Goal: Information Seeking & Learning: Learn about a topic

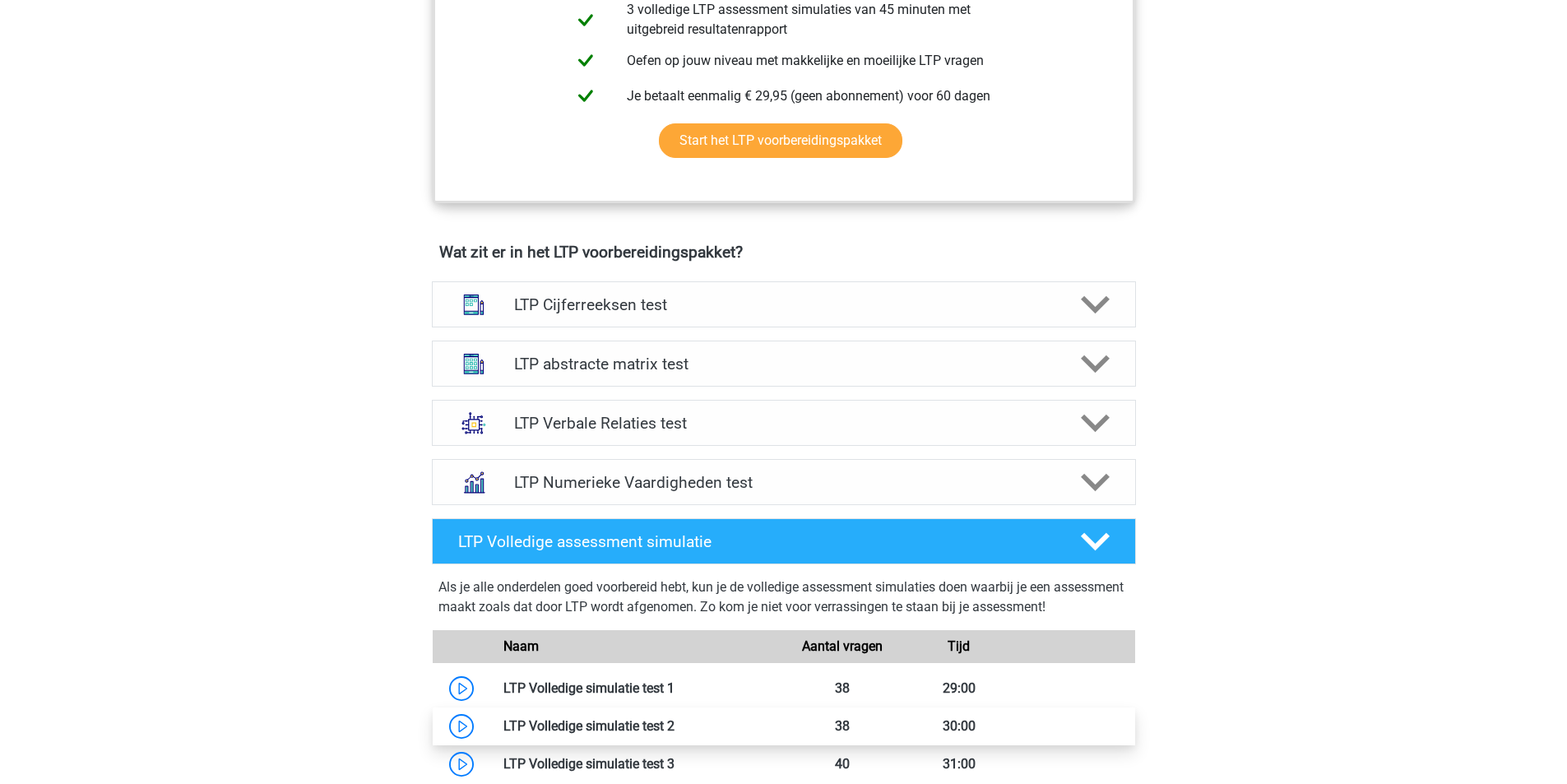
scroll to position [823, 0]
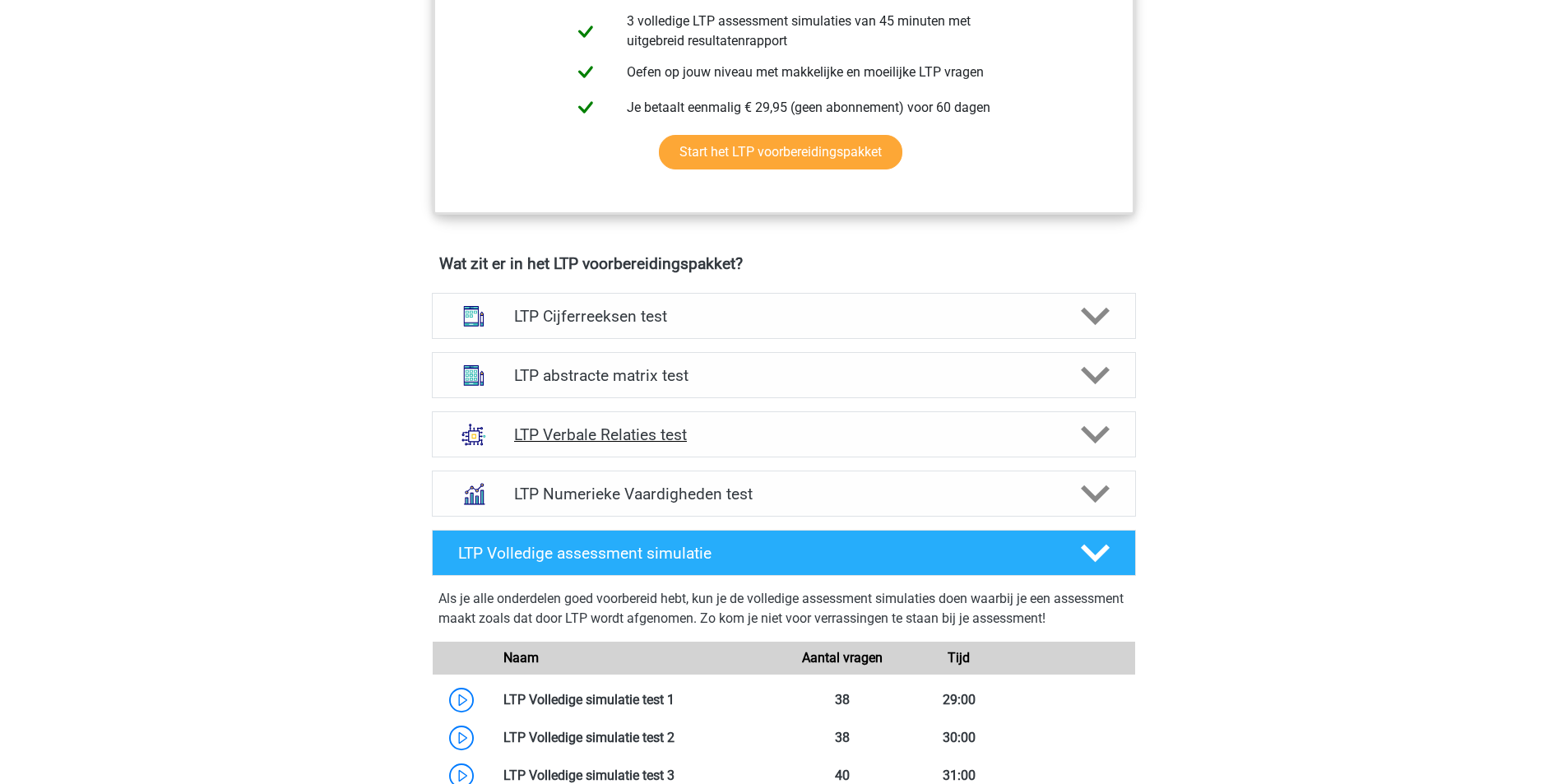
click at [633, 429] on h4 "LTP Verbale Relaties test" at bounding box center [783, 435] width 539 height 19
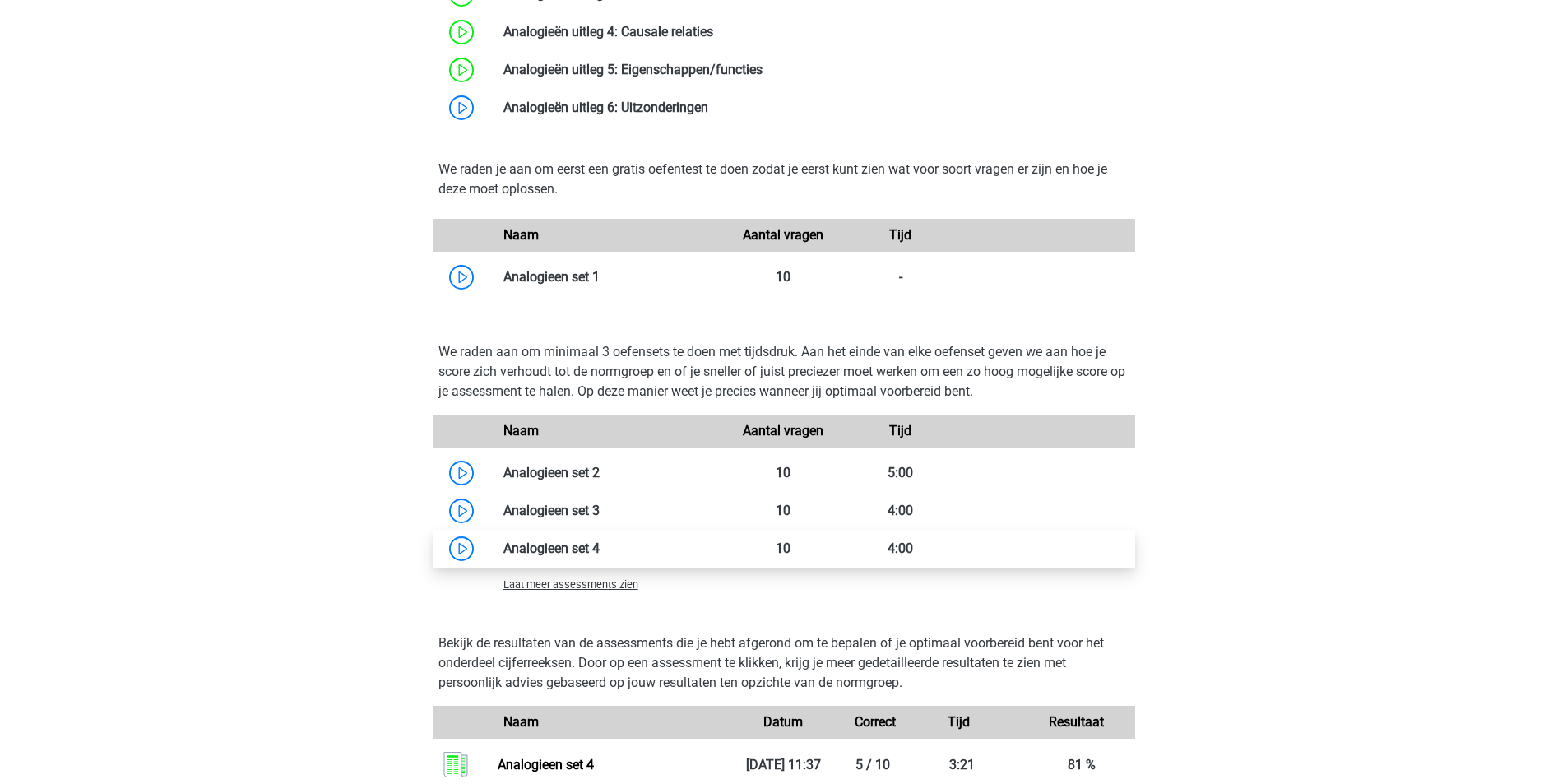
scroll to position [1645, 0]
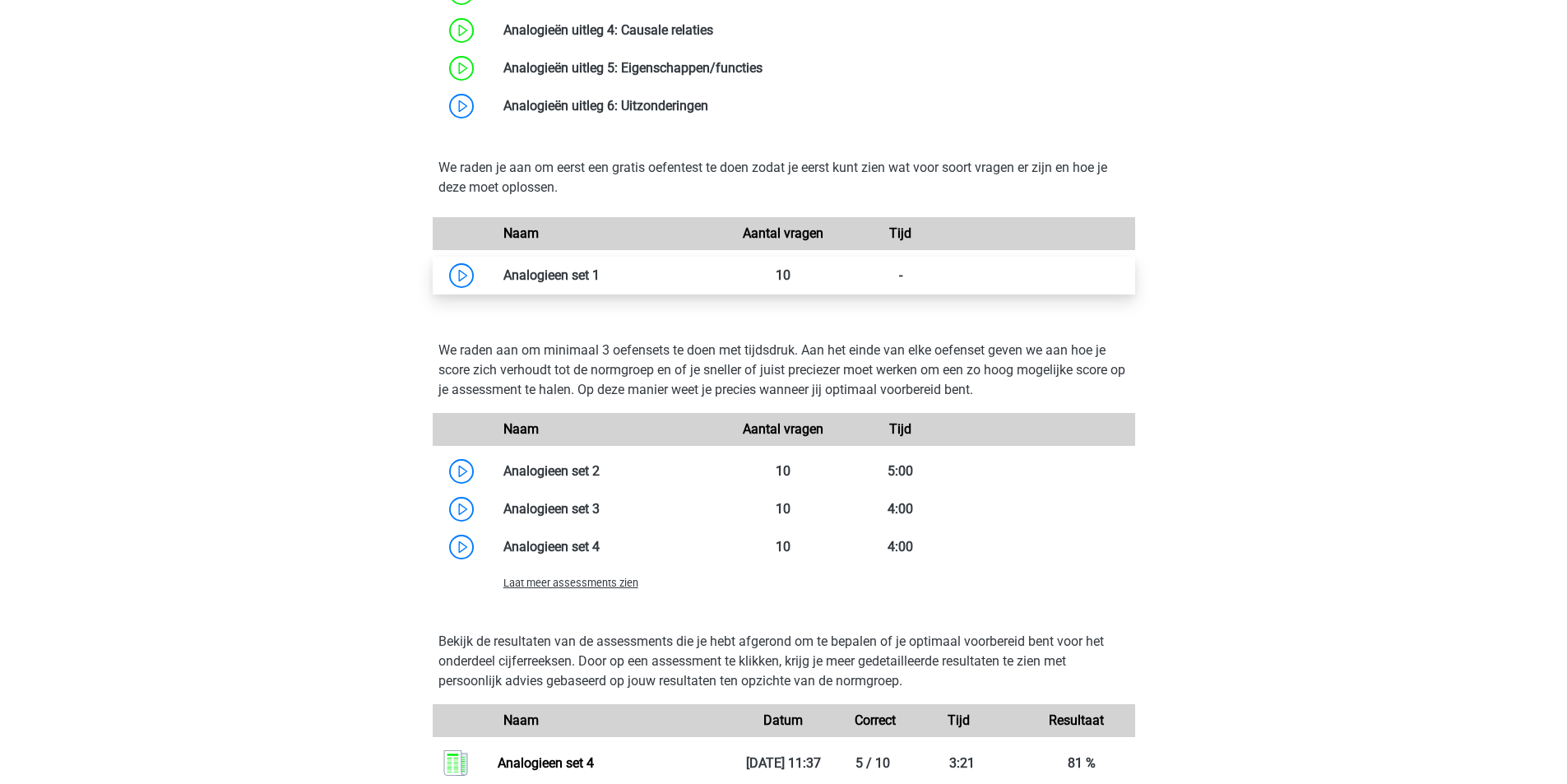
click at [600, 281] on link at bounding box center [600, 274] width 0 height 16
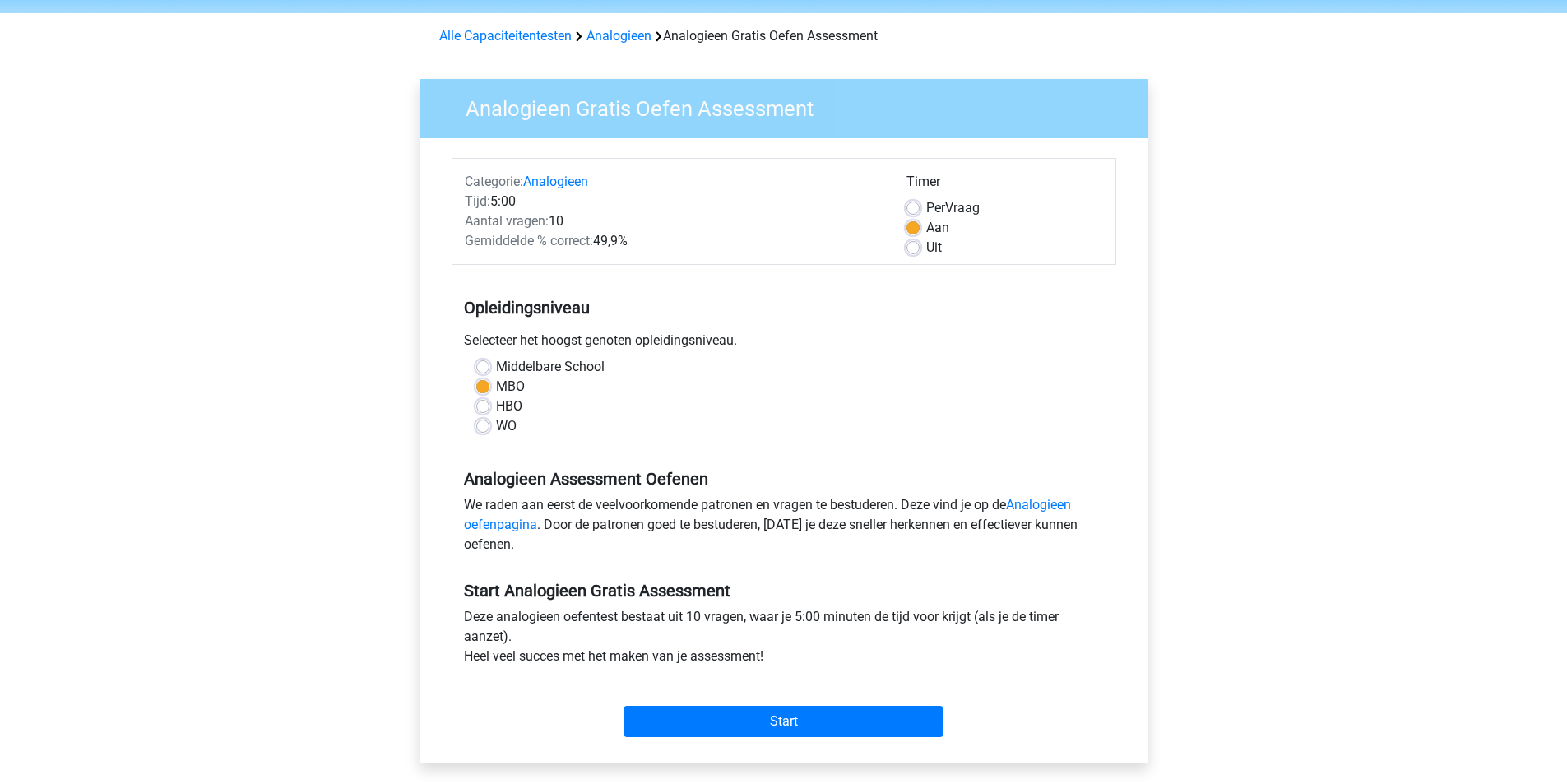
scroll to position [83, 0]
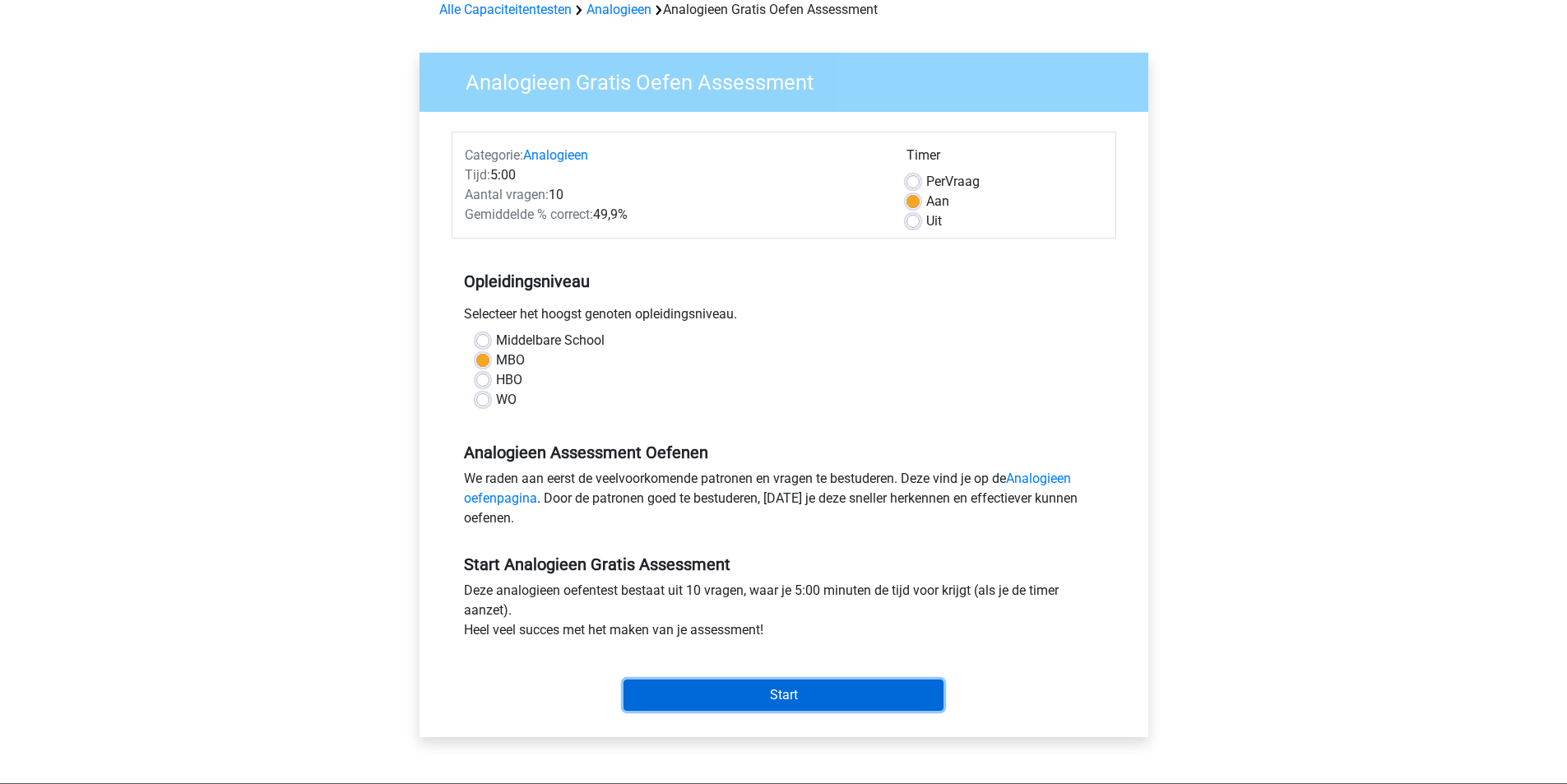
click at [774, 687] on input "Start" at bounding box center [784, 695] width 320 height 31
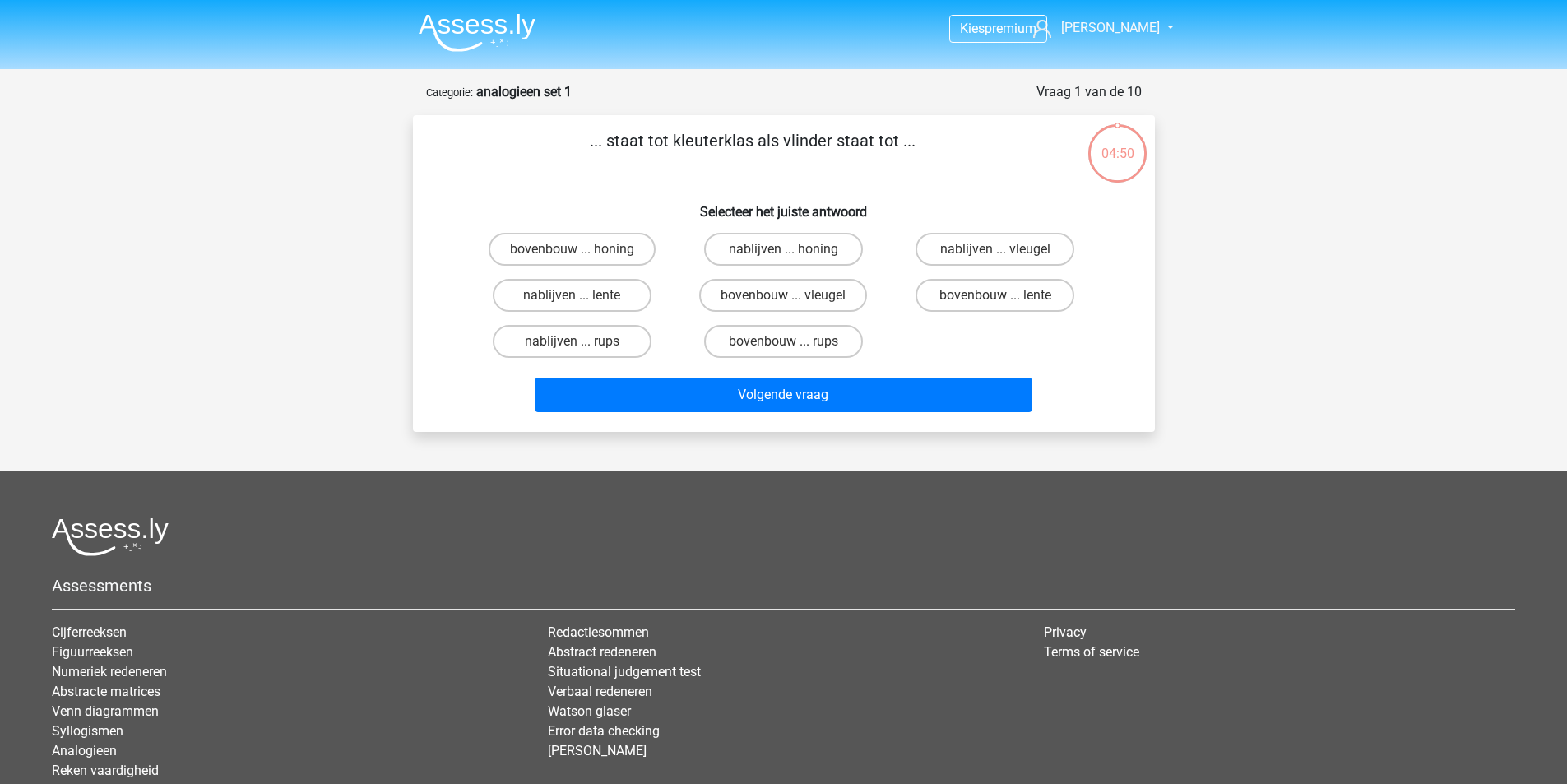
click at [784, 341] on input "bovenbouw ... rups" at bounding box center [789, 347] width 11 height 11
radio input "true"
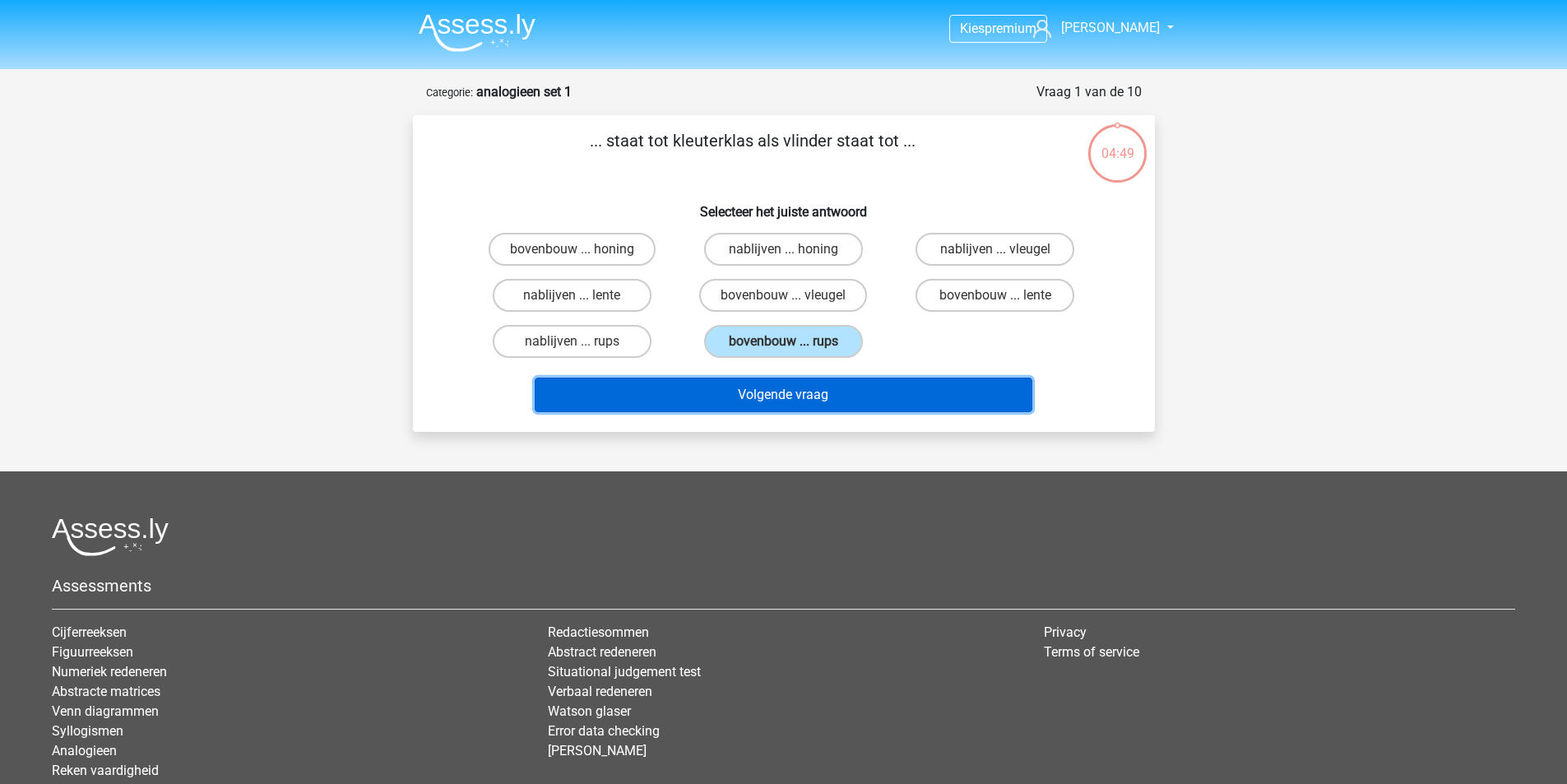
click at [789, 392] on button "Volgende vraag" at bounding box center [784, 395] width 498 height 35
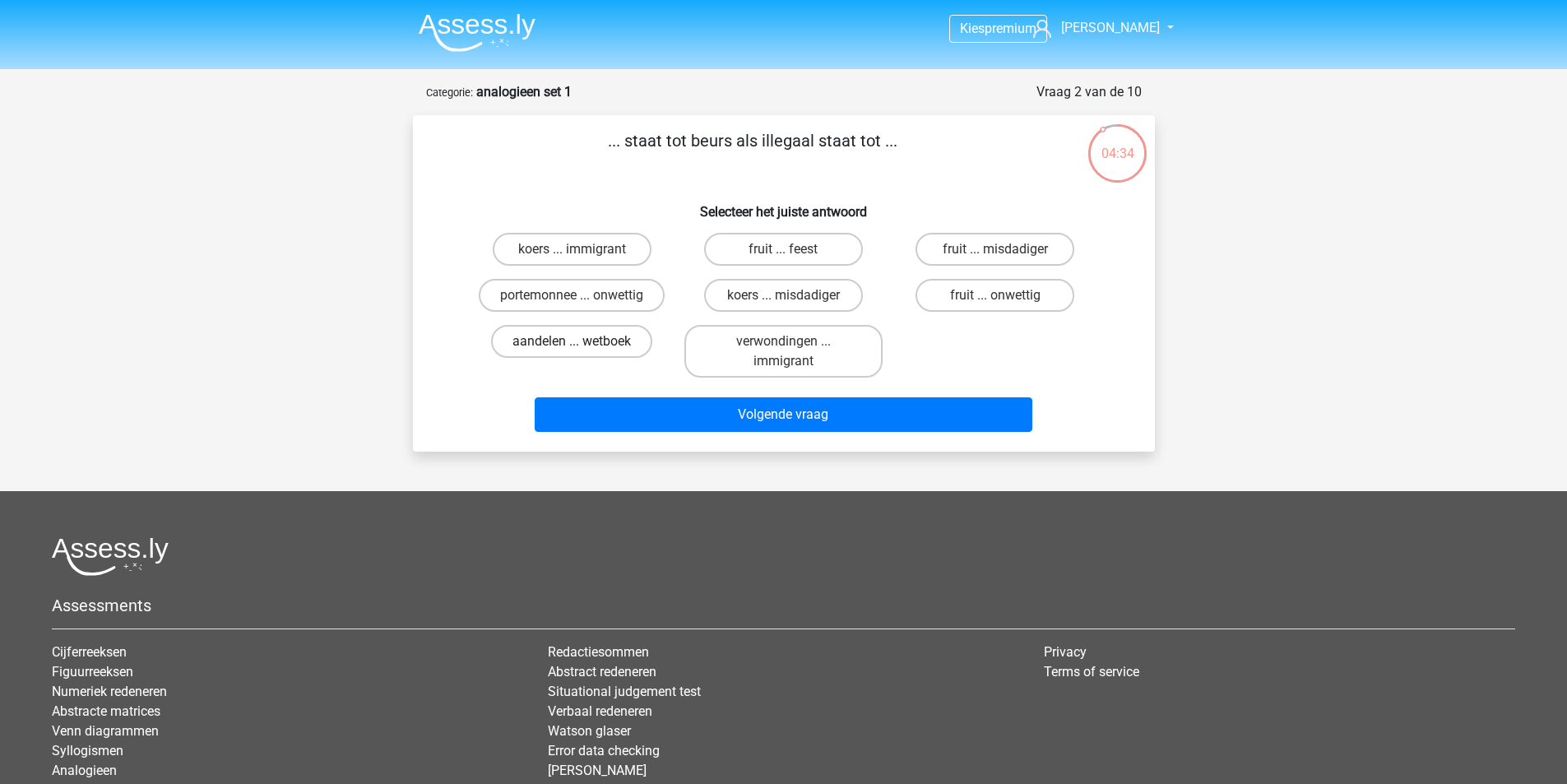
click at [539, 343] on label "aandelen ... wetboek" at bounding box center [572, 341] width 161 height 33
click at [572, 343] on input "aandelen ... wetboek" at bounding box center [577, 347] width 11 height 11
radio input "true"
click at [544, 282] on label "portemonnee ... onwettig" at bounding box center [572, 295] width 186 height 33
click at [572, 295] on input "portemonnee ... onwettig" at bounding box center [577, 301] width 11 height 11
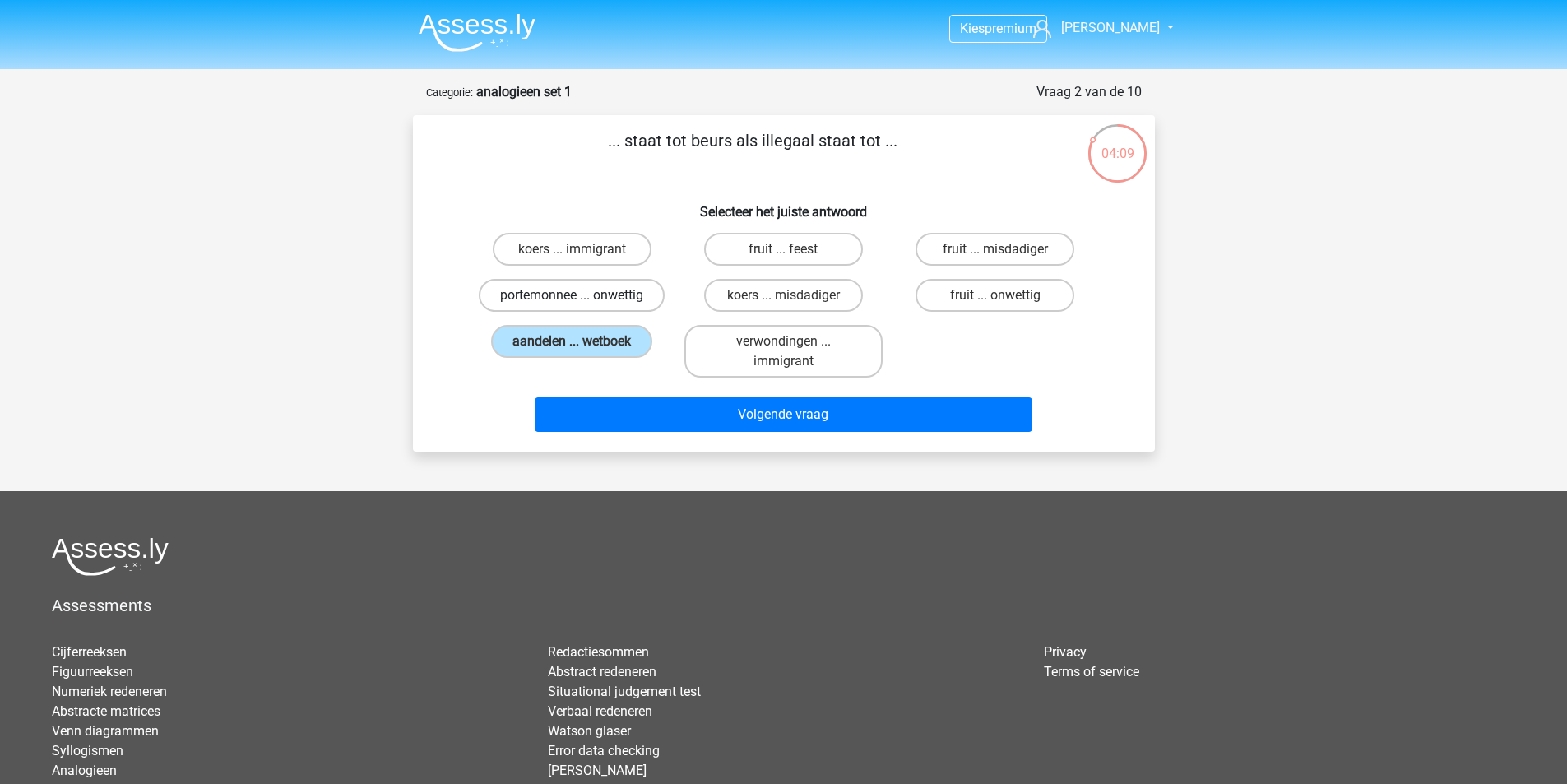
radio input "true"
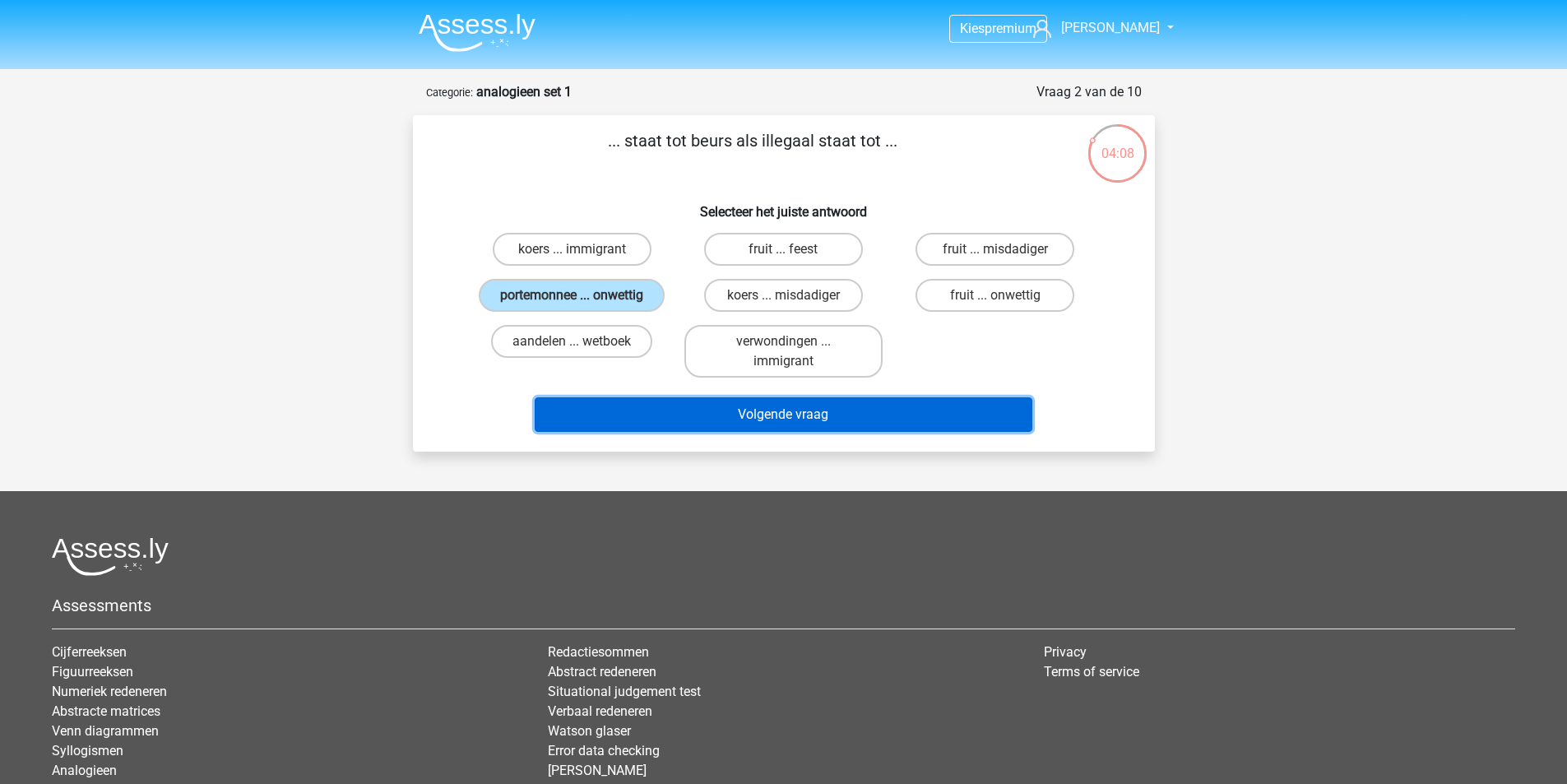
click at [784, 406] on button "Volgende vraag" at bounding box center [784, 414] width 498 height 35
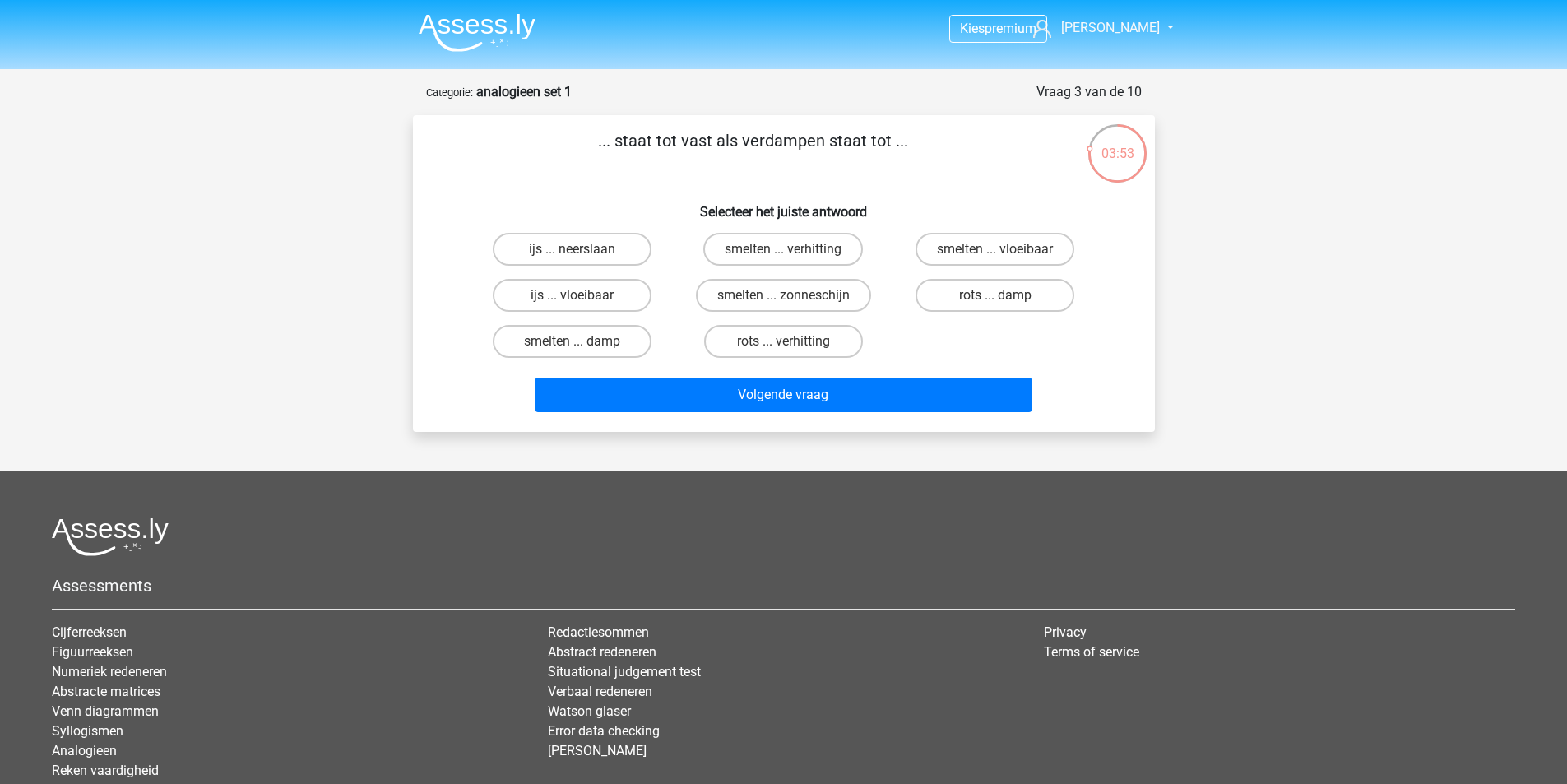
click at [572, 346] on input "smelten ... damp" at bounding box center [577, 347] width 11 height 11
radio input "true"
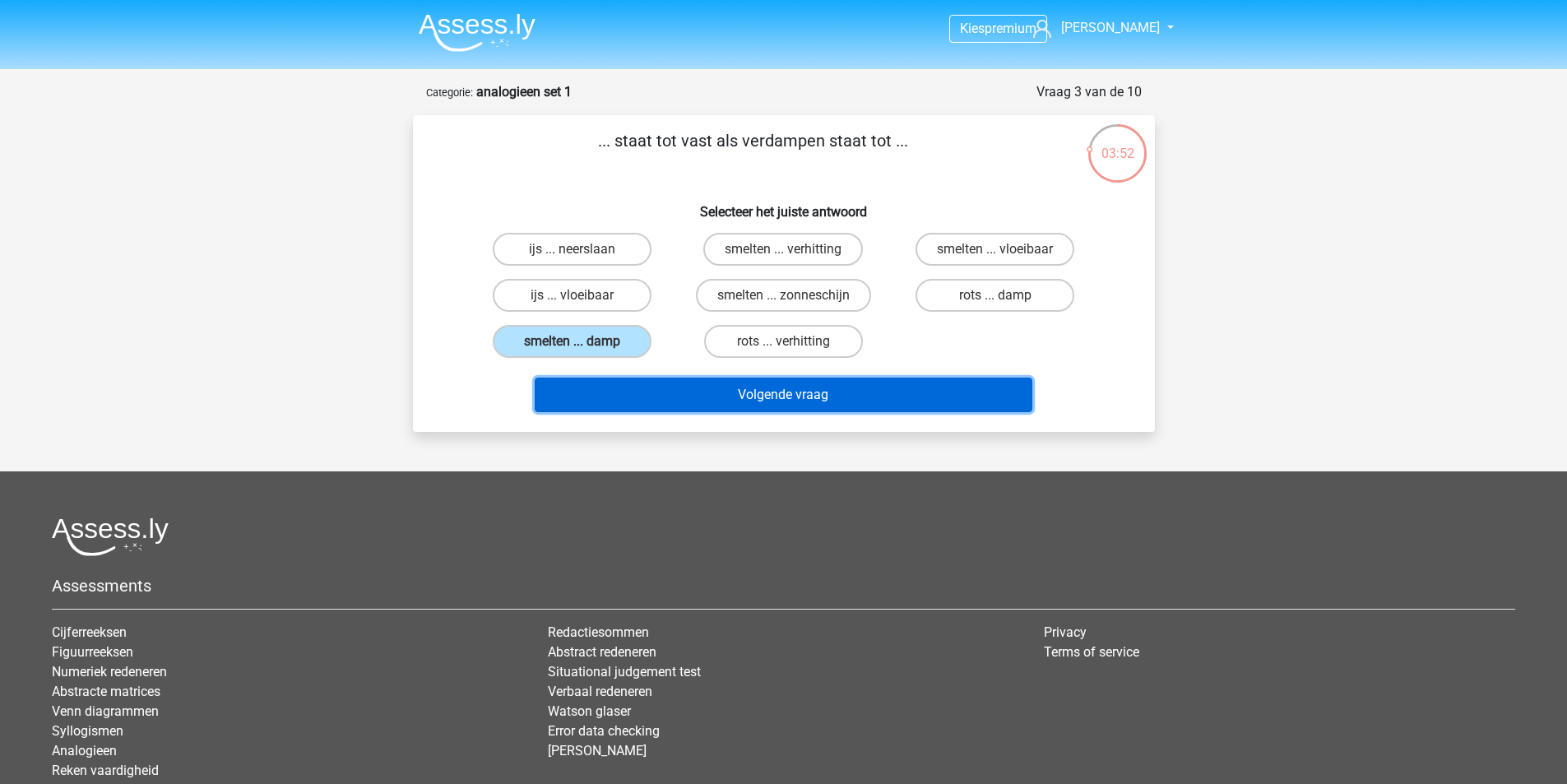
click at [797, 395] on button "Volgende vraag" at bounding box center [784, 395] width 498 height 35
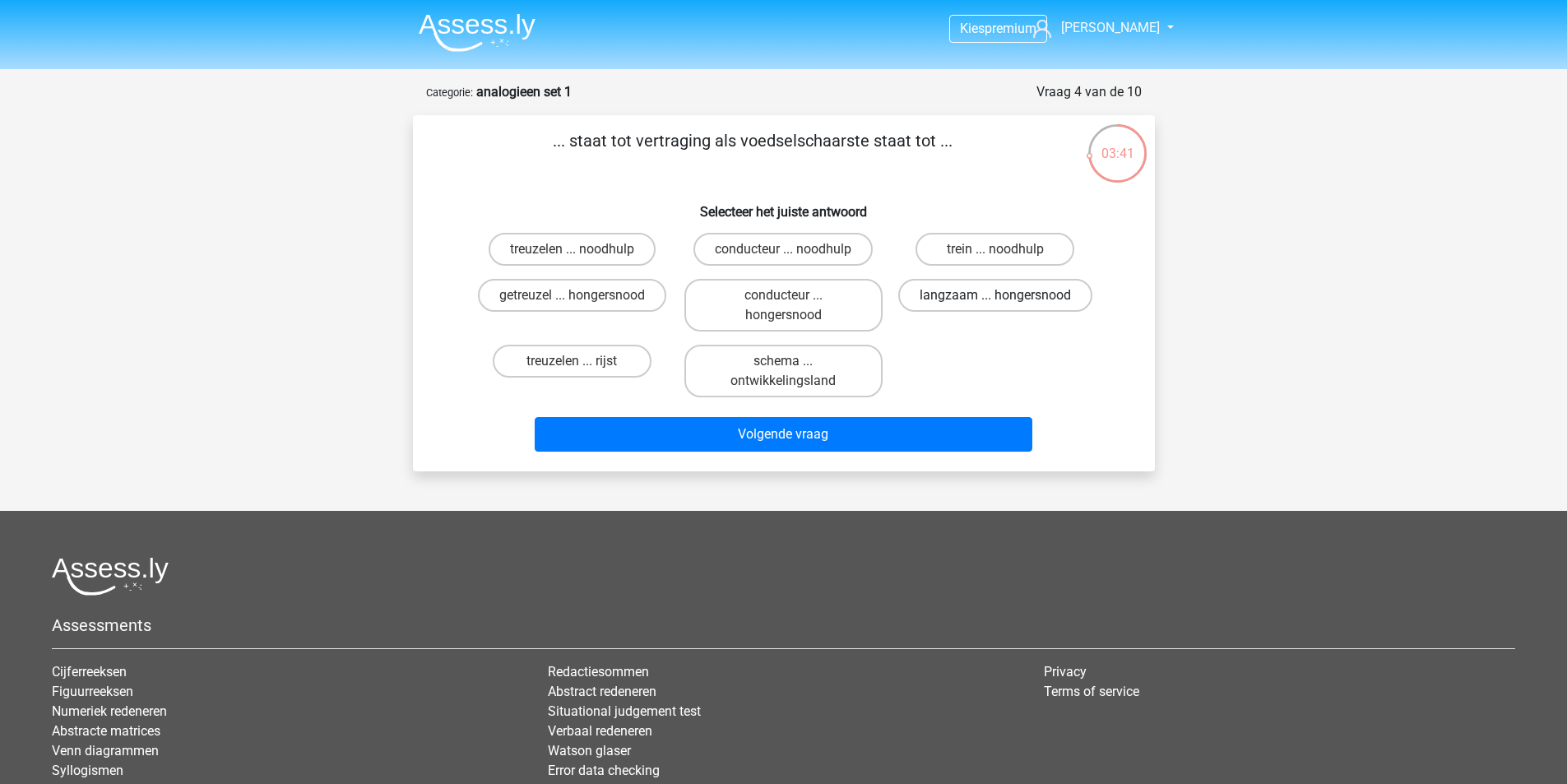
click at [964, 299] on label "langzaam ... hongersnood" at bounding box center [995, 295] width 194 height 33
click at [995, 299] on input "langzaam ... hongersnood" at bounding box center [1001, 301] width 11 height 11
radio input "true"
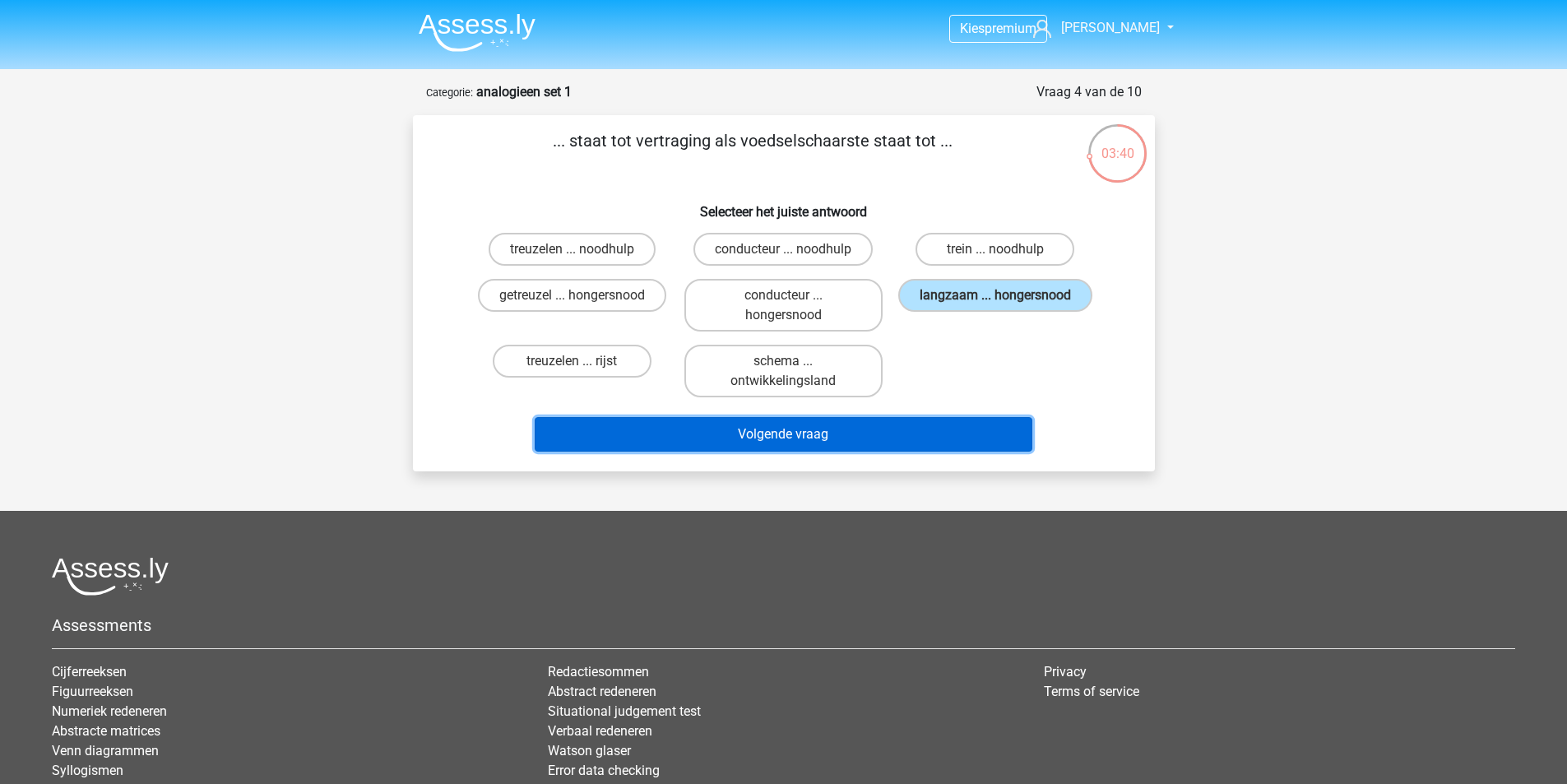
click at [783, 438] on button "Volgende vraag" at bounding box center [784, 435] width 498 height 35
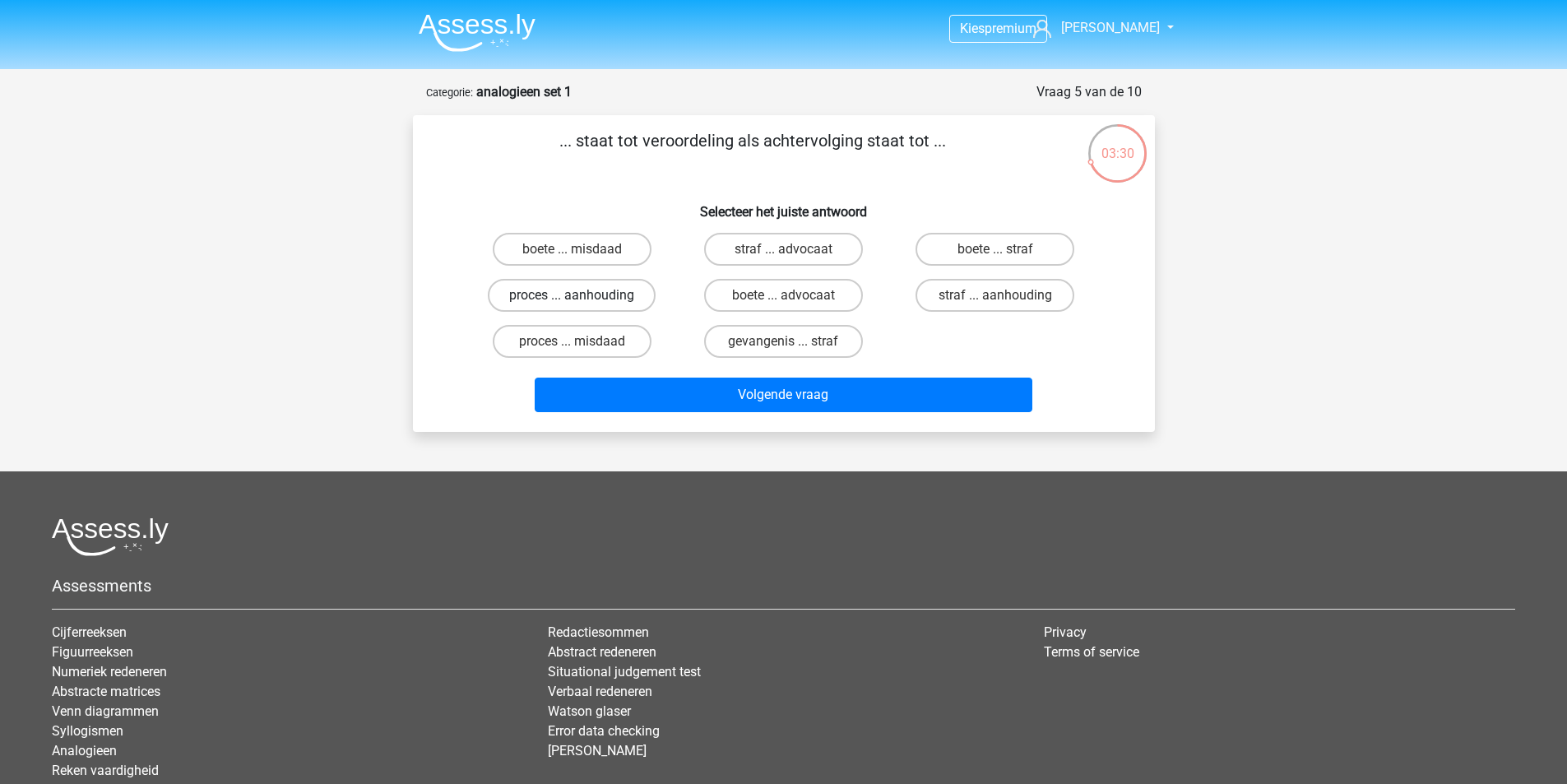
click at [597, 291] on label "proces ... aanhouding" at bounding box center [572, 295] width 168 height 33
click at [583, 295] on input "proces ... aanhouding" at bounding box center [577, 301] width 11 height 11
radio input "true"
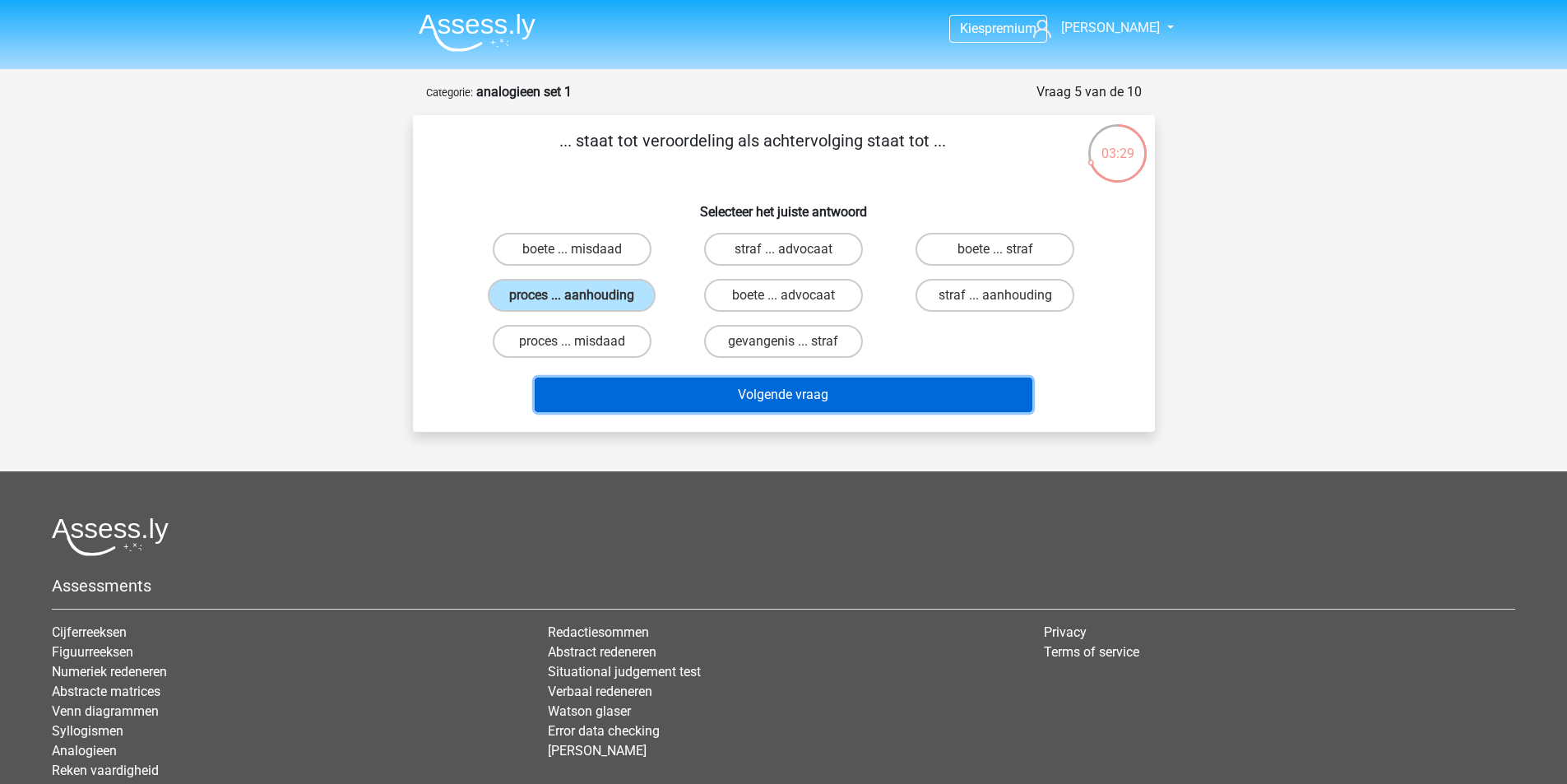
click at [720, 390] on button "Volgende vraag" at bounding box center [784, 395] width 498 height 35
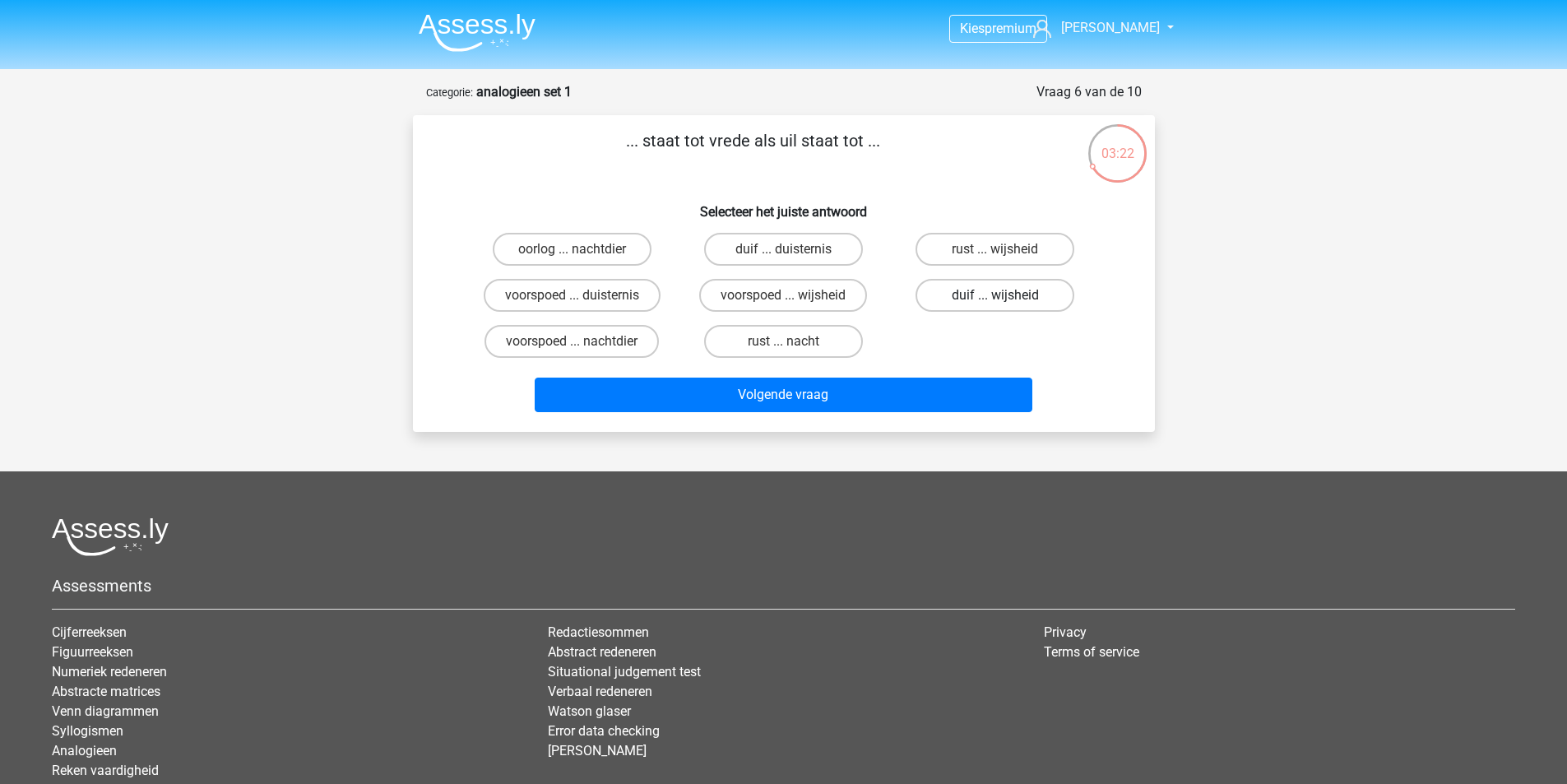
click at [1002, 293] on label "duif ... wijsheid" at bounding box center [995, 295] width 159 height 33
click at [1002, 295] on input "duif ... wijsheid" at bounding box center [1001, 301] width 11 height 11
radio input "true"
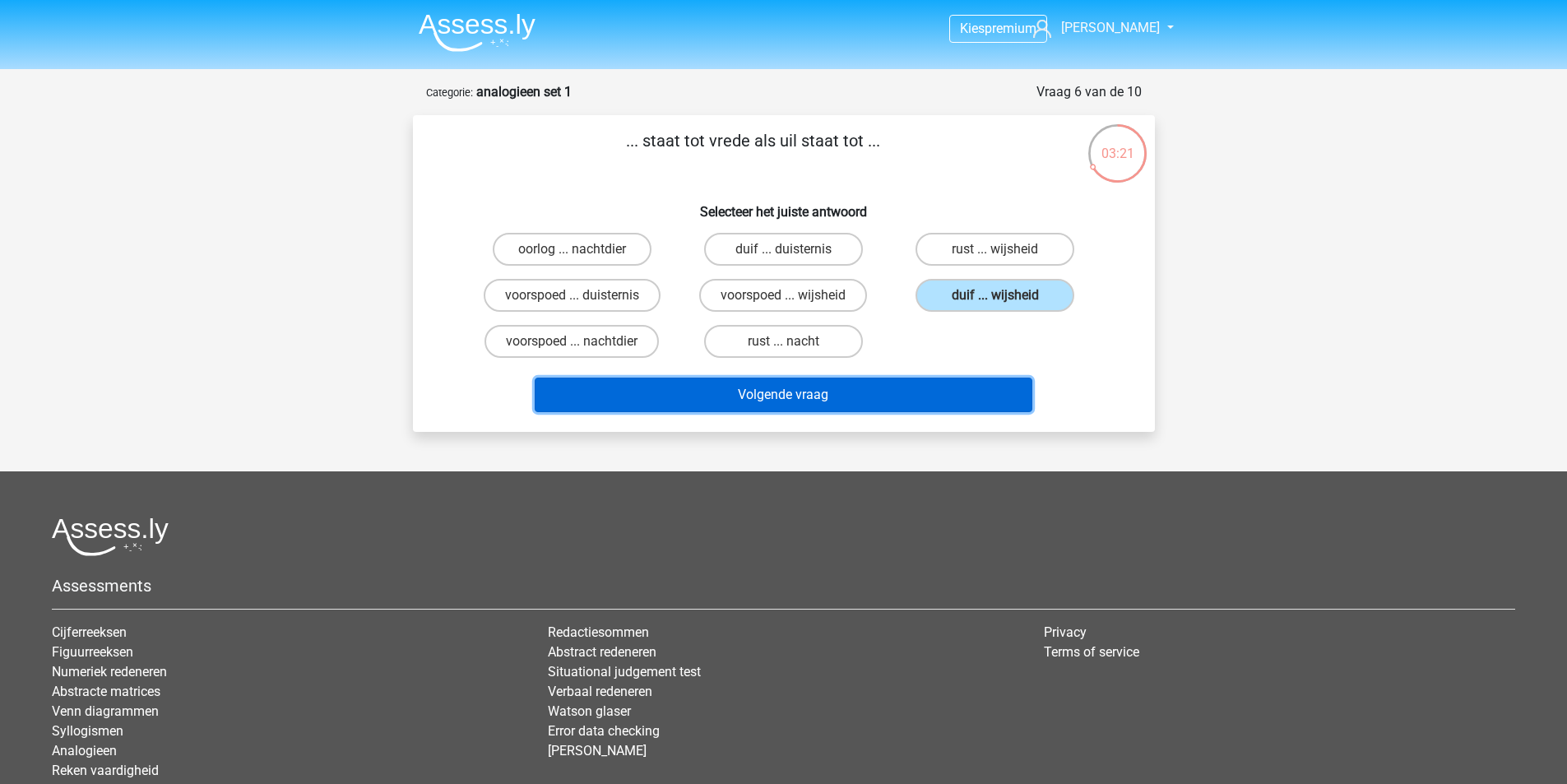
click at [801, 394] on button "Volgende vraag" at bounding box center [784, 395] width 498 height 35
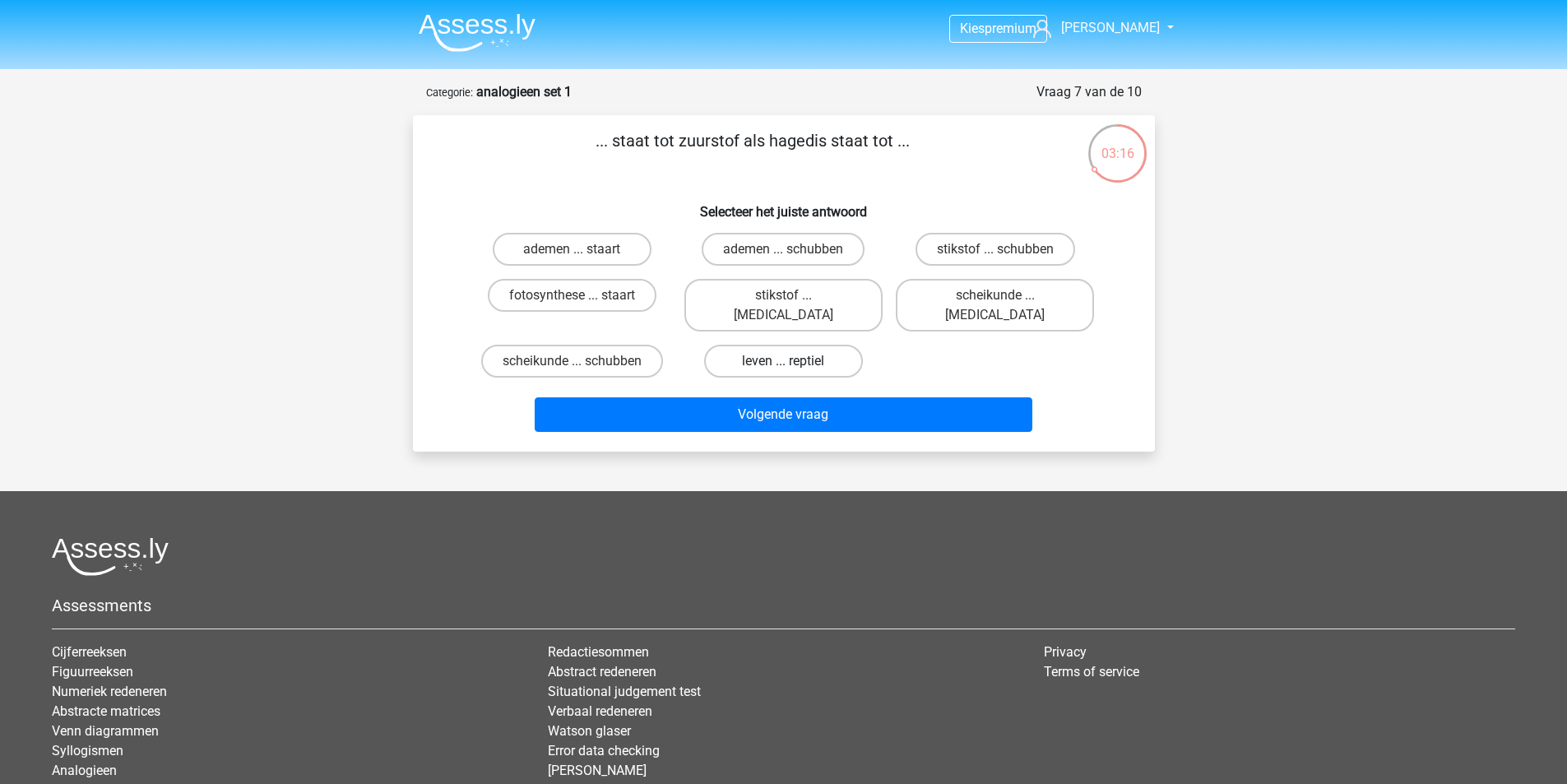
click at [755, 345] on label "leven ... reptiel" at bounding box center [784, 361] width 159 height 33
click at [784, 361] on input "leven ... reptiel" at bounding box center [789, 367] width 11 height 11
radio input "true"
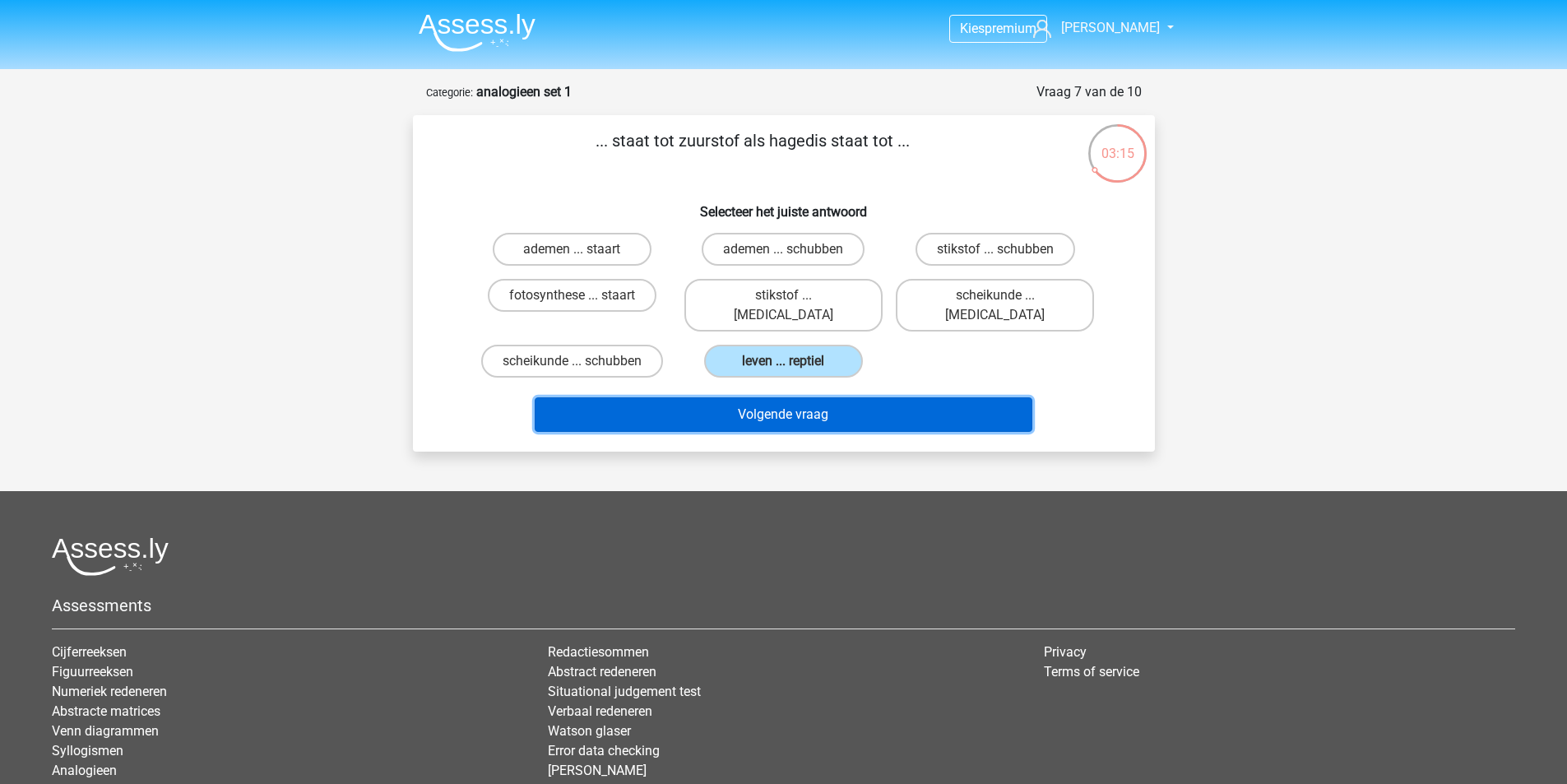
click at [790, 397] on button "Volgende vraag" at bounding box center [784, 414] width 498 height 35
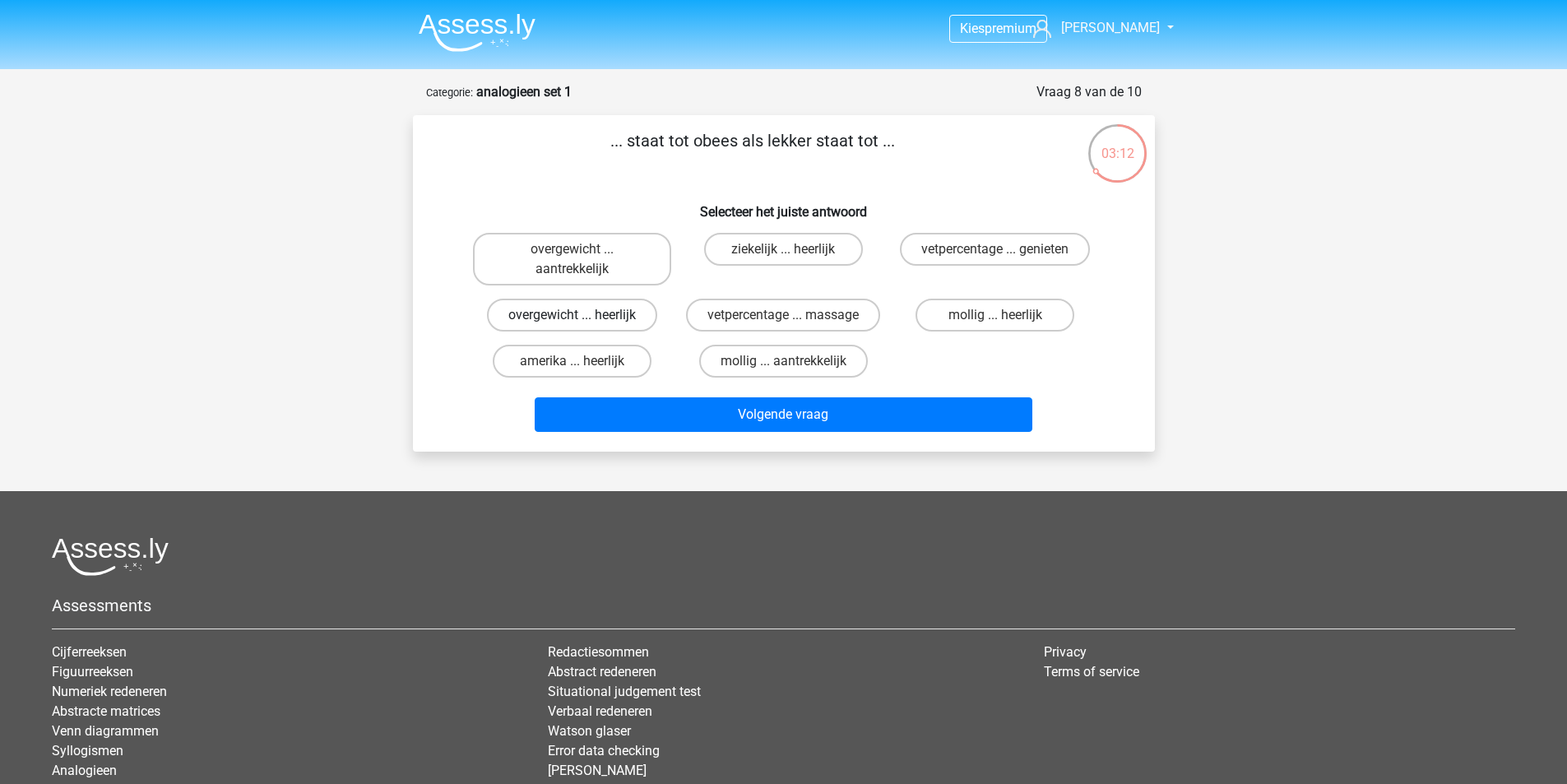
click at [586, 319] on label "overgewicht ... heerlijk" at bounding box center [572, 315] width 171 height 33
click at [583, 319] on input "overgewicht ... heerlijk" at bounding box center [577, 320] width 11 height 11
radio input "true"
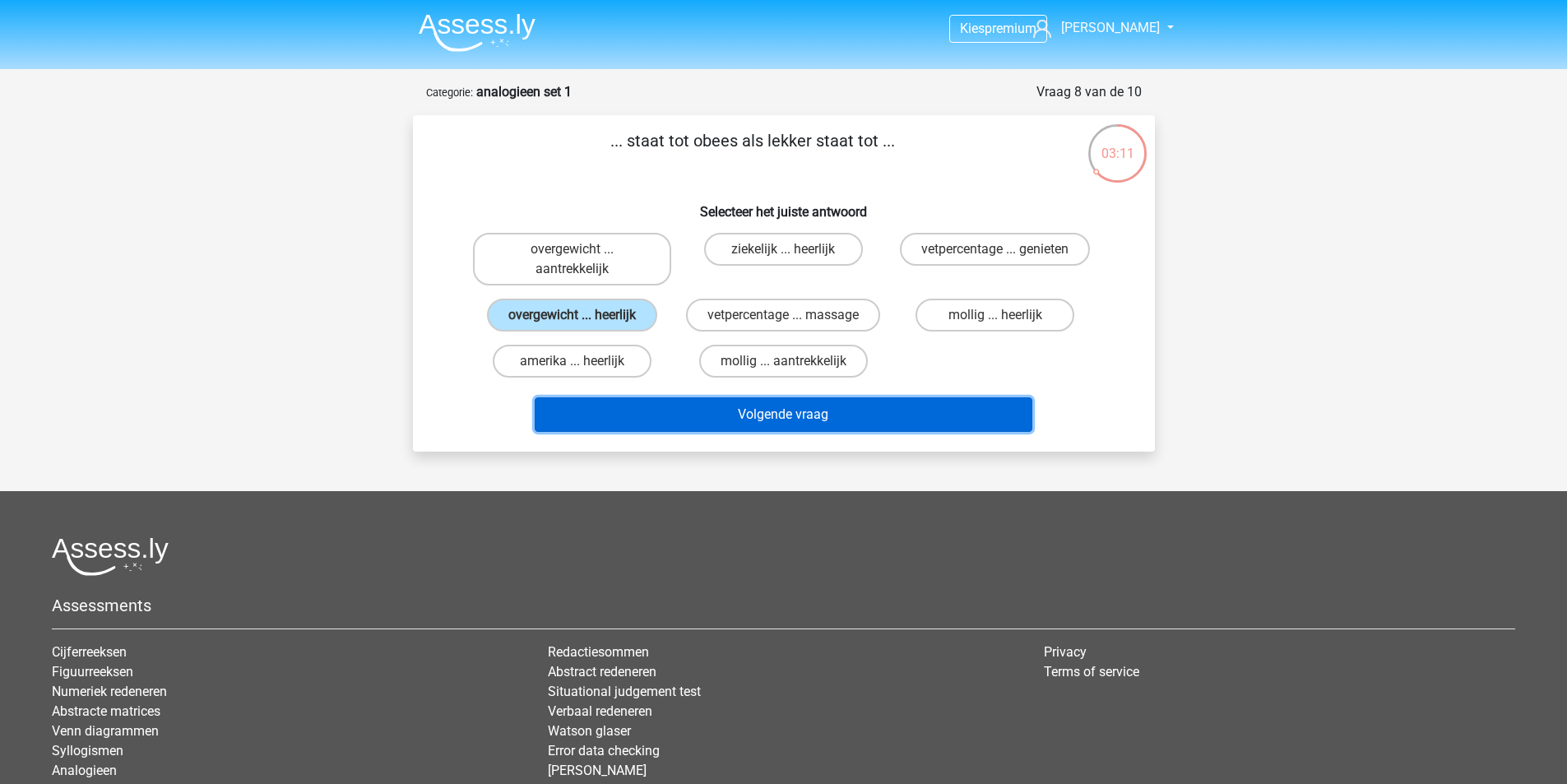
click at [783, 425] on button "Volgende vraag" at bounding box center [784, 414] width 498 height 35
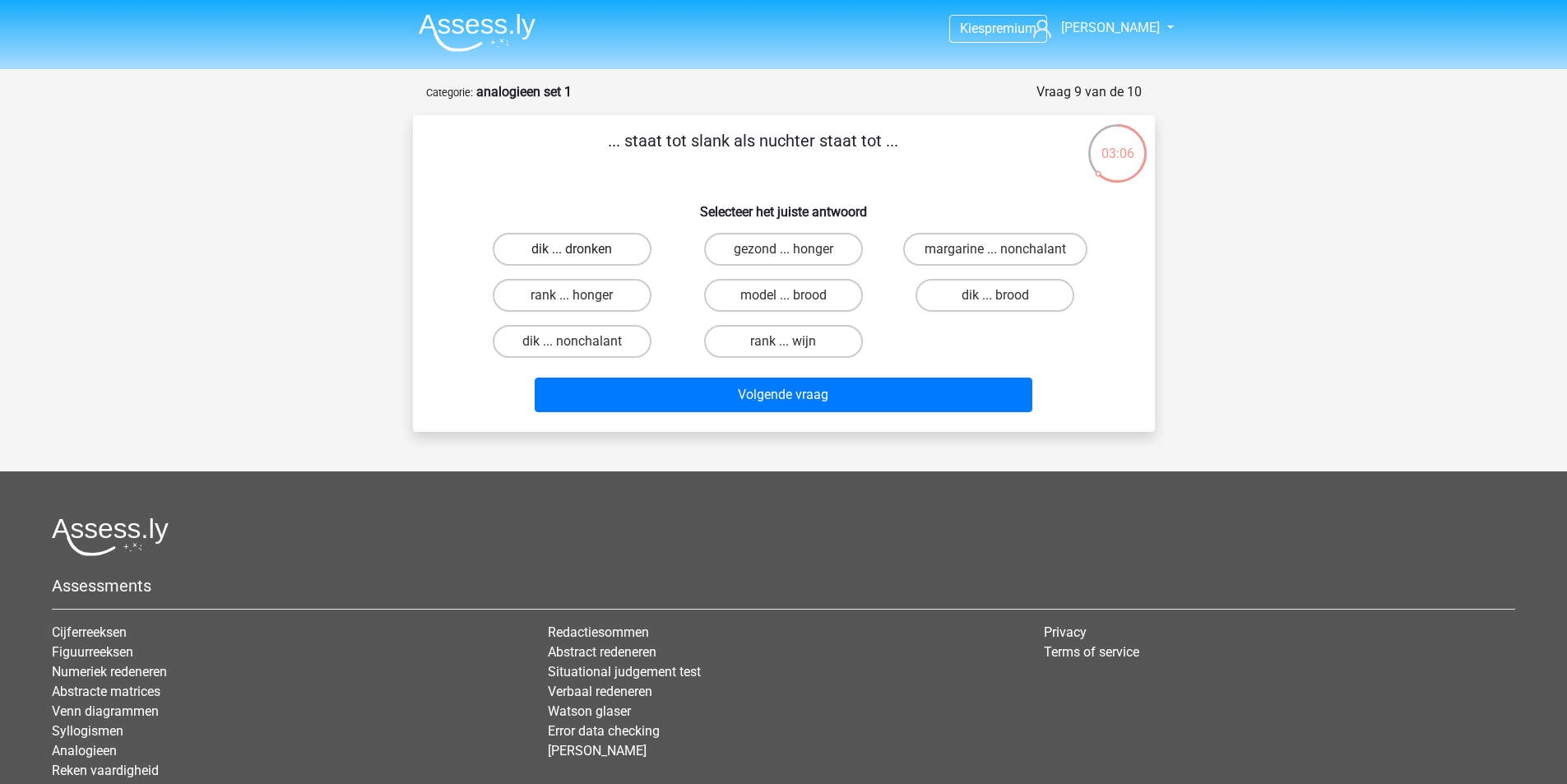
click at [578, 244] on label "dik ... dronken" at bounding box center [572, 249] width 159 height 33
click at [578, 249] on input "dik ... dronken" at bounding box center [577, 255] width 11 height 11
radio input "true"
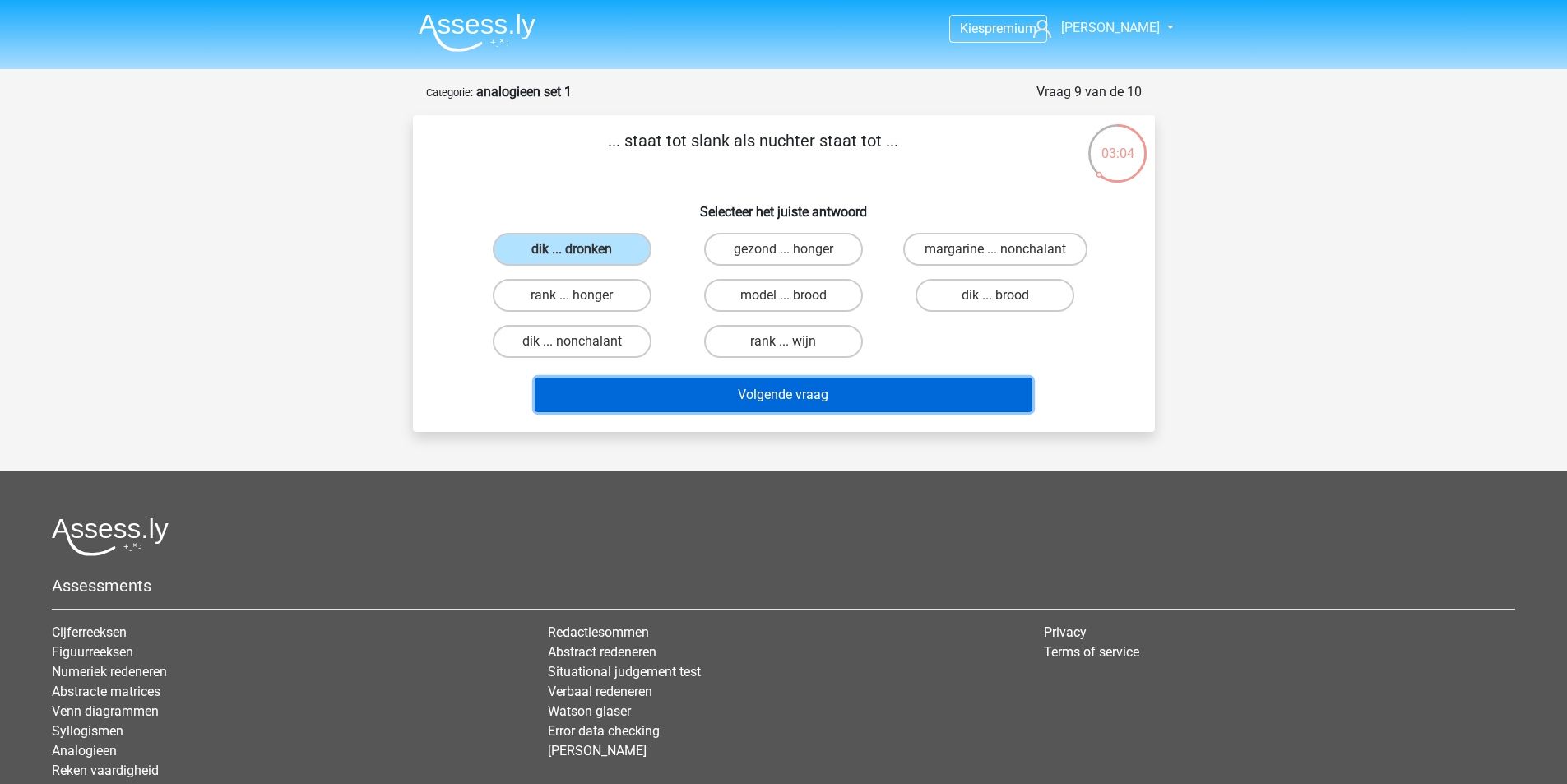
click at [801, 393] on button "Volgende vraag" at bounding box center [784, 395] width 498 height 35
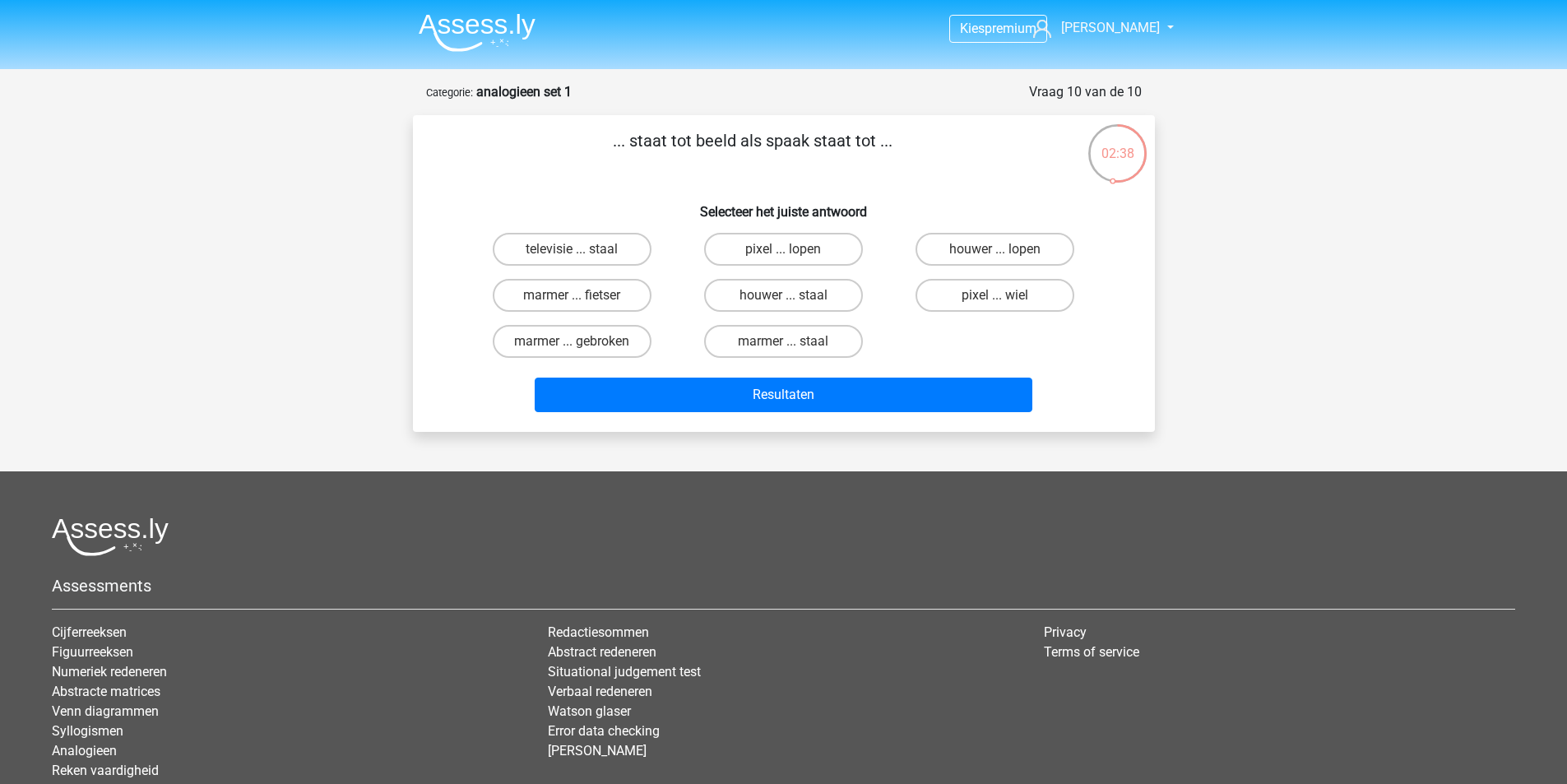
click at [996, 299] on input "pixel ... wiel" at bounding box center [1001, 301] width 11 height 11
radio input "true"
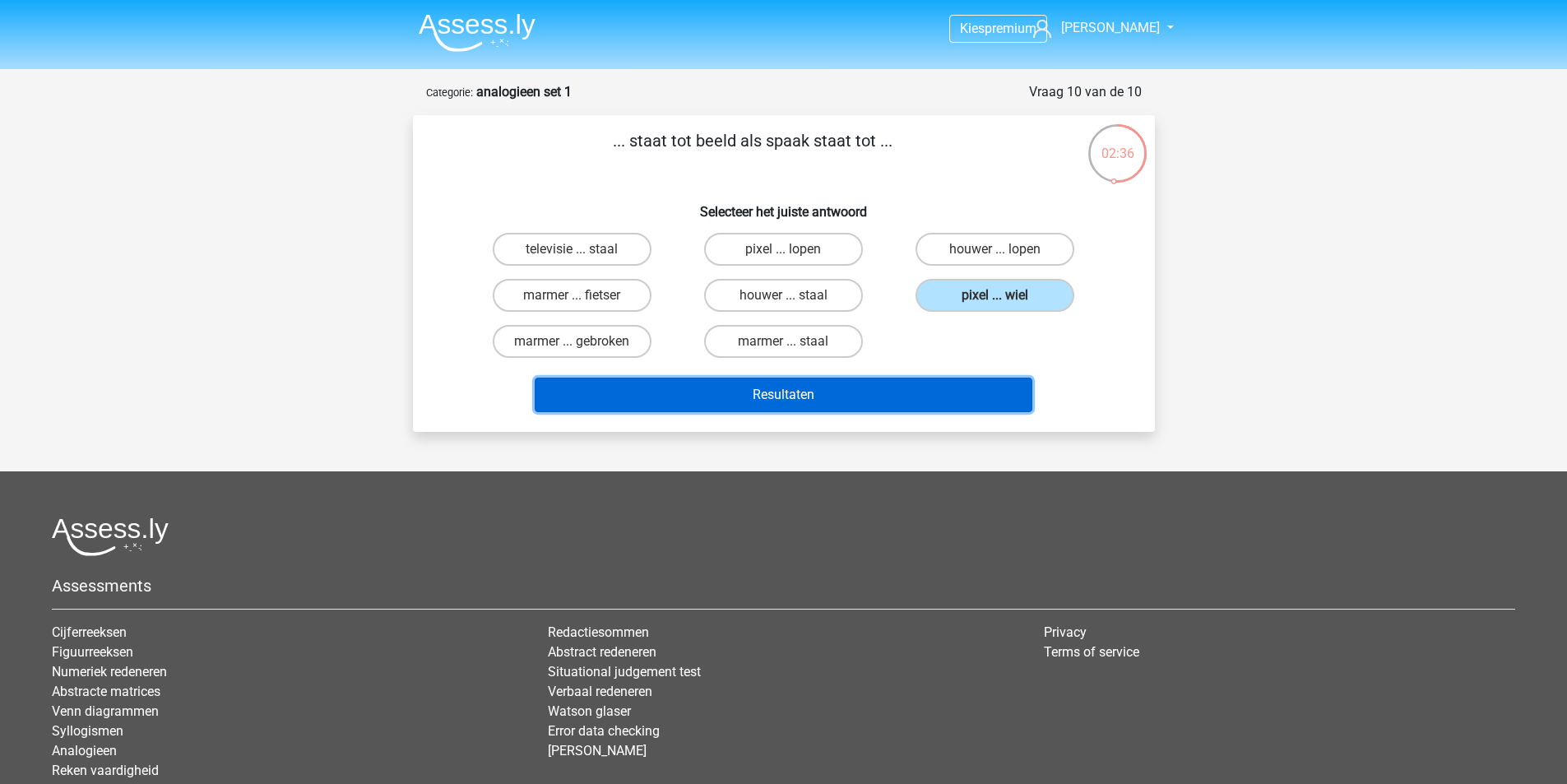
click at [766, 402] on button "Resultaten" at bounding box center [784, 395] width 498 height 35
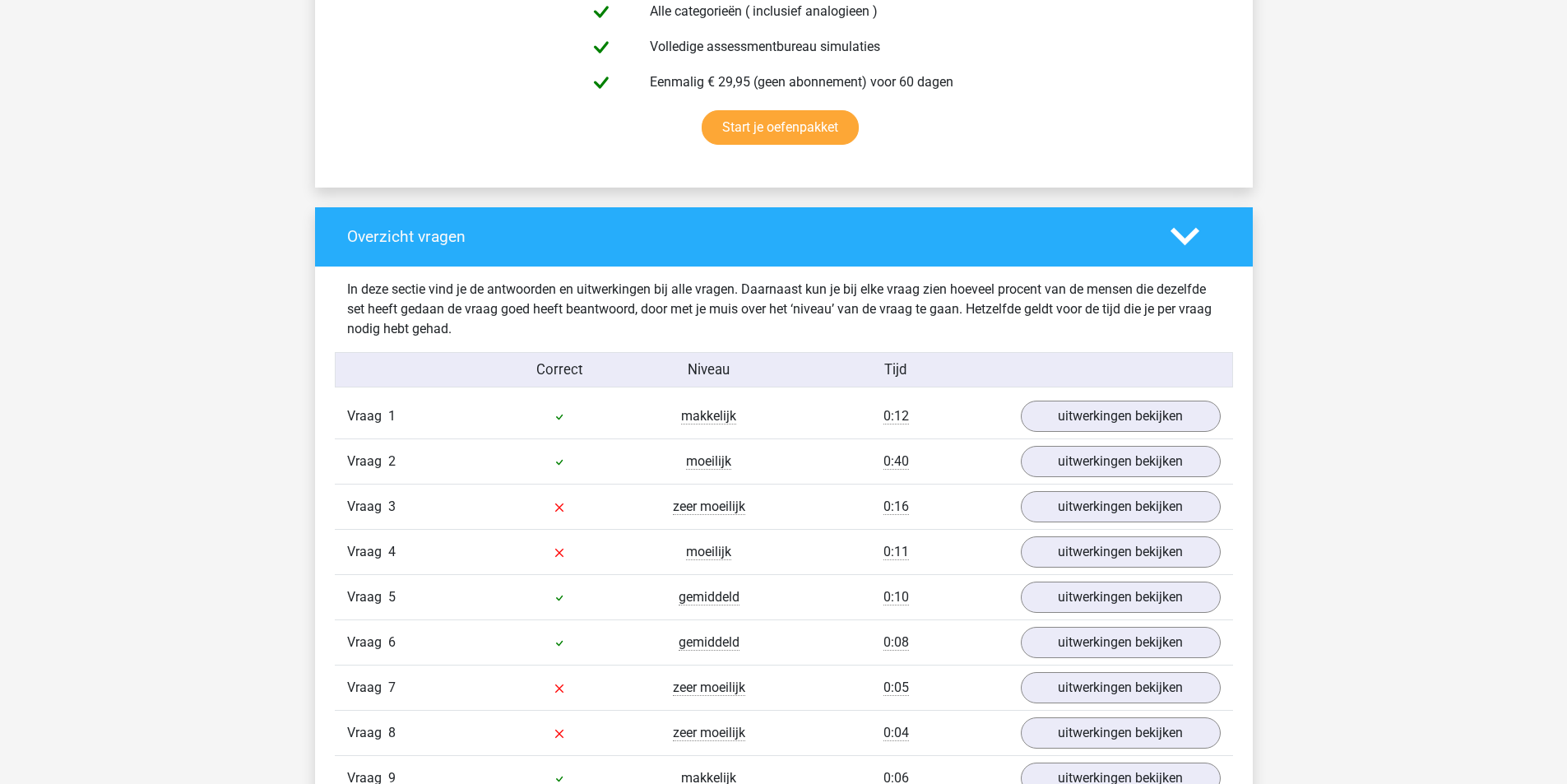
scroll to position [1069, 0]
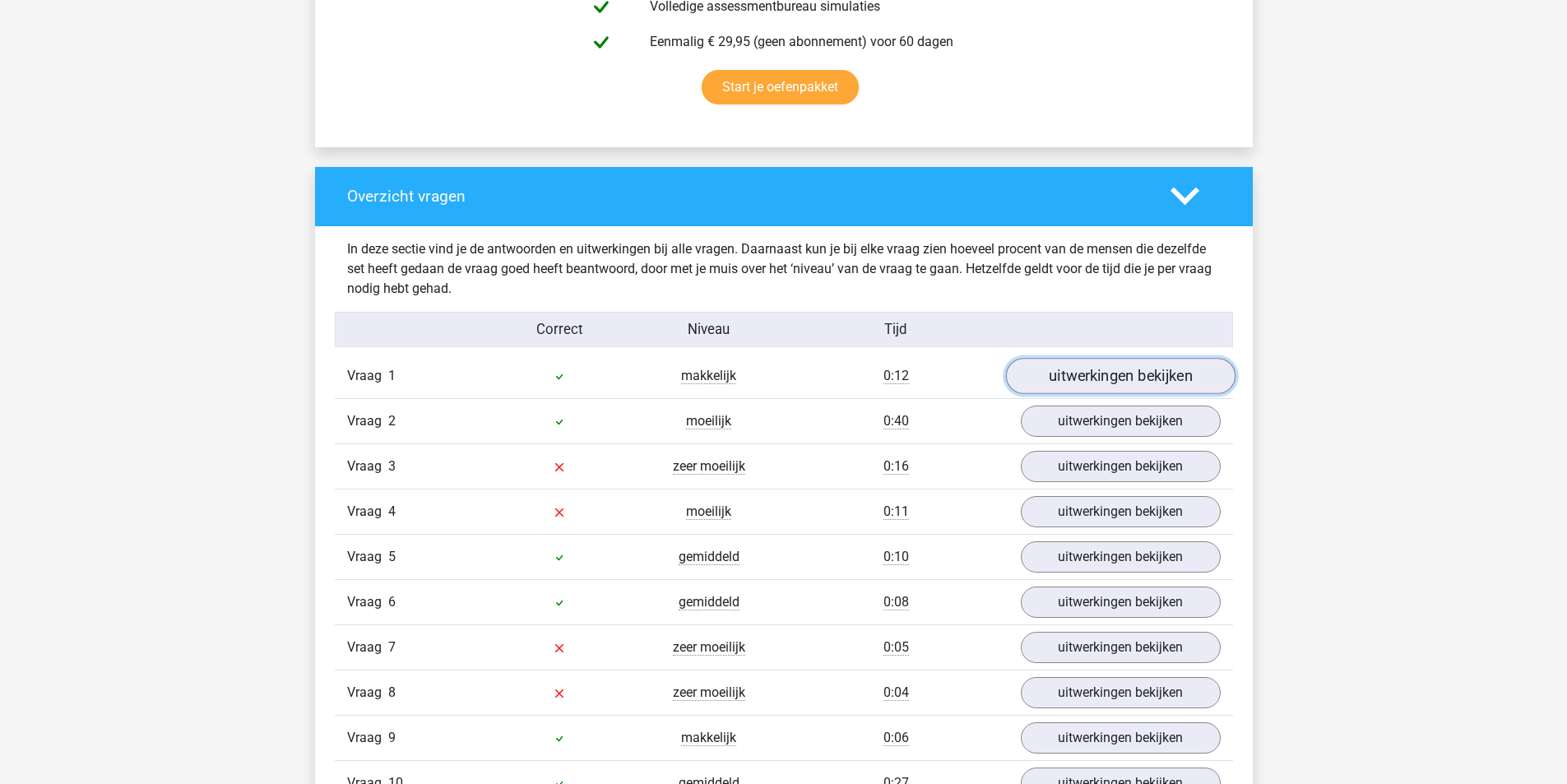
click at [1098, 377] on link "uitwerkingen bekijken" at bounding box center [1120, 375] width 229 height 36
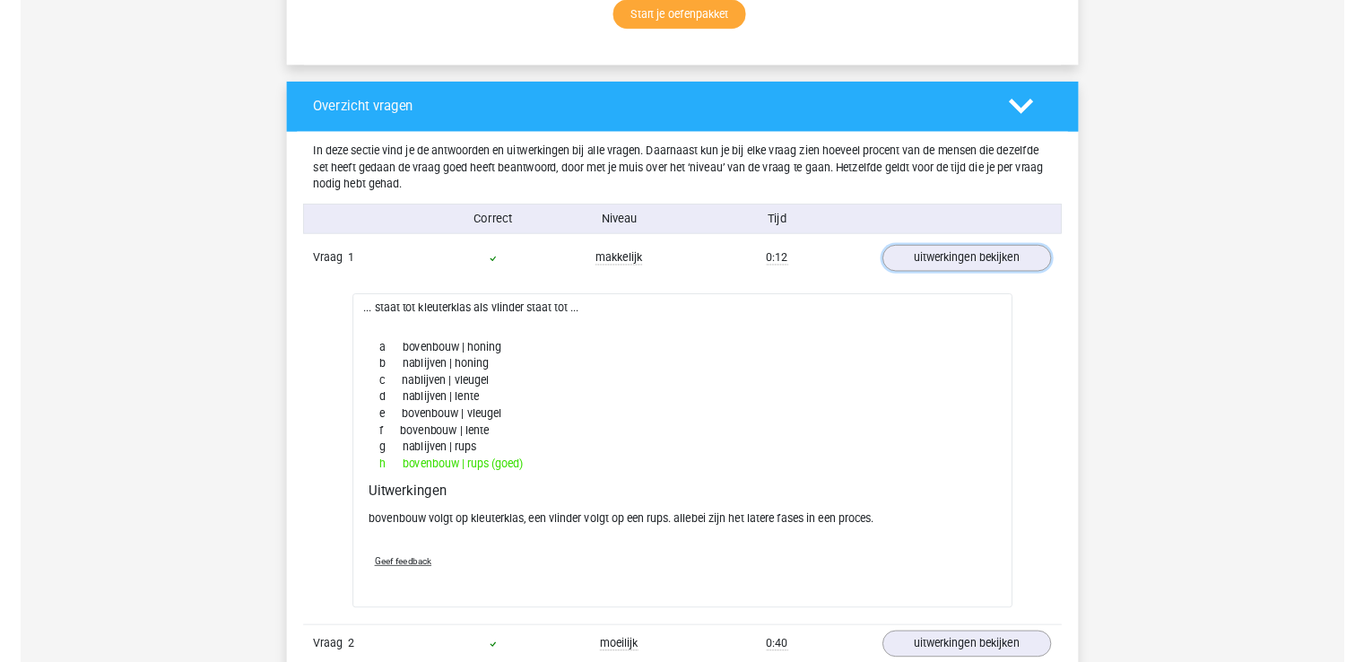
scroll to position [1345, 0]
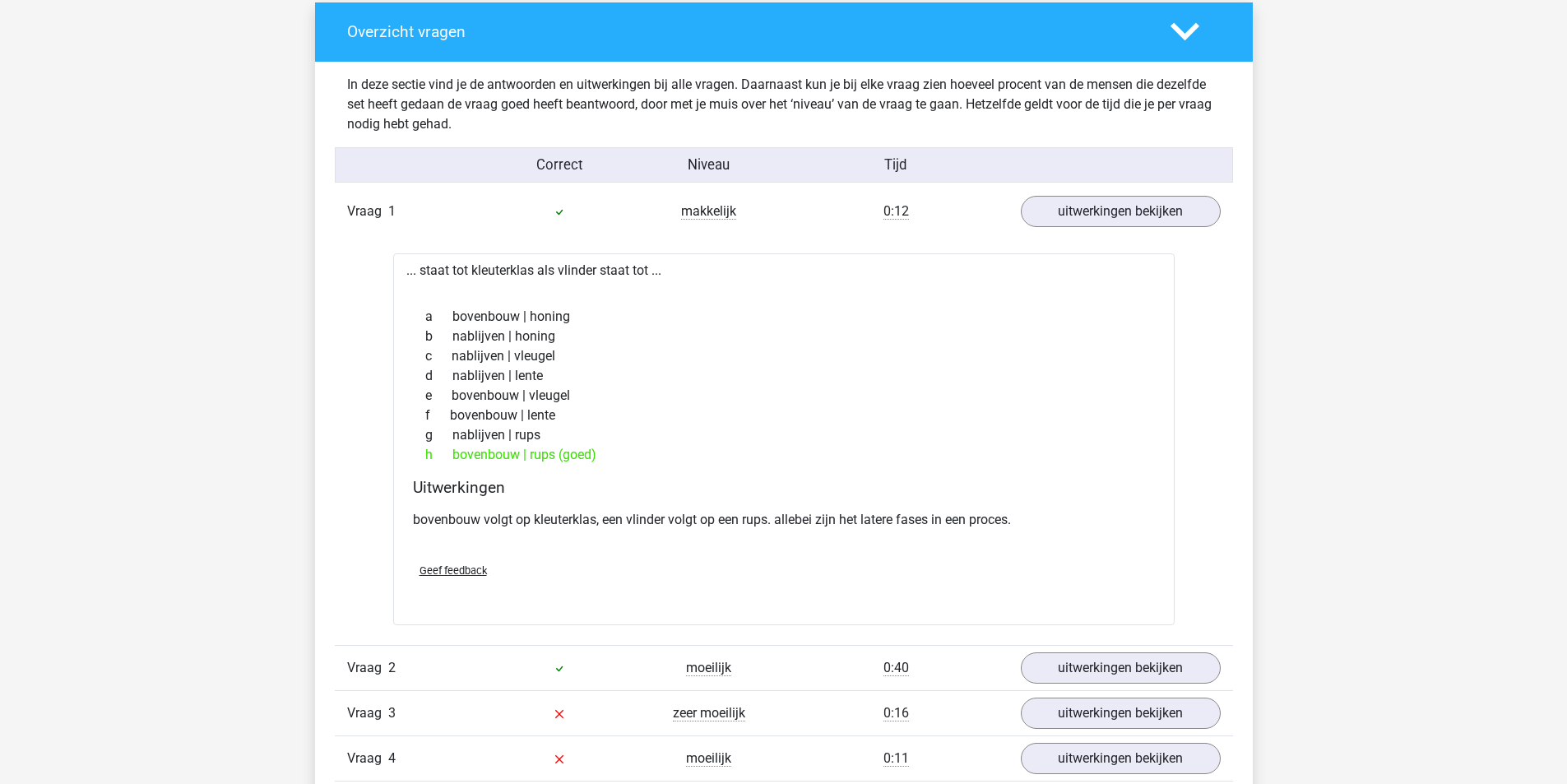
drag, startPoint x: 225, startPoint y: 68, endPoint x: 164, endPoint y: 87, distance: 63.9
click at [164, 87] on div "Kies premium stefan svanbussel@berkvens.nl" at bounding box center [784, 785] width 1567 height 4037
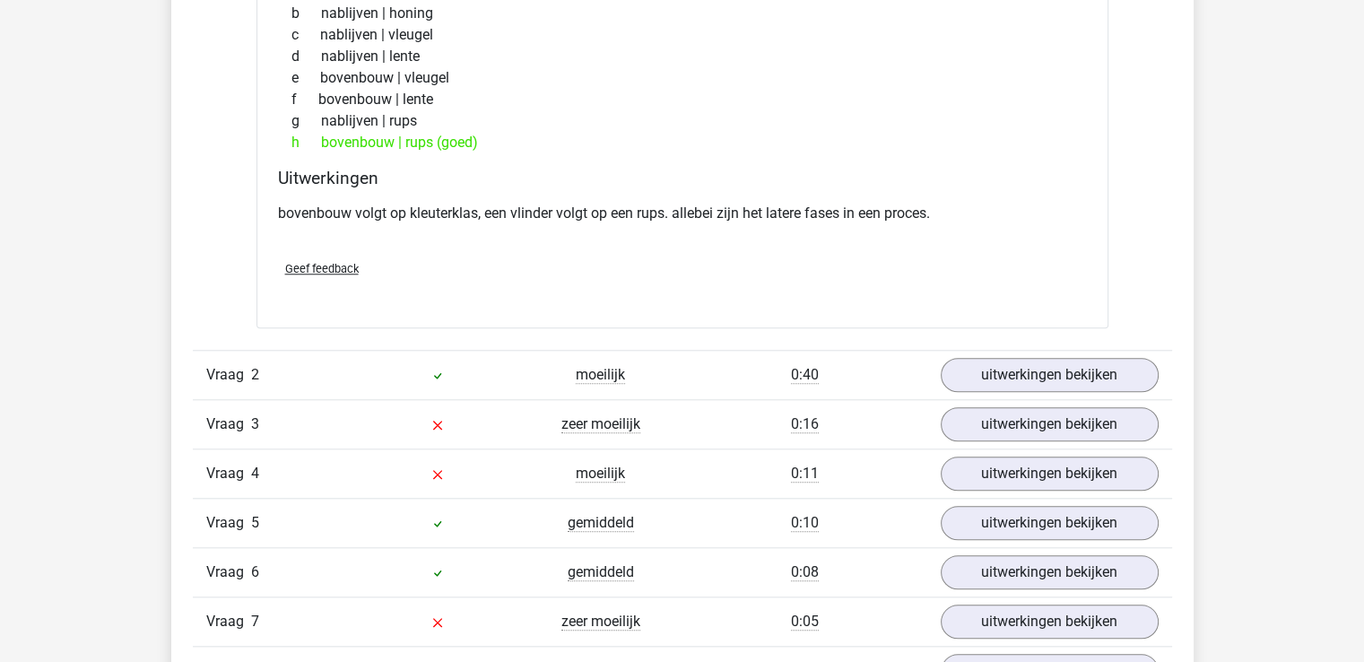
scroll to position [1704, 0]
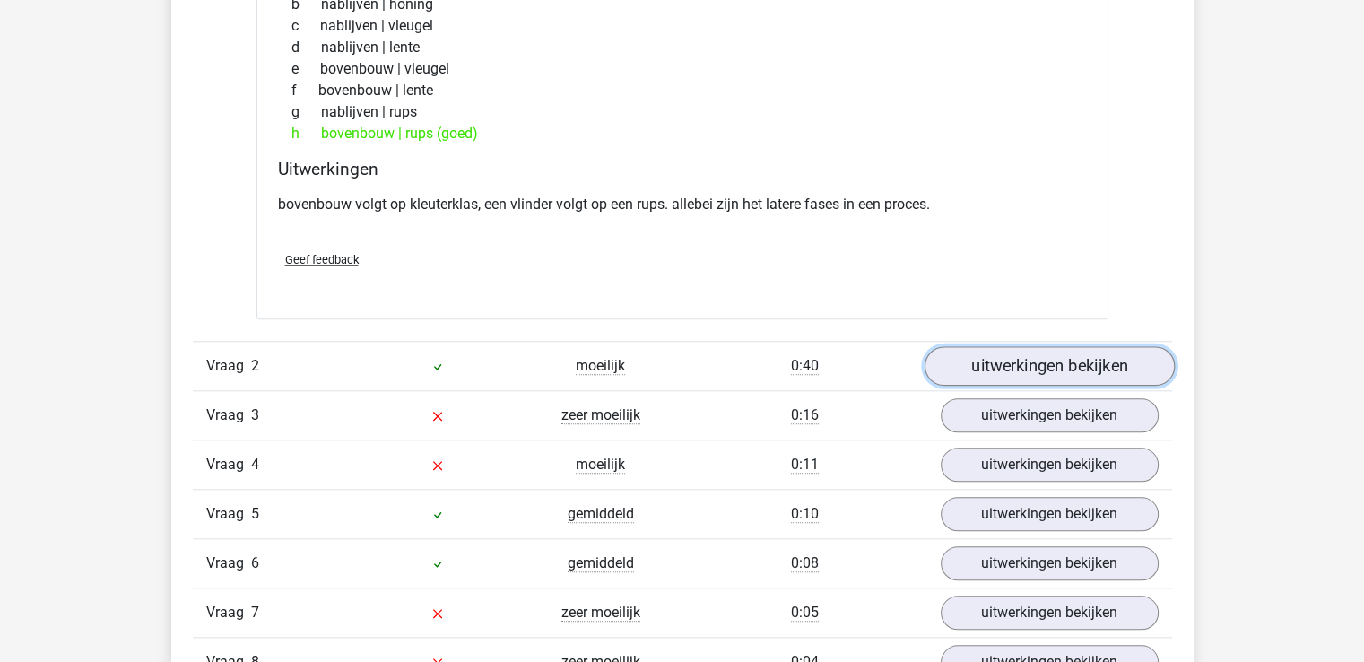
click at [1055, 369] on link "uitwerkingen bekijken" at bounding box center [1049, 365] width 250 height 39
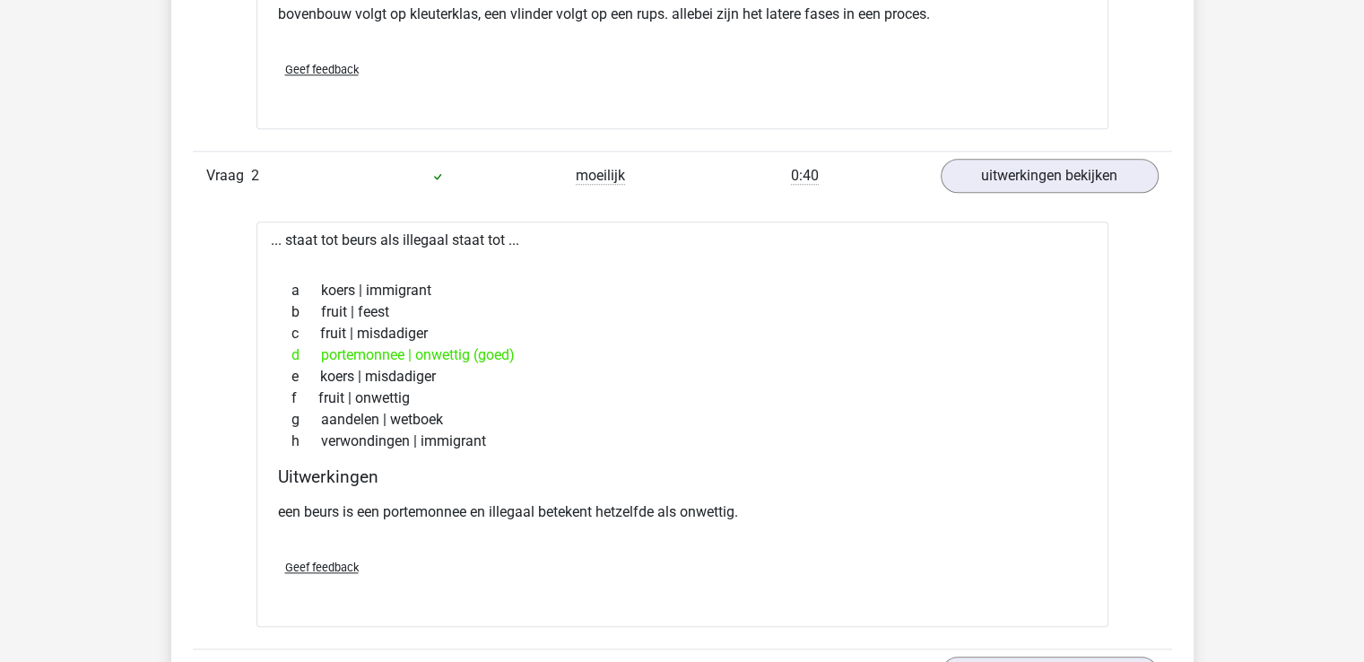
scroll to position [1973, 0]
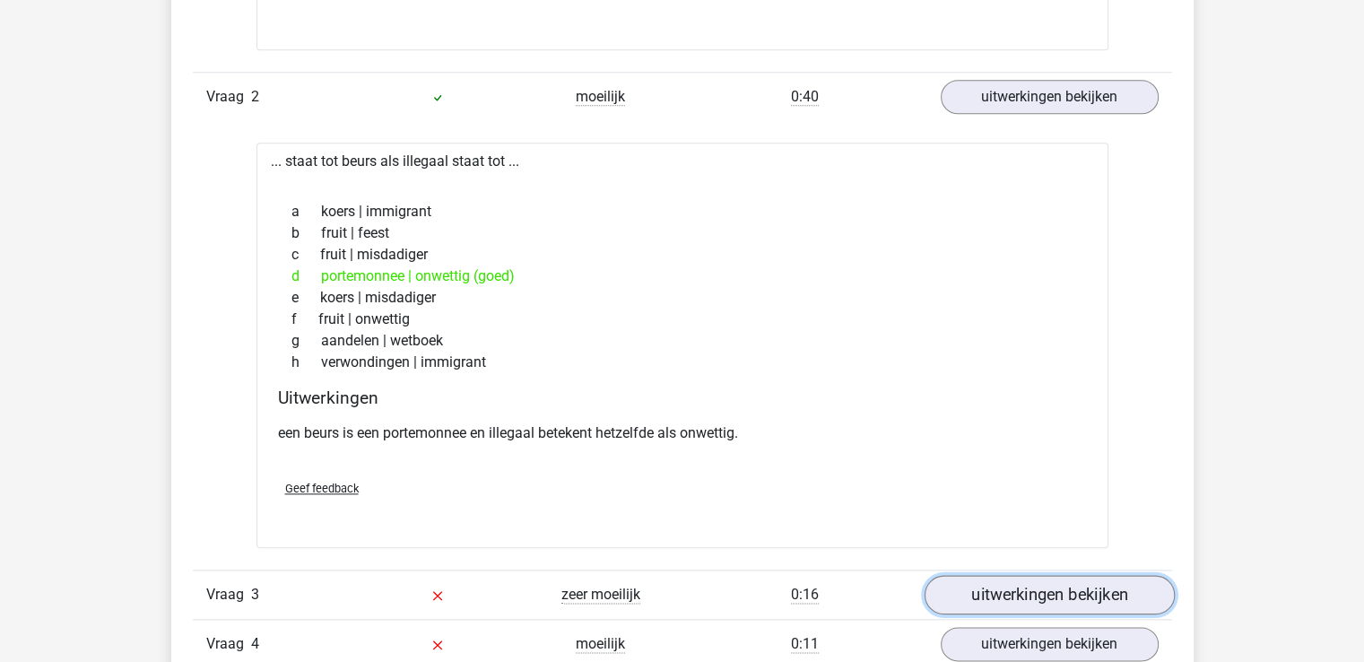
click at [1089, 597] on link "uitwerkingen bekijken" at bounding box center [1049, 595] width 250 height 39
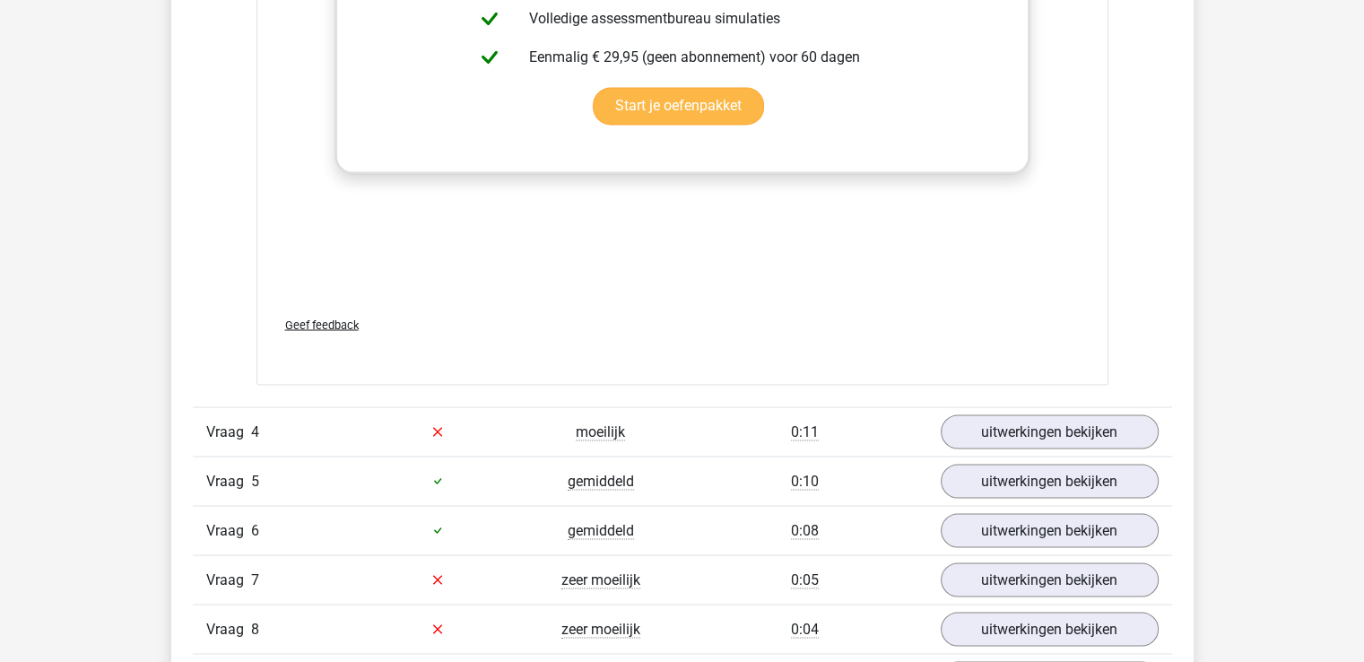
scroll to position [3139, 0]
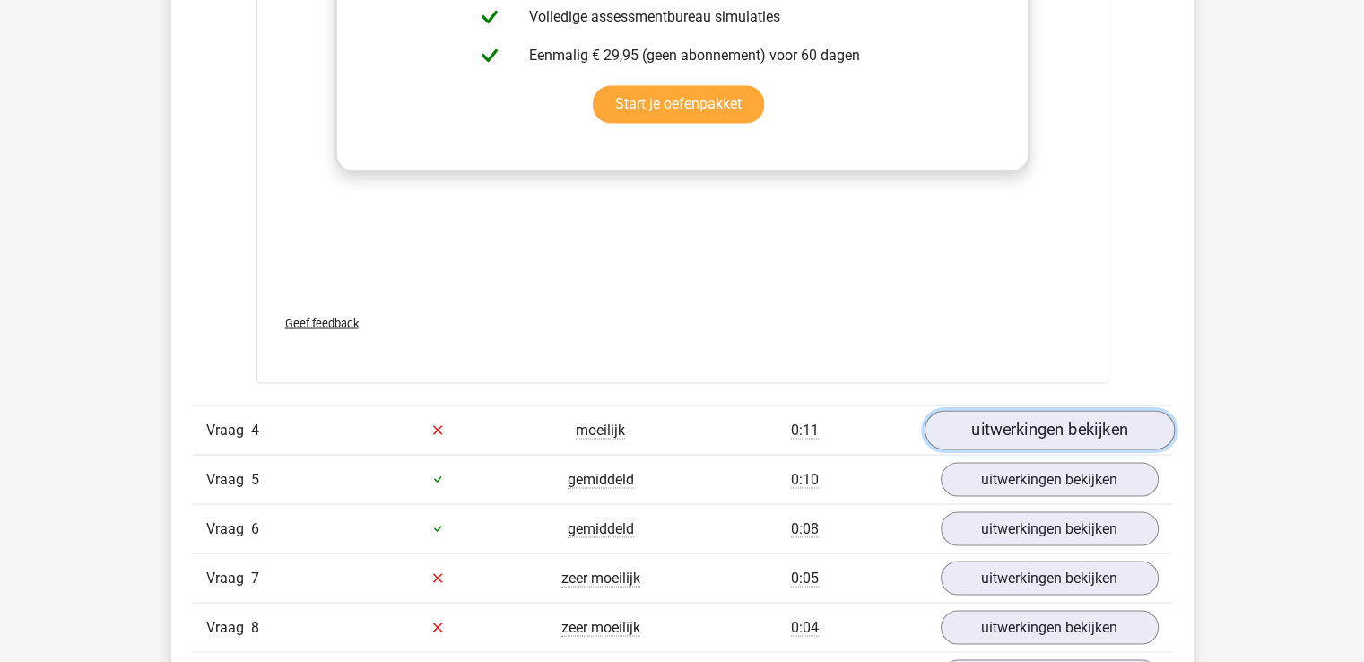
click at [1056, 424] on link "uitwerkingen bekijken" at bounding box center [1049, 429] width 250 height 39
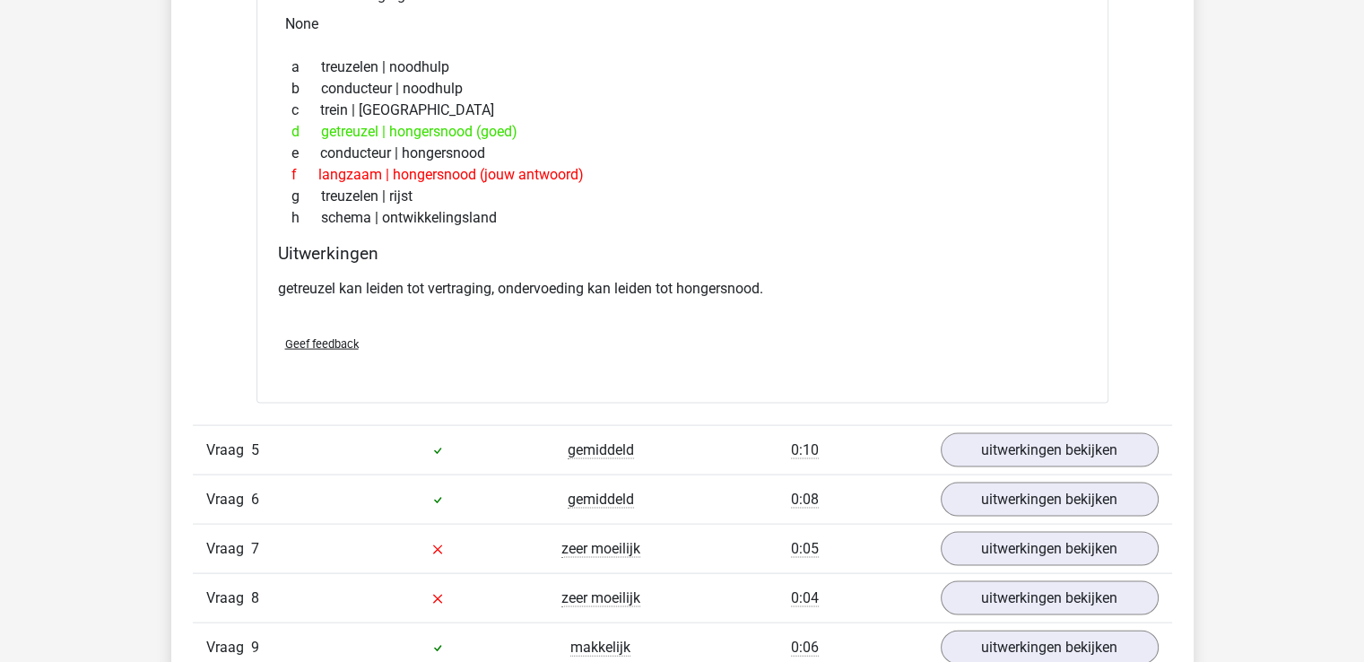
scroll to position [3677, 0]
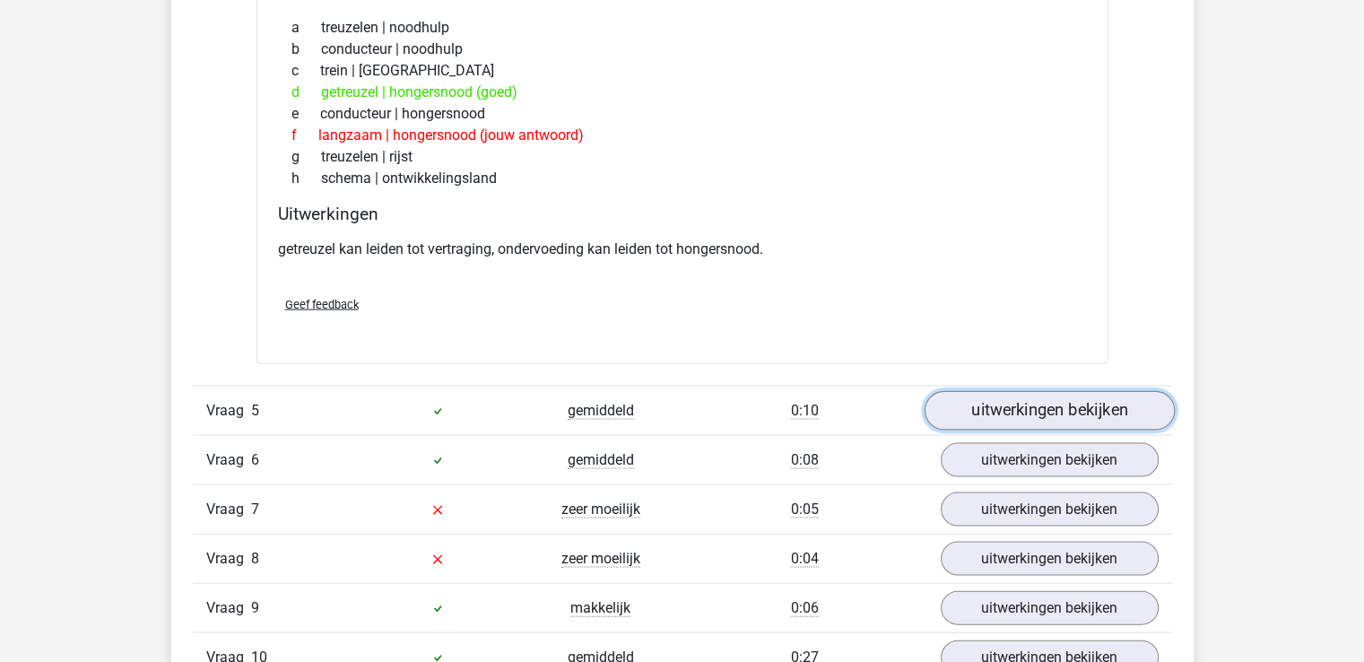
click at [1049, 406] on link "uitwerkingen bekijken" at bounding box center [1049, 410] width 250 height 39
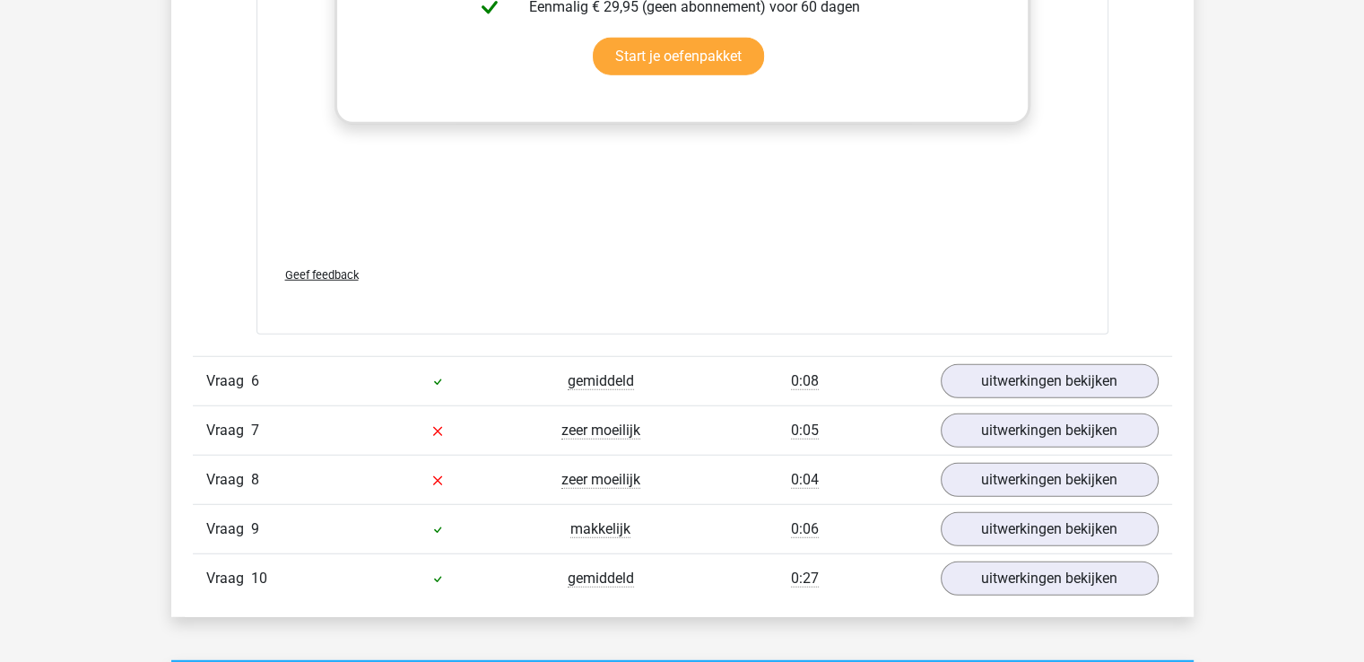
scroll to position [4753, 0]
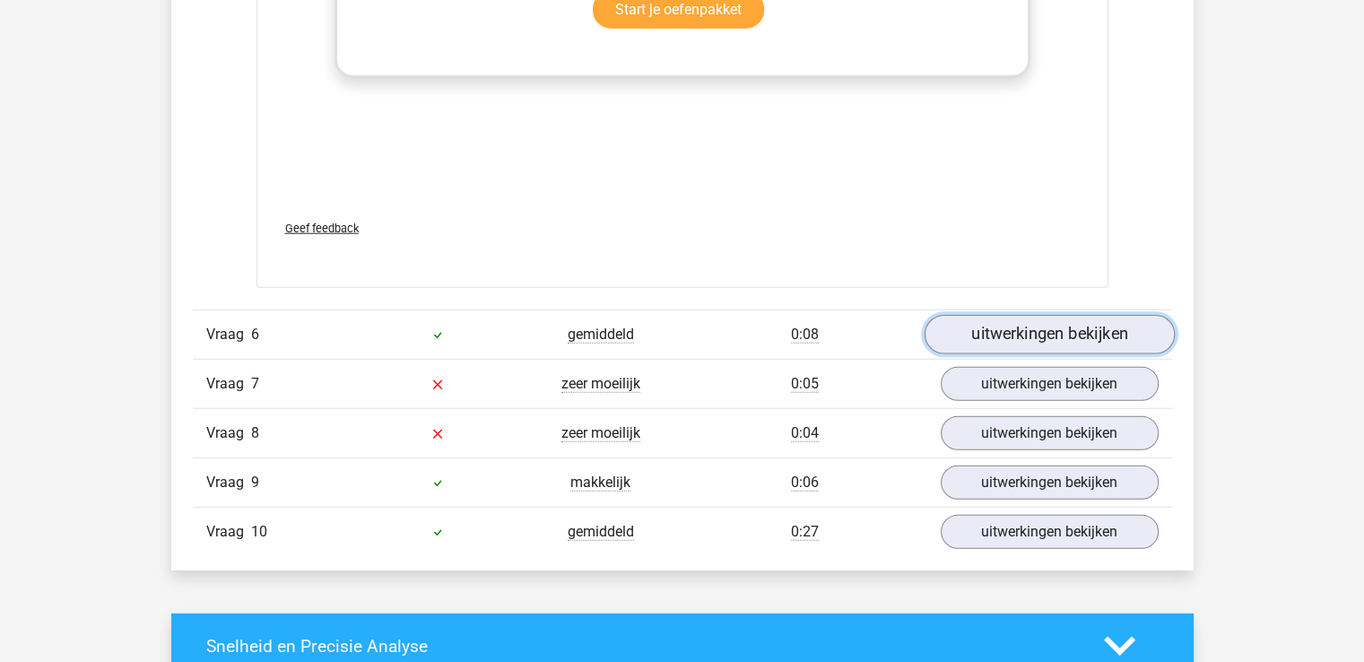
click at [1107, 333] on link "uitwerkingen bekijken" at bounding box center [1049, 334] width 250 height 39
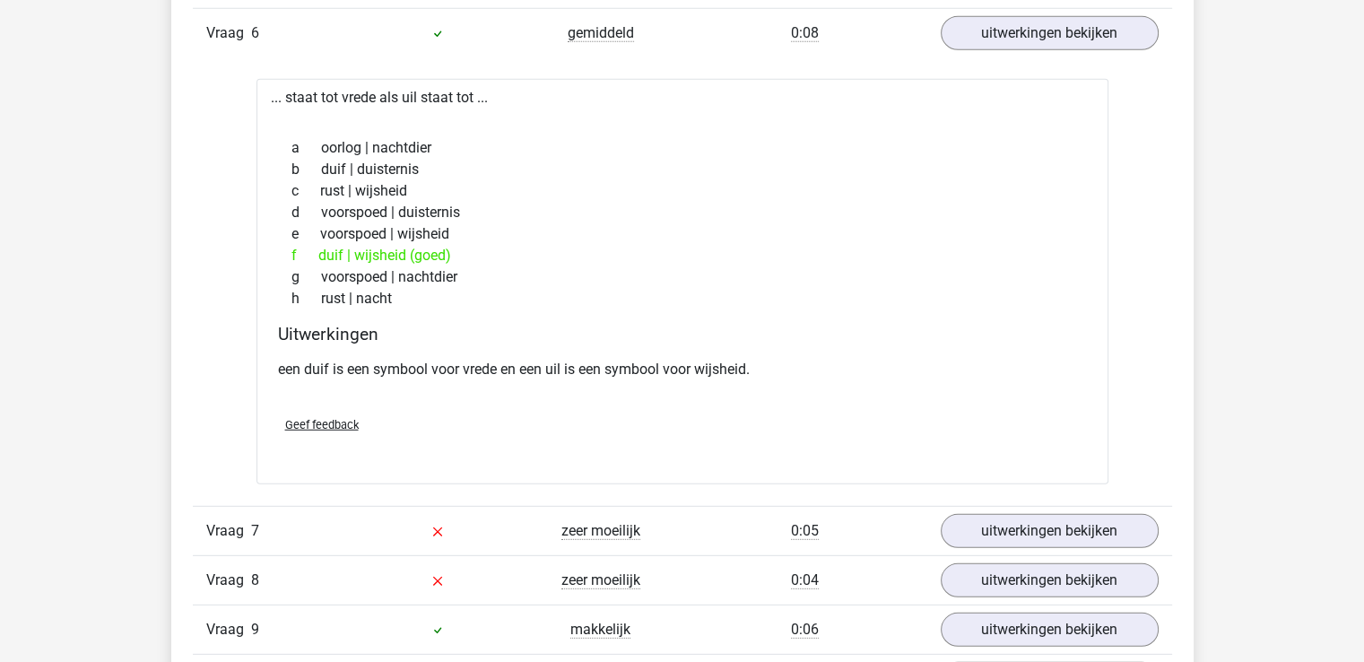
scroll to position [5112, 0]
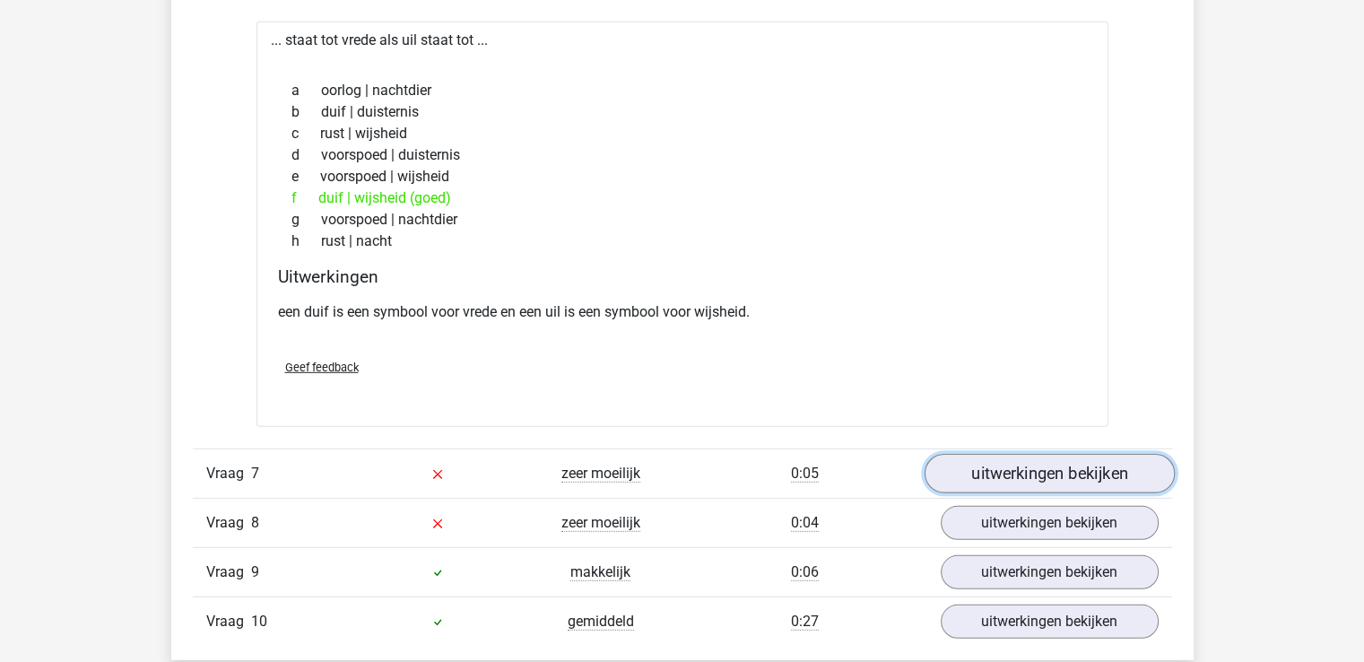
click at [1086, 465] on link "uitwerkingen bekijken" at bounding box center [1049, 473] width 250 height 39
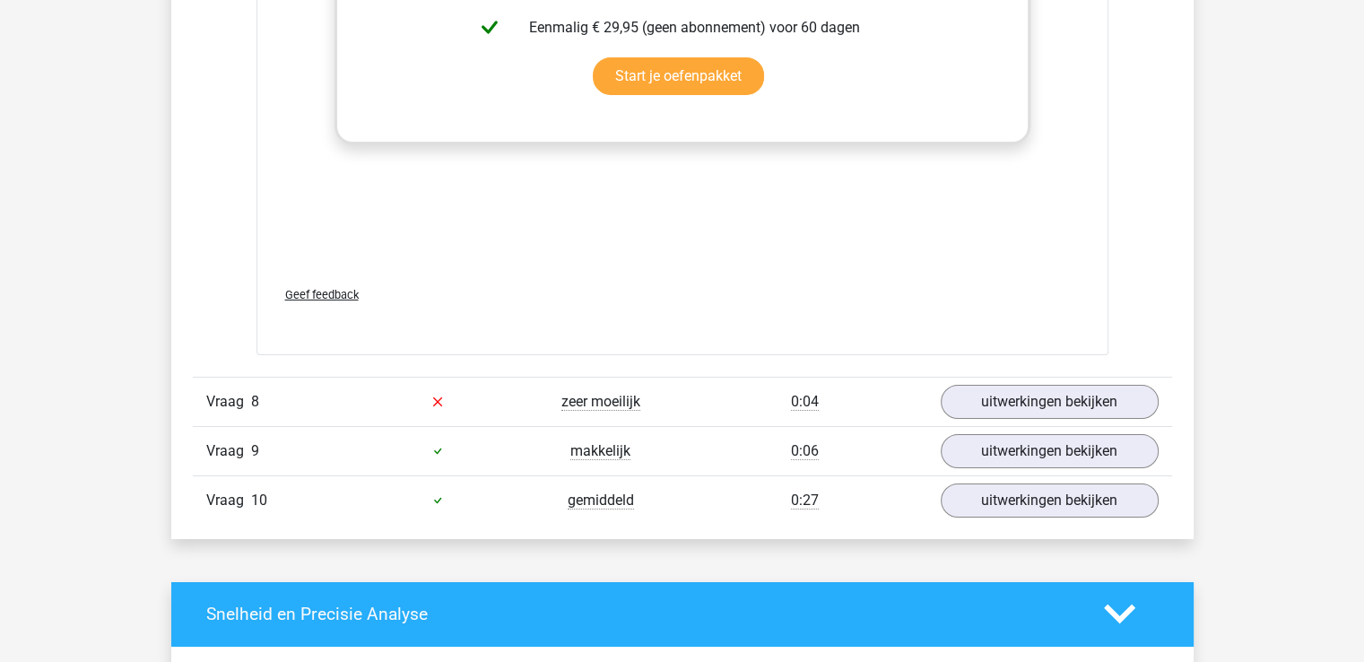
scroll to position [6188, 0]
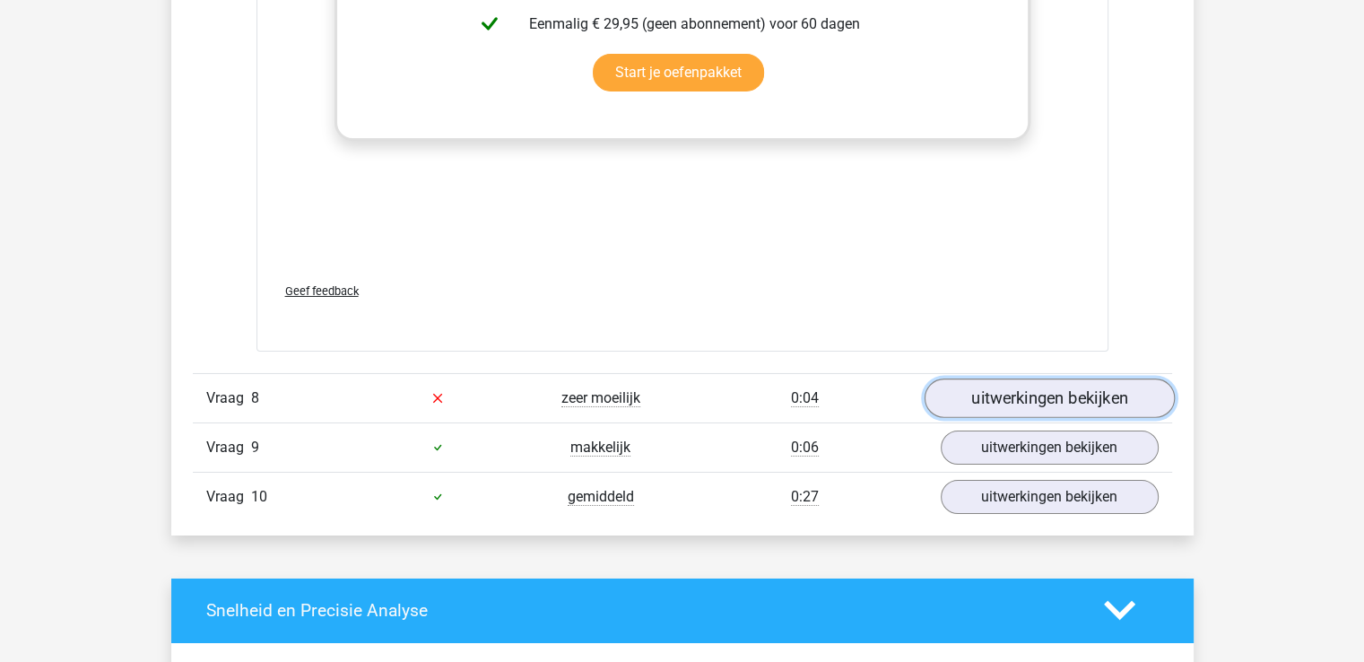
click at [1065, 398] on link "uitwerkingen bekijken" at bounding box center [1049, 397] width 250 height 39
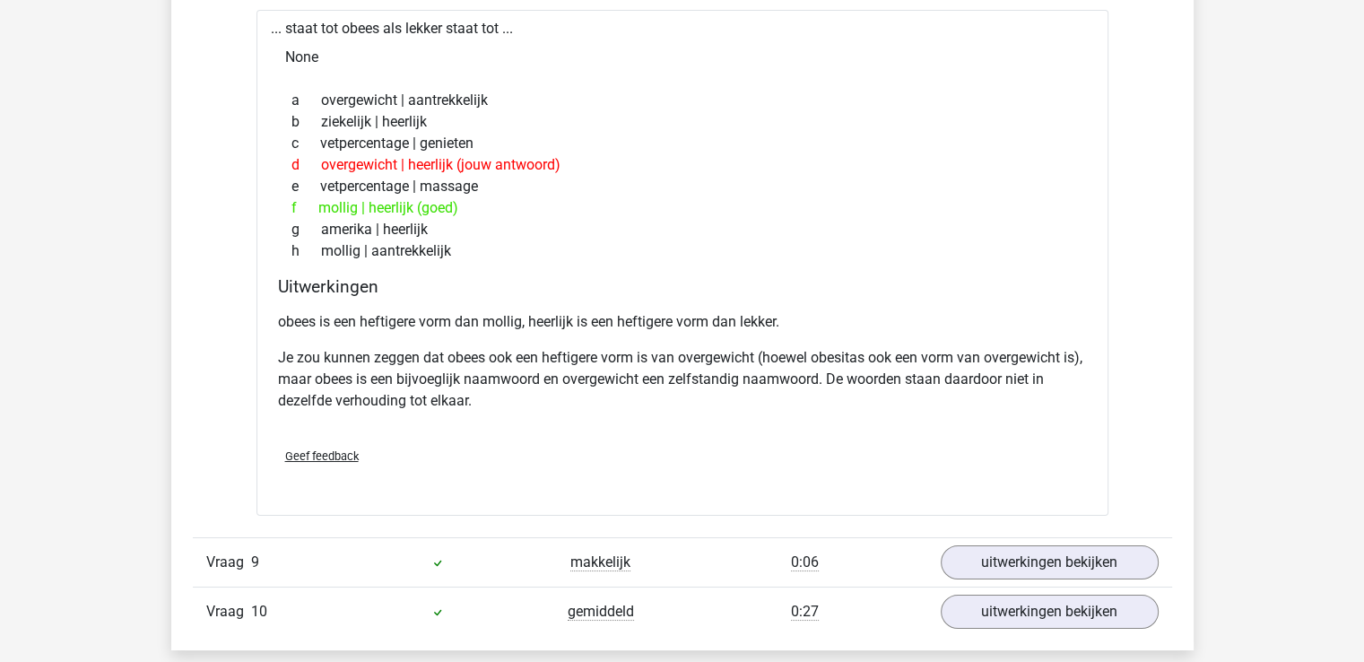
scroll to position [6726, 0]
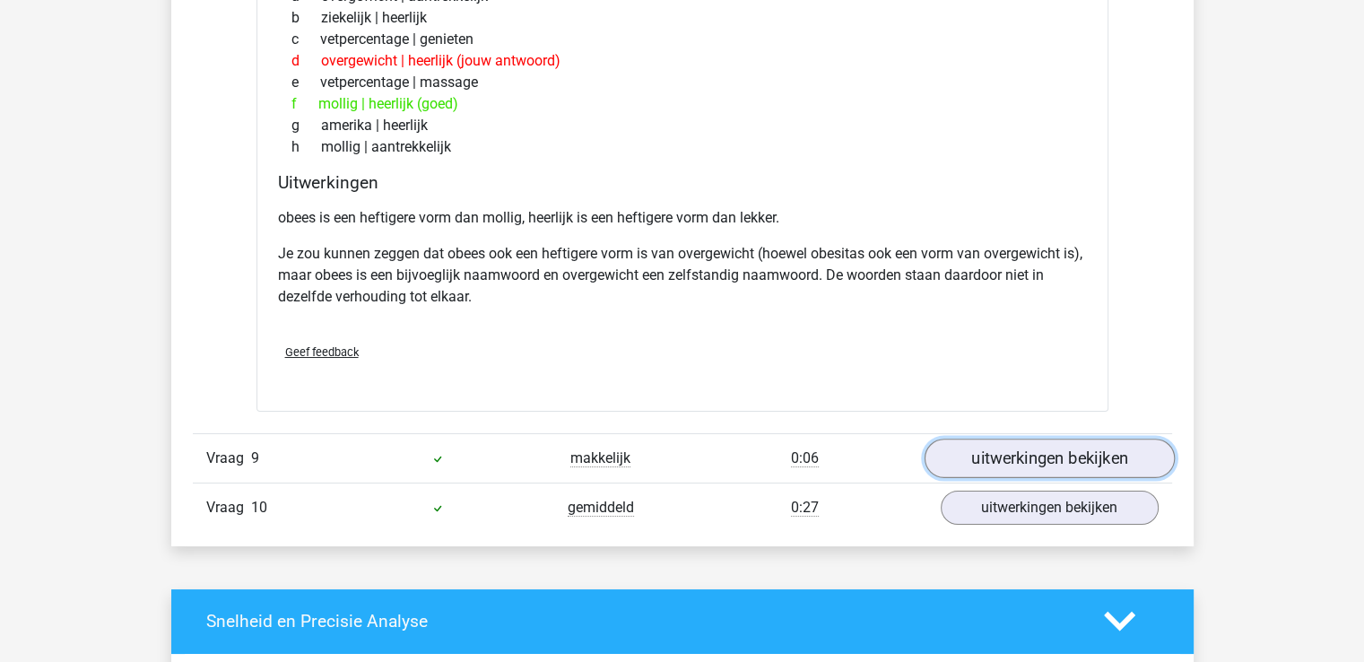
click at [1026, 446] on link "uitwerkingen bekijken" at bounding box center [1049, 458] width 250 height 39
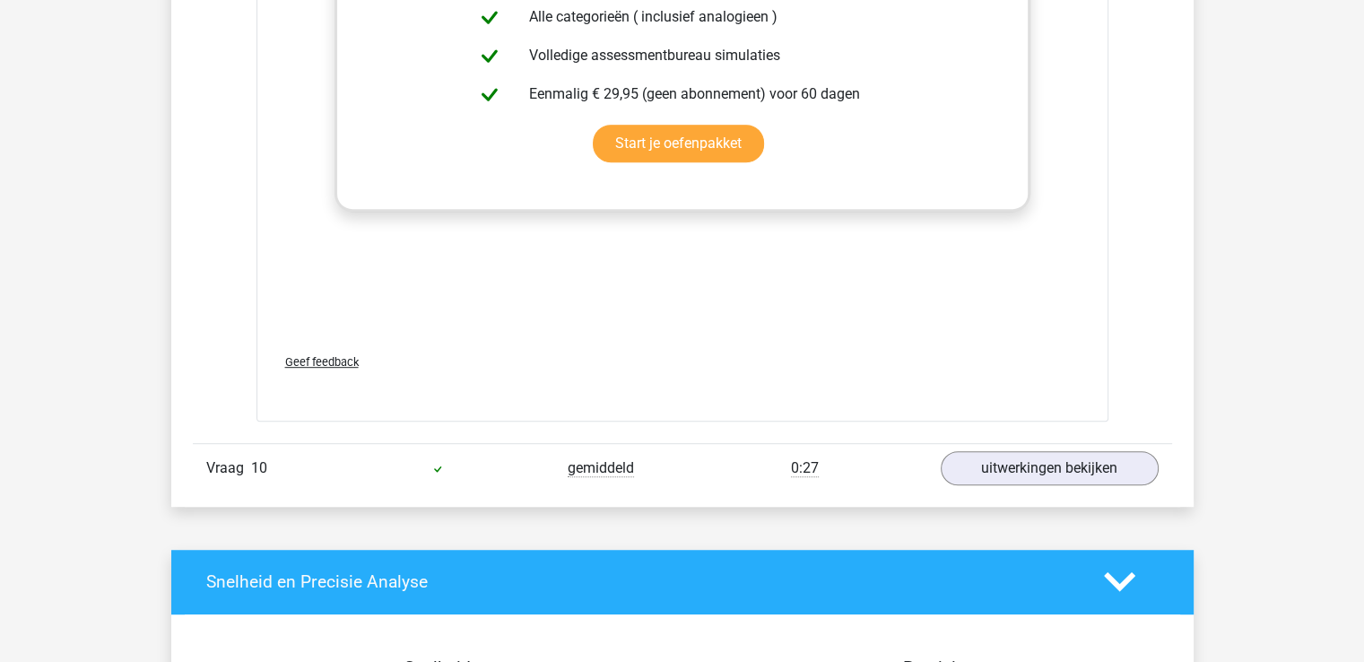
scroll to position [7802, 0]
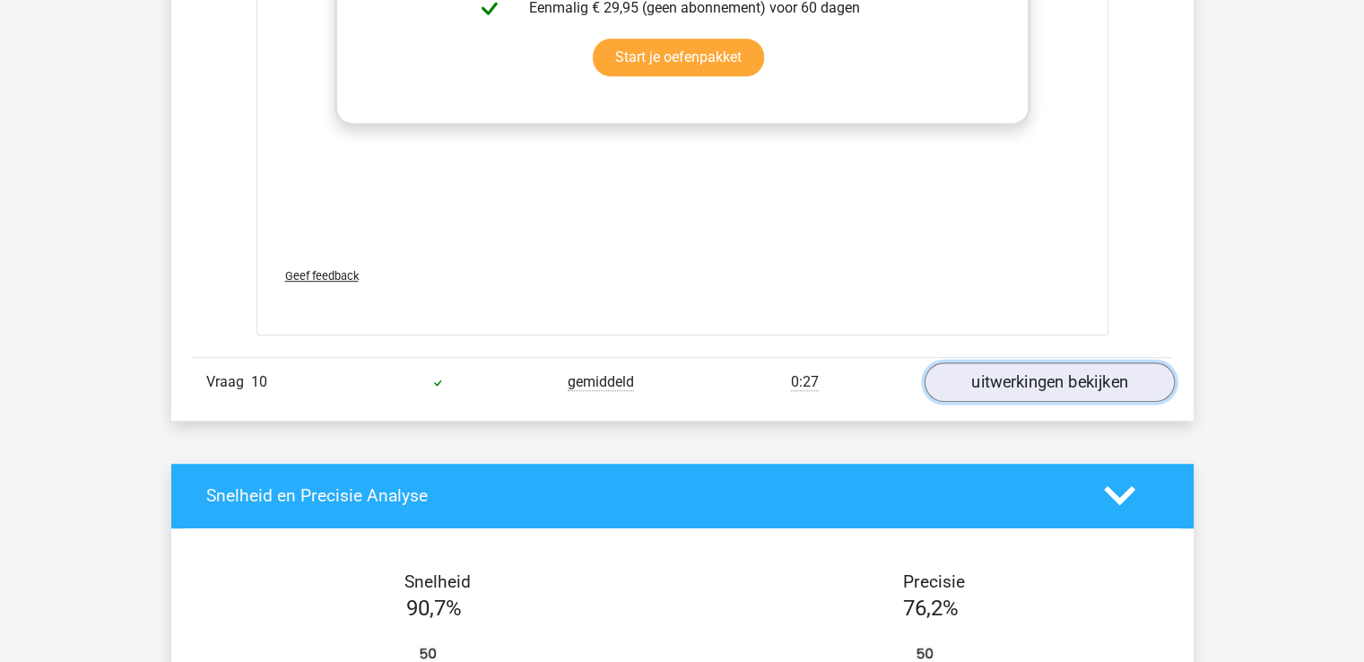
click at [1065, 377] on link "uitwerkingen bekijken" at bounding box center [1049, 381] width 250 height 39
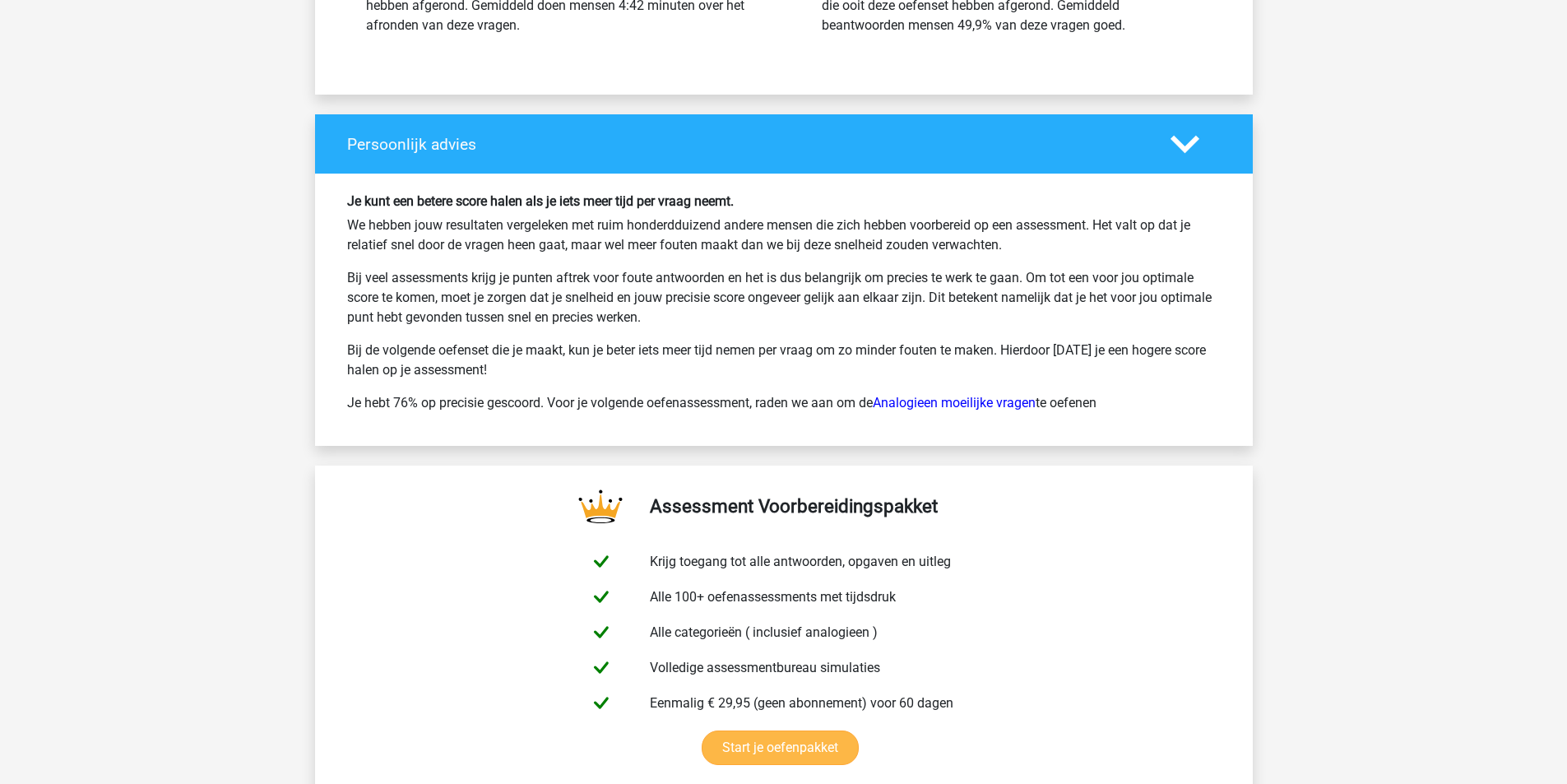
scroll to position [8881, 0]
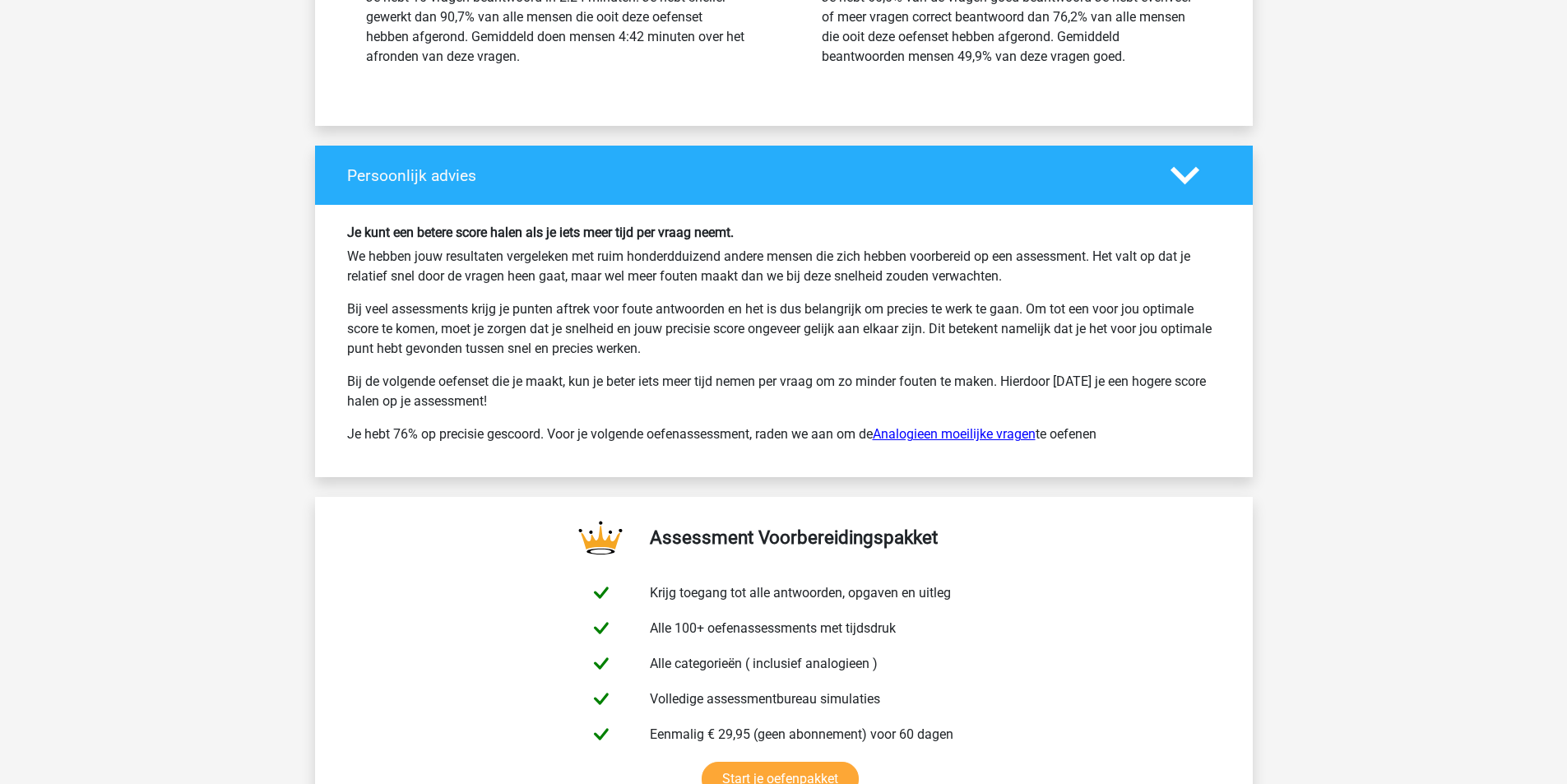
click at [971, 436] on link "Analogieen moeilijke vragen" at bounding box center [955, 434] width 163 height 16
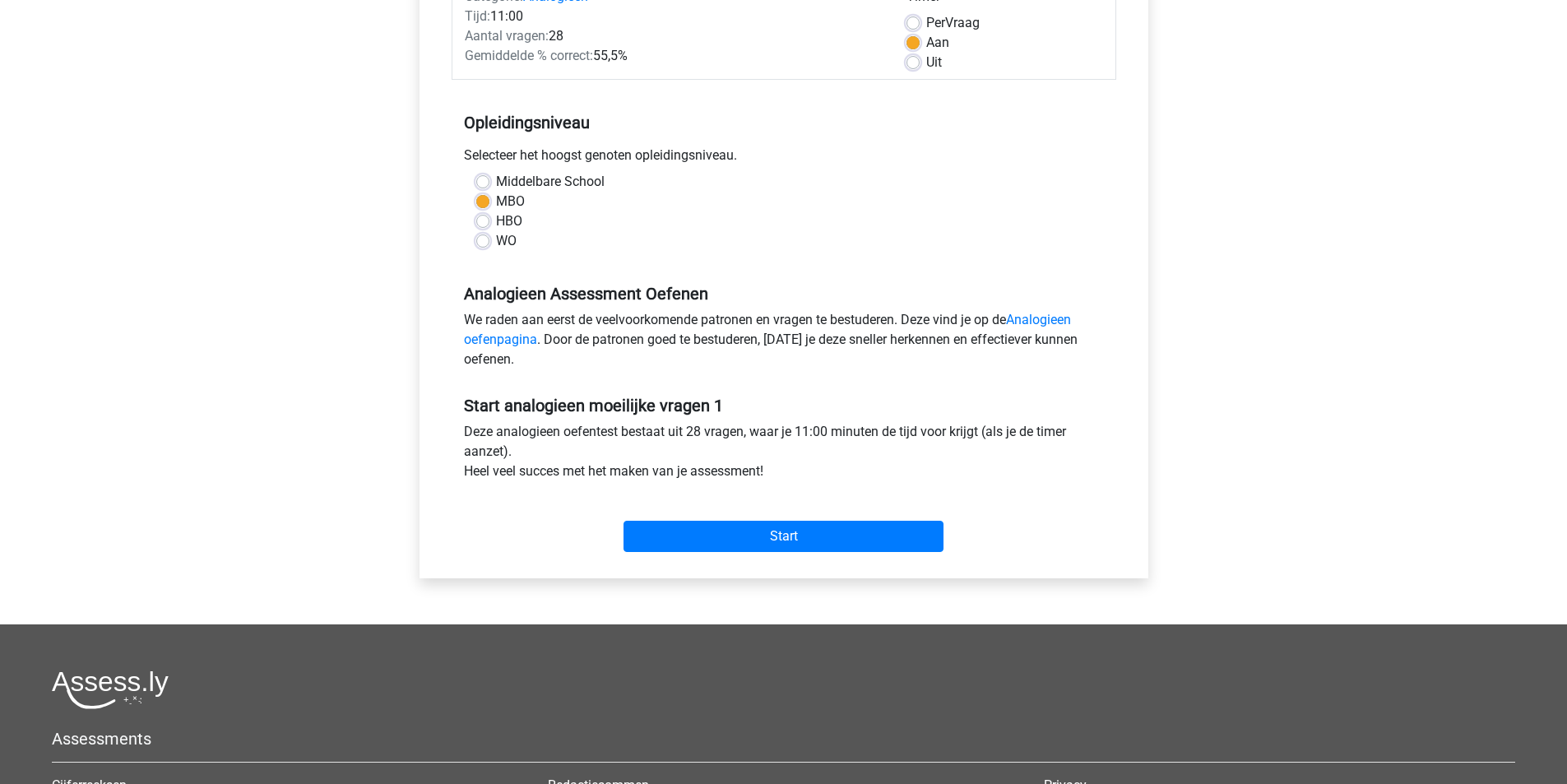
scroll to position [247, 0]
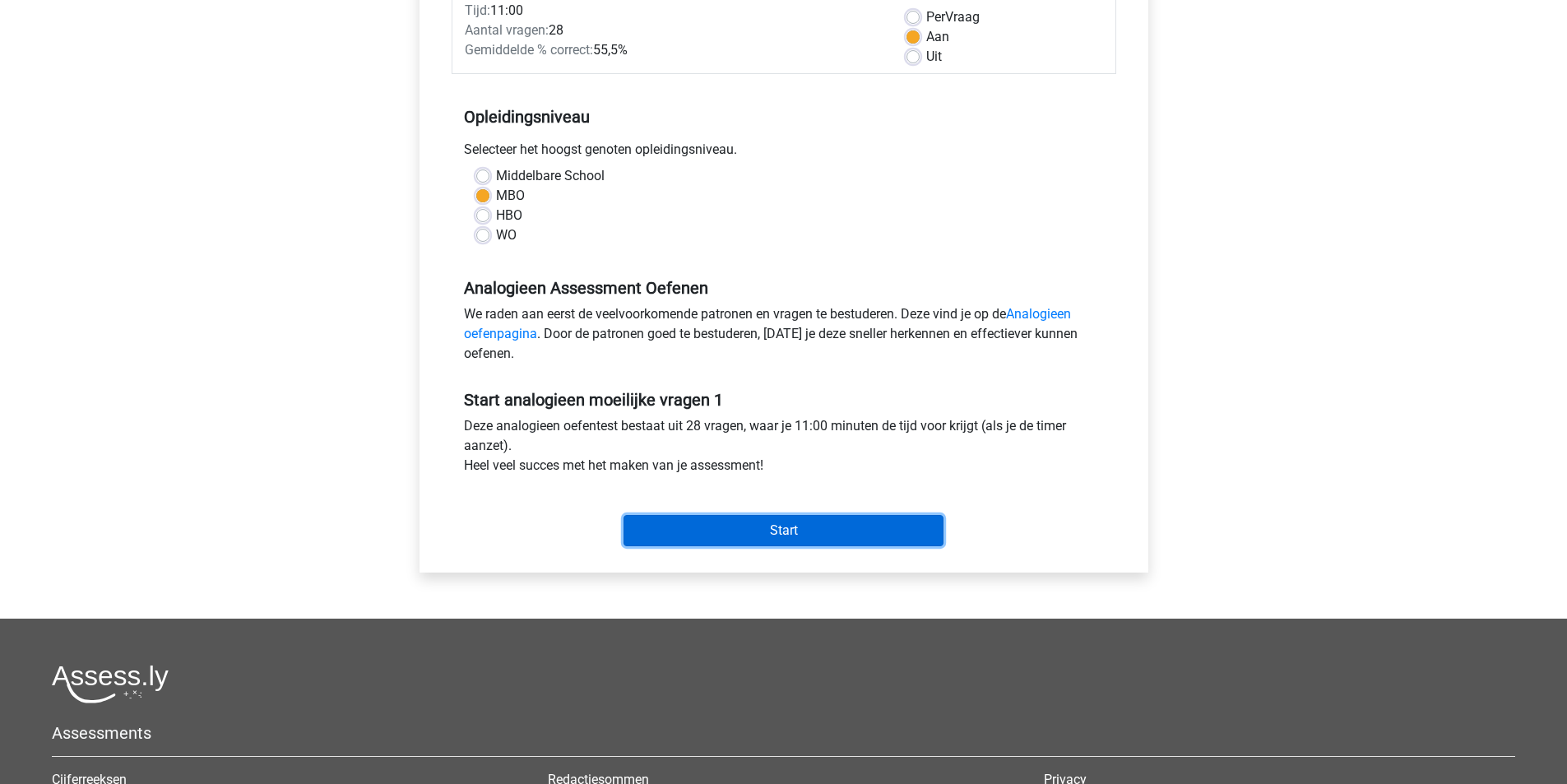
click at [784, 532] on input "Start" at bounding box center [784, 530] width 320 height 31
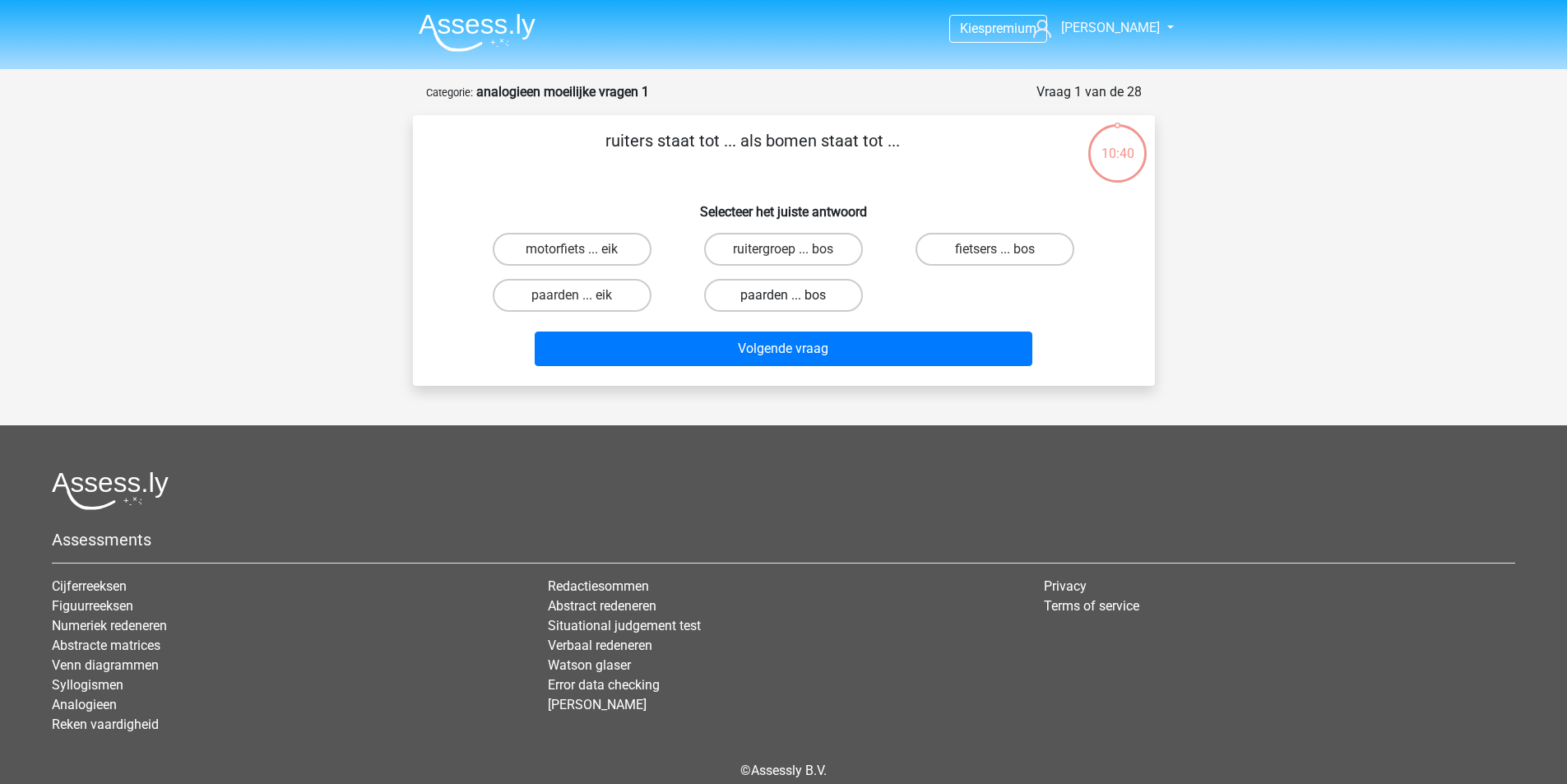
click at [758, 298] on label "paarden ... bos" at bounding box center [784, 295] width 159 height 33
click at [784, 298] on input "paarden ... bos" at bounding box center [789, 301] width 11 height 11
radio input "true"
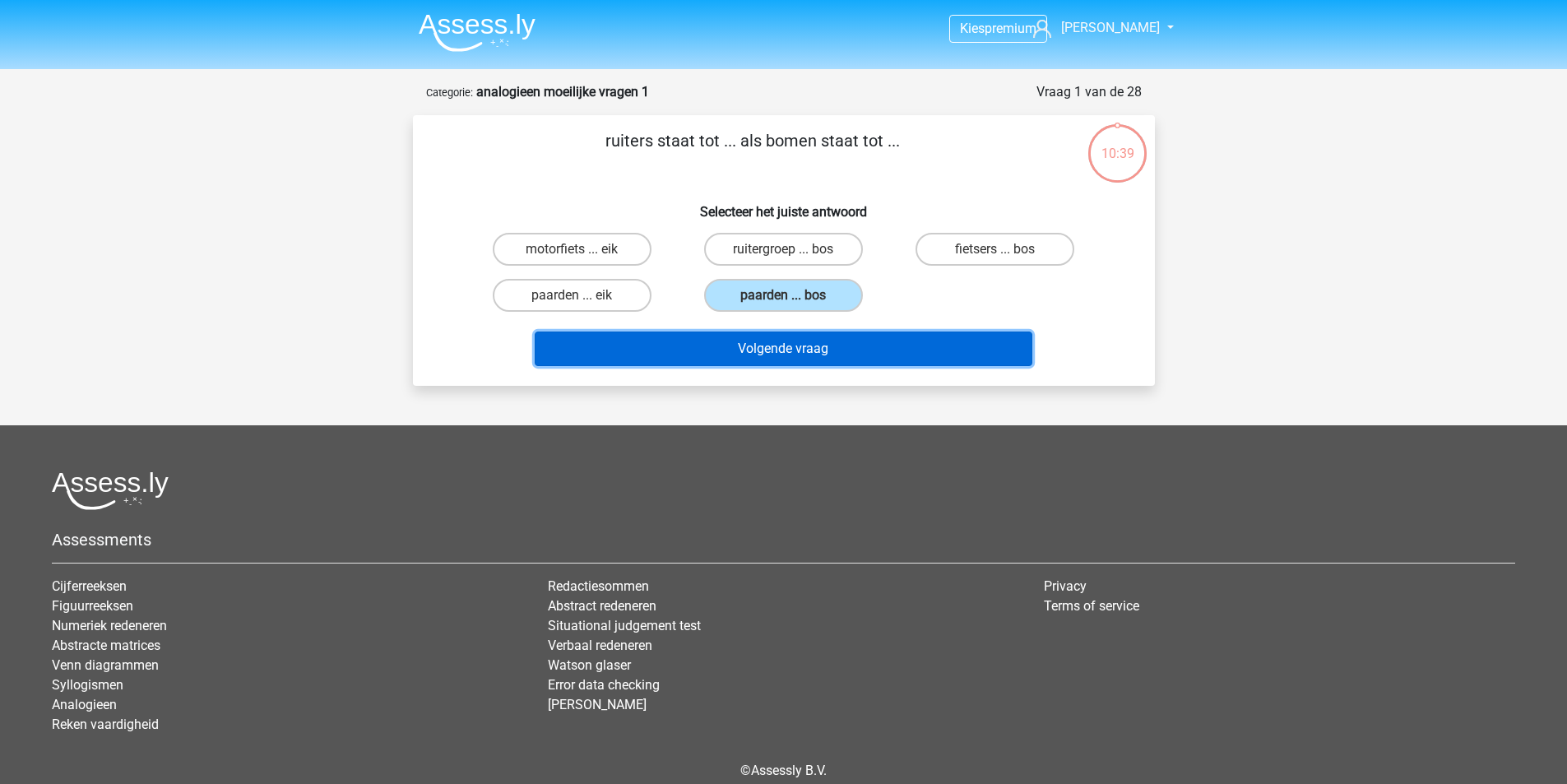
click at [784, 346] on button "Volgende vraag" at bounding box center [784, 348] width 498 height 35
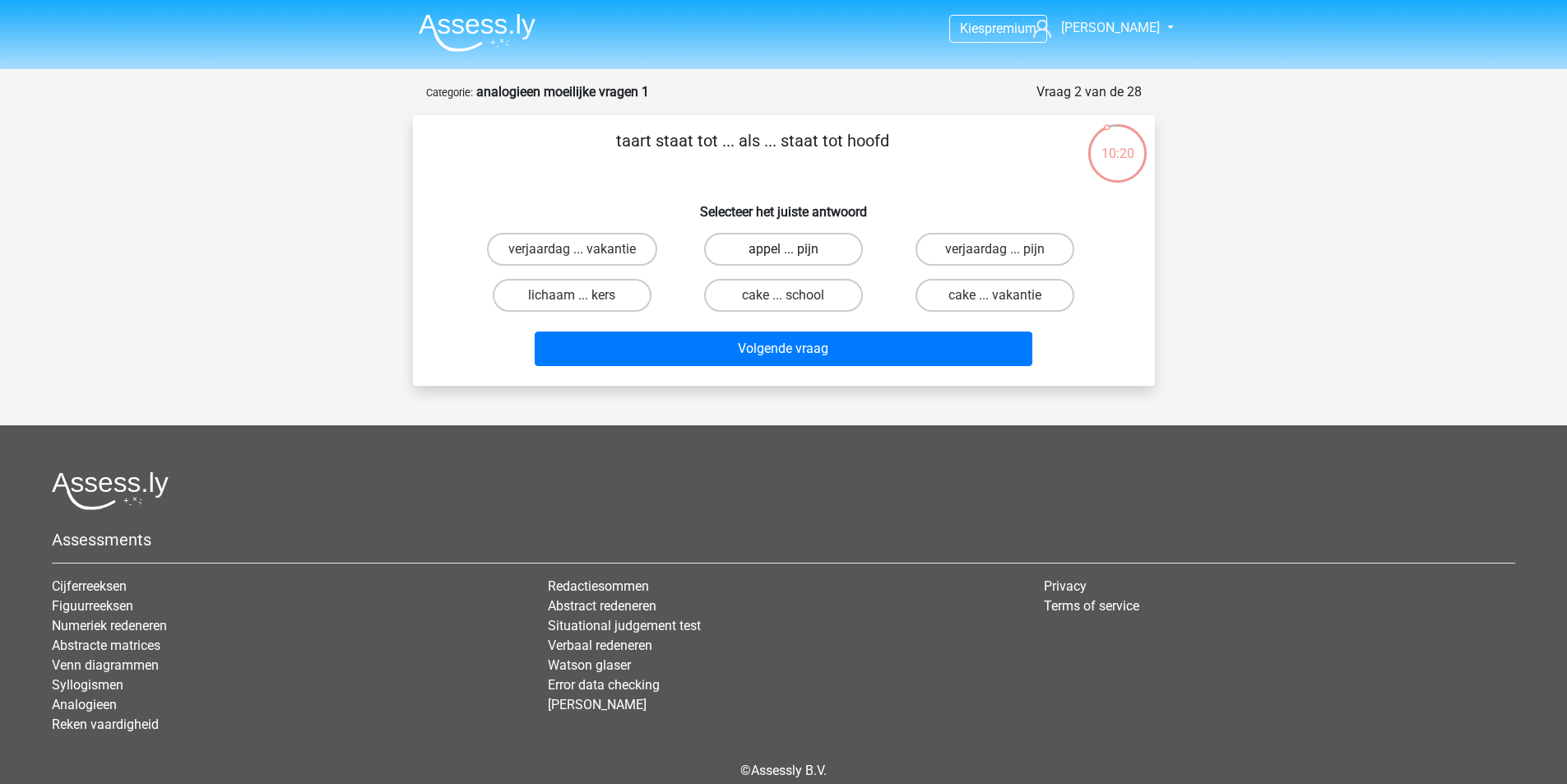
click at [790, 248] on label "appel ... pijn" at bounding box center [784, 249] width 159 height 33
click at [790, 249] on input "appel ... pijn" at bounding box center [789, 255] width 11 height 11
radio input "true"
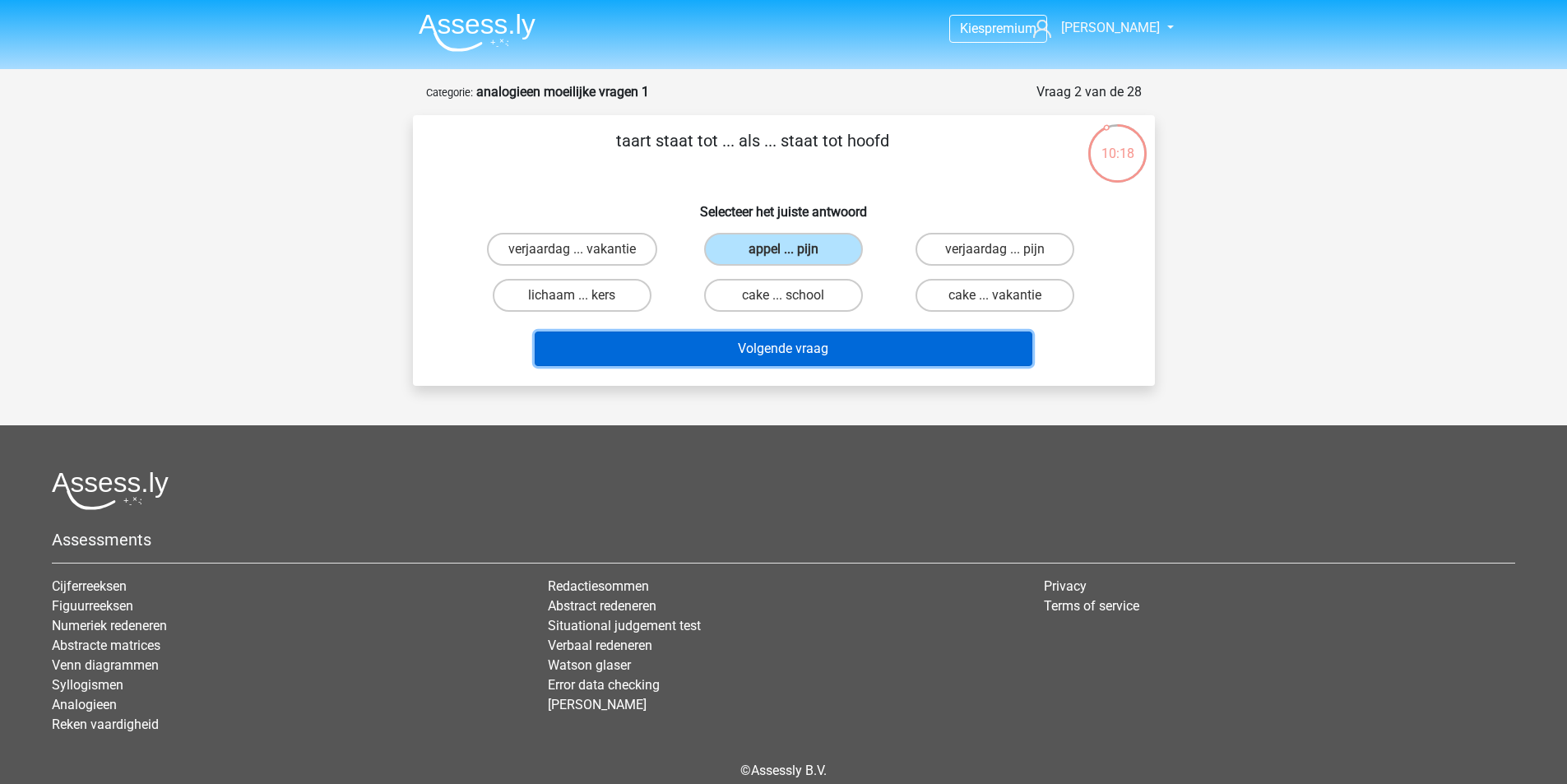
click at [787, 350] on button "Volgende vraag" at bounding box center [784, 348] width 498 height 35
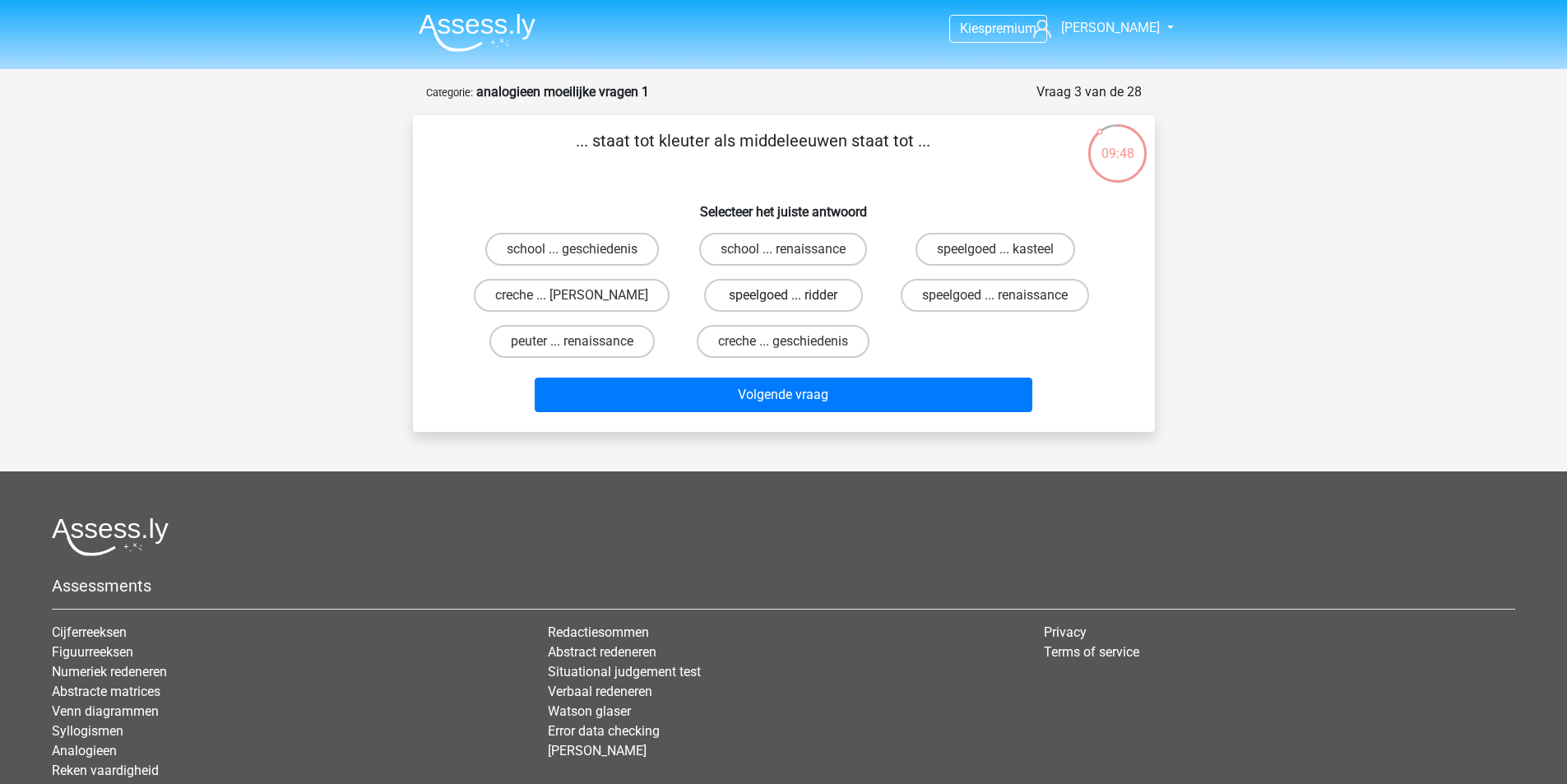
click at [806, 298] on label "speelgoed ... ridder" at bounding box center [784, 295] width 159 height 33
click at [794, 298] on input "speelgoed ... ridder" at bounding box center [789, 301] width 11 height 11
radio input "true"
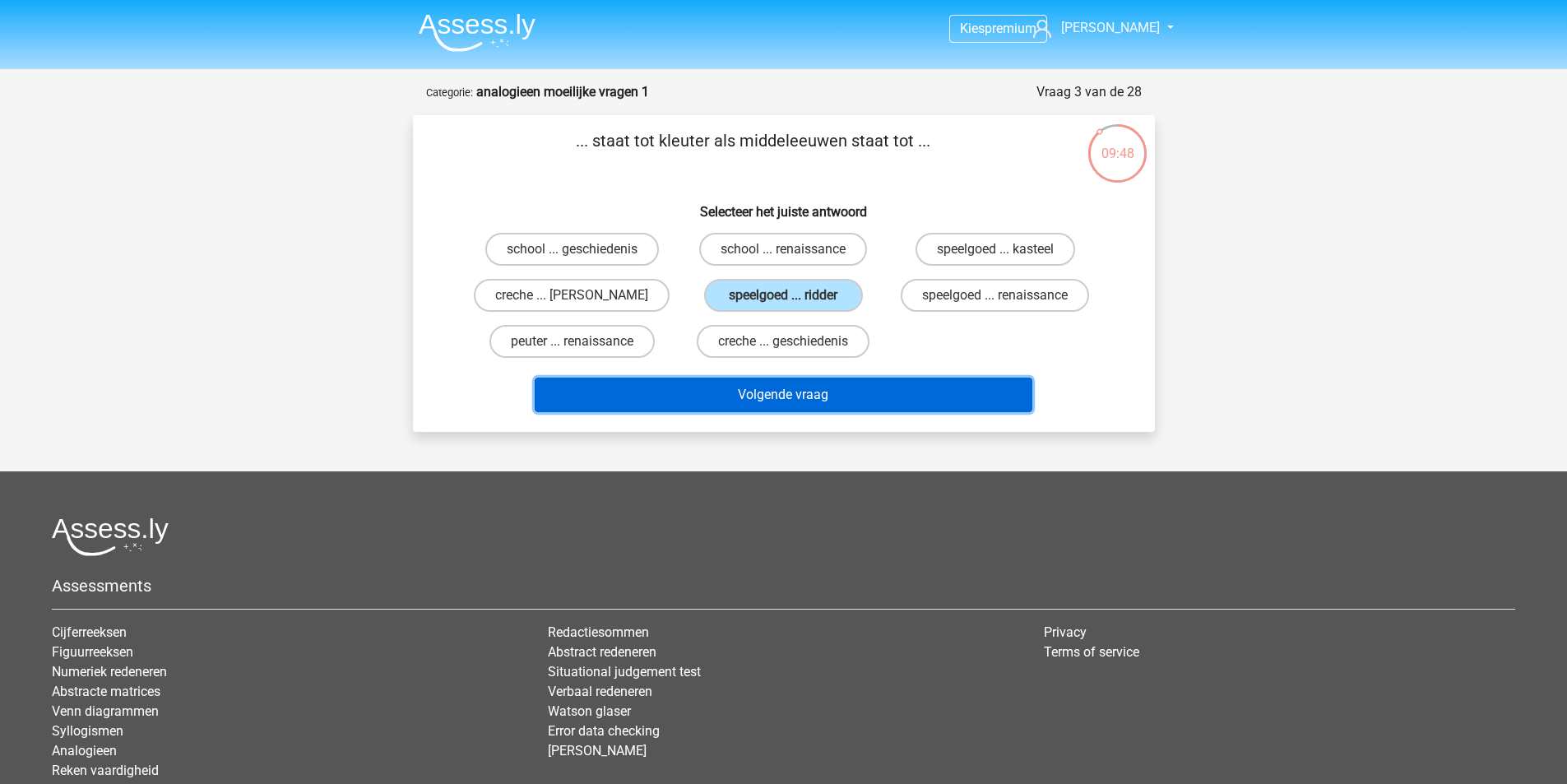
click at [809, 400] on button "Volgende vraag" at bounding box center [784, 395] width 498 height 35
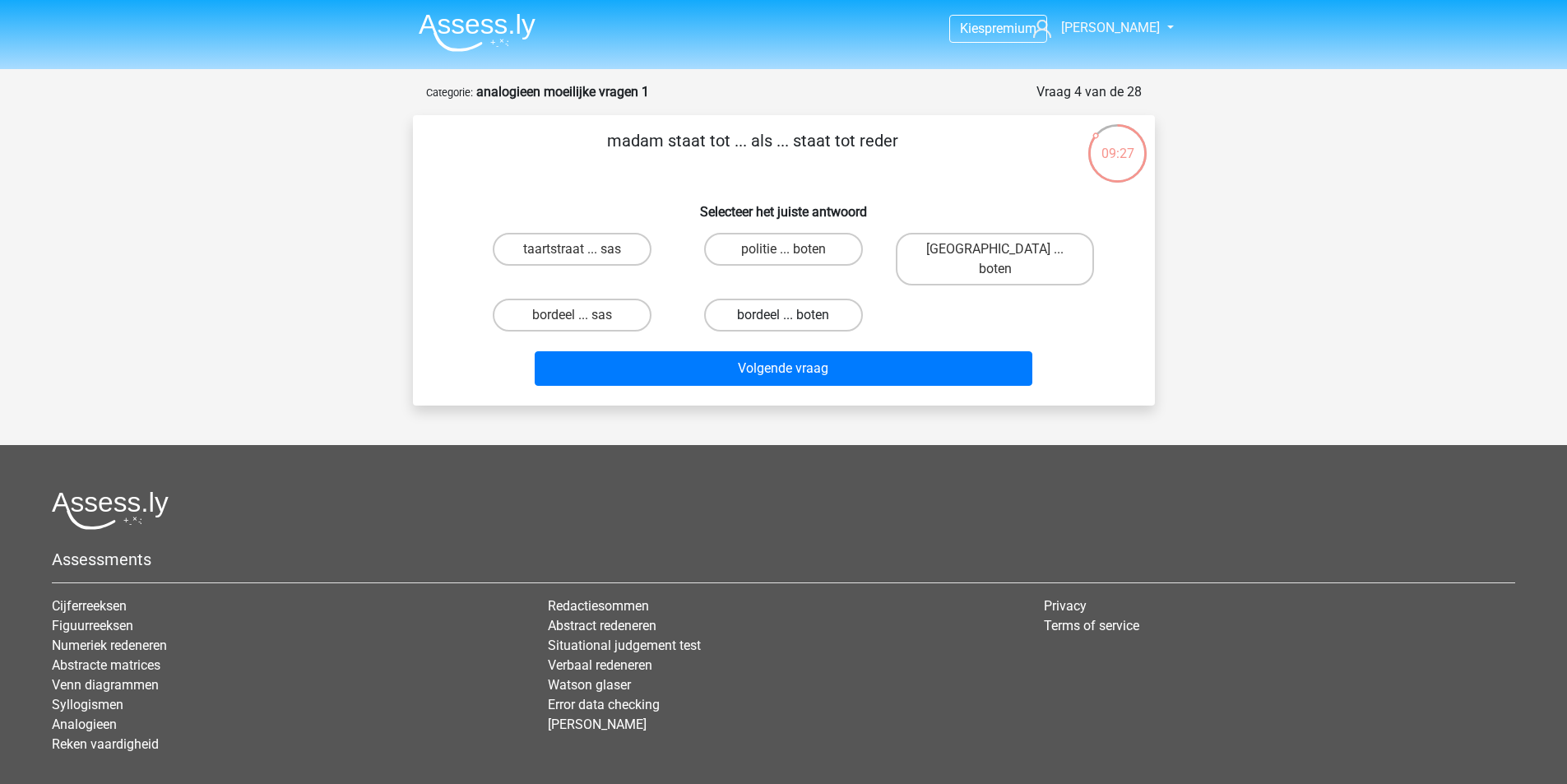
click at [758, 299] on label "bordeel ... boten" at bounding box center [784, 315] width 159 height 33
click at [784, 315] on input "bordeel ... boten" at bounding box center [789, 320] width 11 height 11
radio input "true"
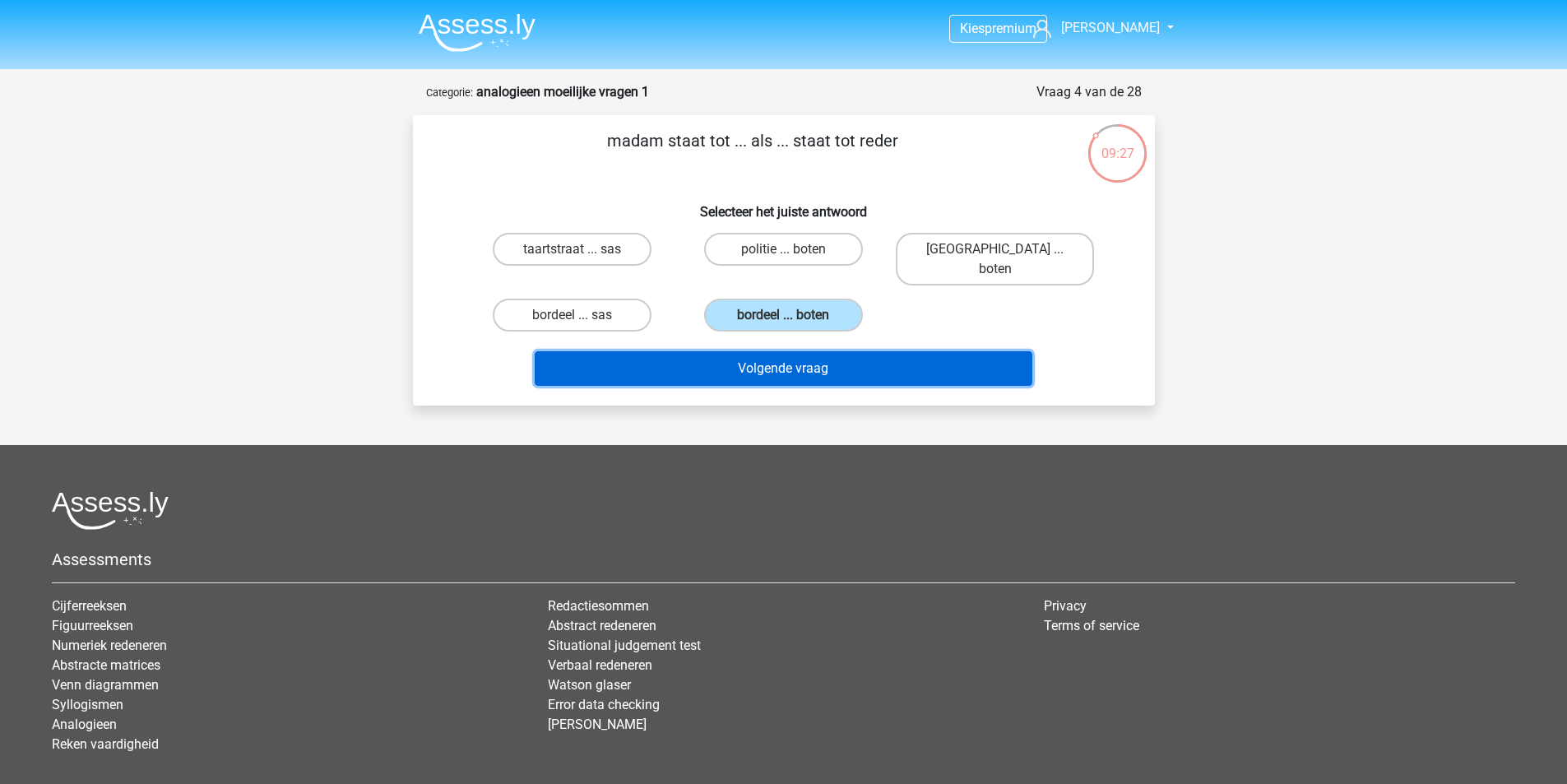
click at [864, 357] on button "Volgende vraag" at bounding box center [784, 369] width 498 height 35
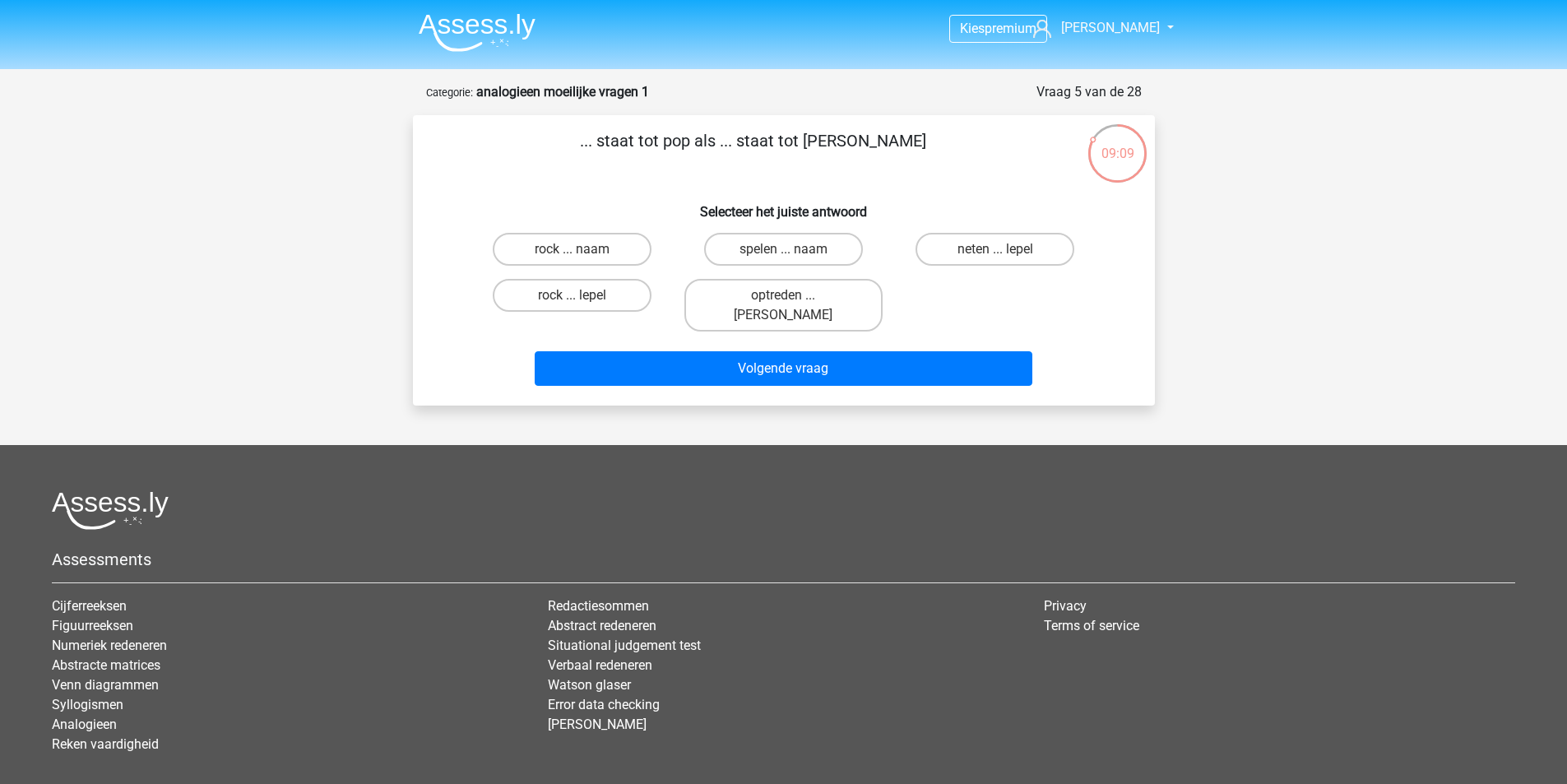
click at [1005, 251] on input "neten ... lepel" at bounding box center [1001, 255] width 11 height 11
radio input "true"
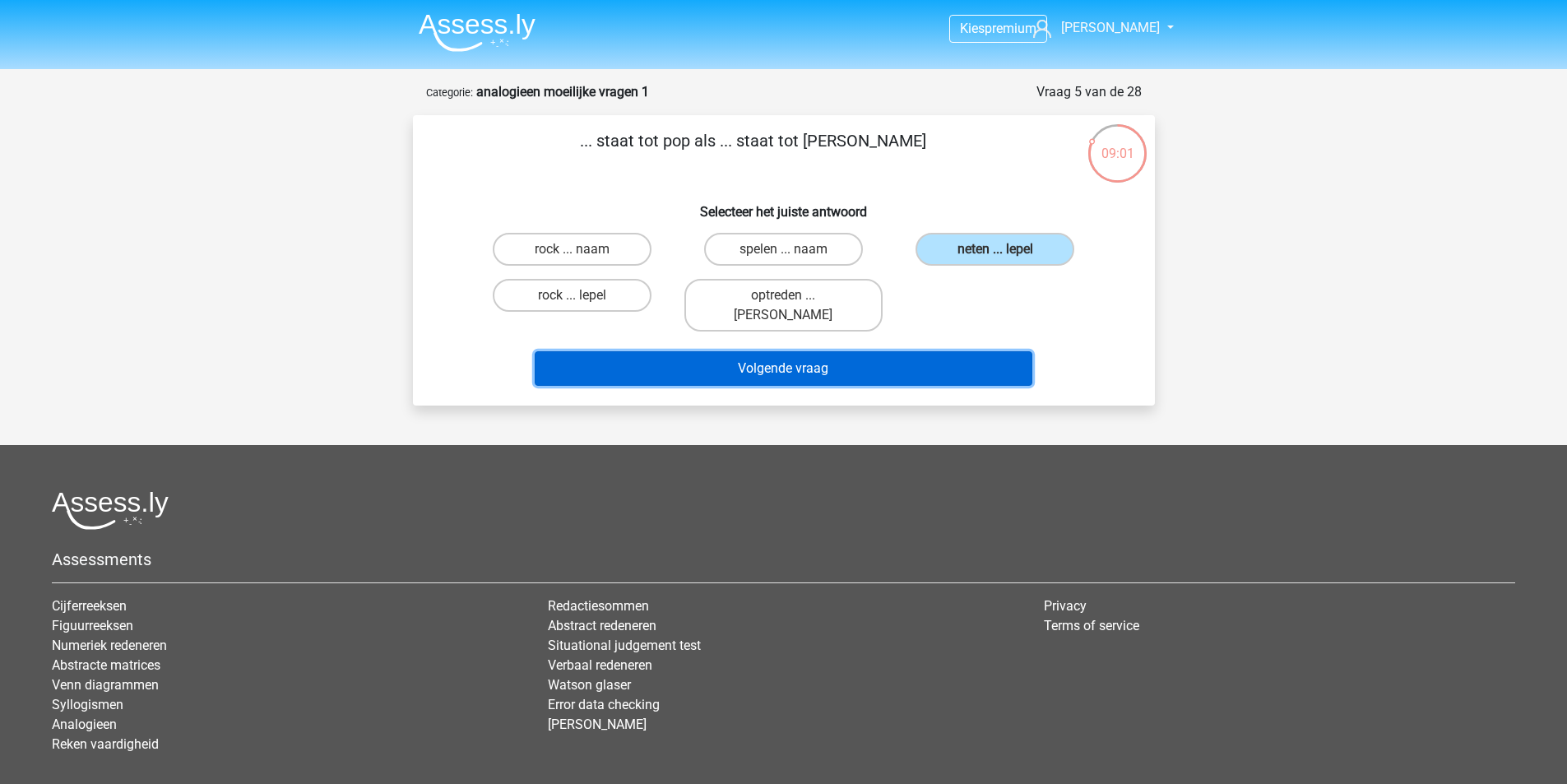
click at [778, 351] on button "Volgende vraag" at bounding box center [784, 369] width 498 height 35
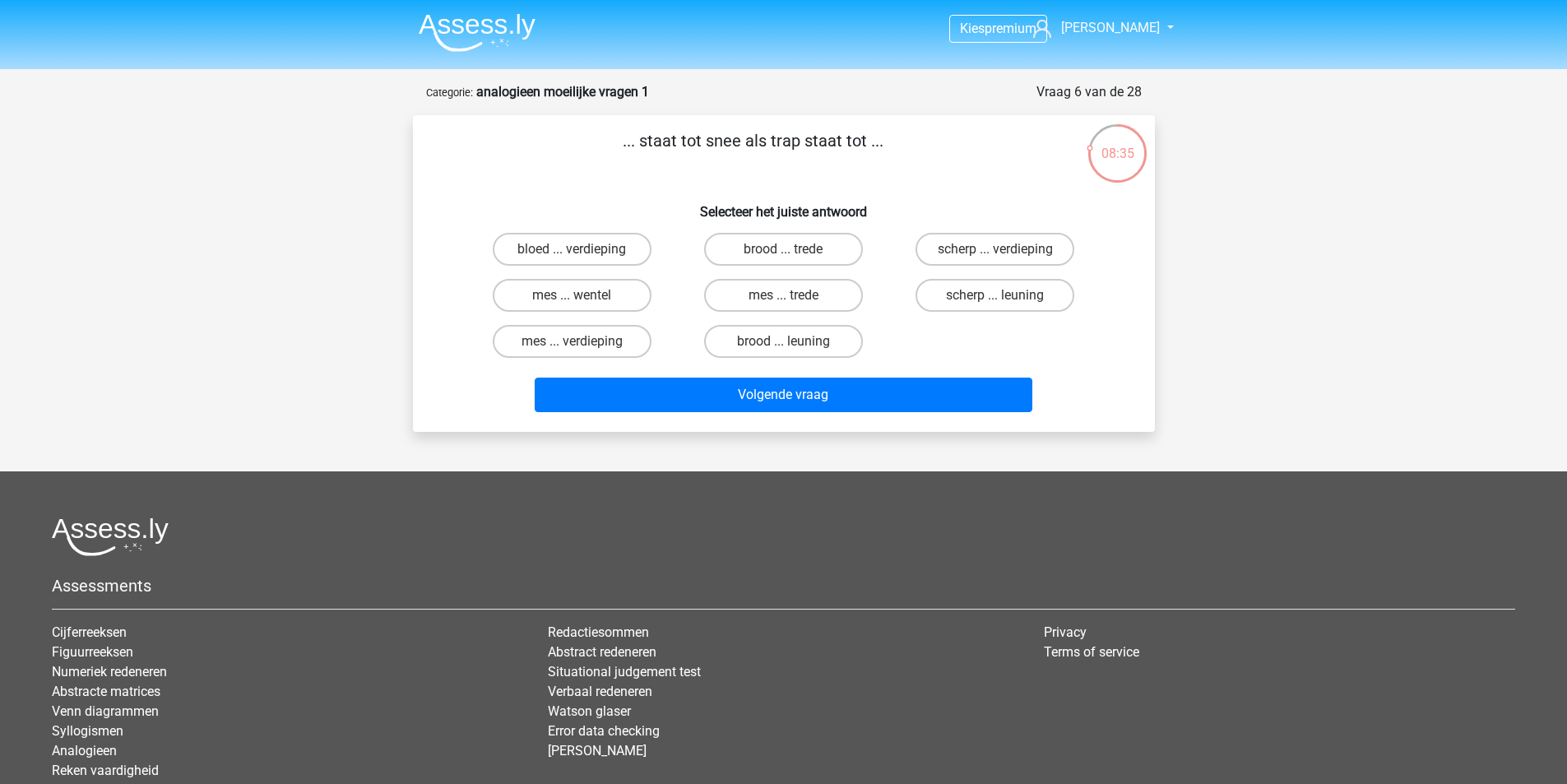
click at [788, 249] on input "brood ... trede" at bounding box center [789, 255] width 11 height 11
radio input "true"
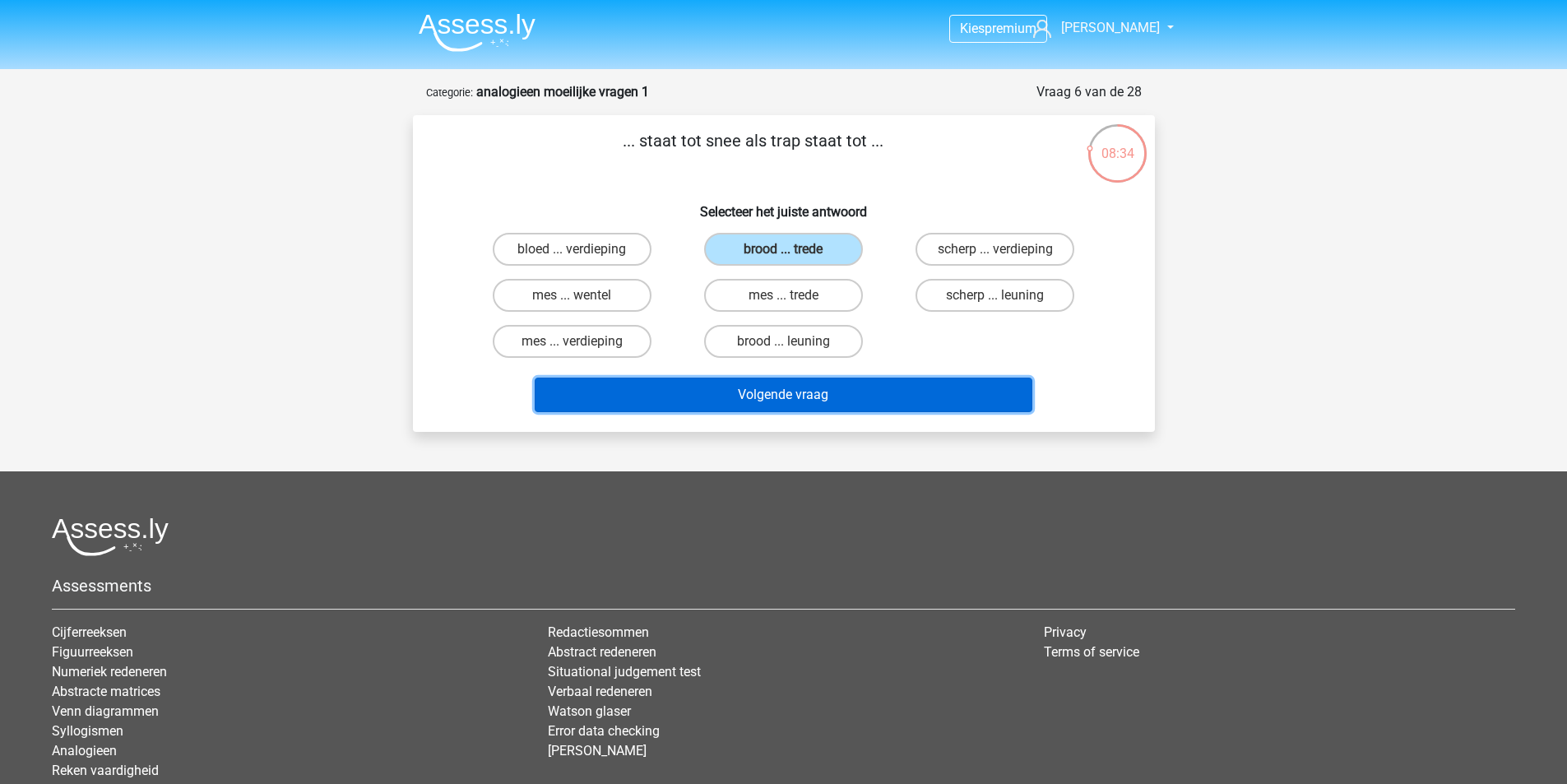
click at [841, 402] on button "Volgende vraag" at bounding box center [784, 395] width 498 height 35
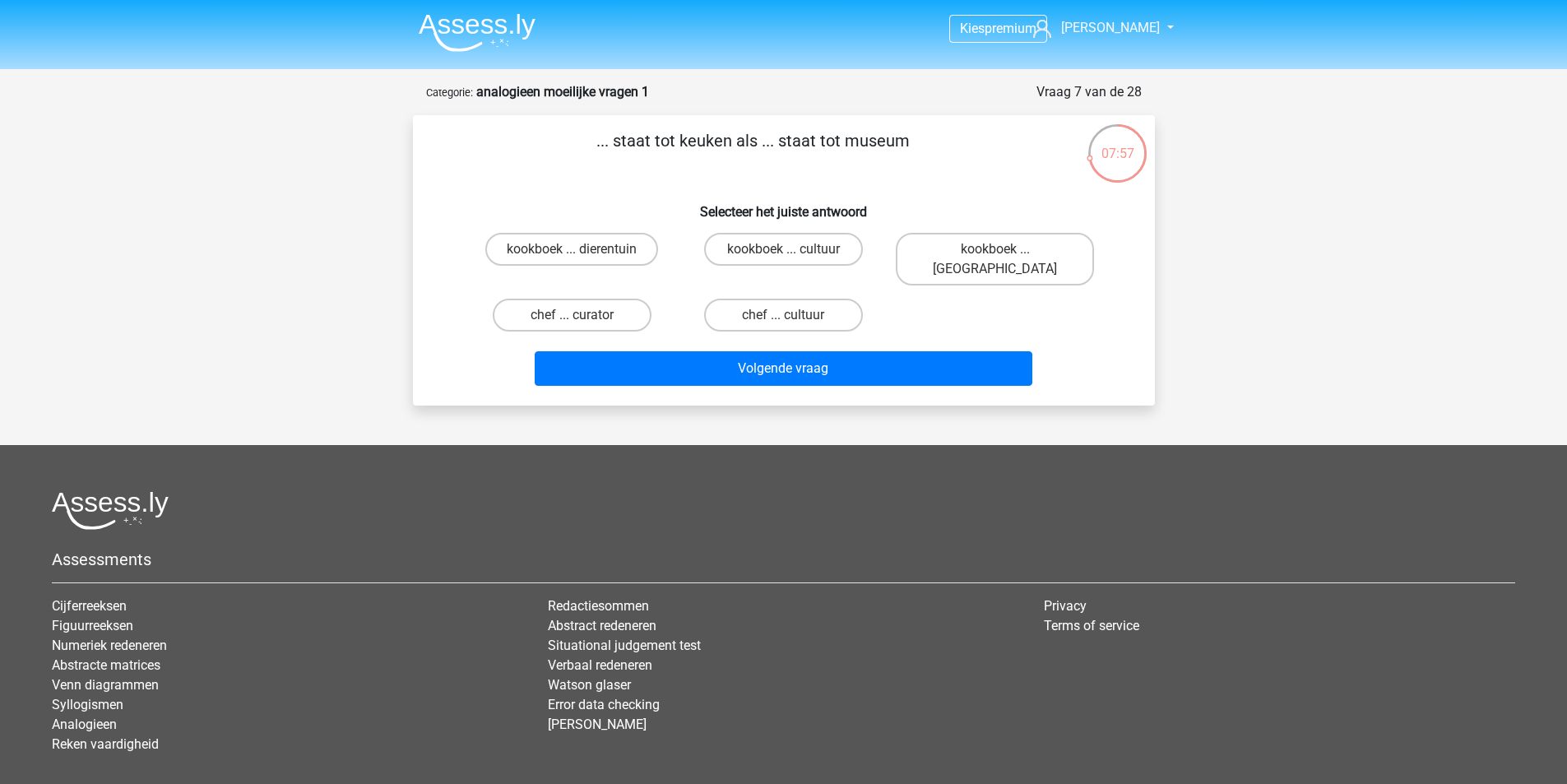
click at [792, 251] on input "kookboek ... cultuur" at bounding box center [789, 255] width 11 height 11
radio input "true"
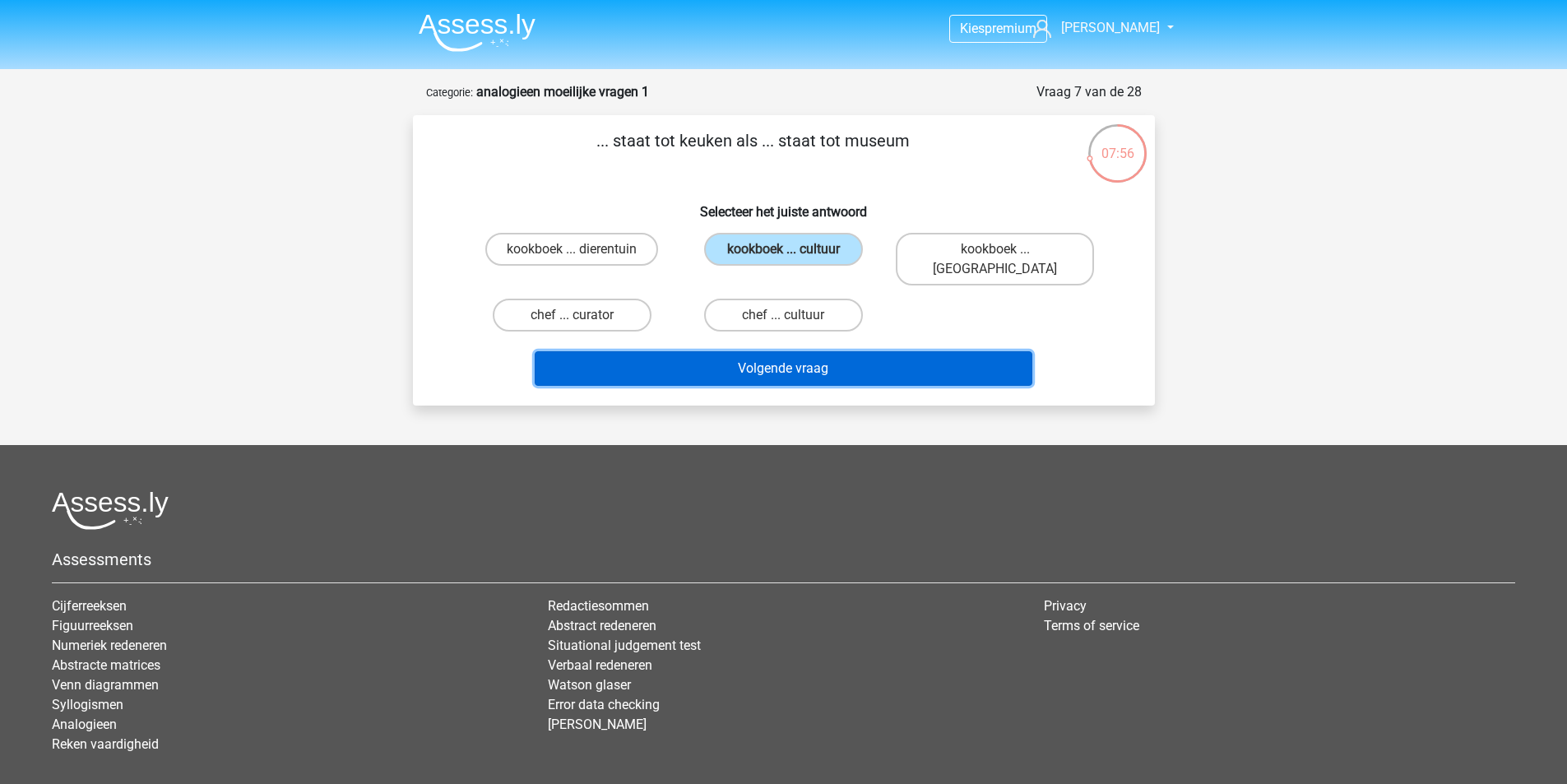
click at [827, 351] on button "Volgende vraag" at bounding box center [784, 369] width 498 height 35
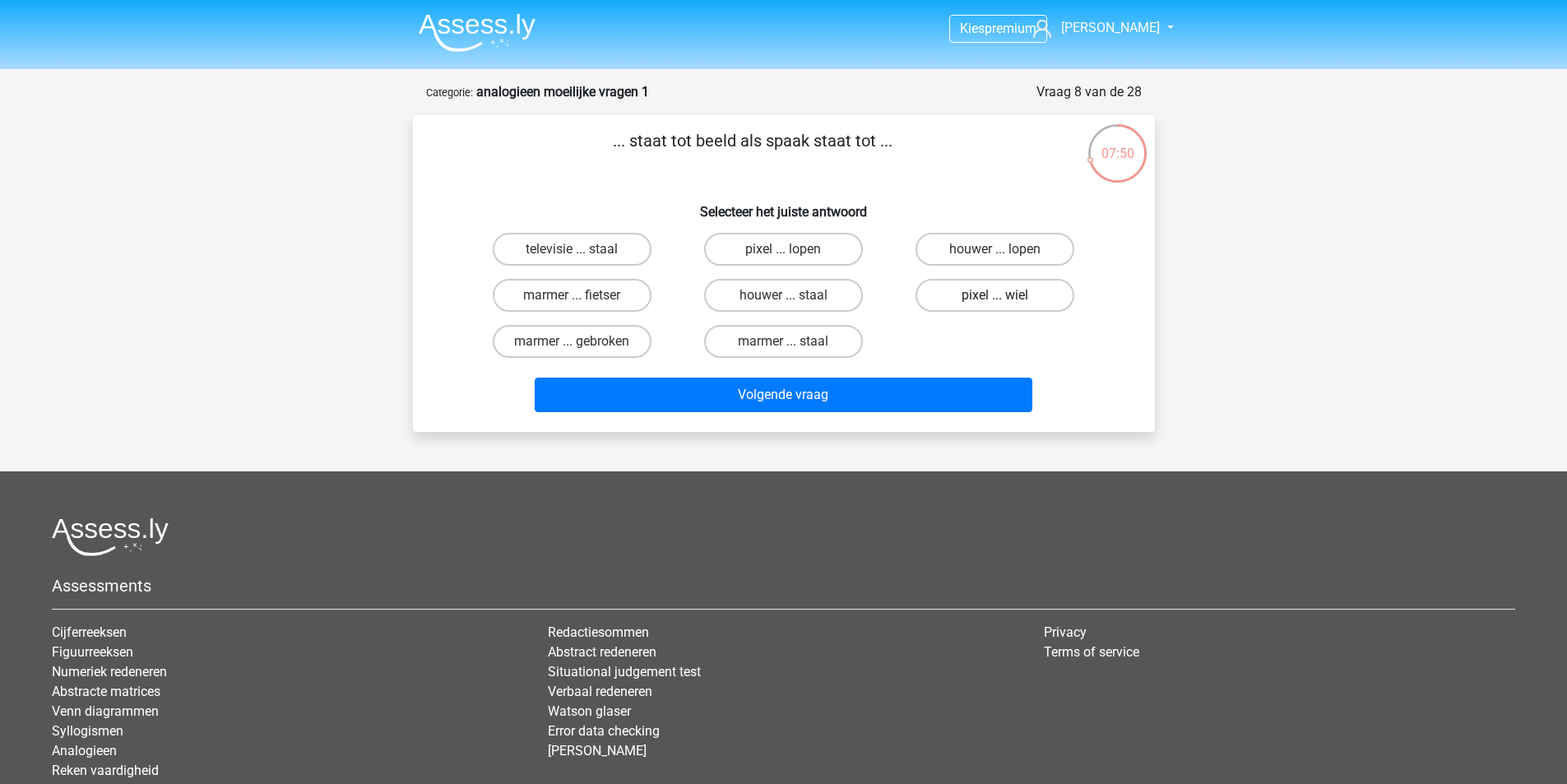
click at [997, 294] on div "pixel ... wiel" at bounding box center [995, 295] width 198 height 33
click at [993, 295] on label "pixel ... wiel" at bounding box center [995, 295] width 159 height 33
click at [995, 295] on input "pixel ... wiel" at bounding box center [1001, 301] width 11 height 11
radio input "true"
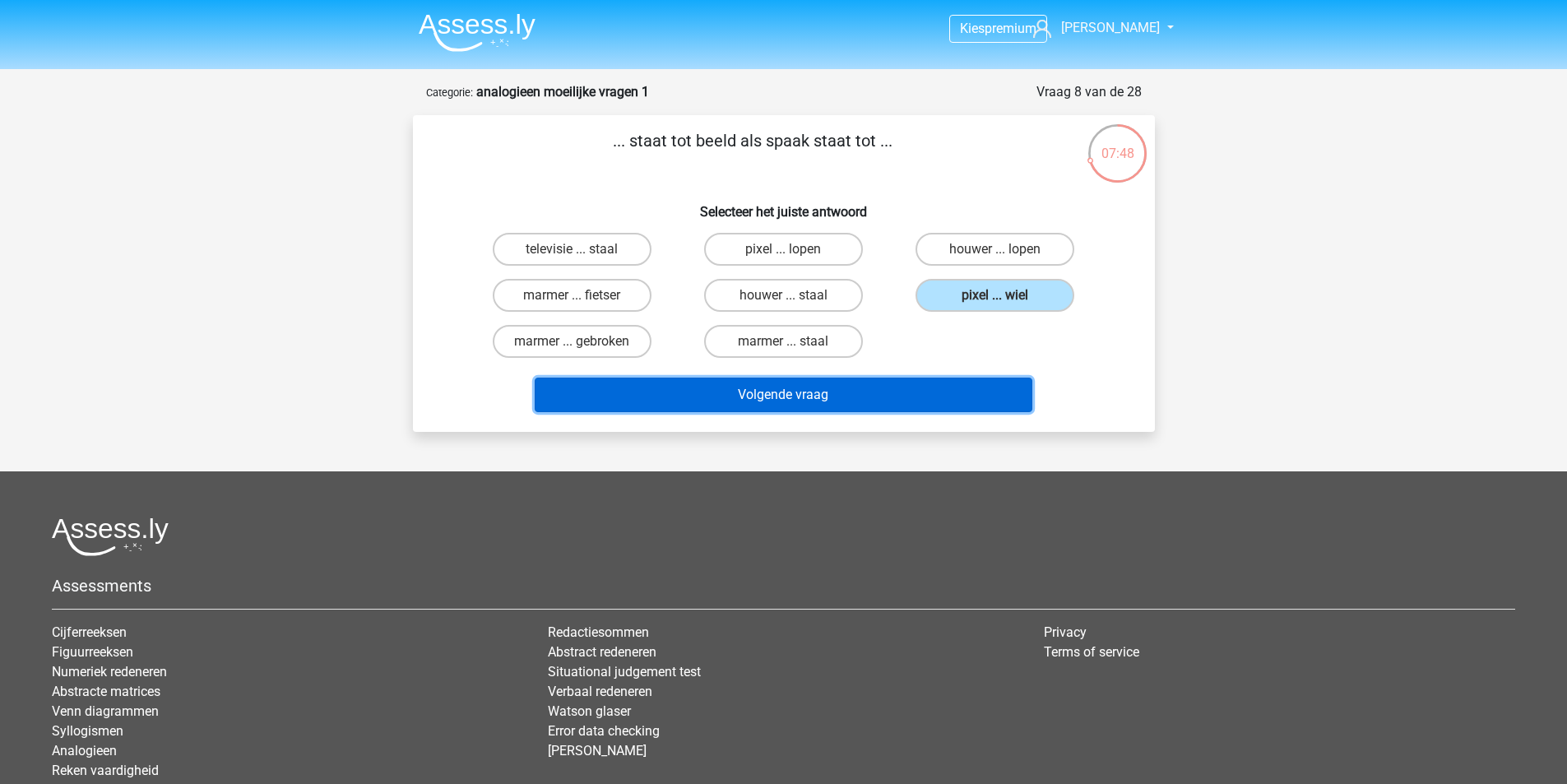
click at [772, 392] on button "Volgende vraag" at bounding box center [784, 395] width 498 height 35
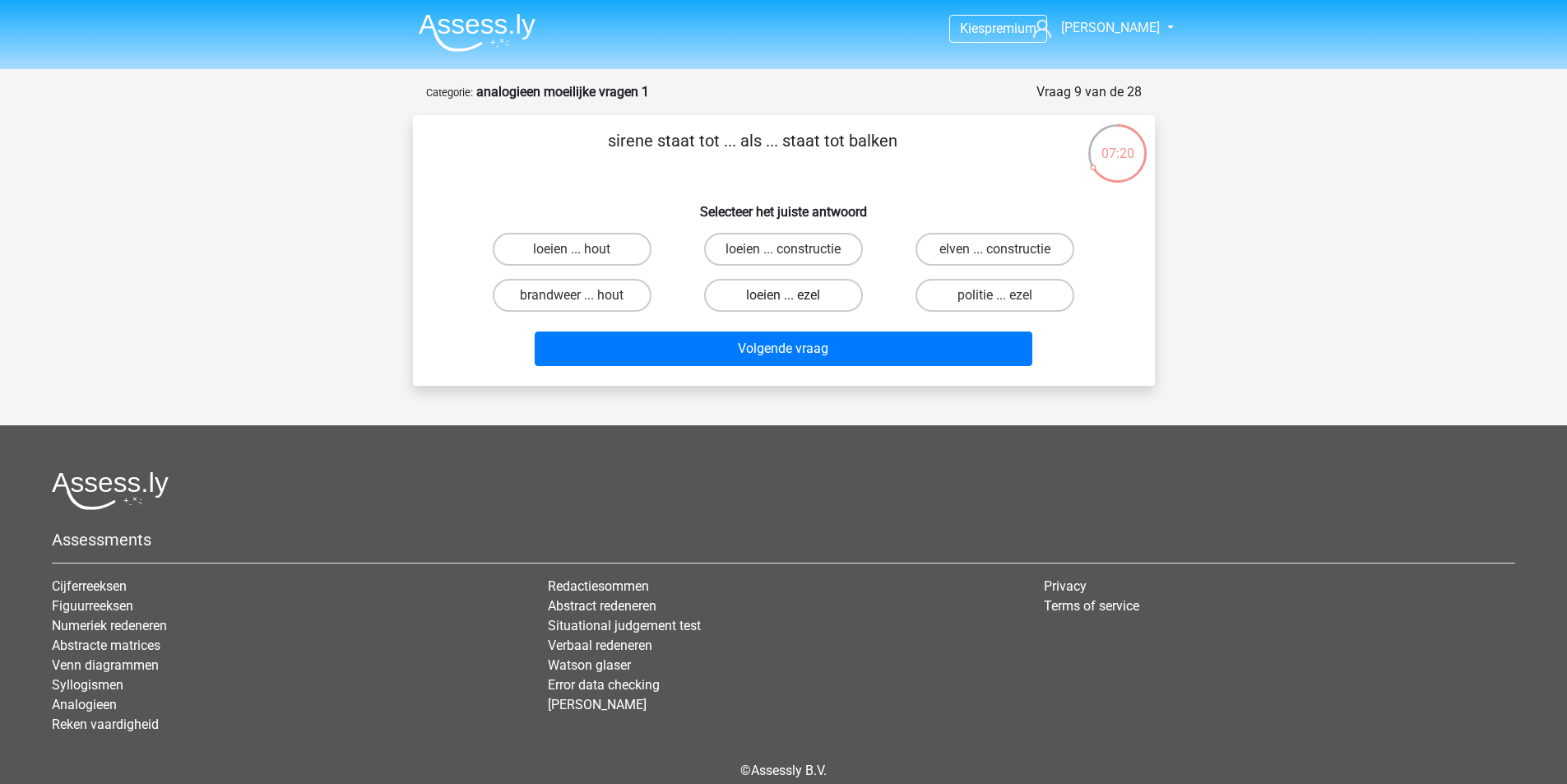
click at [808, 295] on label "loeien ... ezel" at bounding box center [784, 295] width 159 height 33
click at [794, 295] on input "loeien ... ezel" at bounding box center [789, 301] width 11 height 11
radio input "true"
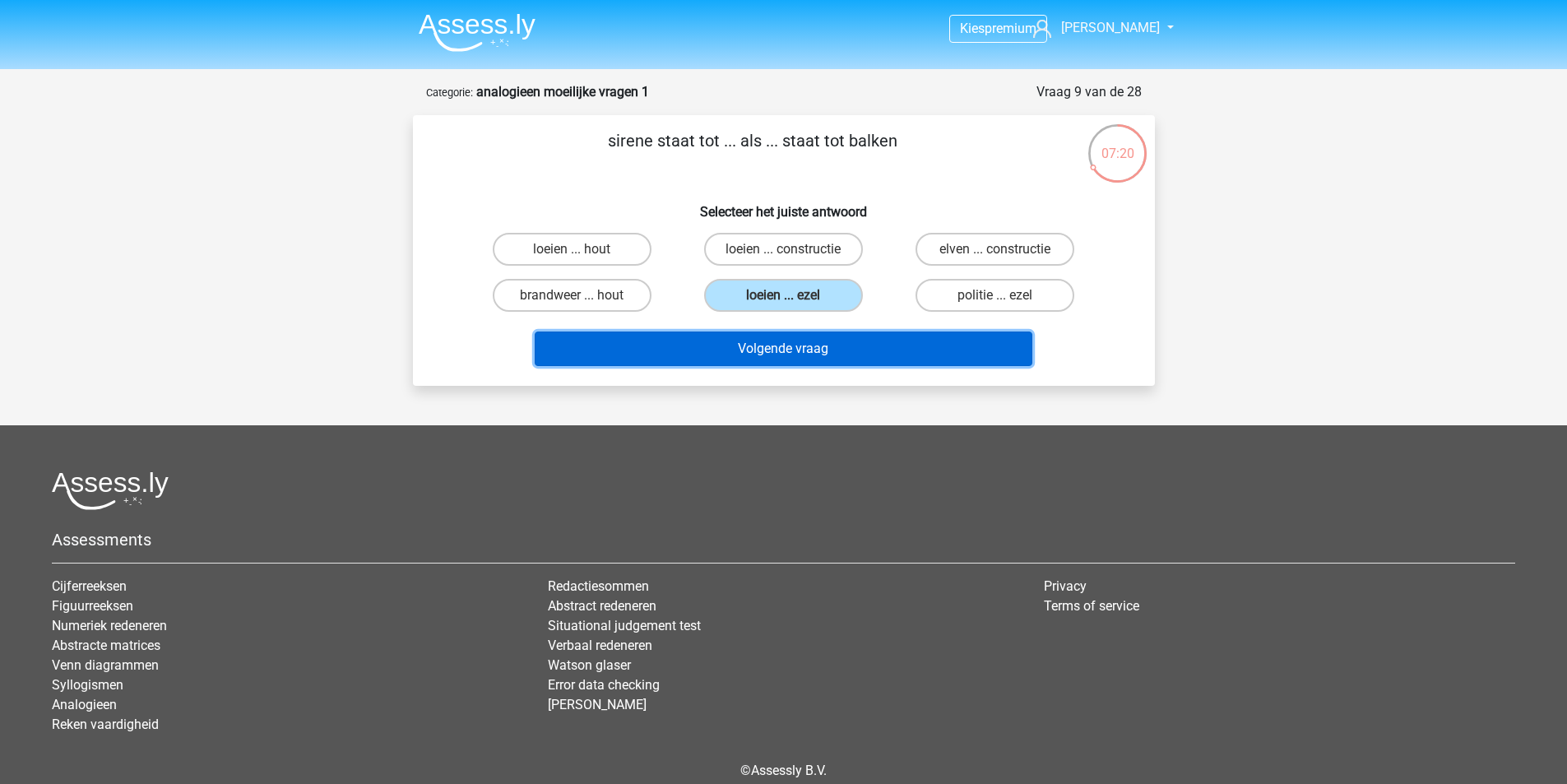
click at [795, 345] on button "Volgende vraag" at bounding box center [784, 348] width 498 height 35
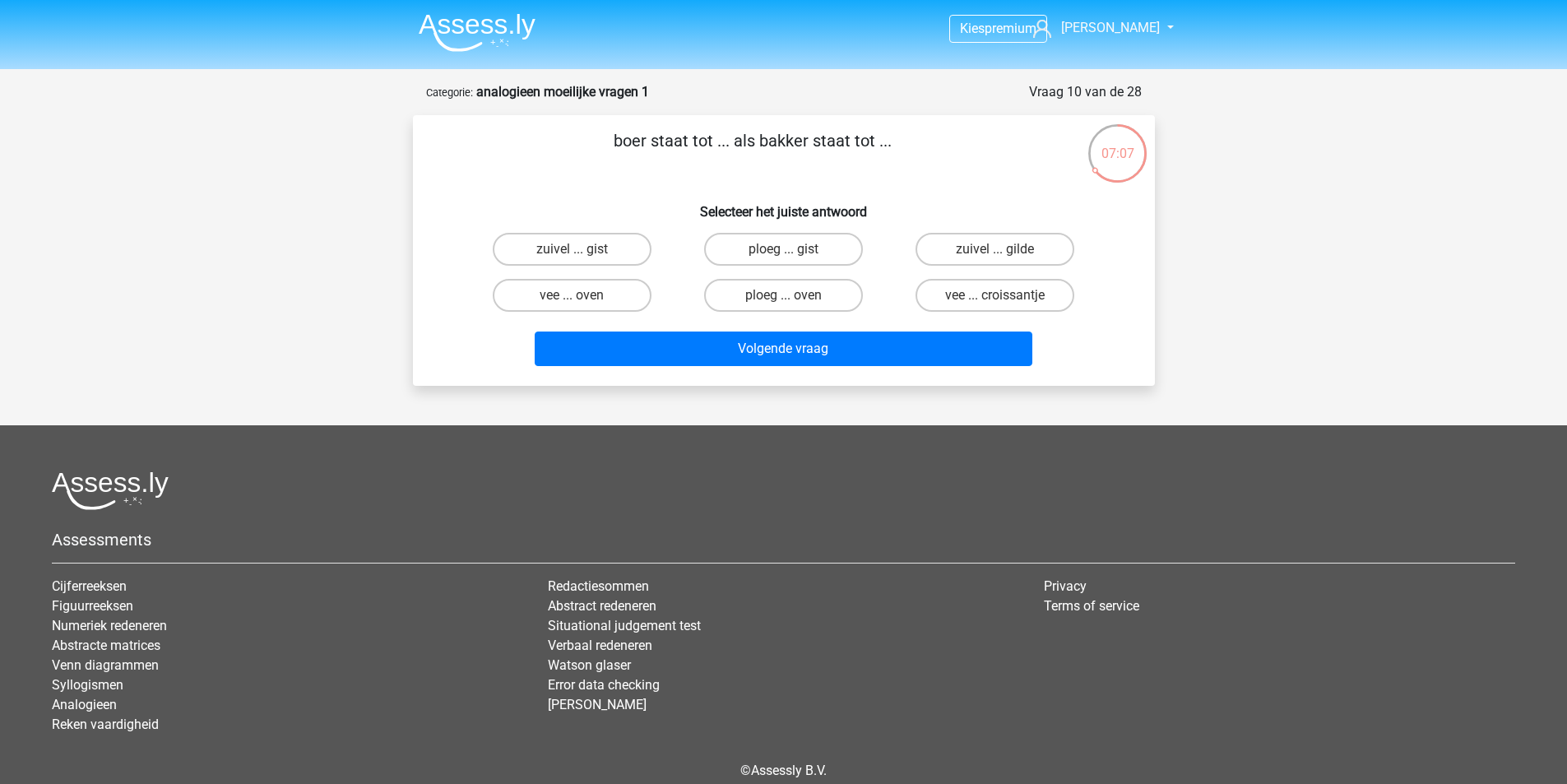
click at [792, 300] on input "ploeg ... oven" at bounding box center [789, 301] width 11 height 11
radio input "true"
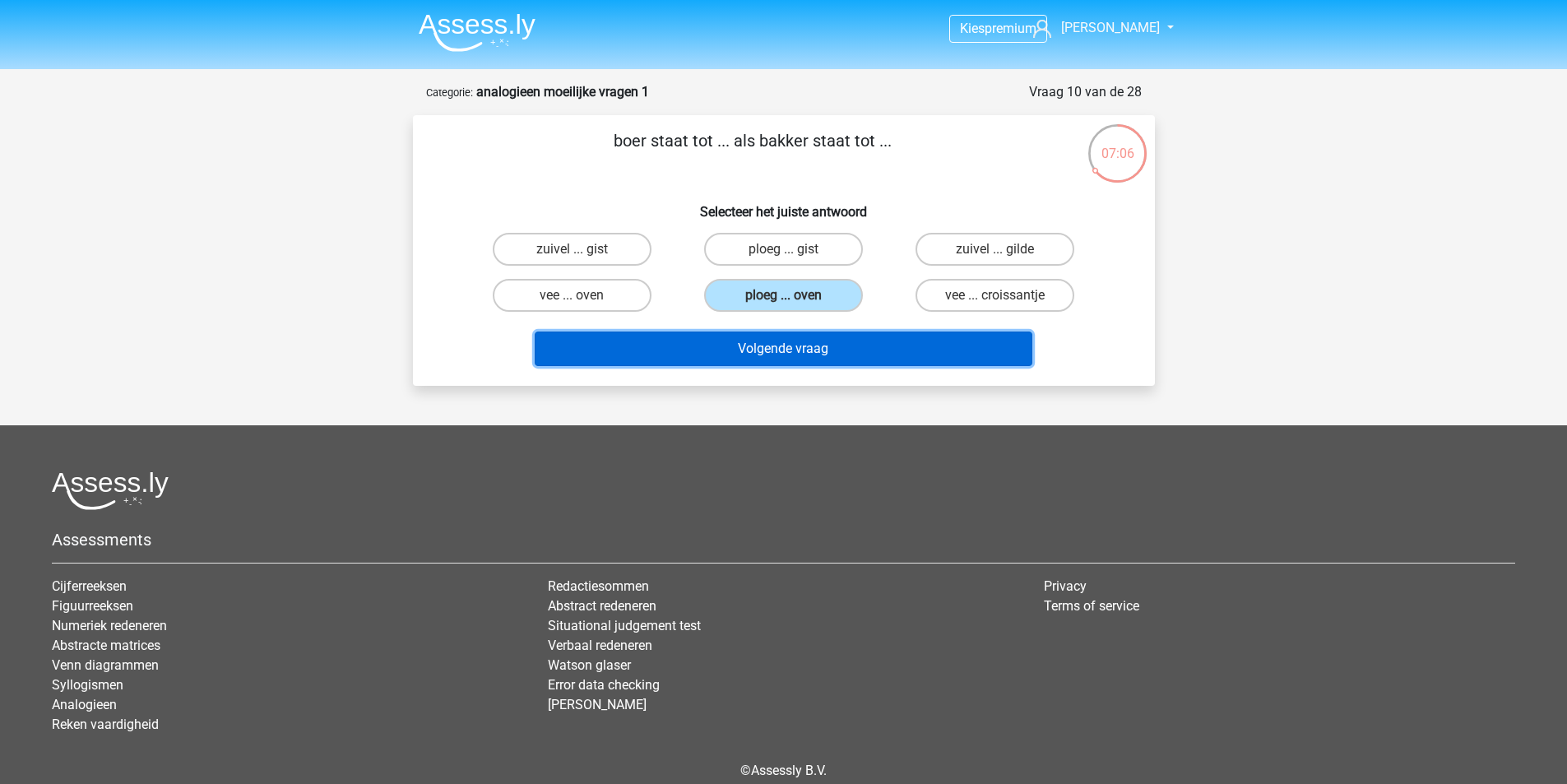
click at [839, 363] on button "Volgende vraag" at bounding box center [784, 348] width 498 height 35
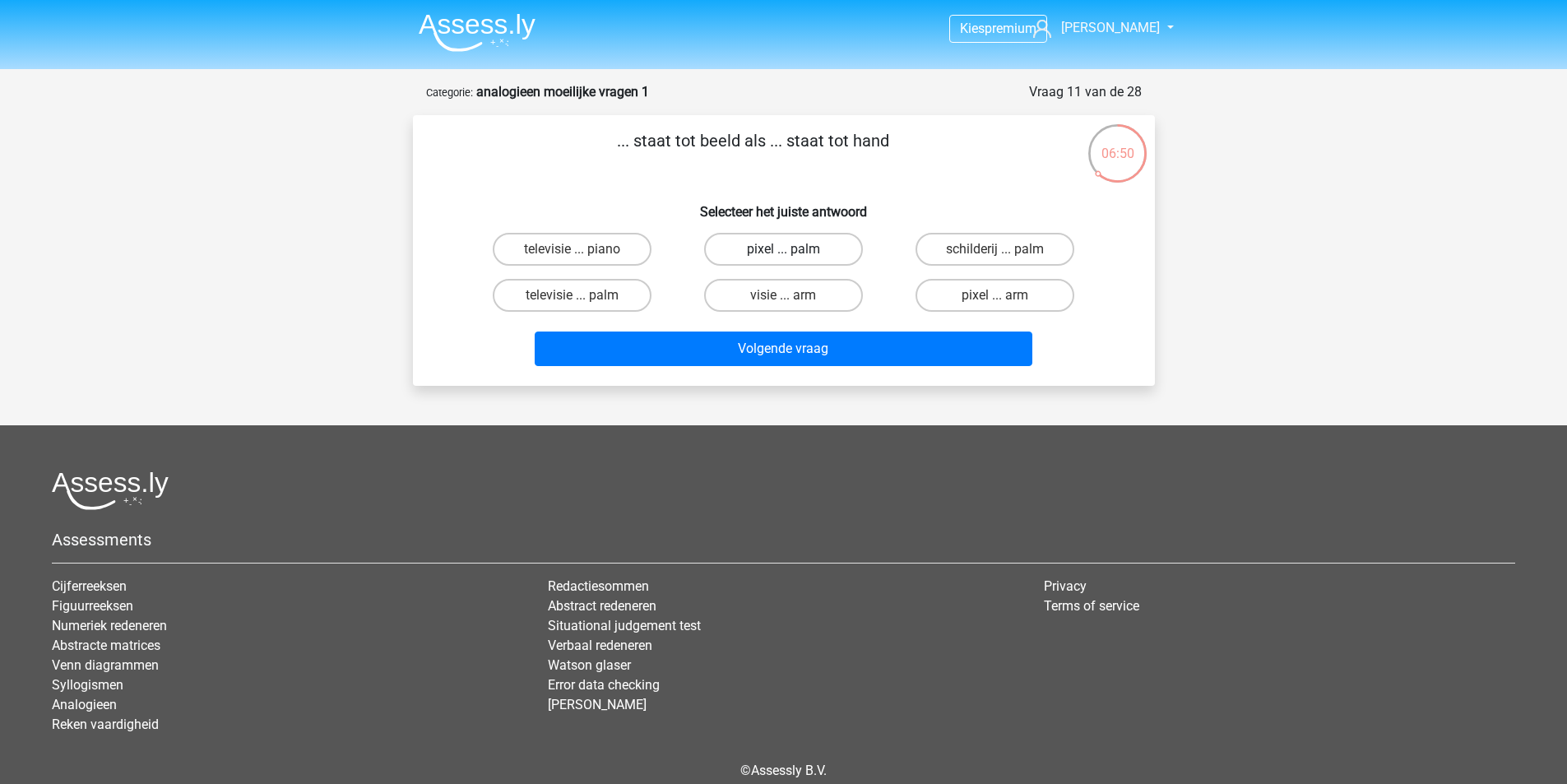
click at [775, 252] on label "pixel ... palm" at bounding box center [784, 249] width 159 height 33
click at [784, 252] on input "pixel ... palm" at bounding box center [789, 255] width 11 height 11
radio input "true"
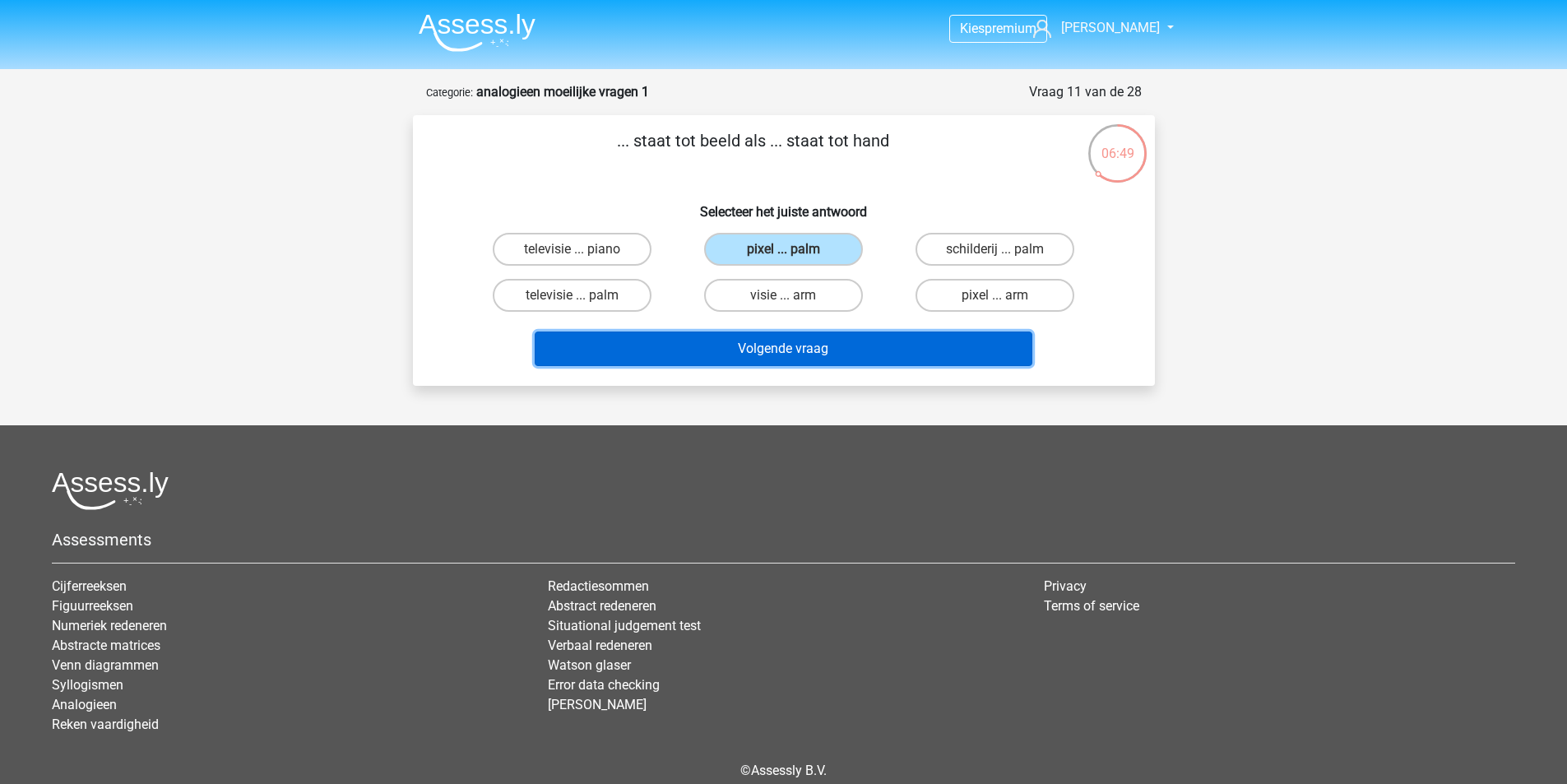
click at [817, 348] on button "Volgende vraag" at bounding box center [784, 348] width 498 height 35
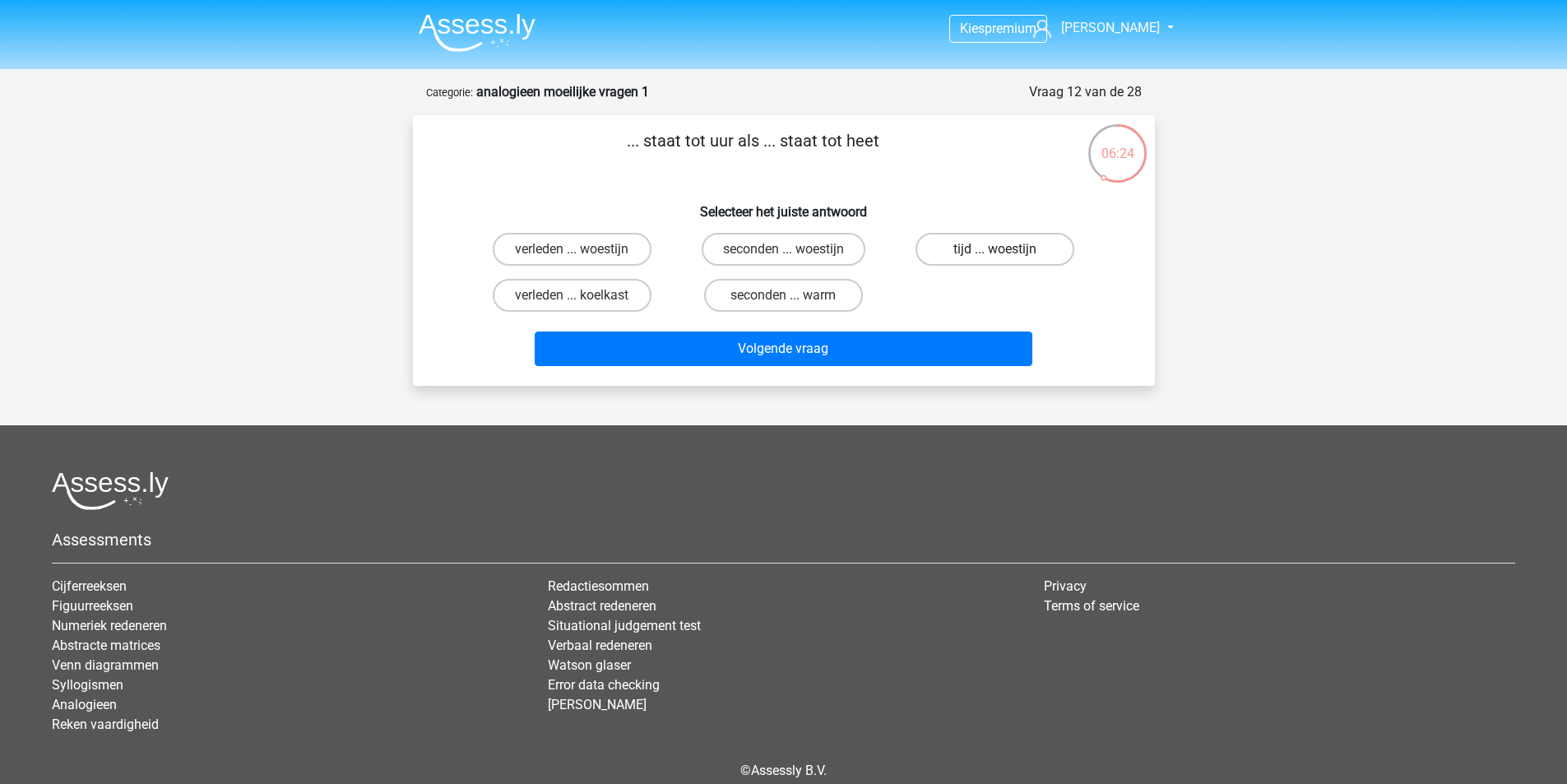
click at [972, 251] on label "tijd ... woestijn" at bounding box center [995, 249] width 159 height 33
click at [995, 251] on input "tijd ... woestijn" at bounding box center [1001, 255] width 11 height 11
radio input "true"
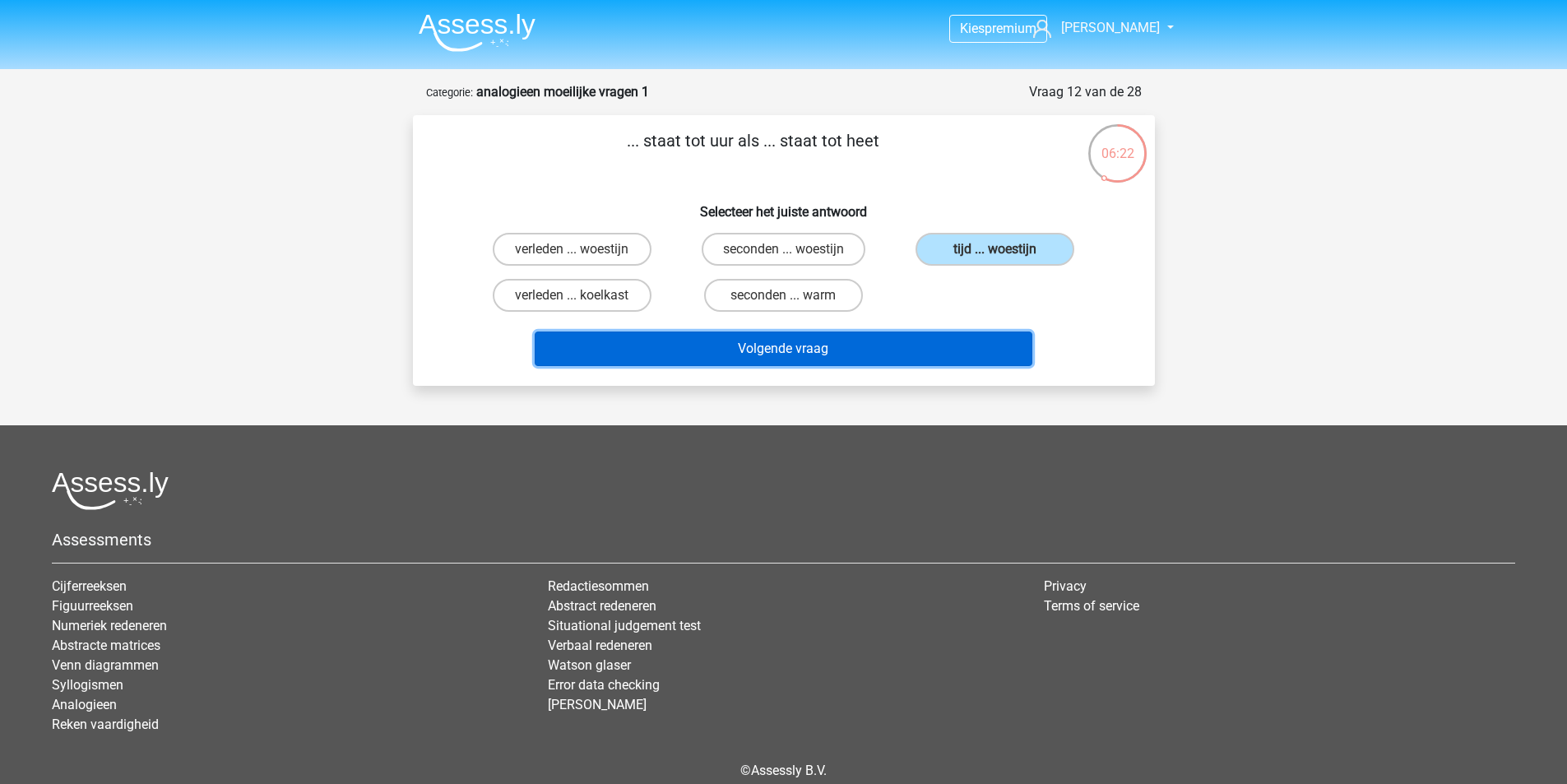
click at [808, 346] on button "Volgende vraag" at bounding box center [784, 348] width 498 height 35
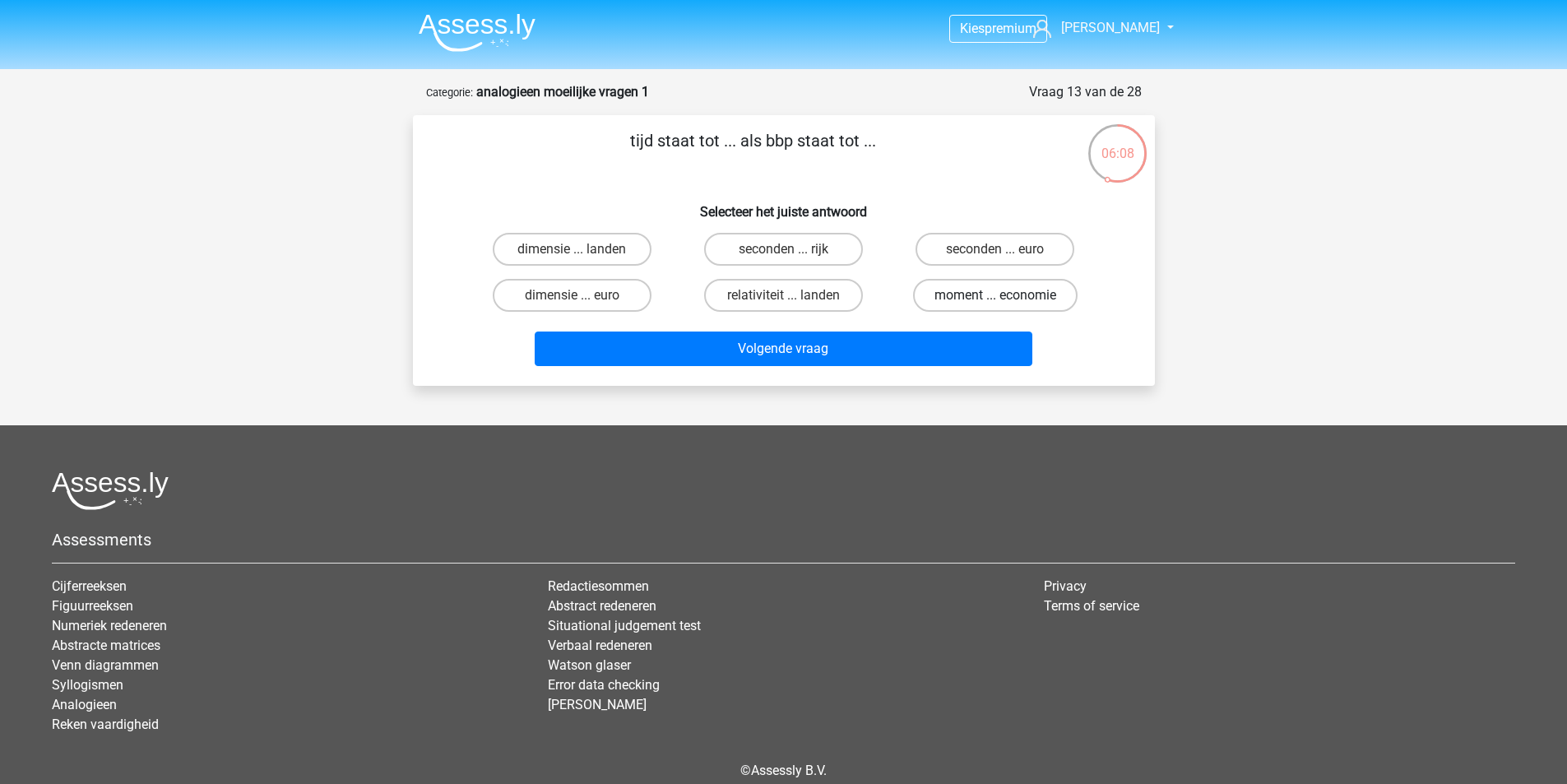
click at [954, 293] on label "moment ... economie" at bounding box center [995, 295] width 164 height 33
click at [995, 295] on input "moment ... economie" at bounding box center [1001, 301] width 11 height 11
radio input "true"
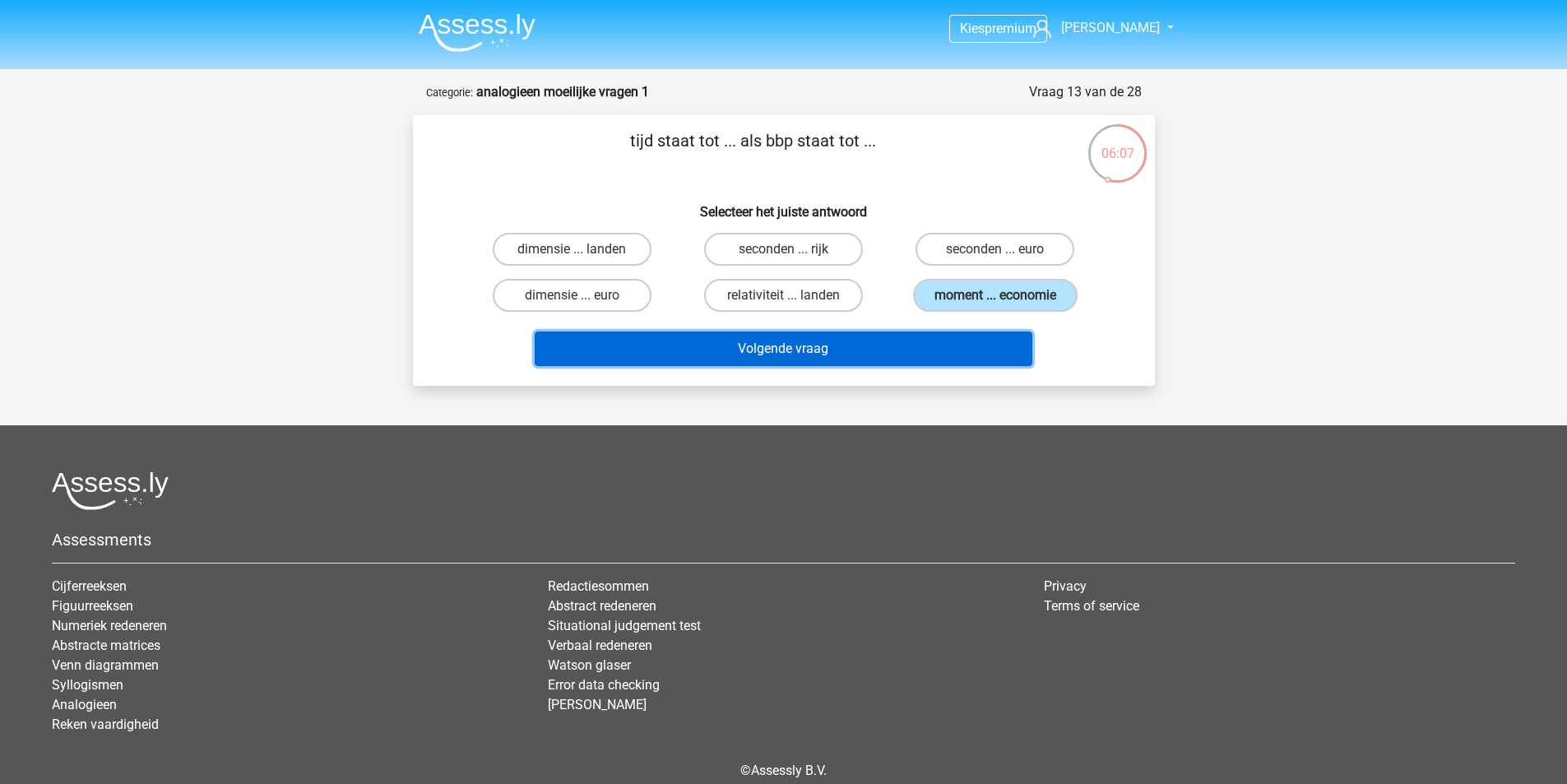
click at [857, 339] on button "Volgende vraag" at bounding box center [784, 348] width 498 height 35
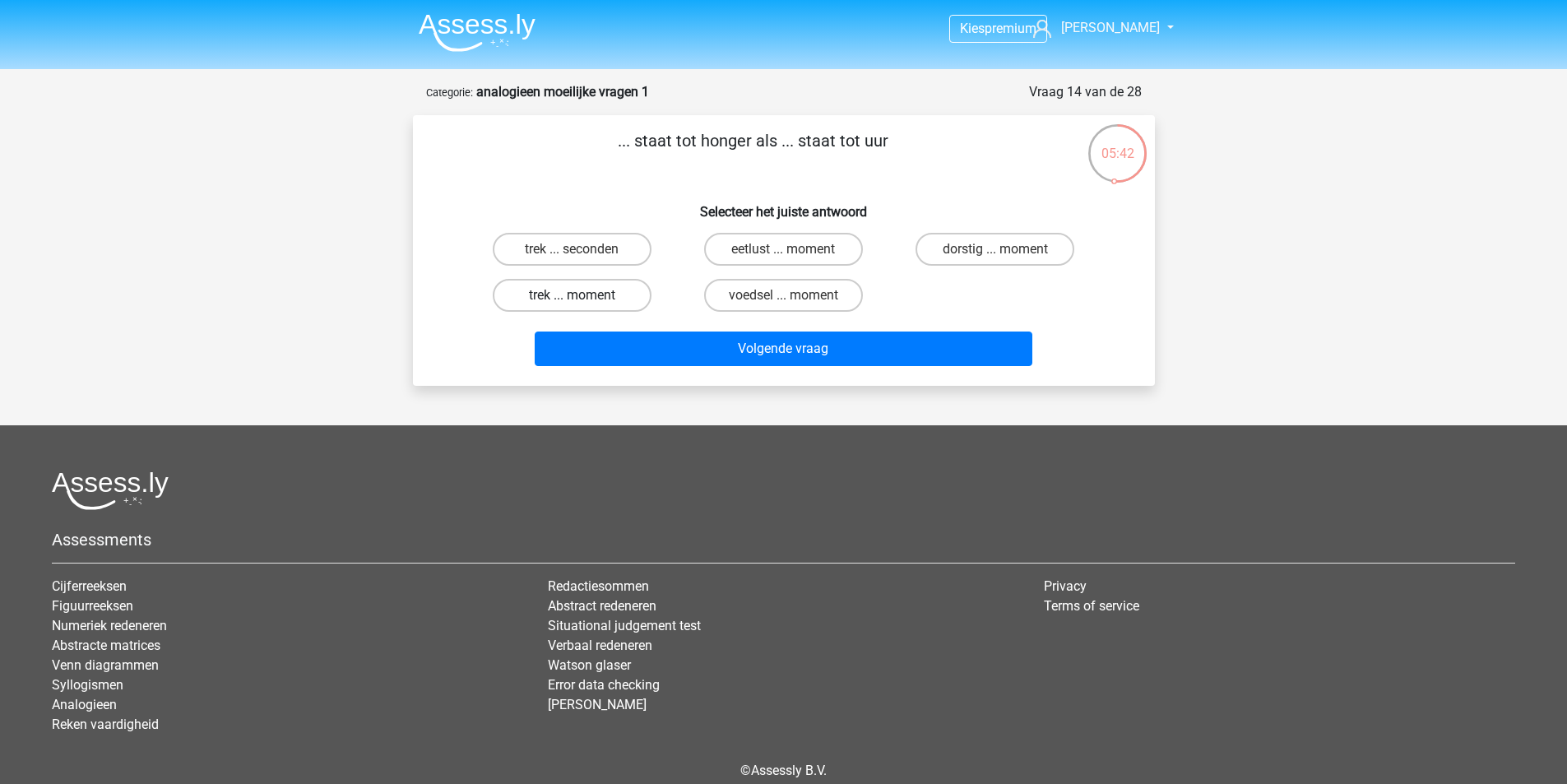
click at [593, 293] on label "trek ... moment" at bounding box center [572, 295] width 159 height 33
click at [583, 295] on input "trek ... moment" at bounding box center [577, 301] width 11 height 11
radio input "true"
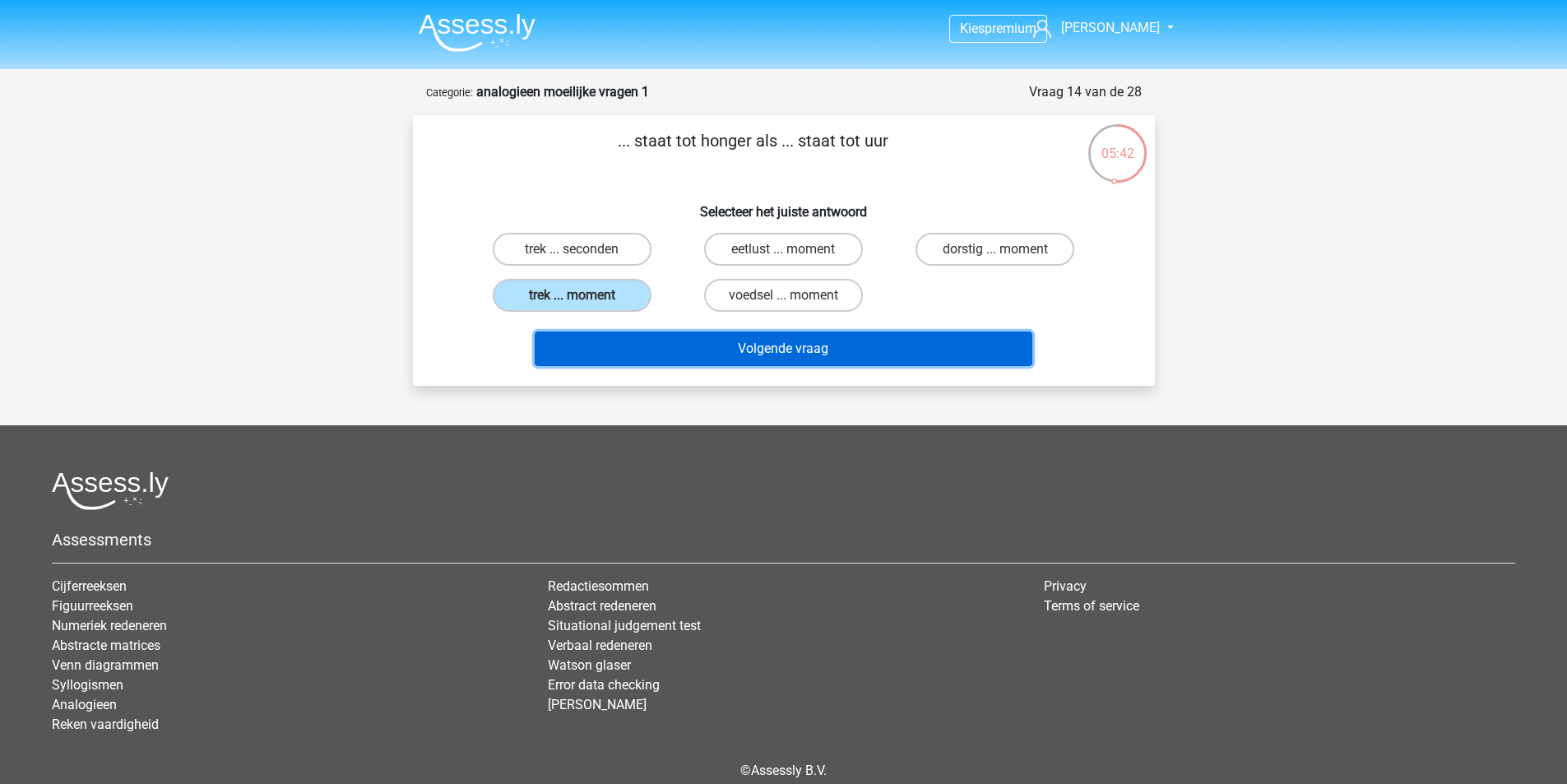
click at [804, 359] on button "Volgende vraag" at bounding box center [784, 348] width 498 height 35
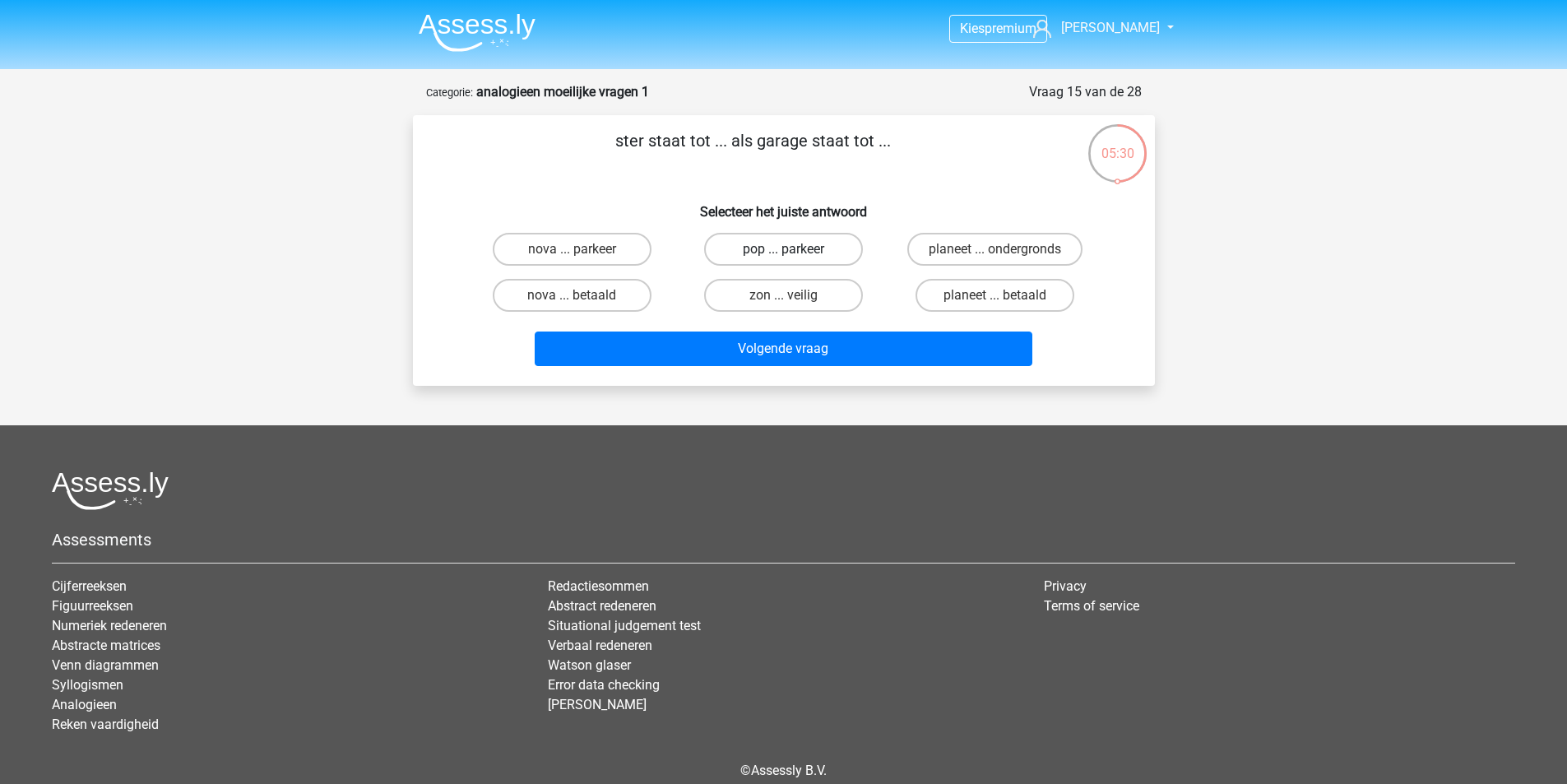
click at [761, 248] on label "pop ... parkeer" at bounding box center [784, 249] width 159 height 33
click at [784, 249] on input "pop ... parkeer" at bounding box center [789, 255] width 11 height 11
radio input "true"
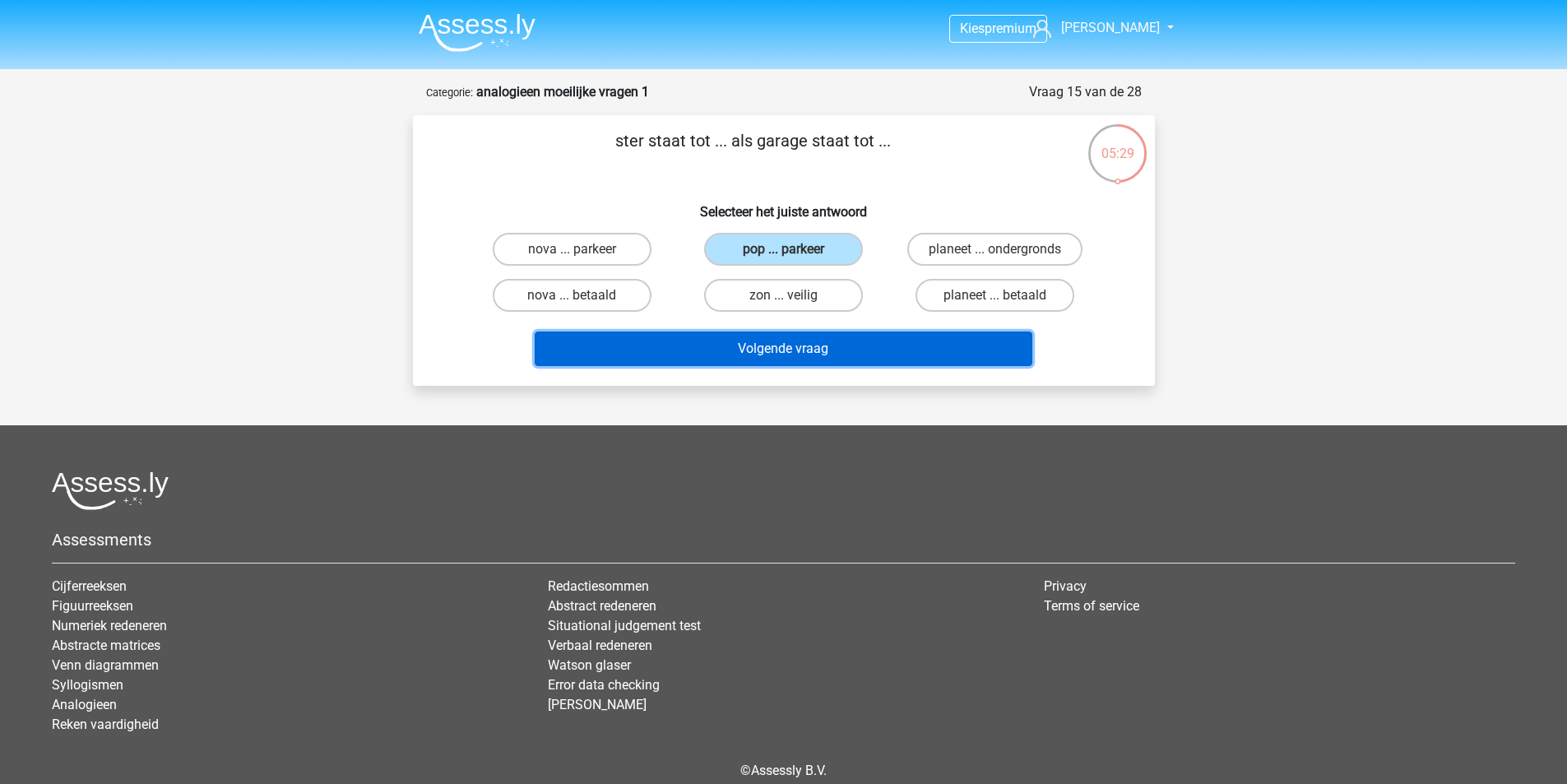
click at [787, 355] on button "Volgende vraag" at bounding box center [784, 348] width 498 height 35
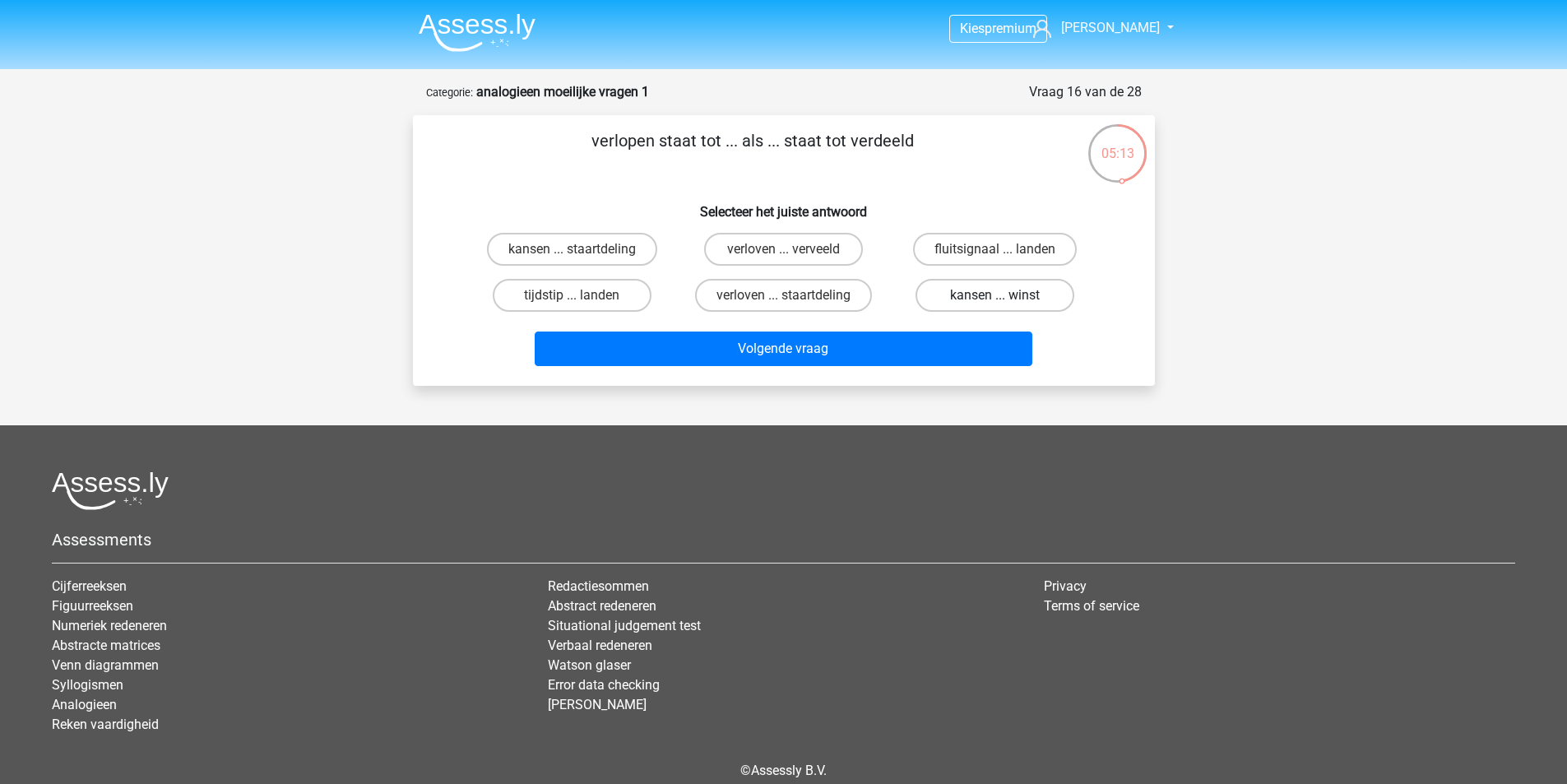
click at [1048, 286] on label "kansen ... winst" at bounding box center [995, 295] width 159 height 33
click at [1006, 295] on input "kansen ... winst" at bounding box center [1001, 301] width 11 height 11
radio input "true"
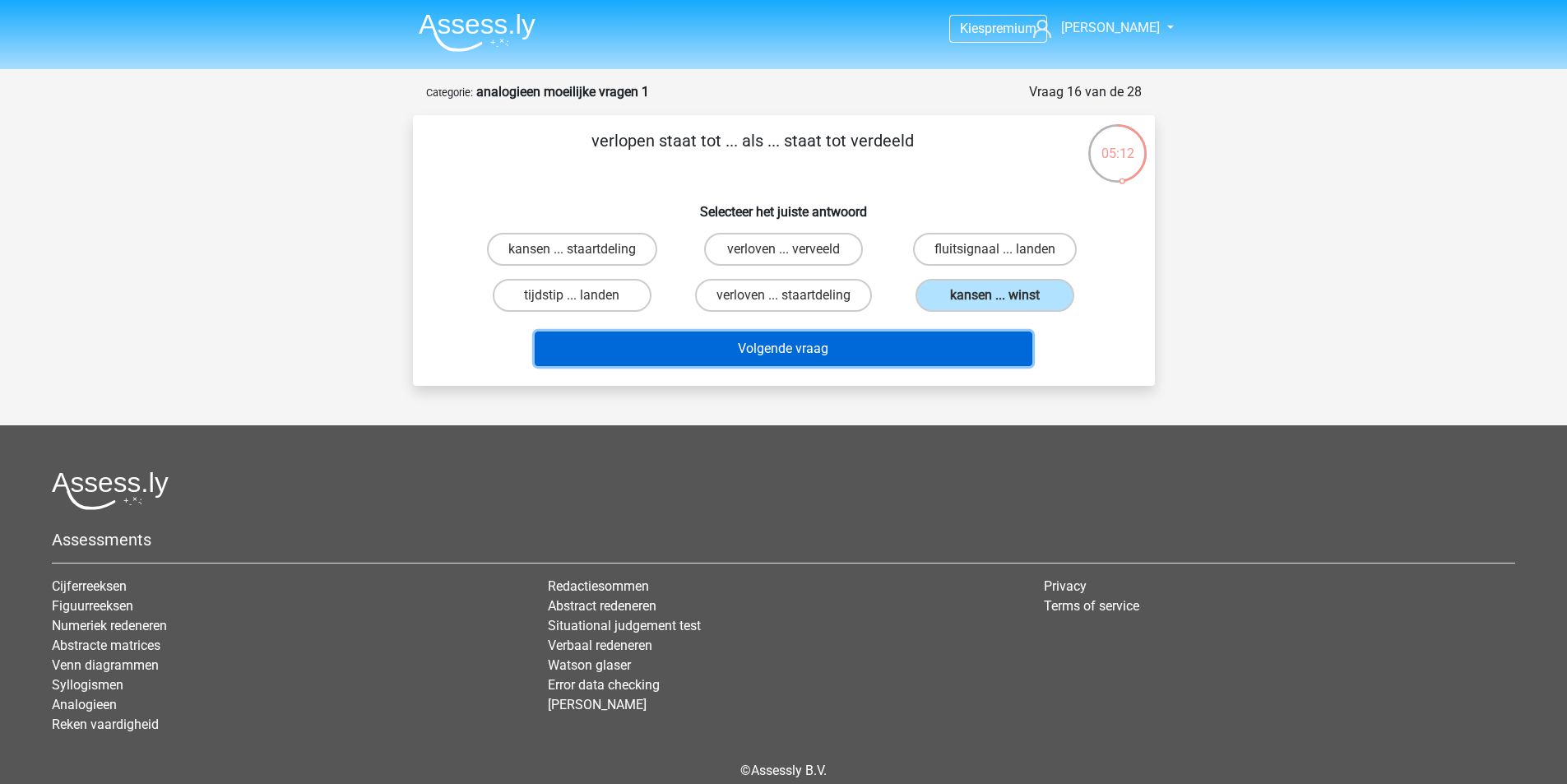
click at [794, 337] on button "Volgende vraag" at bounding box center [784, 348] width 498 height 35
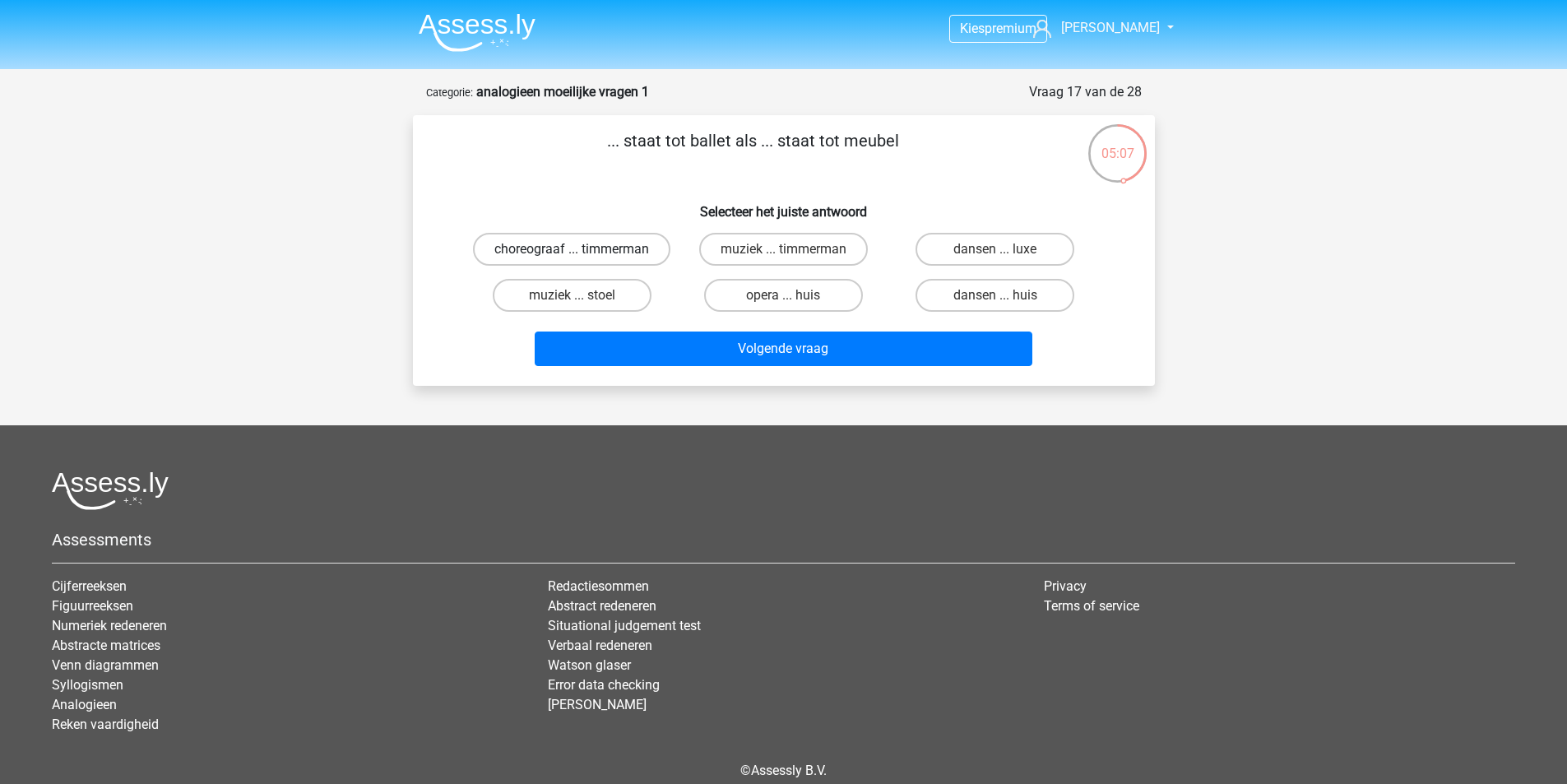
click at [604, 256] on label "choreograaf ... timmerman" at bounding box center [572, 249] width 197 height 33
click at [583, 256] on input "choreograaf ... timmerman" at bounding box center [577, 255] width 11 height 11
radio input "true"
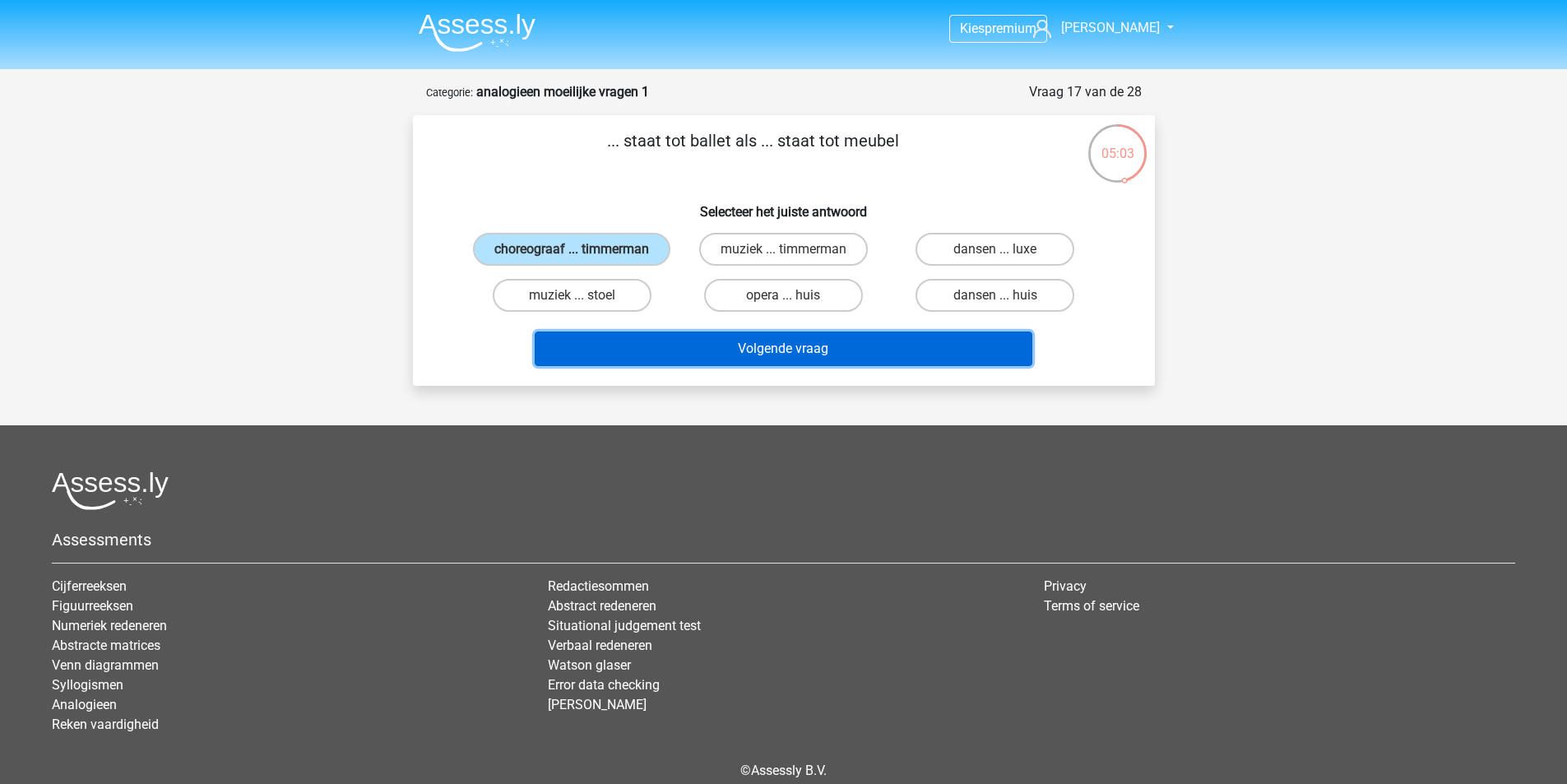
click at [821, 366] on button "Volgende vraag" at bounding box center [784, 348] width 498 height 35
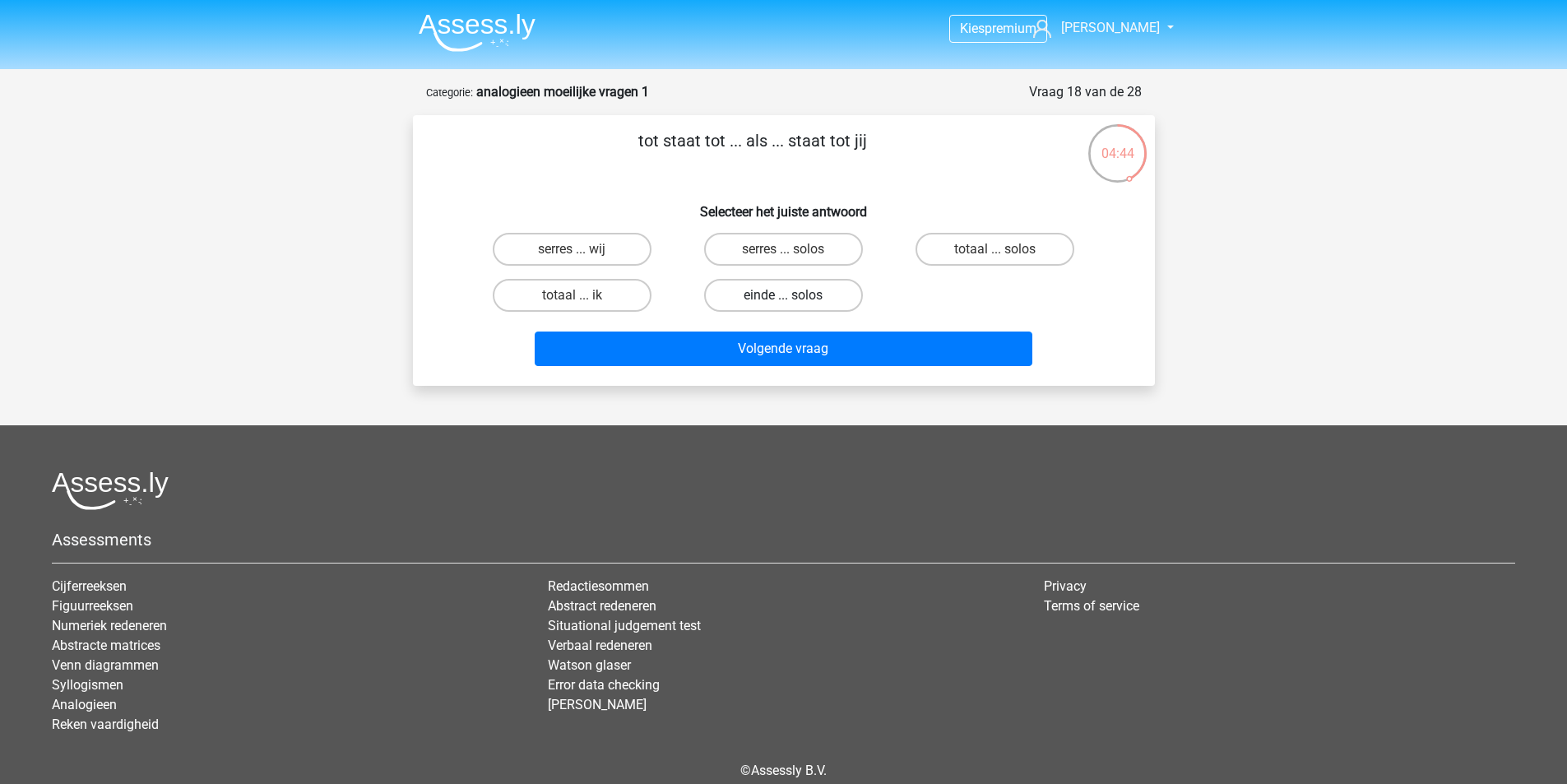
click at [758, 292] on label "einde ... solos" at bounding box center [784, 295] width 159 height 33
click at [784, 295] on input "einde ... solos" at bounding box center [789, 301] width 11 height 11
radio input "true"
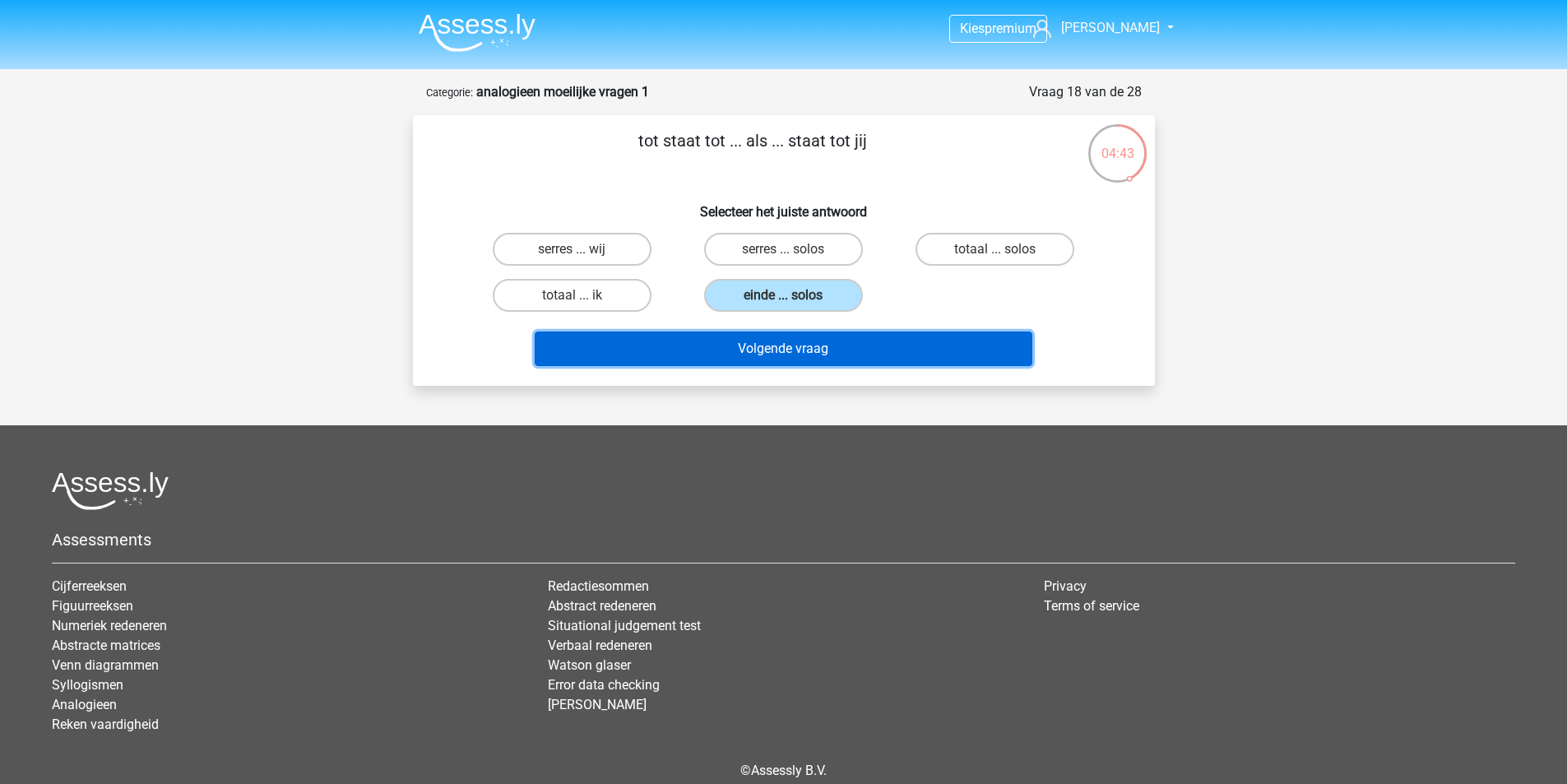
click at [831, 356] on button "Volgende vraag" at bounding box center [784, 348] width 498 height 35
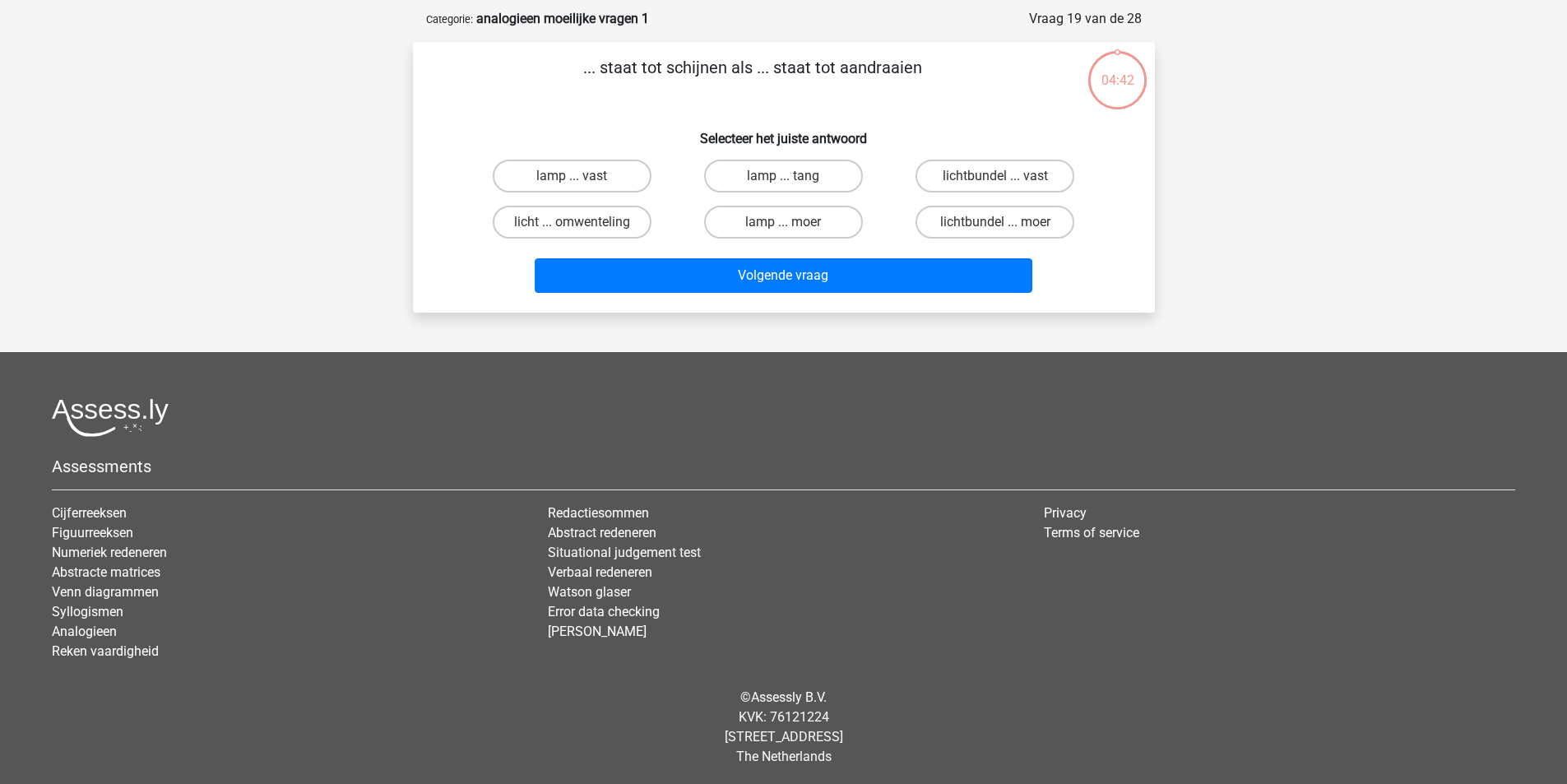
scroll to position [76, 0]
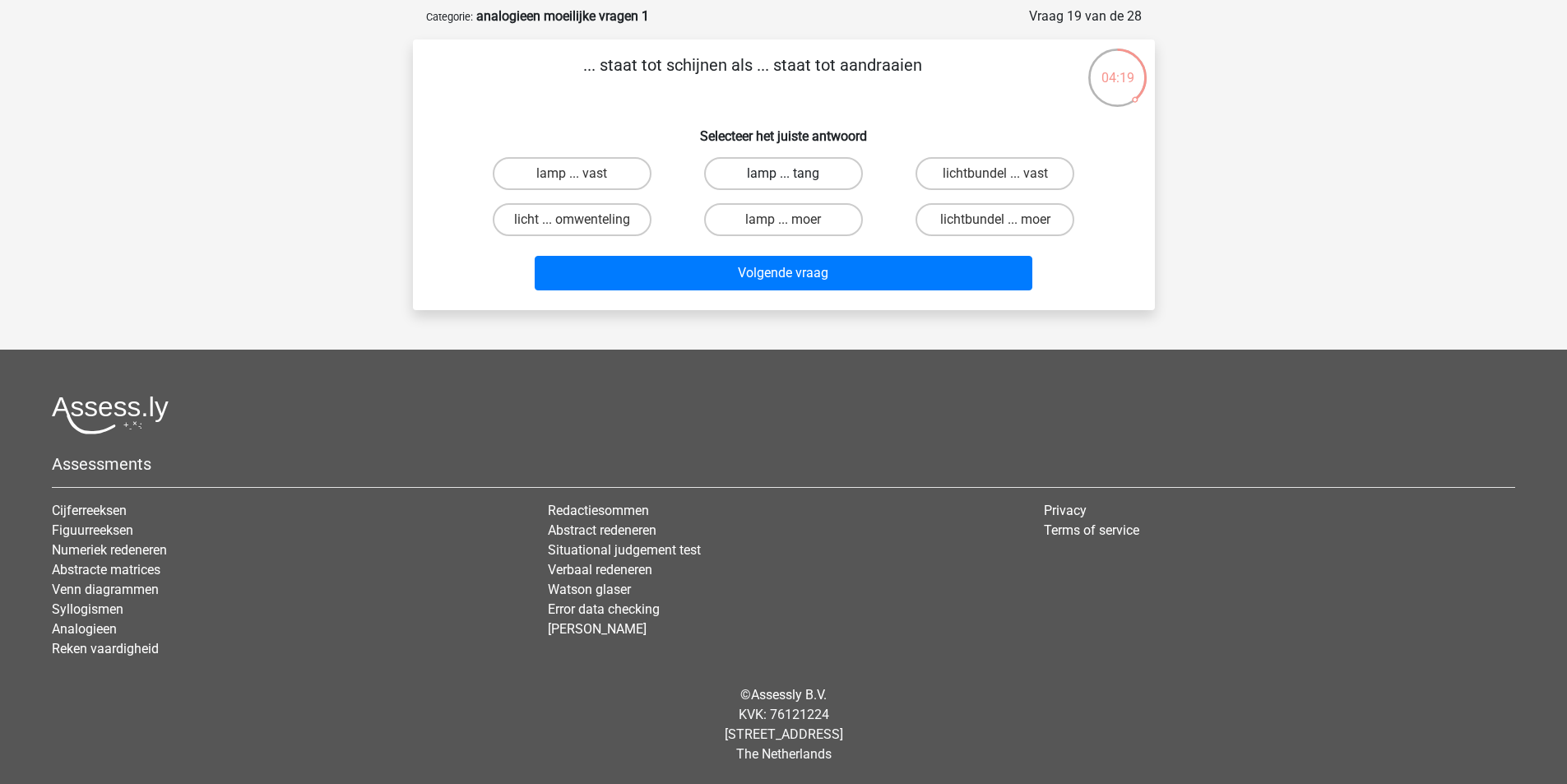
click at [796, 179] on label "lamp ... tang" at bounding box center [784, 173] width 159 height 33
click at [794, 179] on input "lamp ... tang" at bounding box center [789, 179] width 11 height 11
radio input "true"
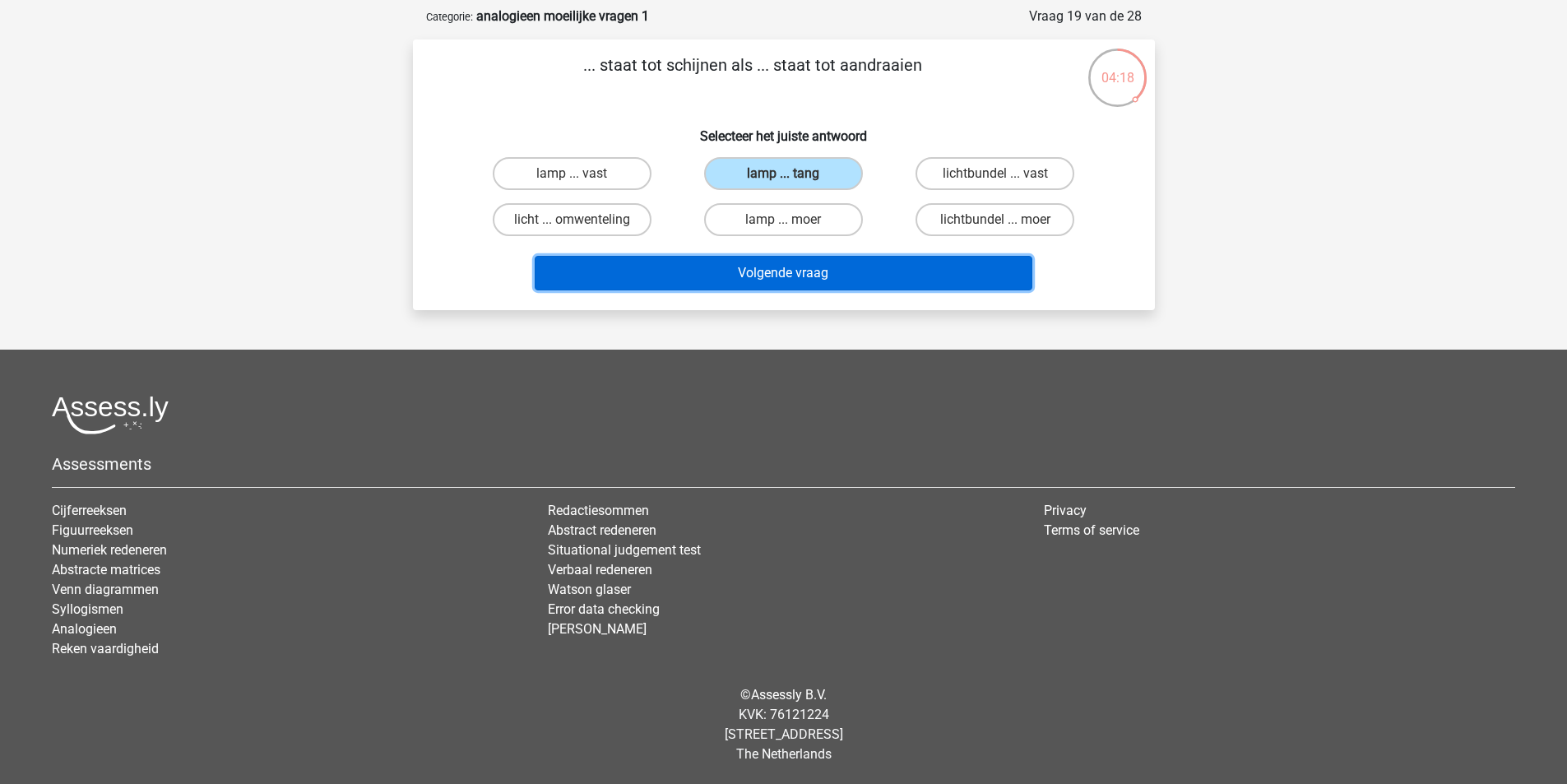
click at [810, 271] on button "Volgende vraag" at bounding box center [784, 273] width 498 height 35
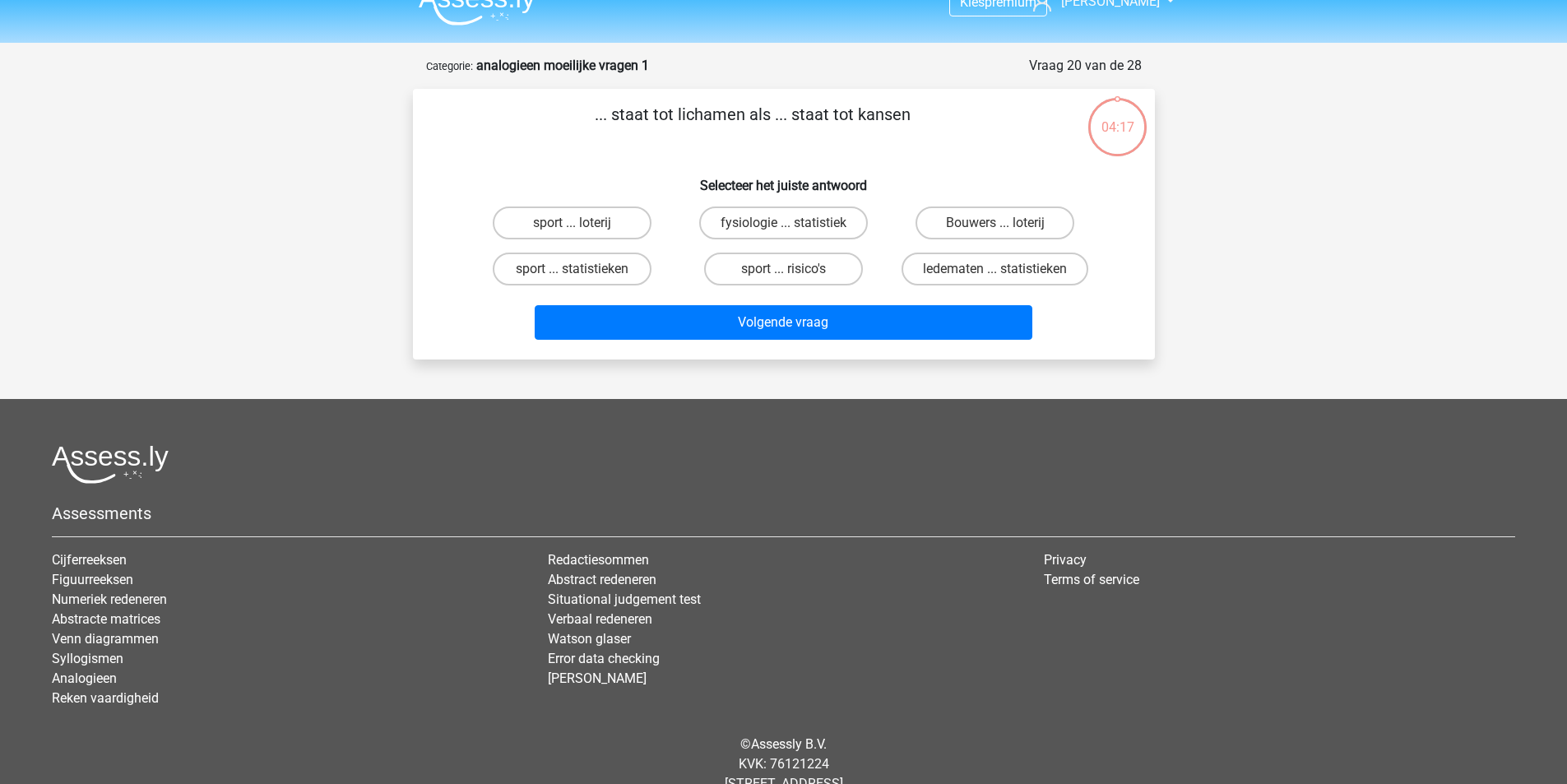
scroll to position [0, 0]
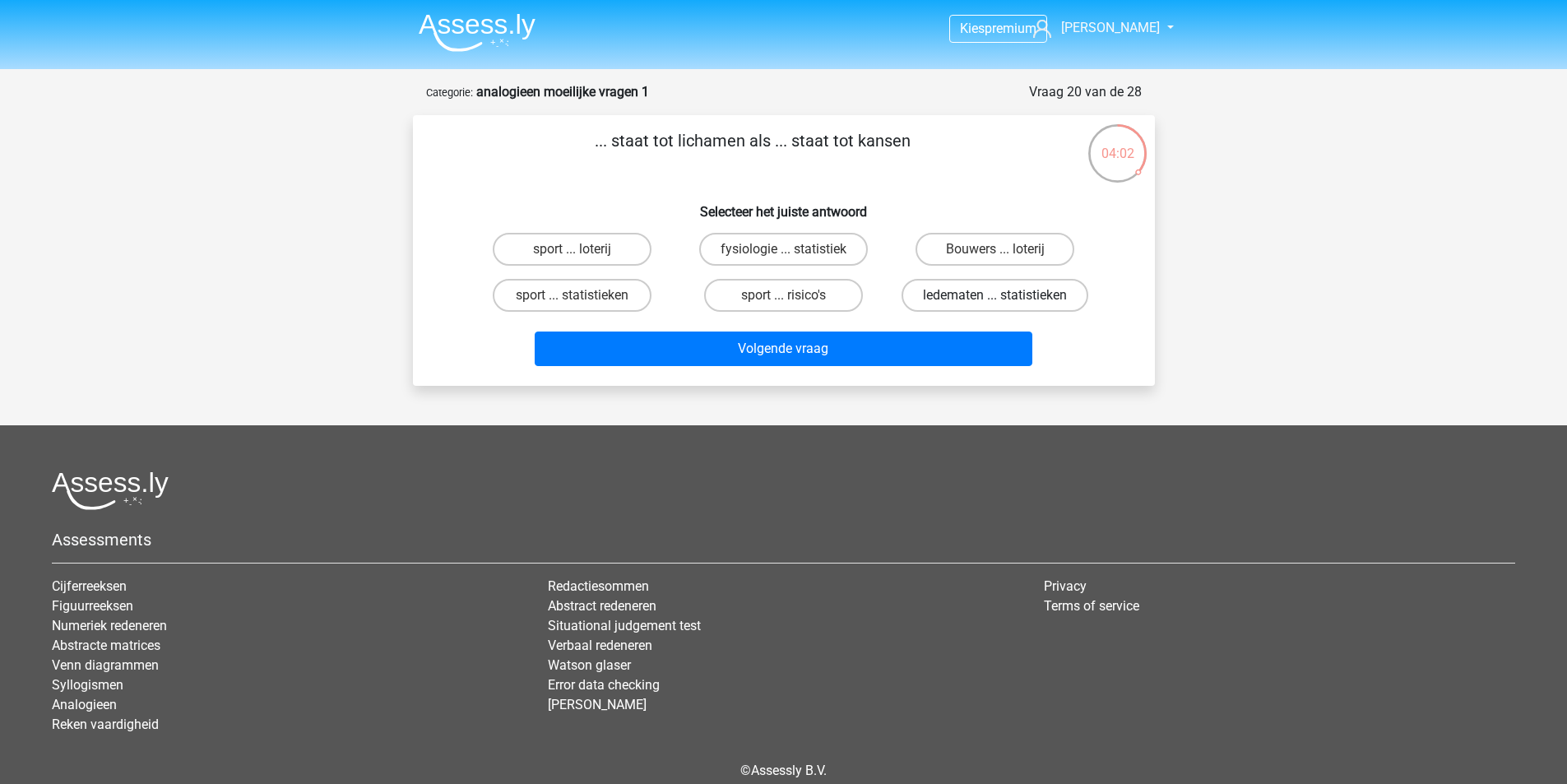
click at [1019, 300] on label "ledematen ... statistieken" at bounding box center [995, 295] width 187 height 33
click at [1006, 300] on input "ledematen ... statistieken" at bounding box center [1001, 301] width 11 height 11
radio input "true"
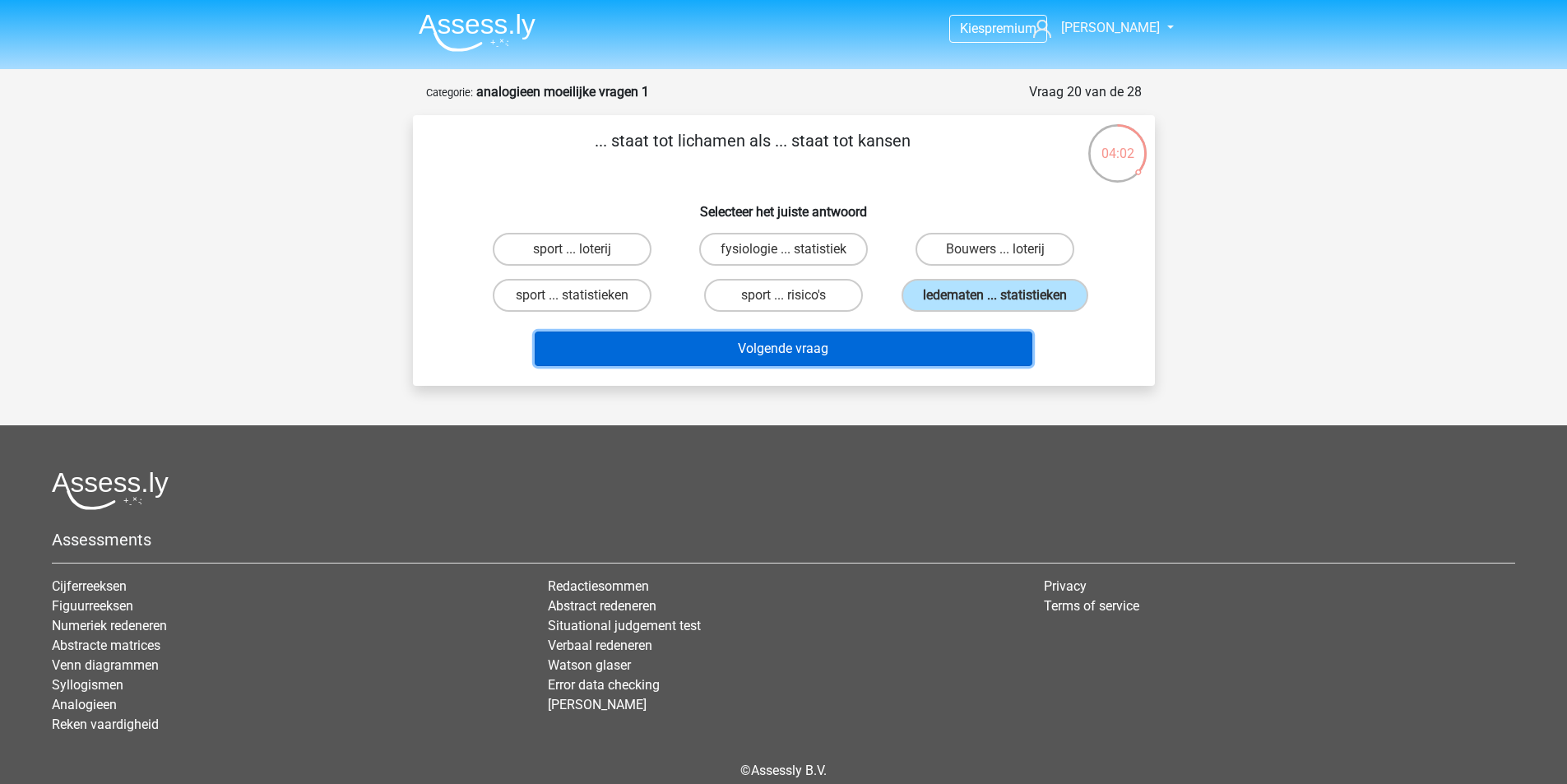
click at [841, 343] on button "Volgende vraag" at bounding box center [784, 348] width 498 height 35
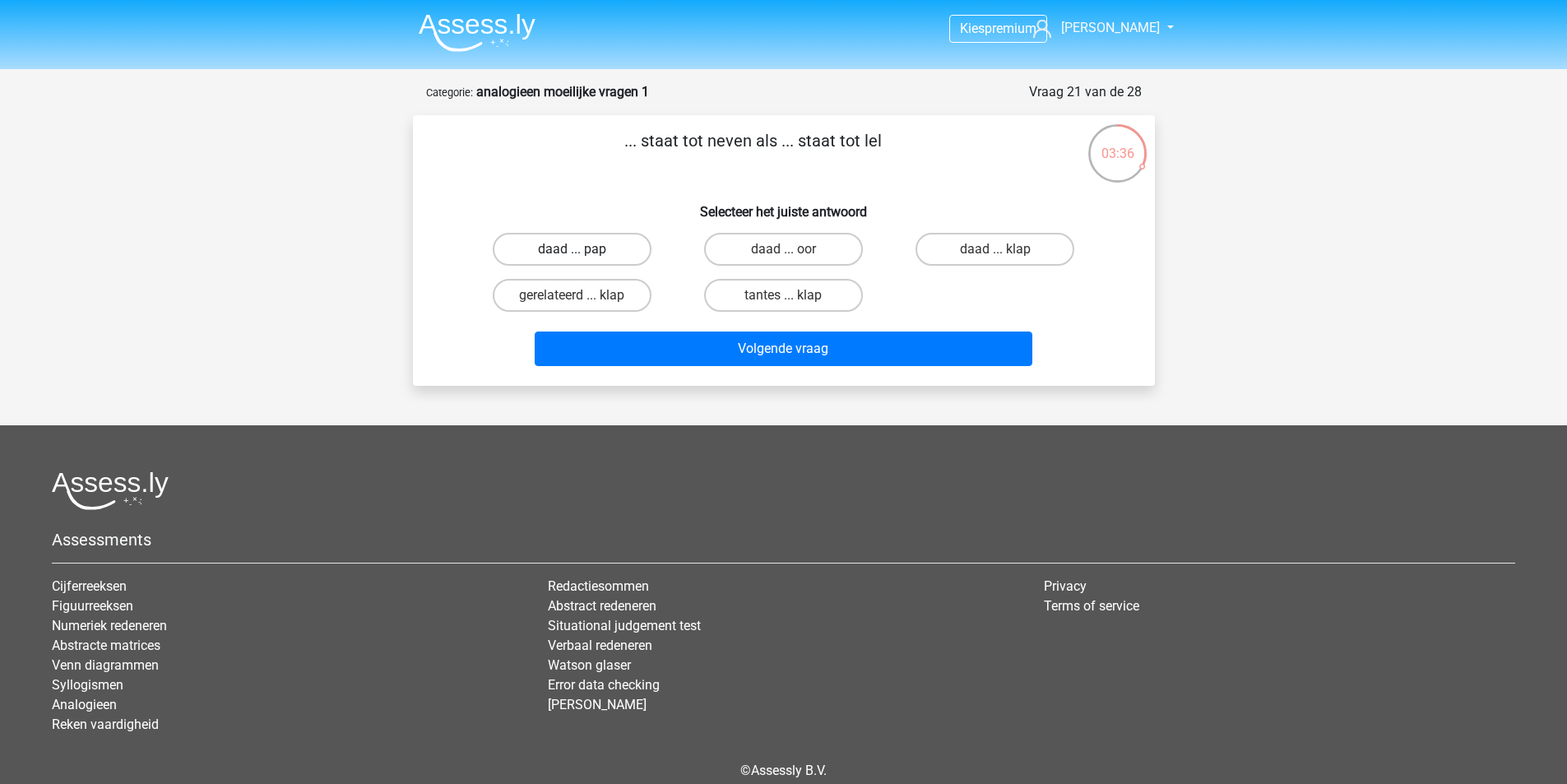
click at [563, 251] on label "daad ... pap" at bounding box center [572, 249] width 159 height 33
click at [572, 251] on input "daad ... pap" at bounding box center [577, 255] width 11 height 11
radio input "true"
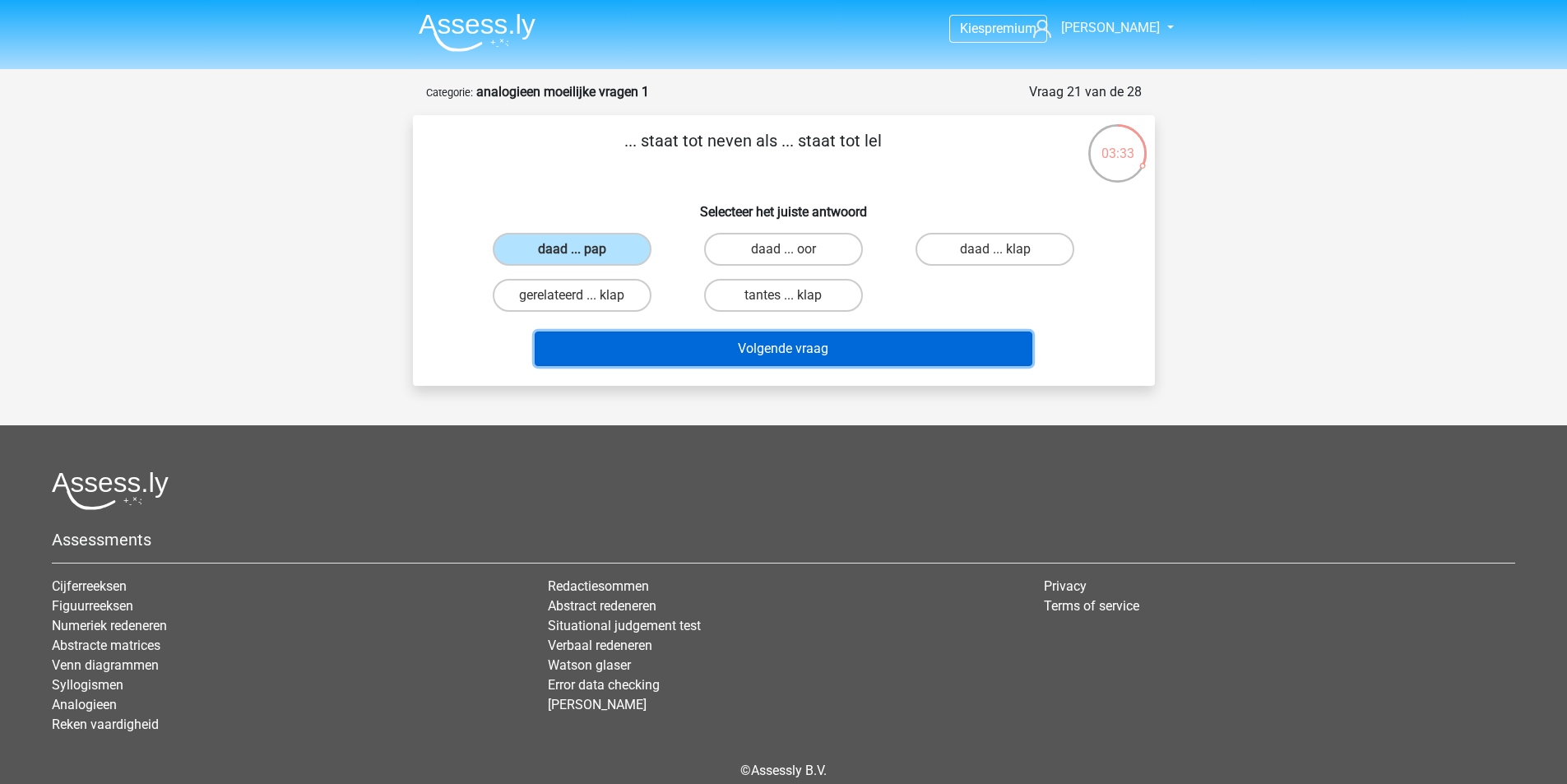
click at [818, 361] on button "Volgende vraag" at bounding box center [784, 348] width 498 height 35
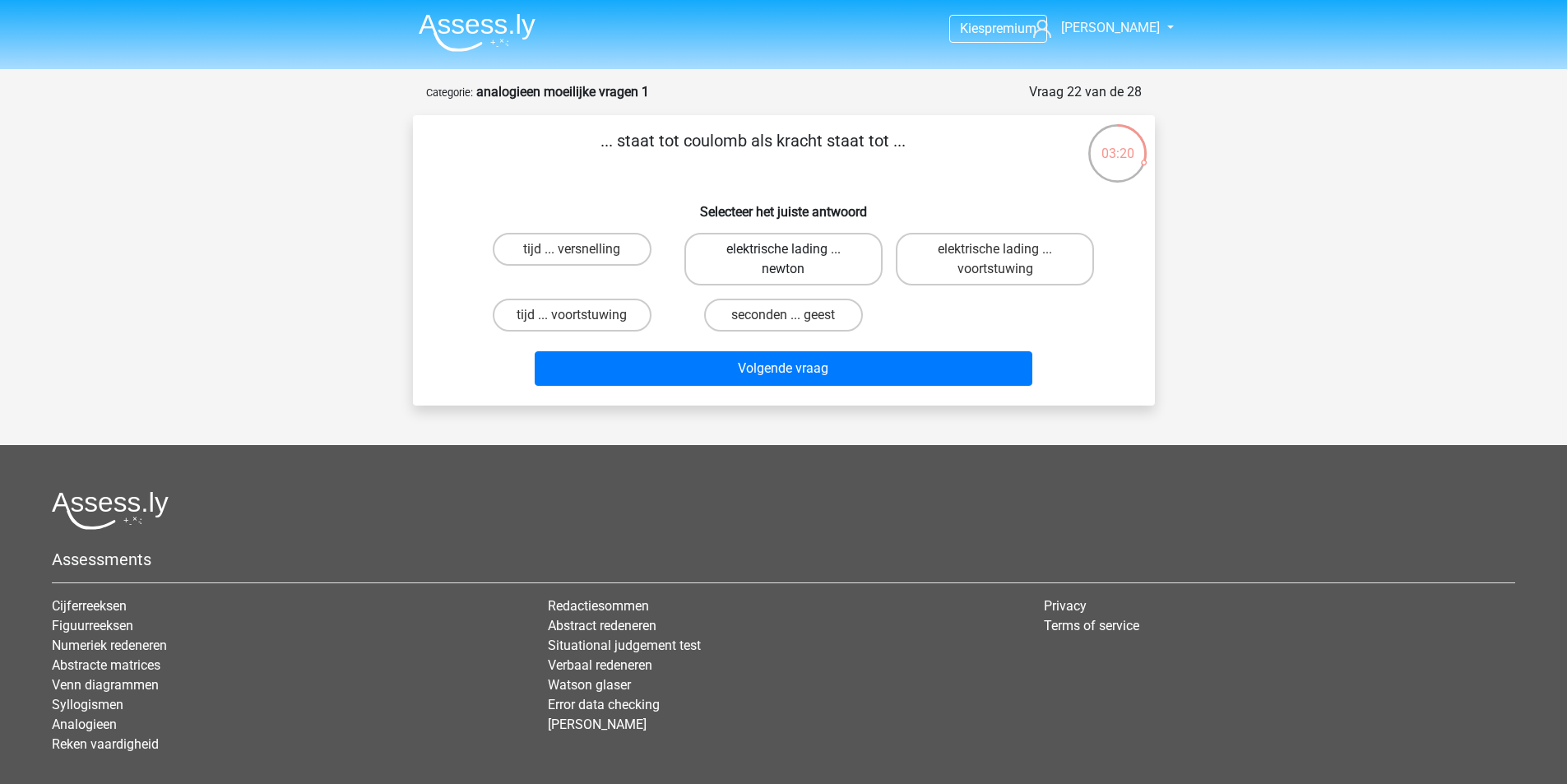
click at [802, 259] on label "elektrische lading ... newton" at bounding box center [784, 259] width 198 height 52
click at [794, 259] on input "elektrische lading ... newton" at bounding box center [789, 255] width 11 height 11
radio input "true"
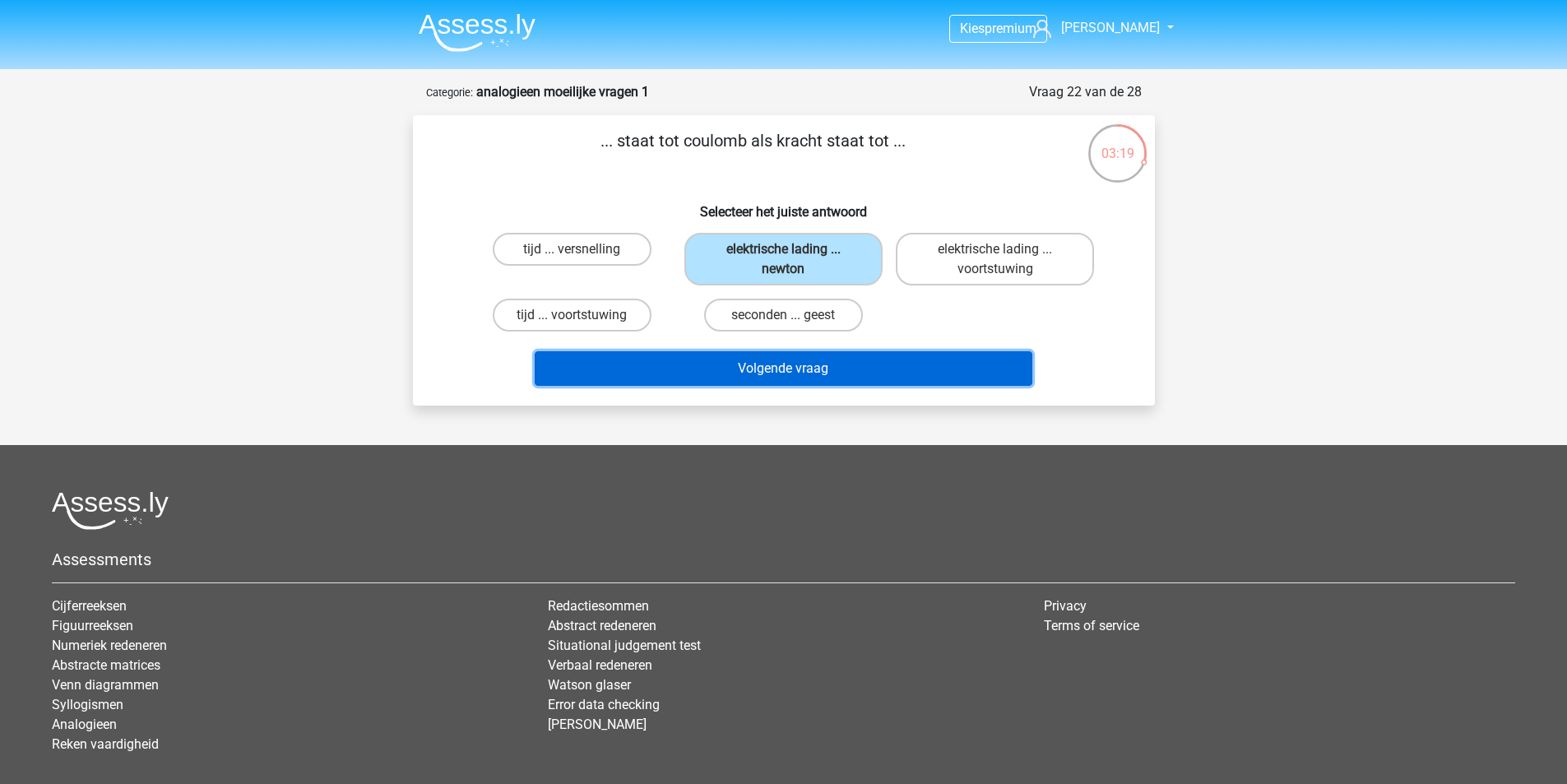
click at [803, 372] on button "Volgende vraag" at bounding box center [784, 369] width 498 height 35
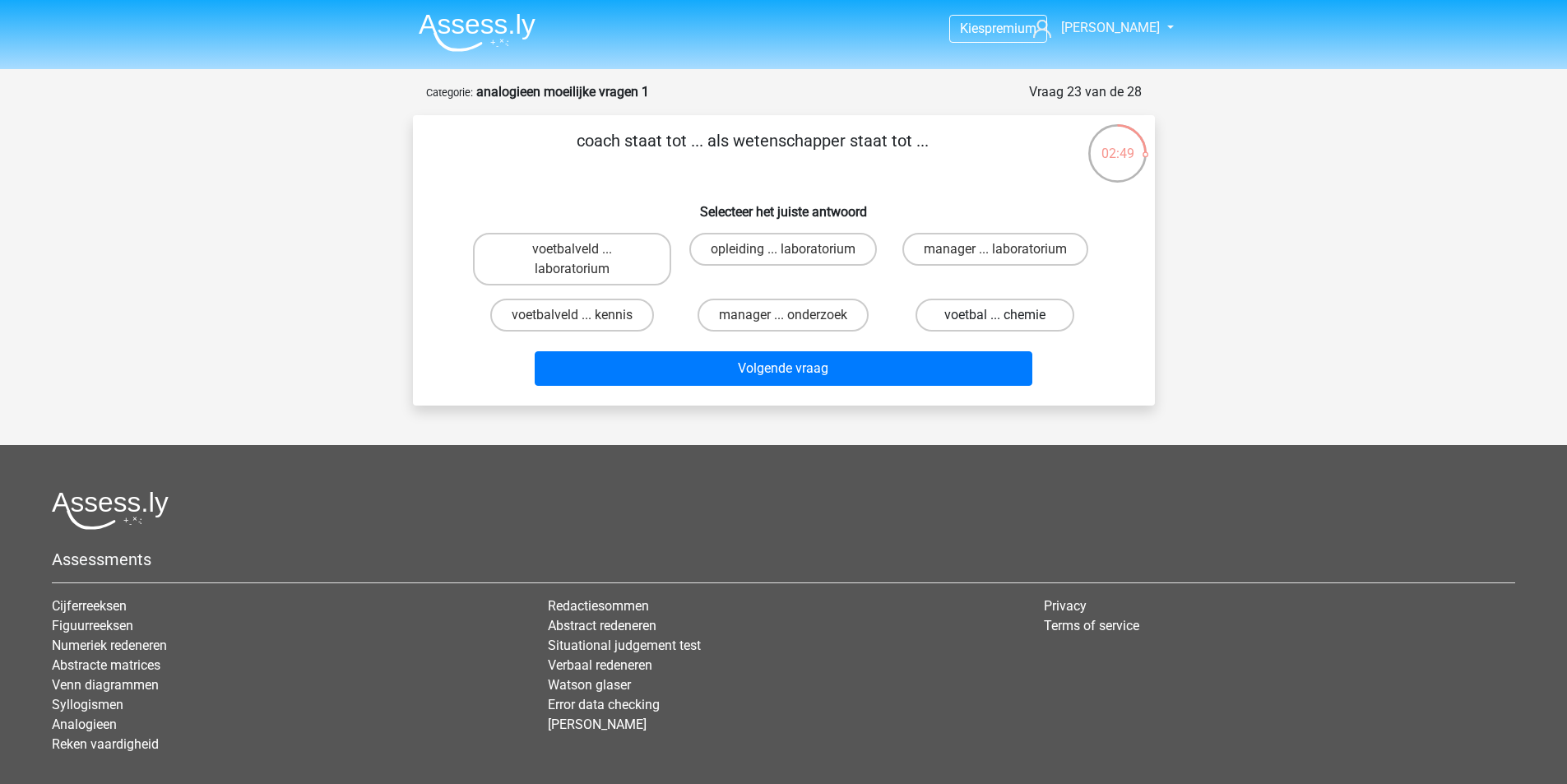
click at [981, 315] on label "voetbal ... chemie" at bounding box center [995, 315] width 159 height 33
click at [995, 315] on input "voetbal ... chemie" at bounding box center [1001, 320] width 11 height 11
radio input "true"
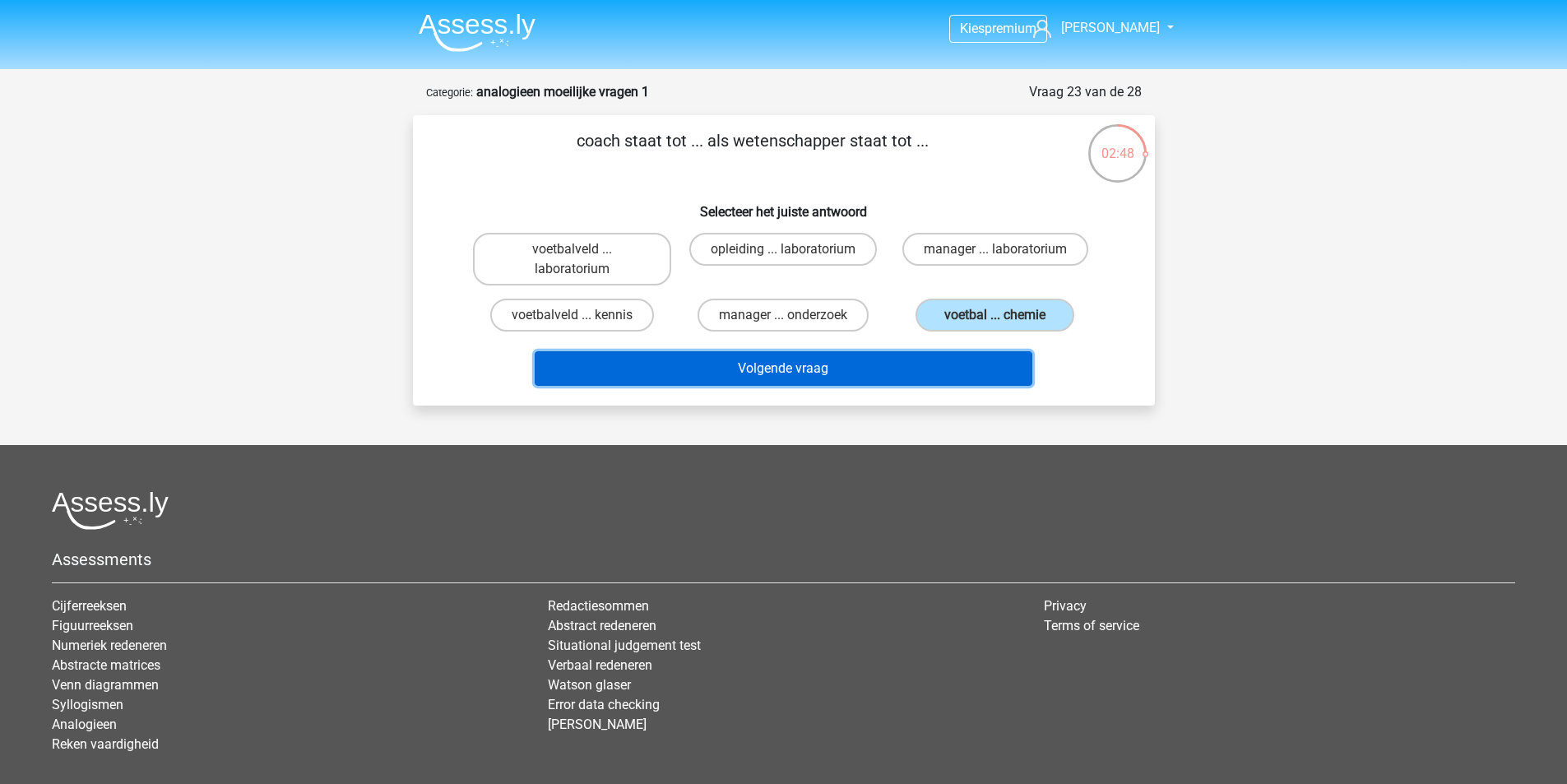
click at [817, 372] on button "Volgende vraag" at bounding box center [784, 369] width 498 height 35
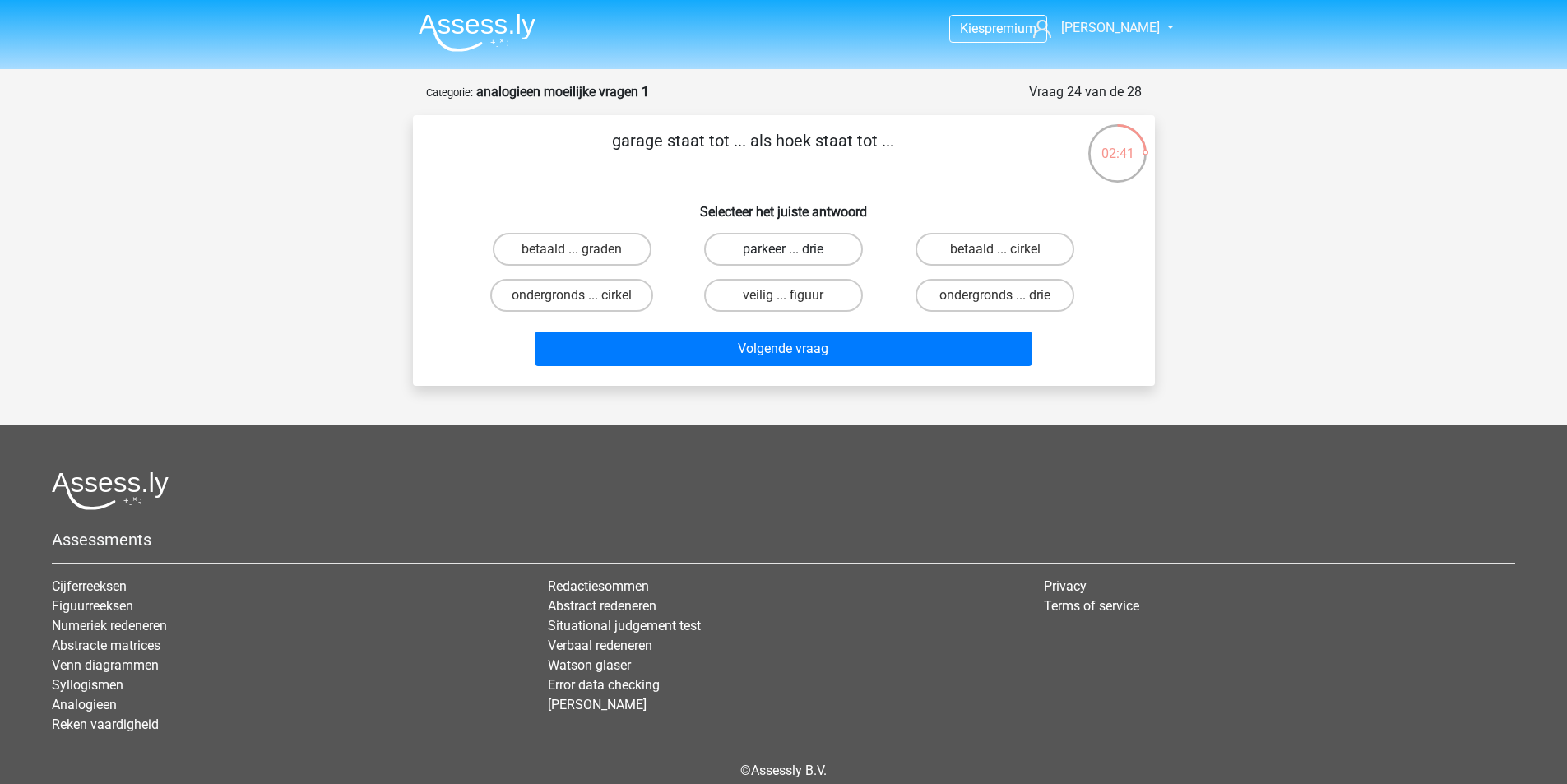
click at [801, 249] on label "parkeer ... drie" at bounding box center [784, 249] width 159 height 33
click at [794, 249] on input "parkeer ... drie" at bounding box center [789, 255] width 11 height 11
radio input "true"
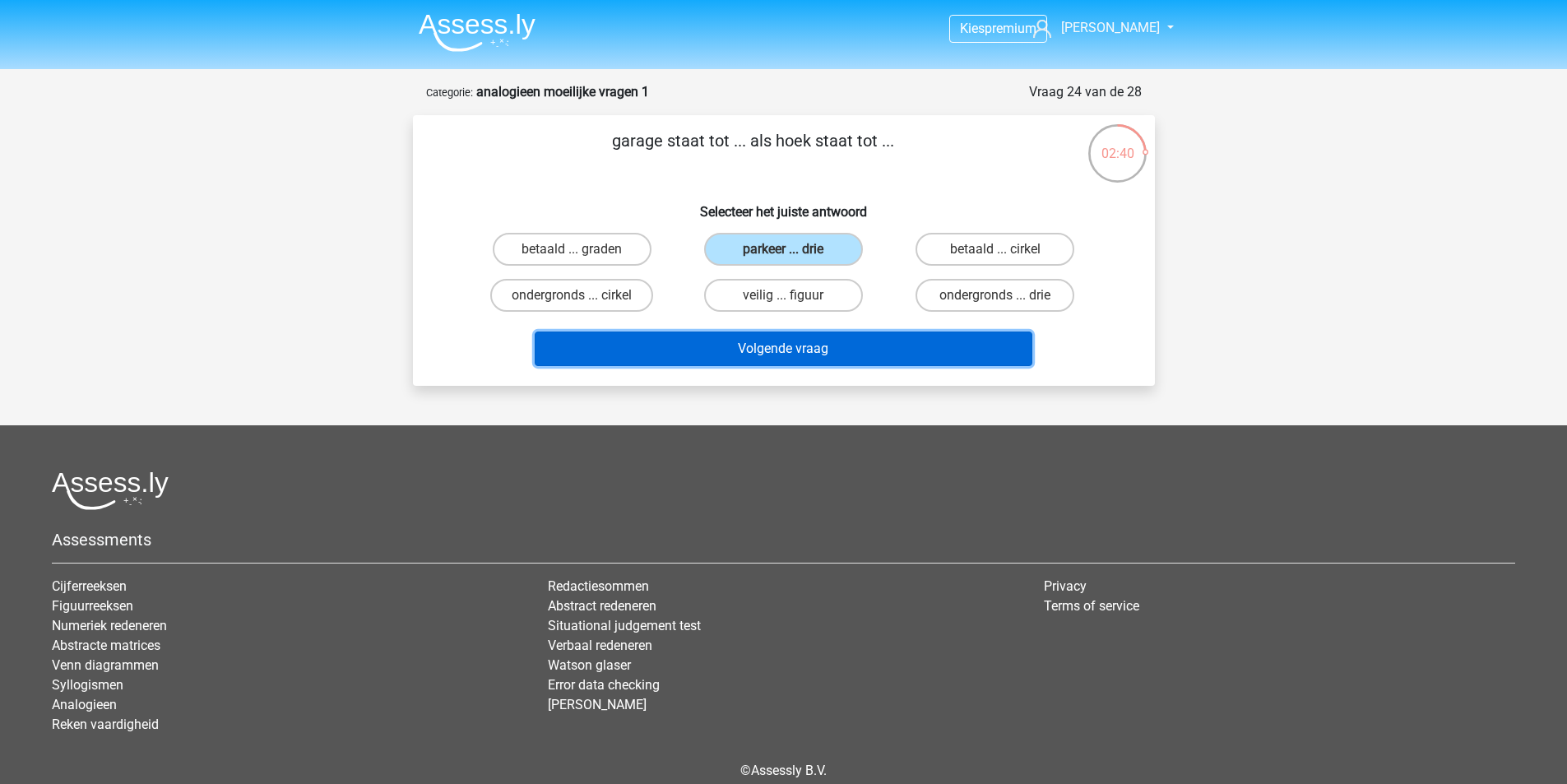
click at [823, 350] on button "Volgende vraag" at bounding box center [784, 348] width 498 height 35
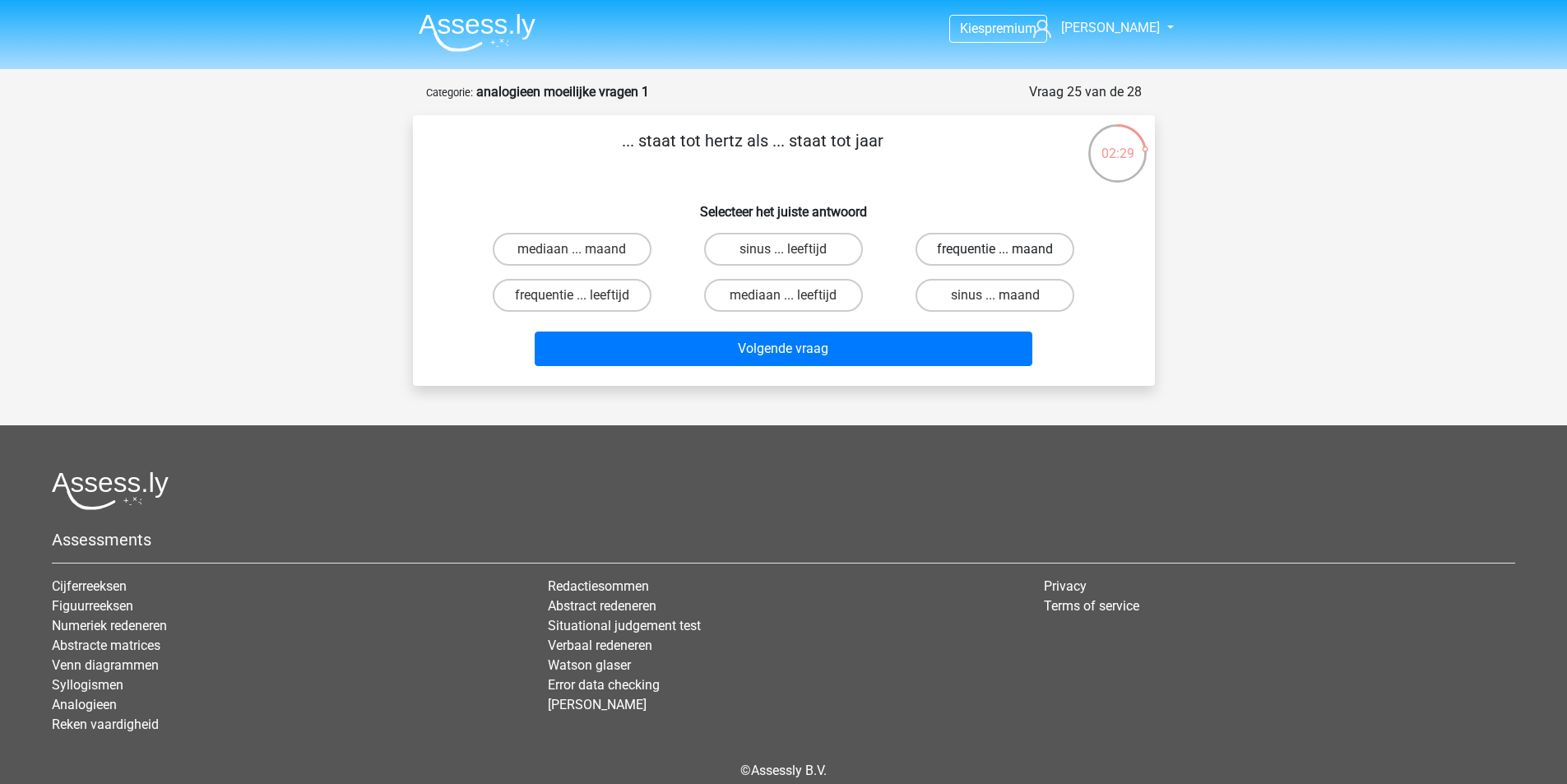
click at [977, 250] on label "frequentie ... maand" at bounding box center [995, 249] width 159 height 33
click at [995, 250] on input "frequentie ... maand" at bounding box center [1001, 255] width 11 height 11
radio input "true"
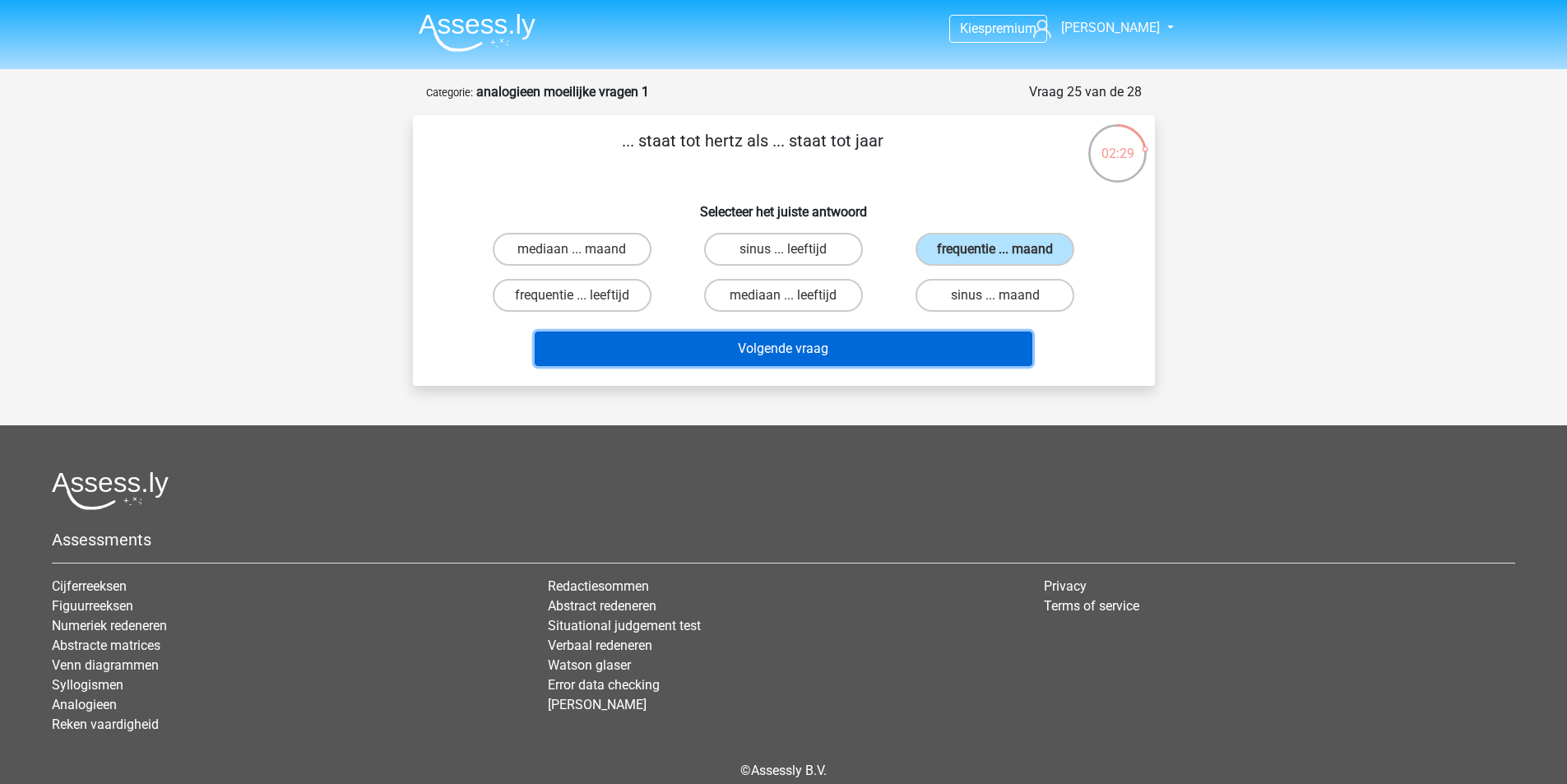
click at [747, 353] on button "Volgende vraag" at bounding box center [784, 348] width 498 height 35
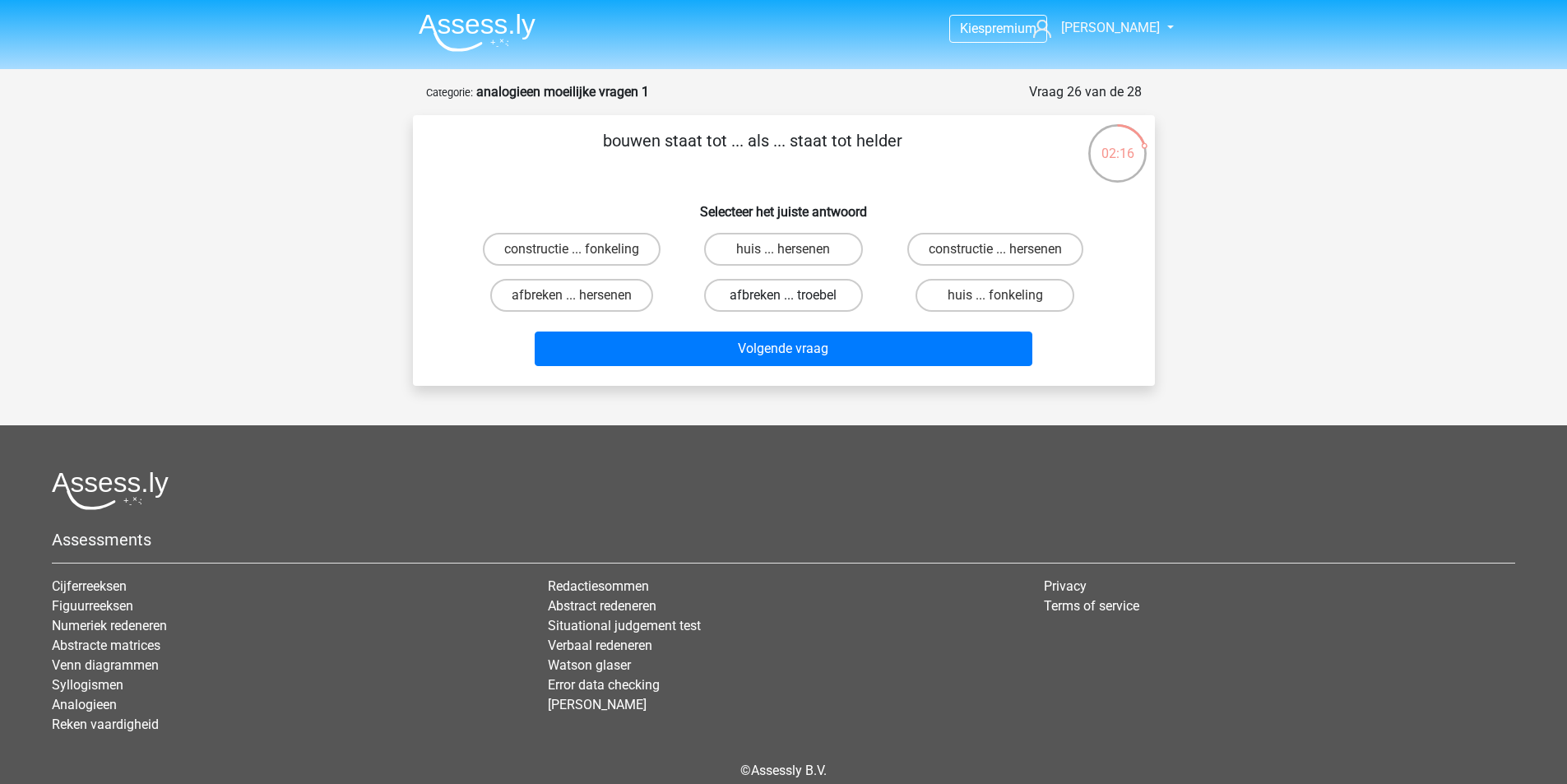
click at [766, 299] on label "afbreken ... troebel" at bounding box center [784, 295] width 159 height 33
click at [784, 299] on input "afbreken ... troebel" at bounding box center [789, 301] width 11 height 11
radio input "true"
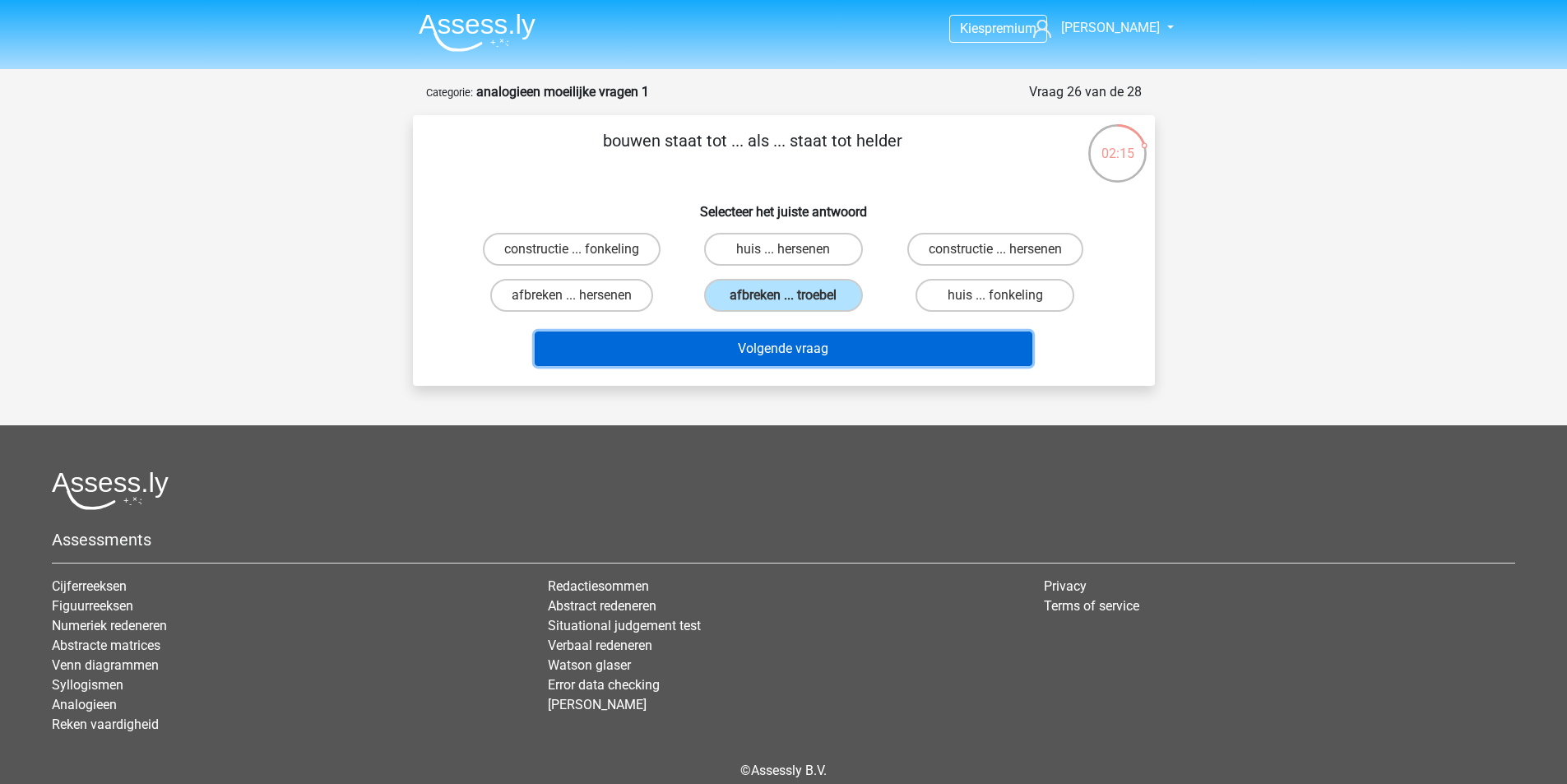
click at [807, 355] on button "Volgende vraag" at bounding box center [784, 348] width 498 height 35
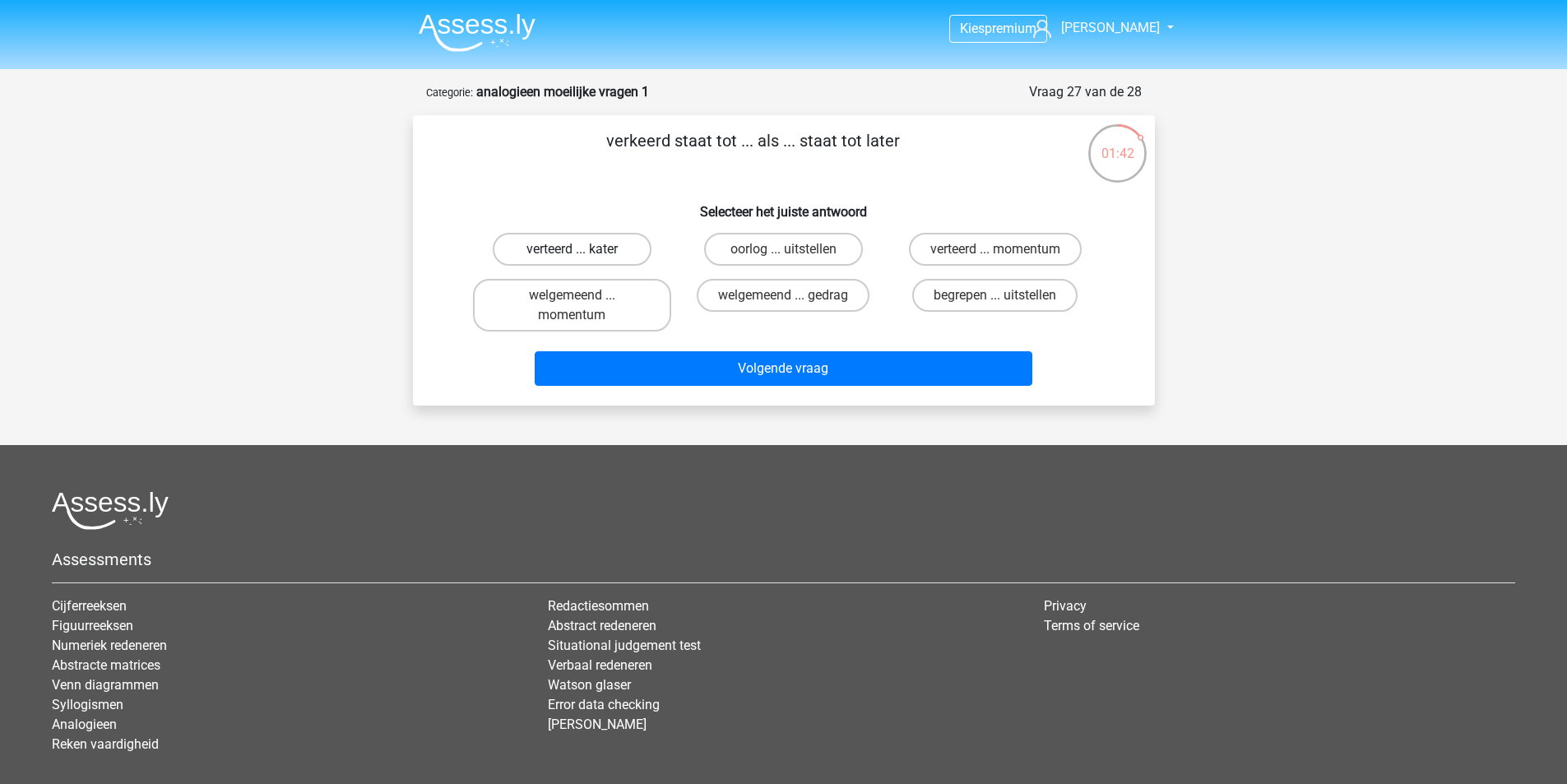
click at [586, 259] on label "verteerd ... kater" at bounding box center [572, 249] width 159 height 33
click at [583, 259] on input "verteerd ... kater" at bounding box center [577, 255] width 11 height 11
radio input "true"
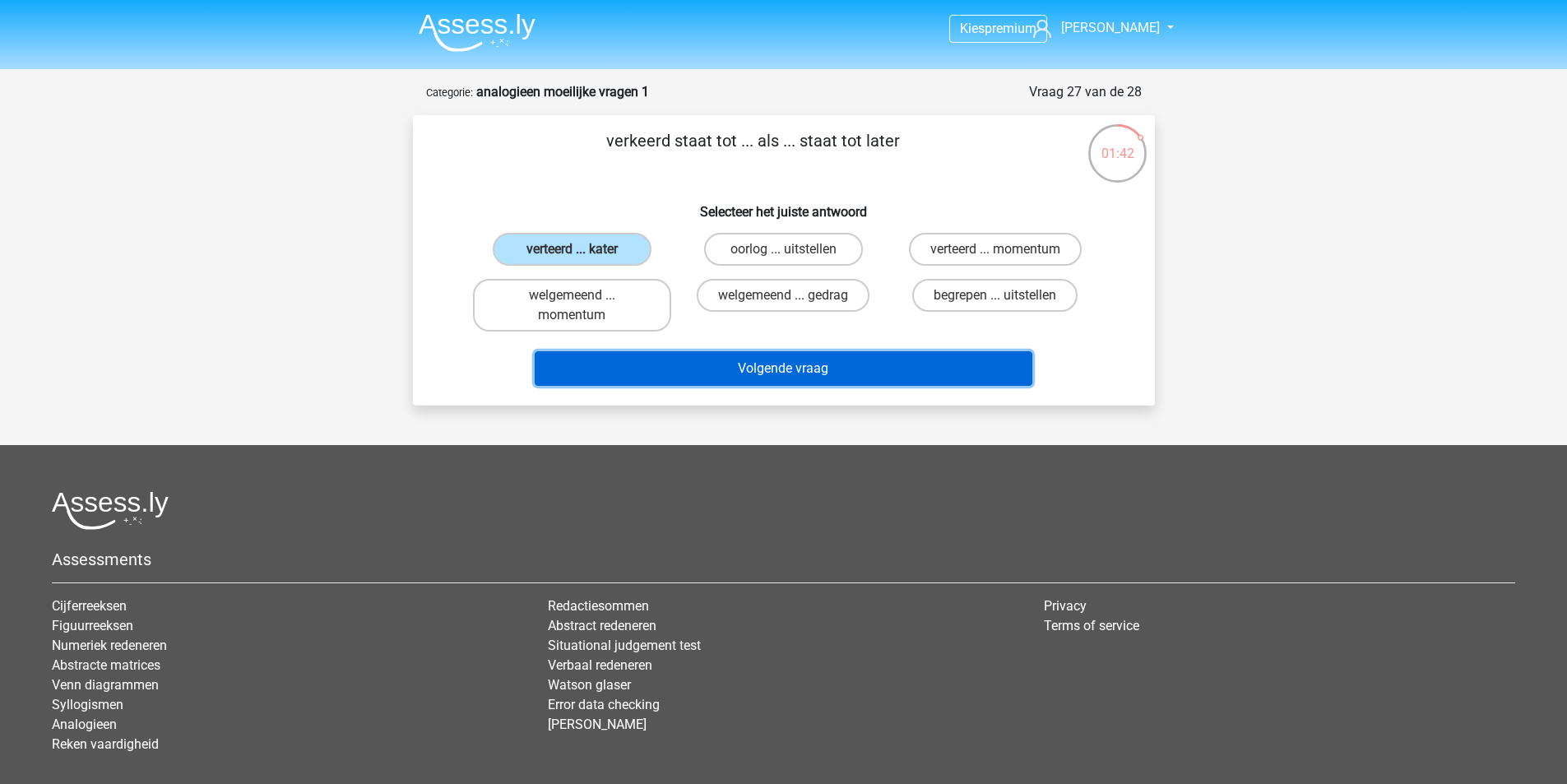
click at [721, 366] on button "Volgende vraag" at bounding box center [784, 369] width 498 height 35
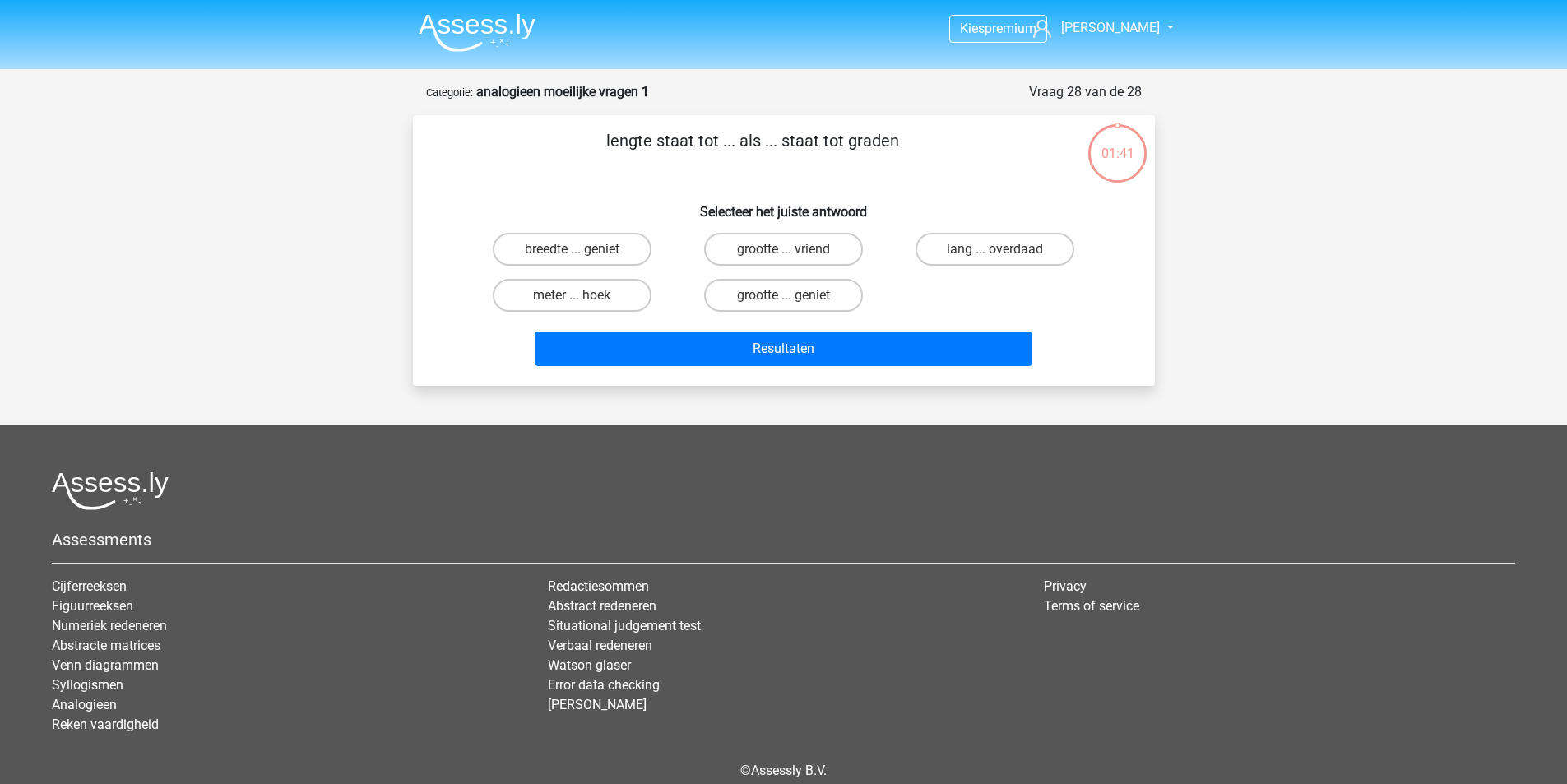
scroll to position [76, 0]
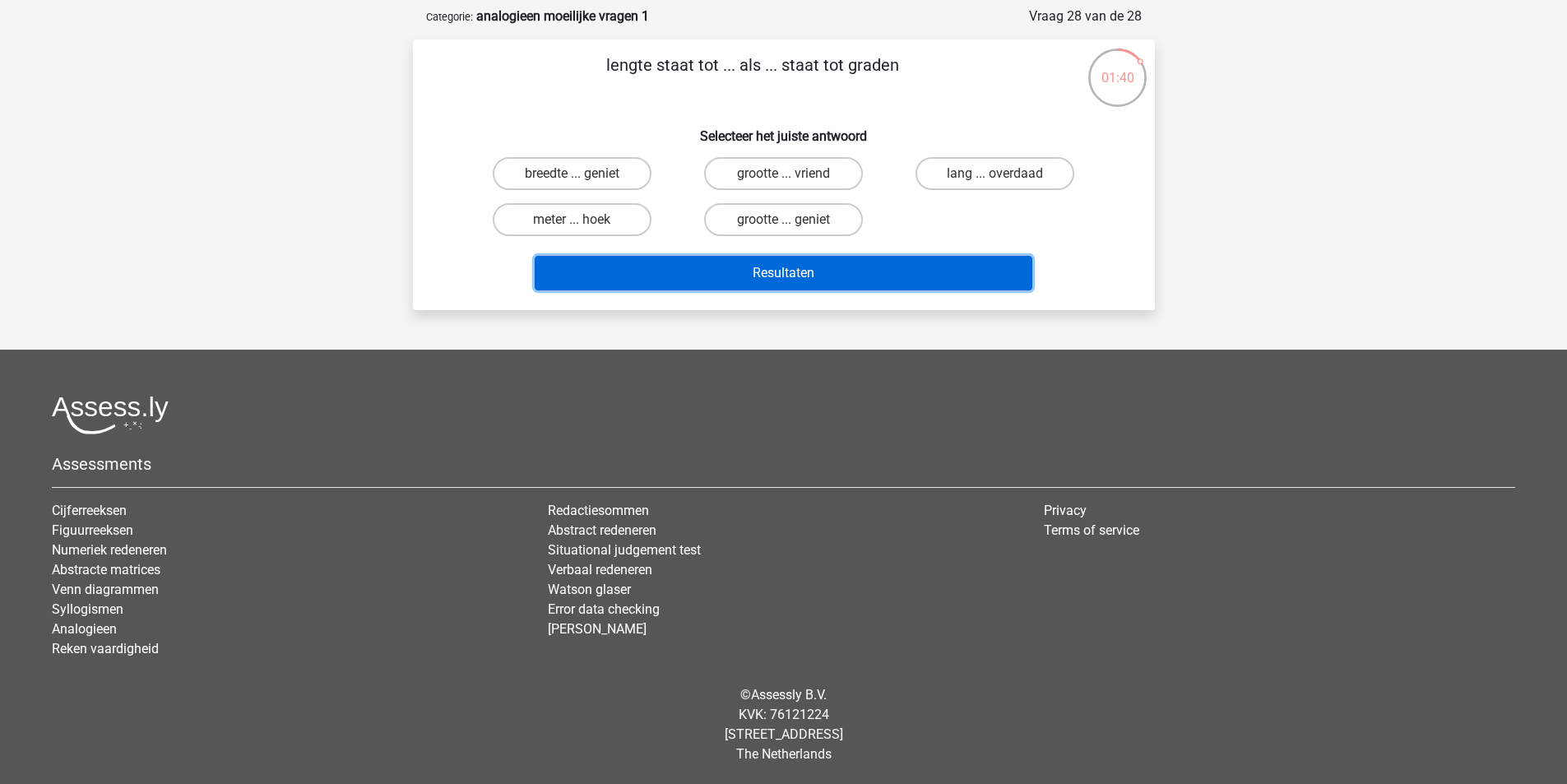
click at [787, 281] on button "Resultaten" at bounding box center [784, 273] width 498 height 35
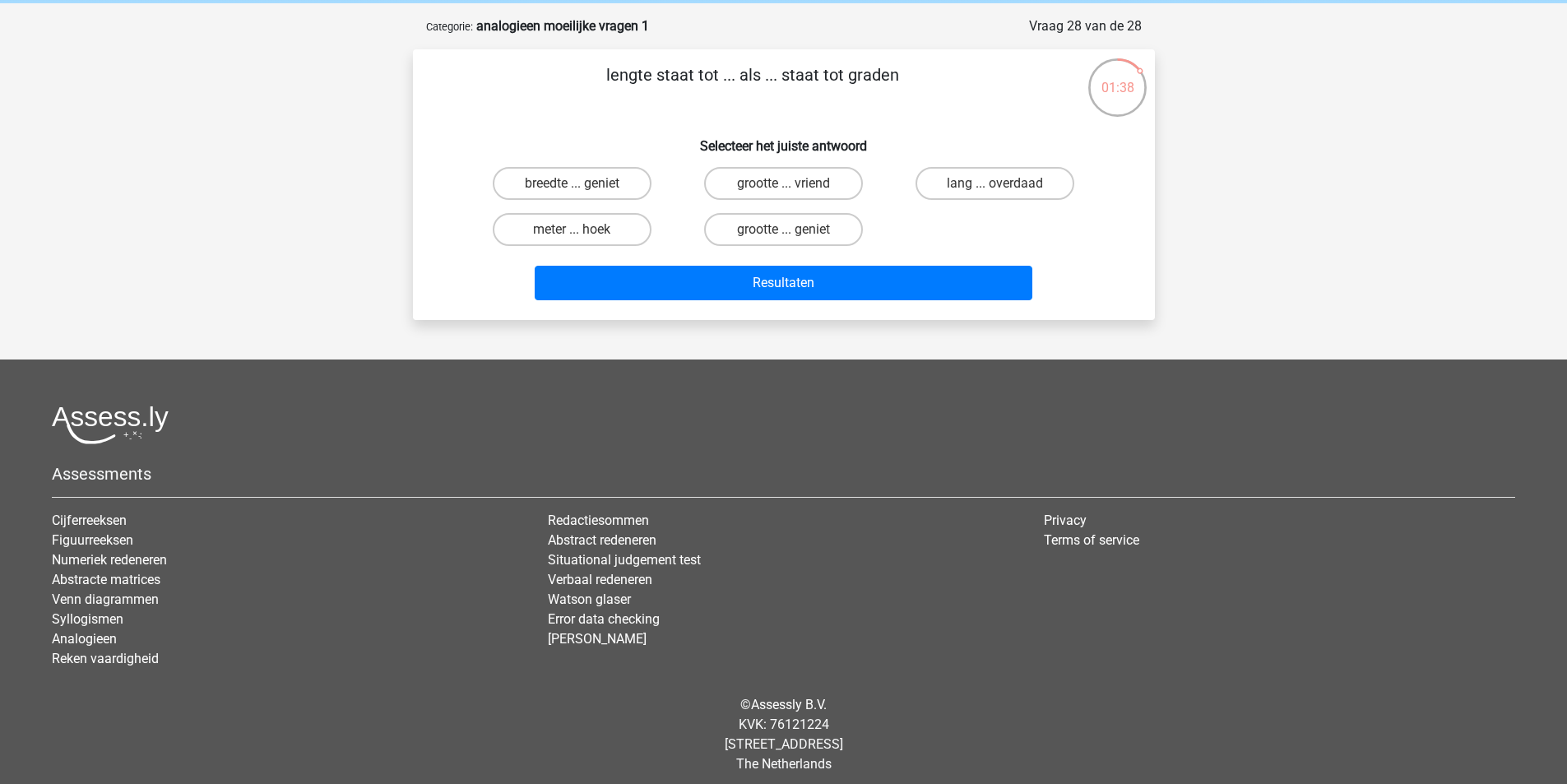
scroll to position [0, 0]
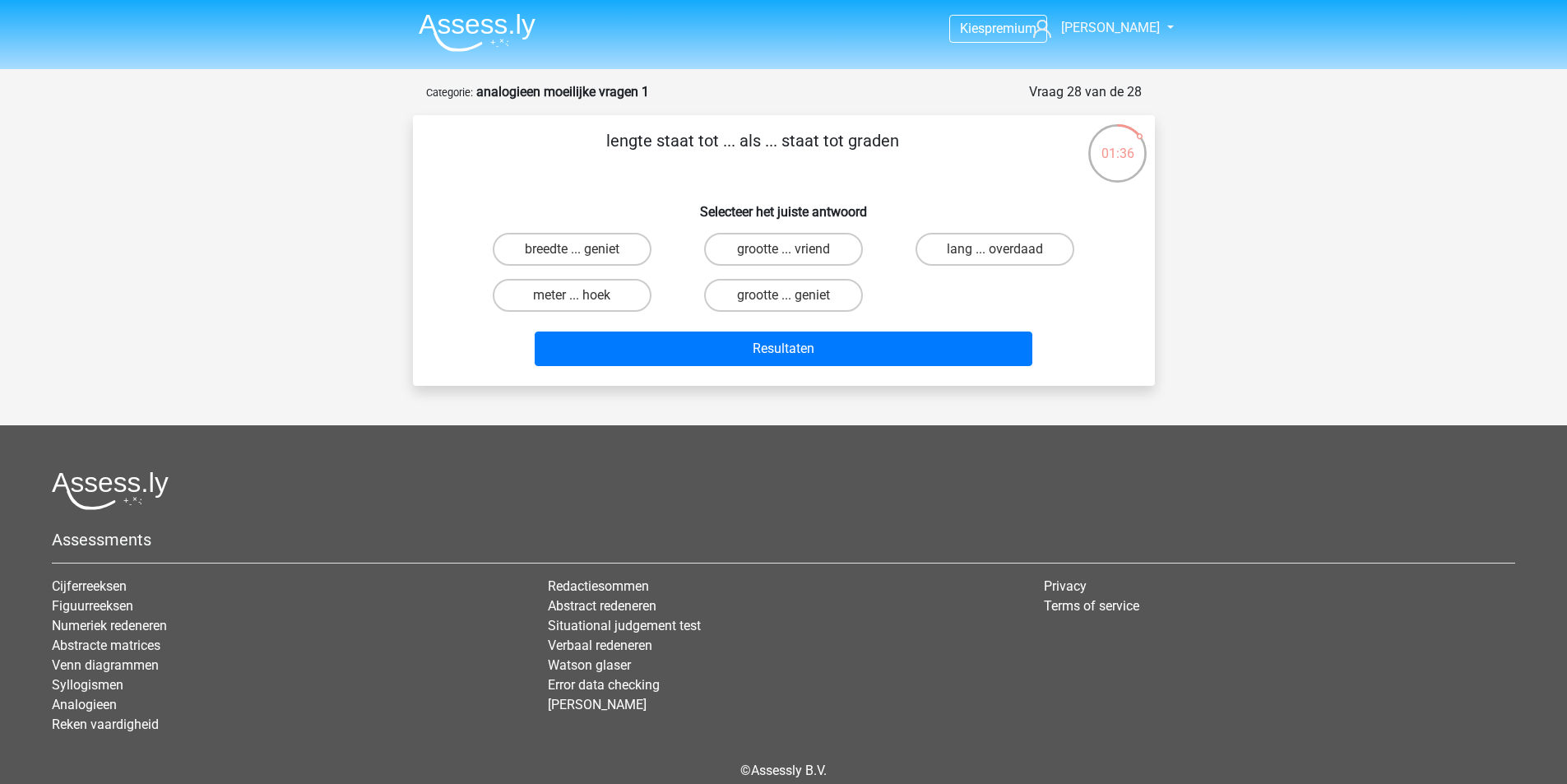
click at [983, 291] on div "breedte ... geniet grootte ... vriend lang ... overdaad meter ... hoek grootte …" at bounding box center [784, 272] width 635 height 92
click at [601, 290] on label "meter ... hoek" at bounding box center [572, 295] width 159 height 33
click at [583, 295] on input "meter ... hoek" at bounding box center [577, 301] width 11 height 11
radio input "true"
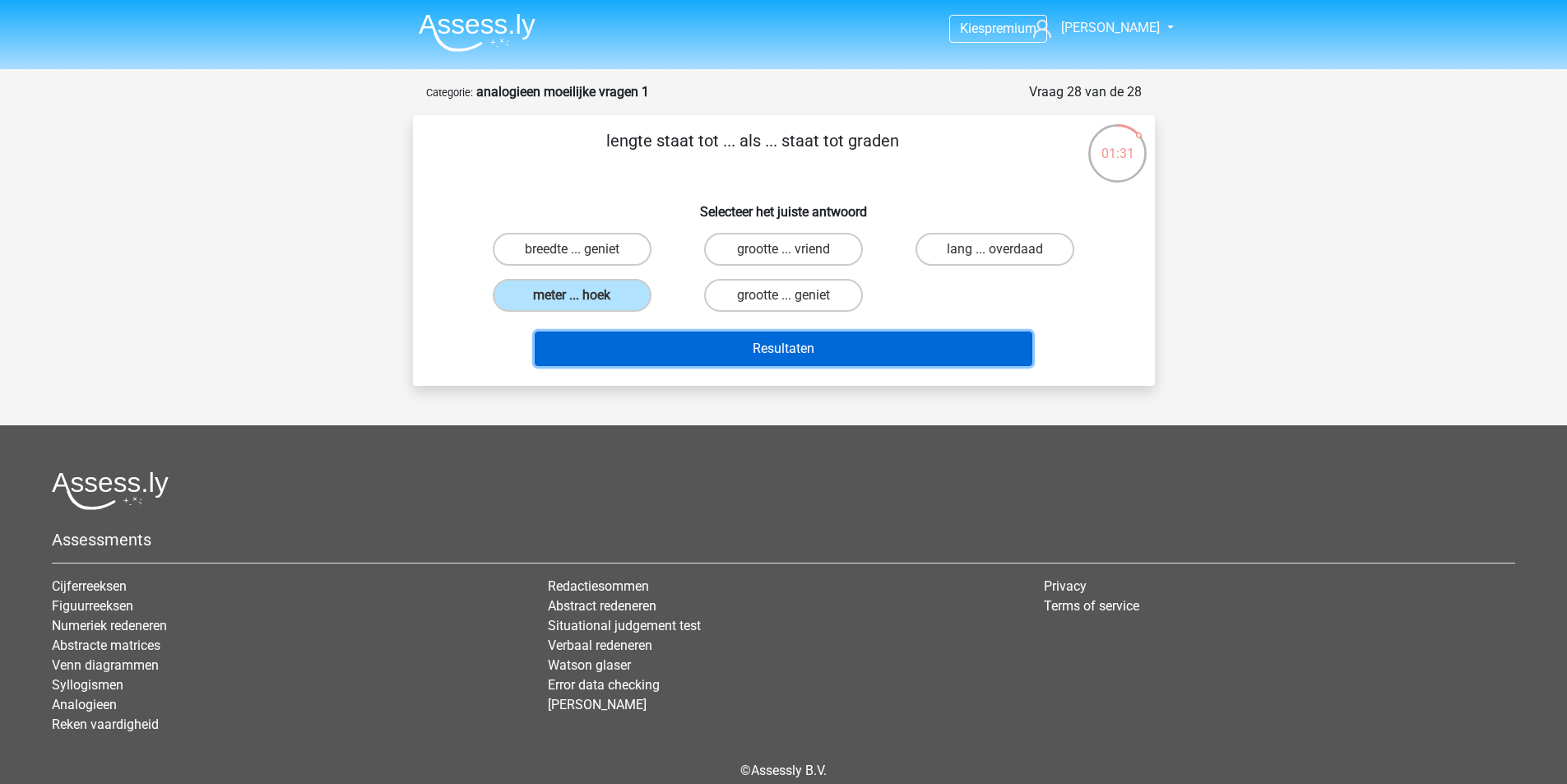
click at [861, 362] on button "Resultaten" at bounding box center [784, 348] width 498 height 35
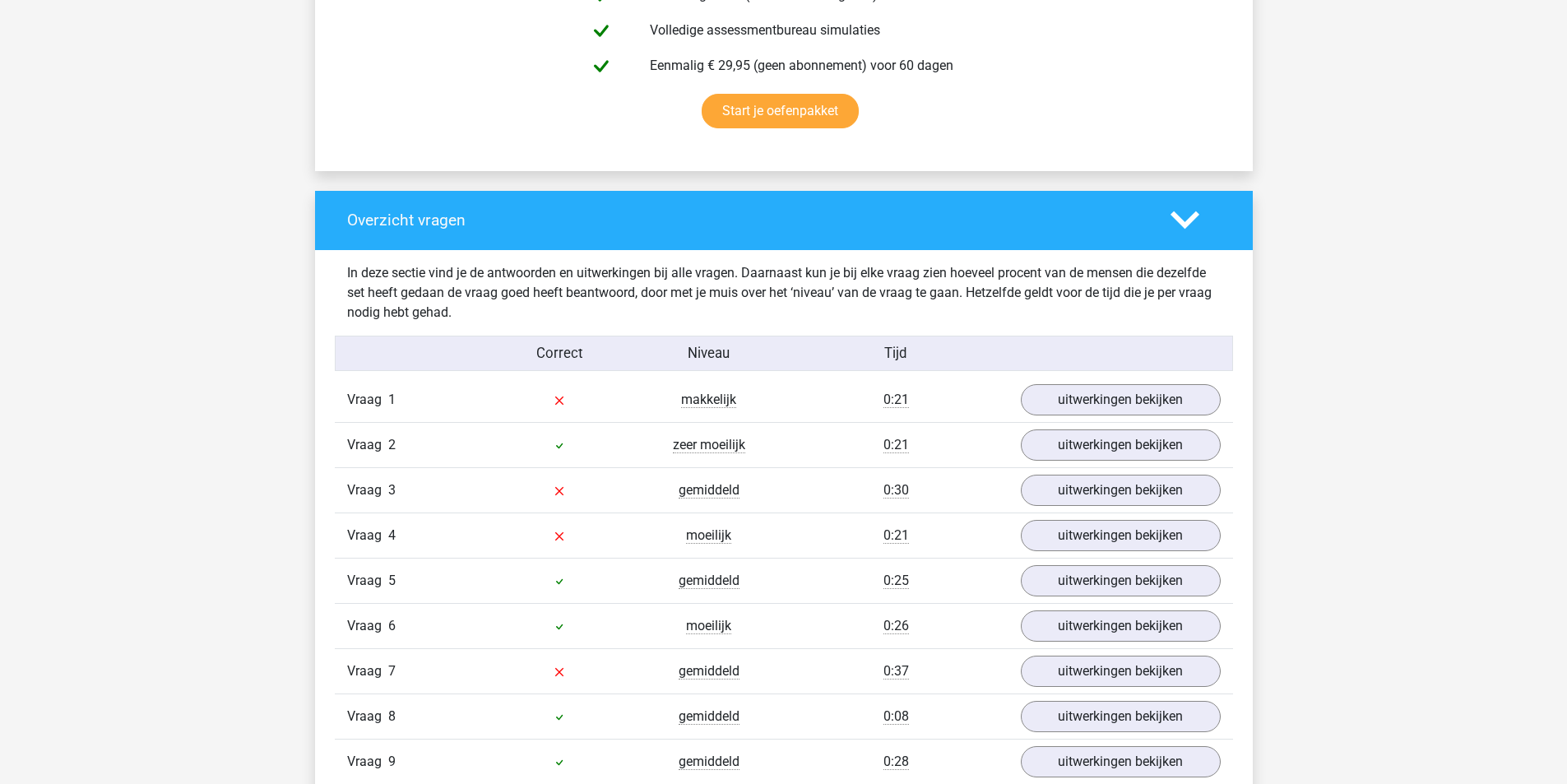
scroll to position [1069, 0]
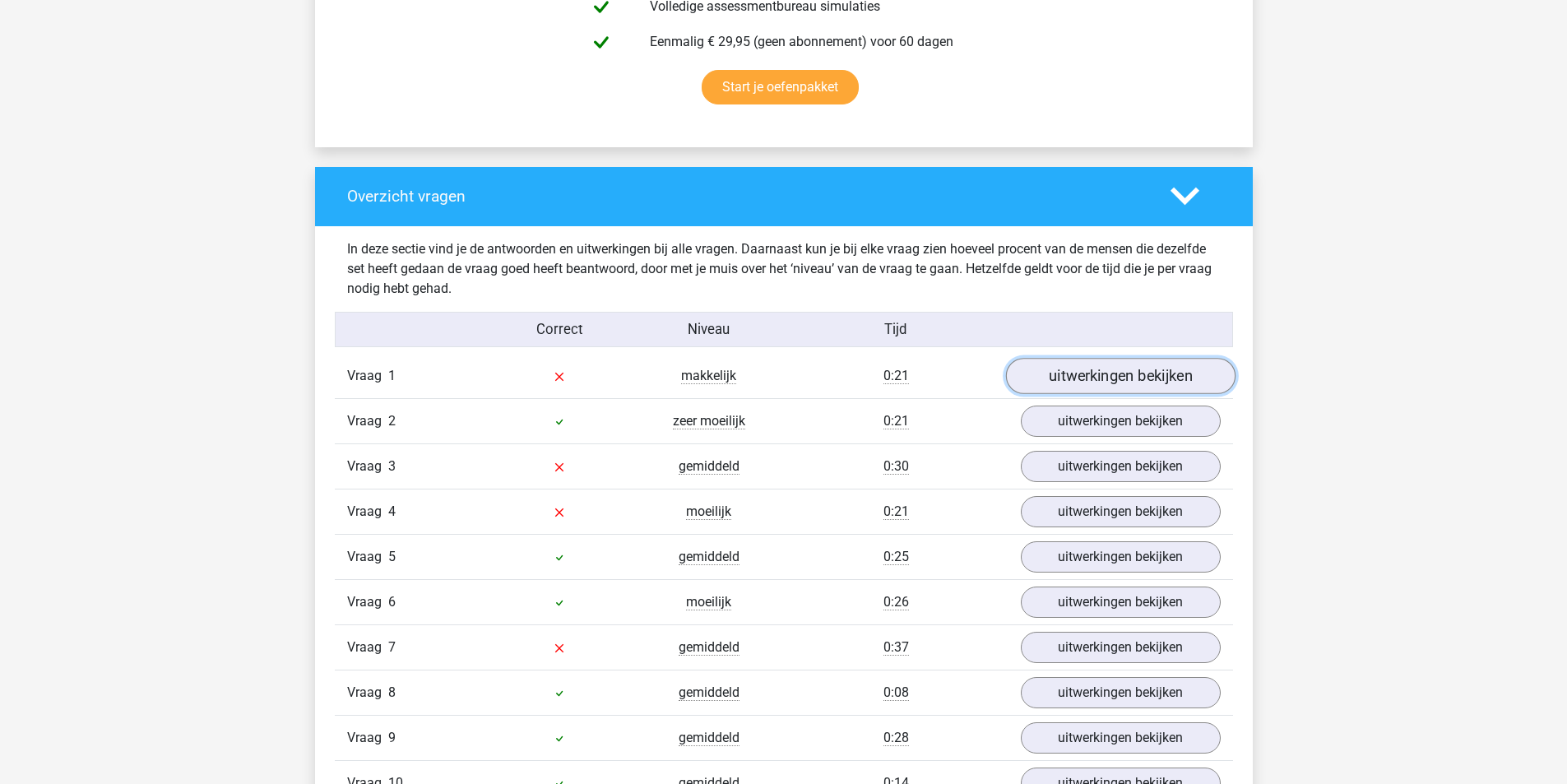
click at [1096, 378] on link "uitwerkingen bekijken" at bounding box center [1120, 375] width 229 height 36
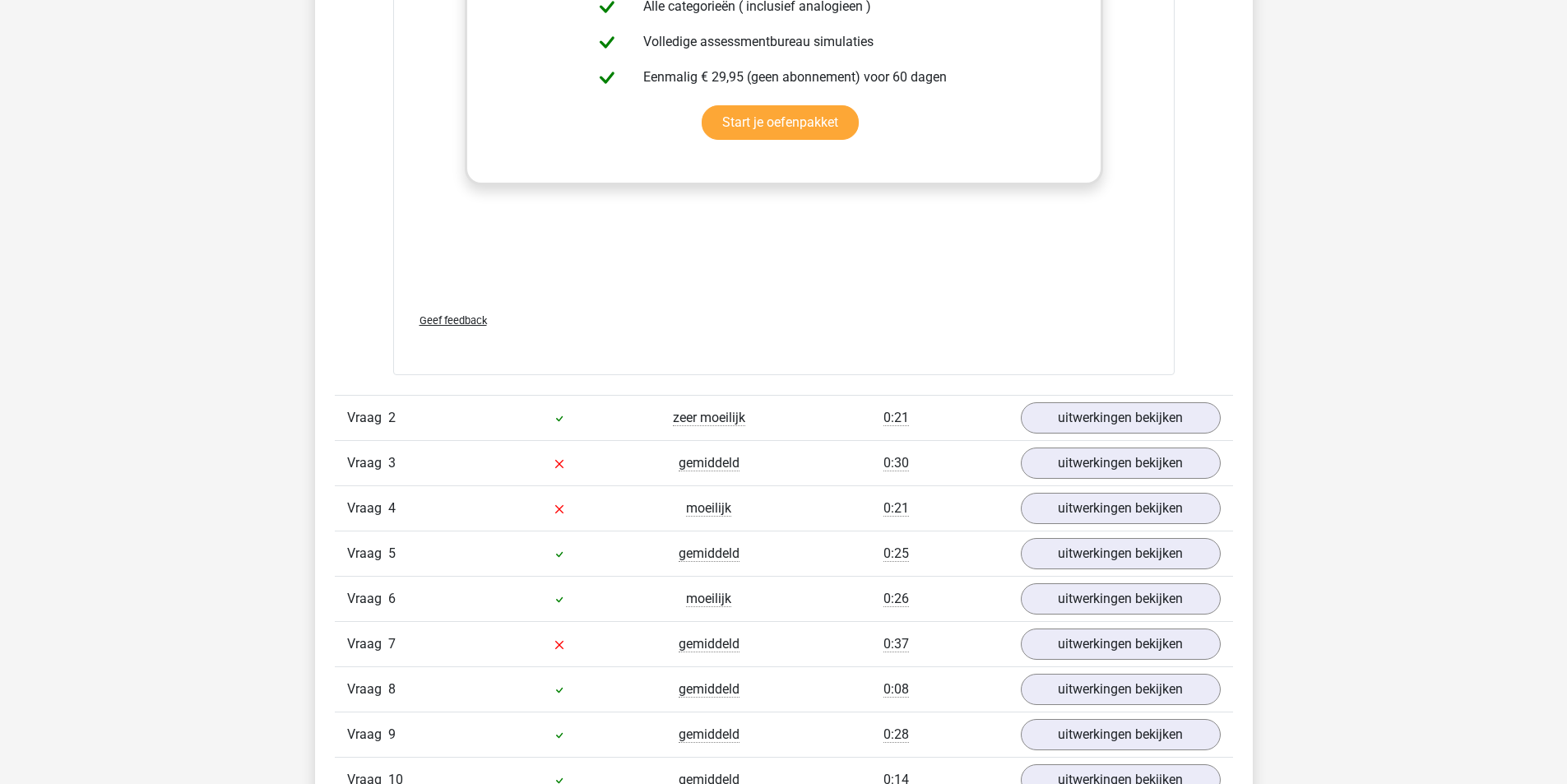
scroll to position [1892, 0]
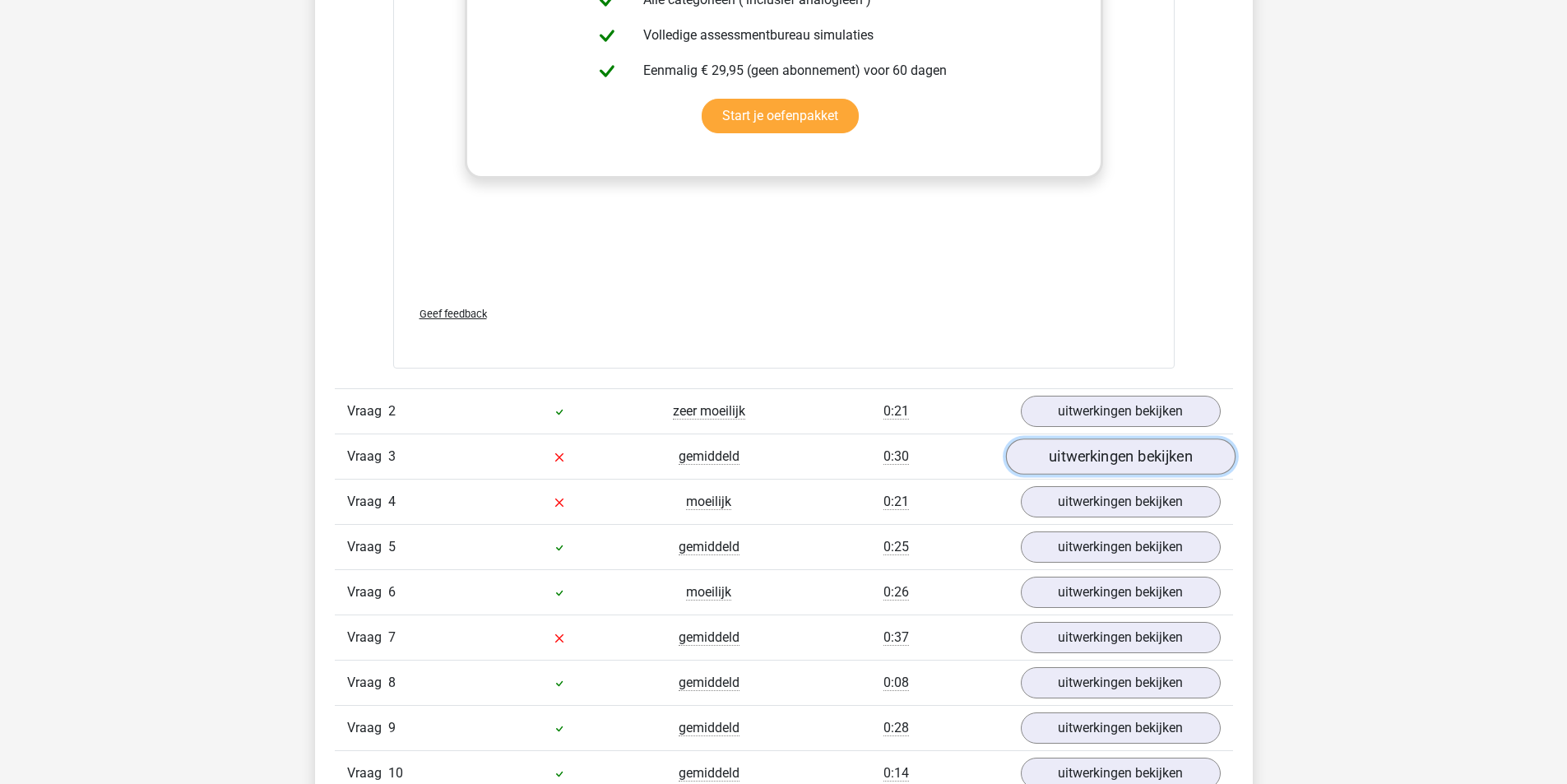
click at [1116, 459] on link "uitwerkingen bekijken" at bounding box center [1120, 456] width 229 height 36
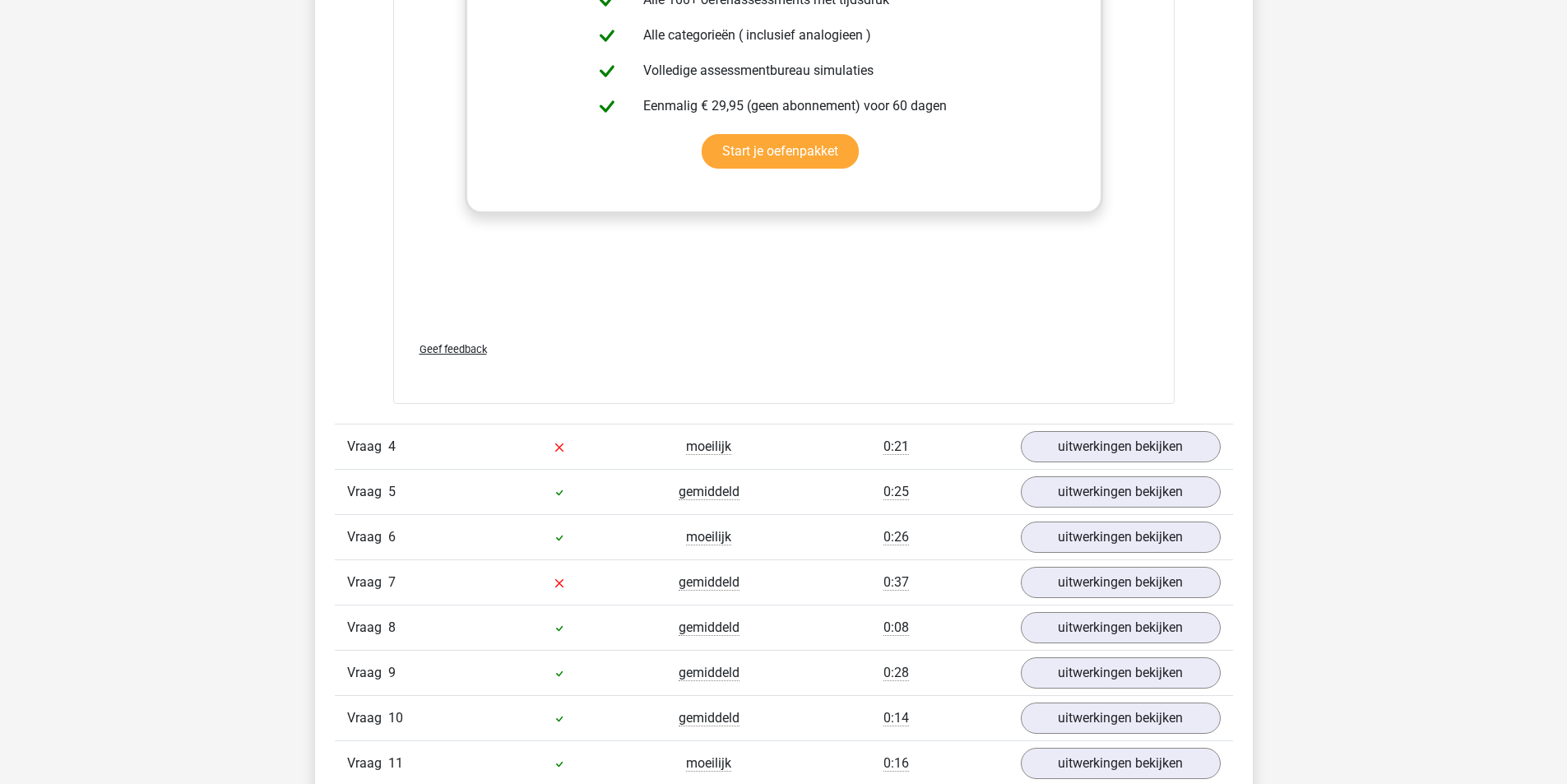
scroll to position [2878, 0]
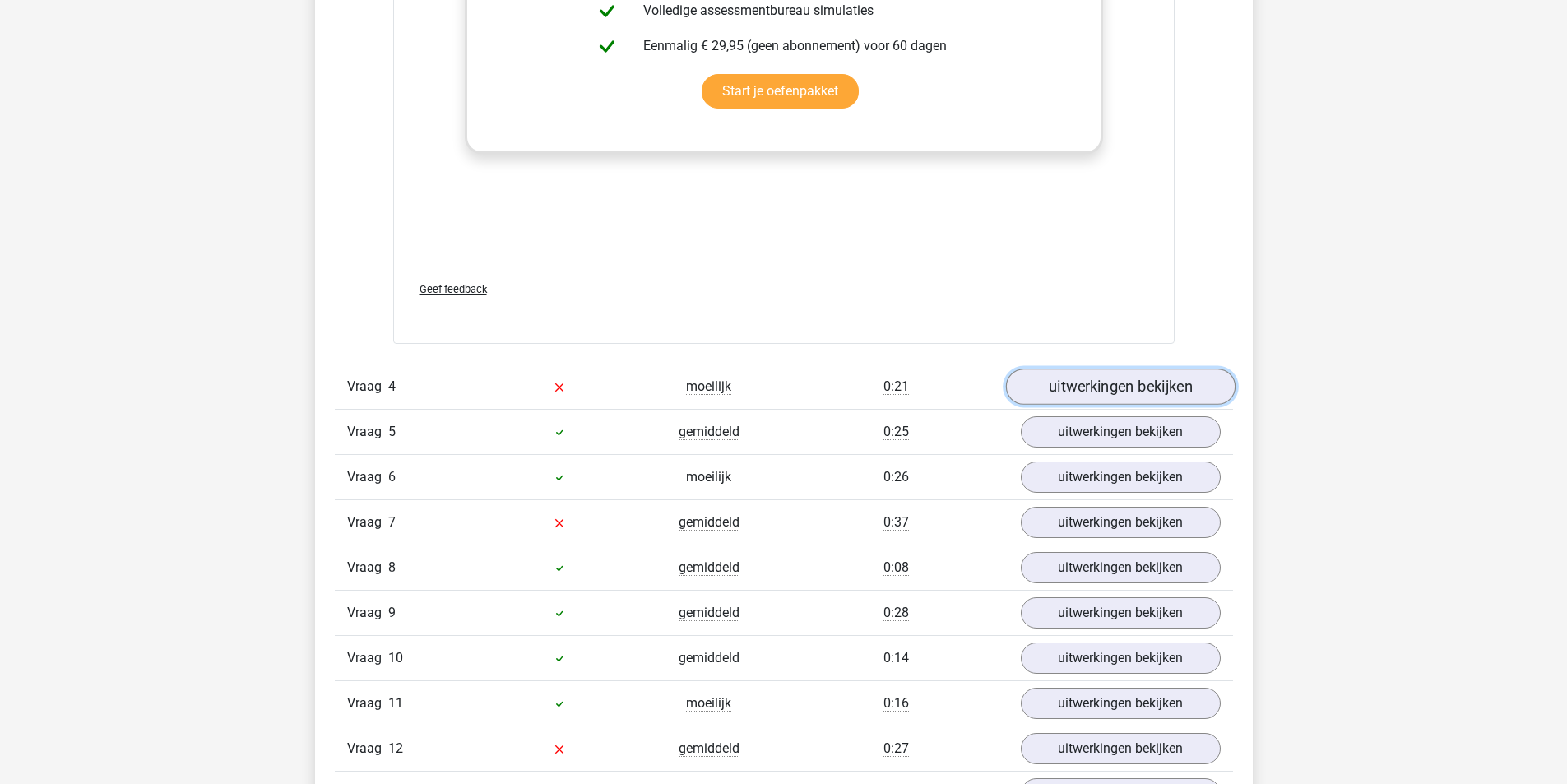
click at [1091, 392] on link "uitwerkingen bekijken" at bounding box center [1120, 386] width 229 height 36
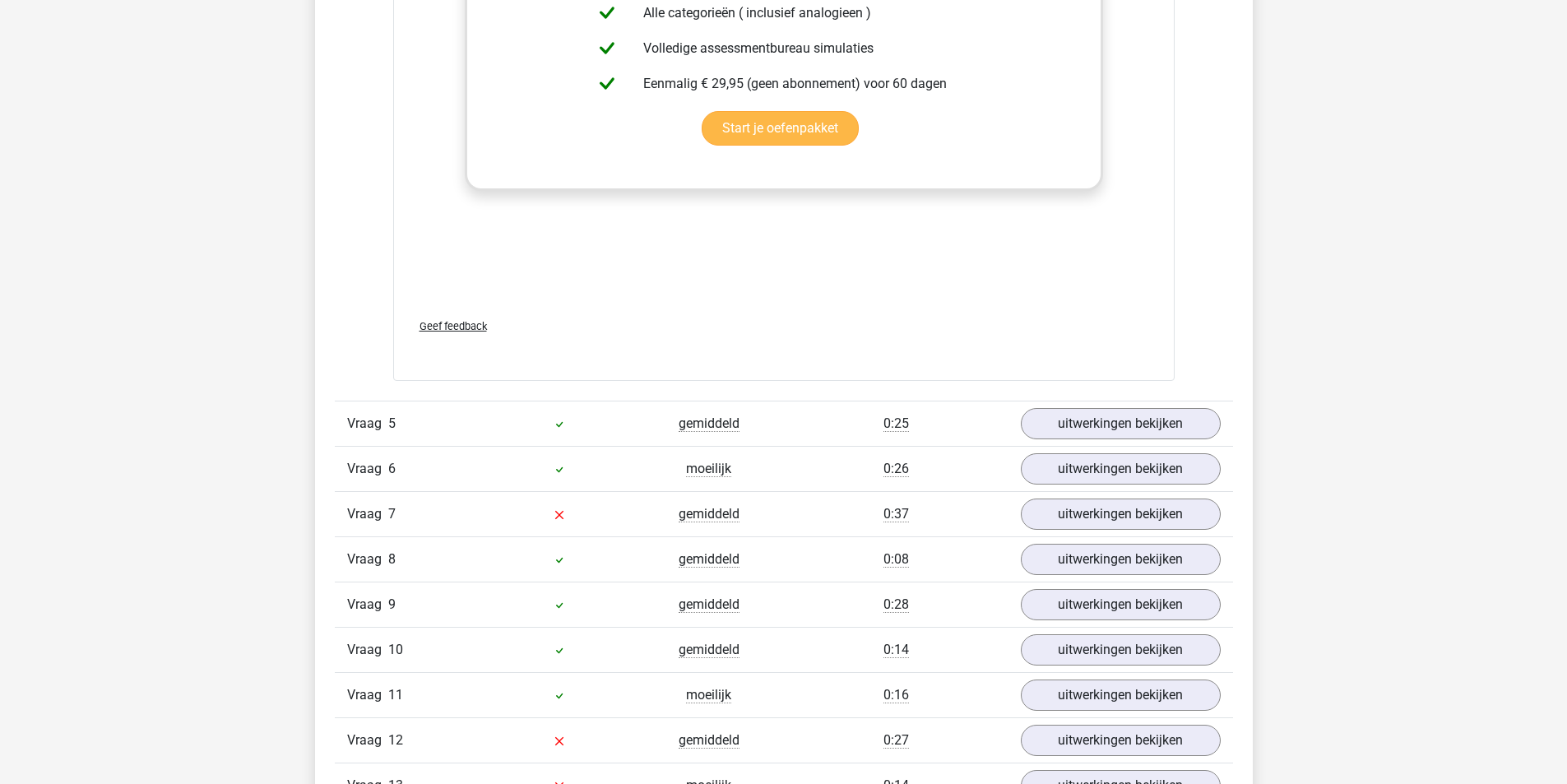
scroll to position [3701, 0]
click at [1123, 423] on link "uitwerkingen bekijken" at bounding box center [1120, 422] width 229 height 36
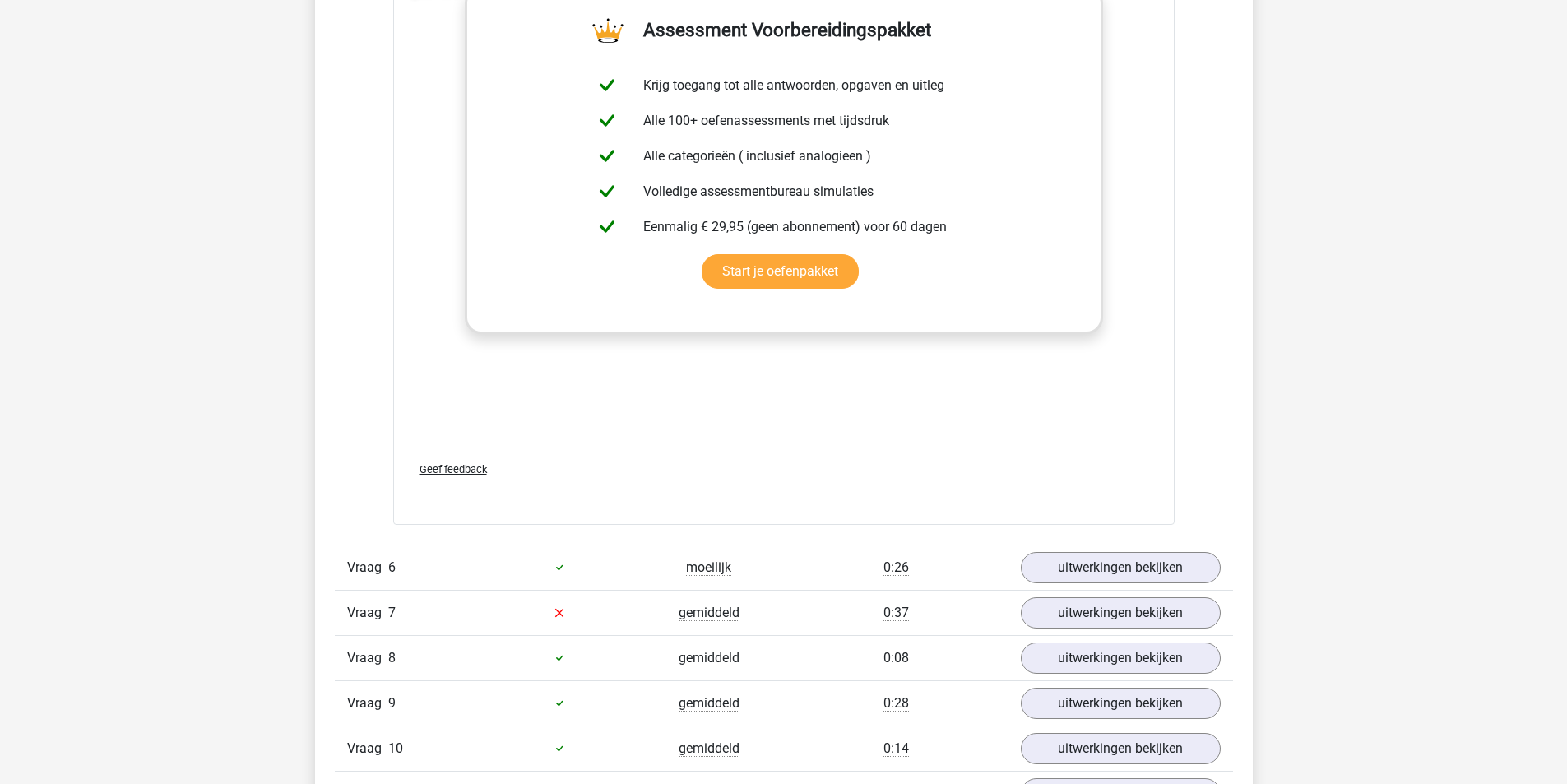
scroll to position [4441, 0]
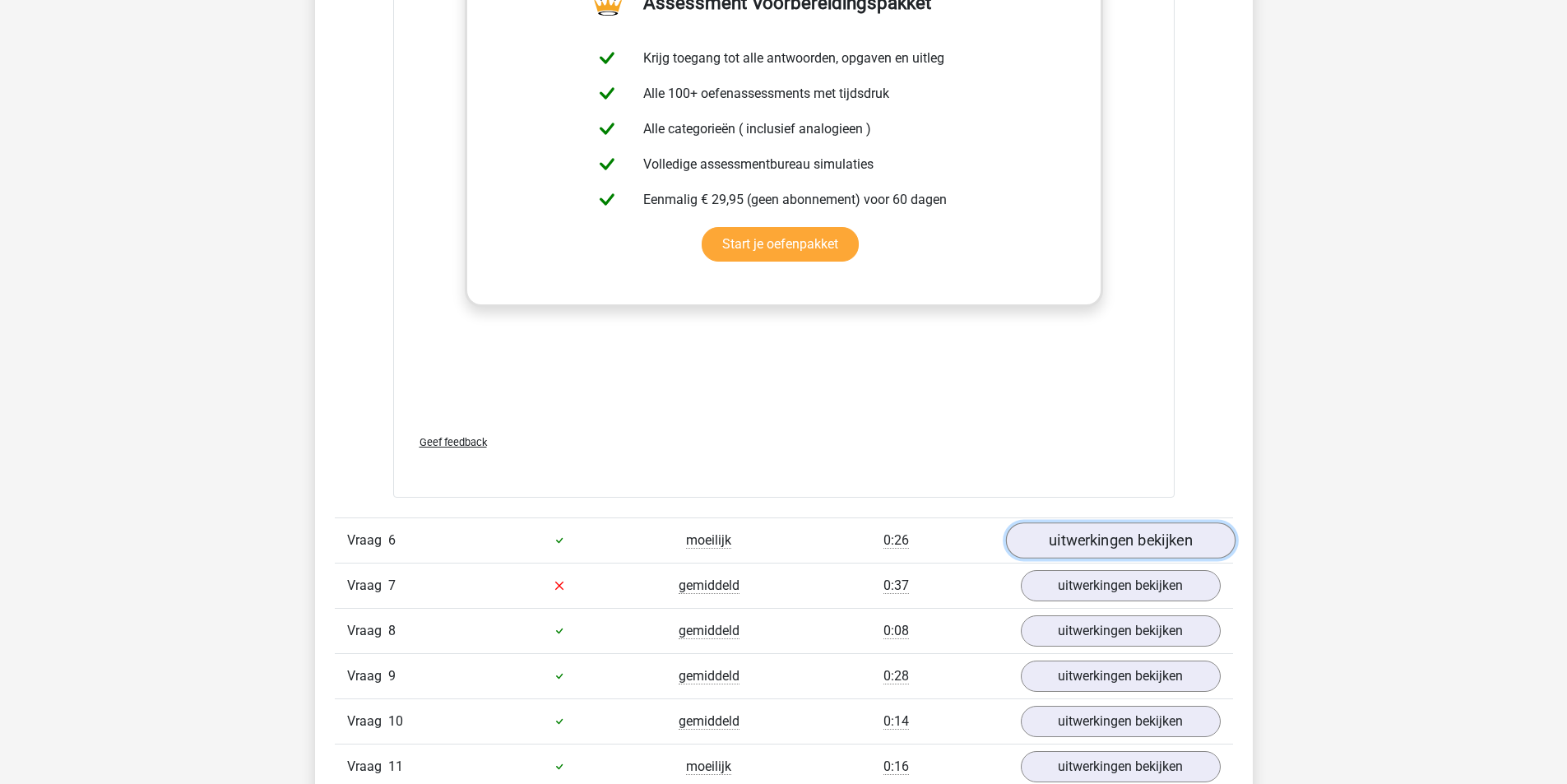
click at [1101, 538] on link "uitwerkingen bekijken" at bounding box center [1120, 539] width 229 height 36
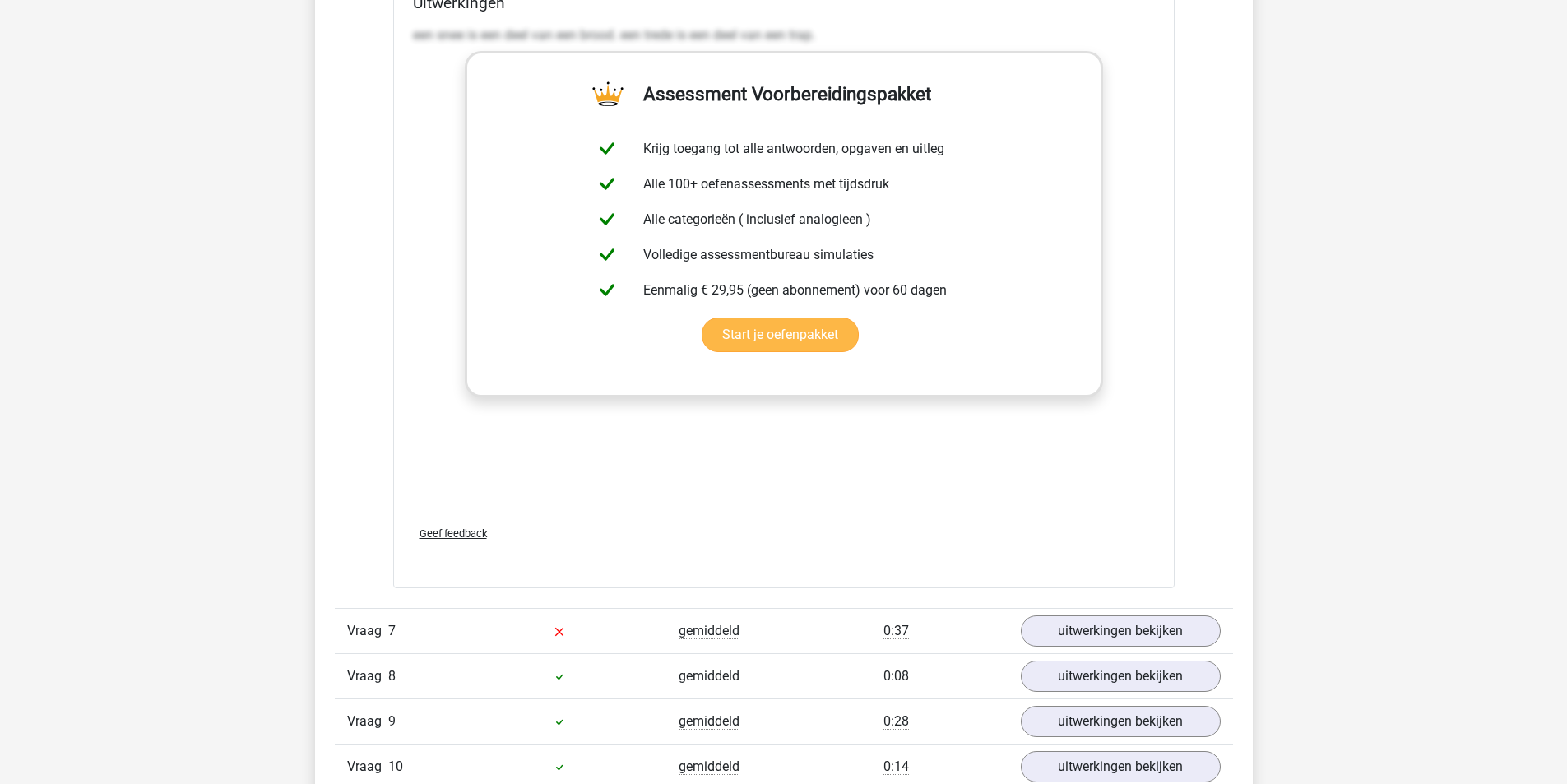
scroll to position [5427, 0]
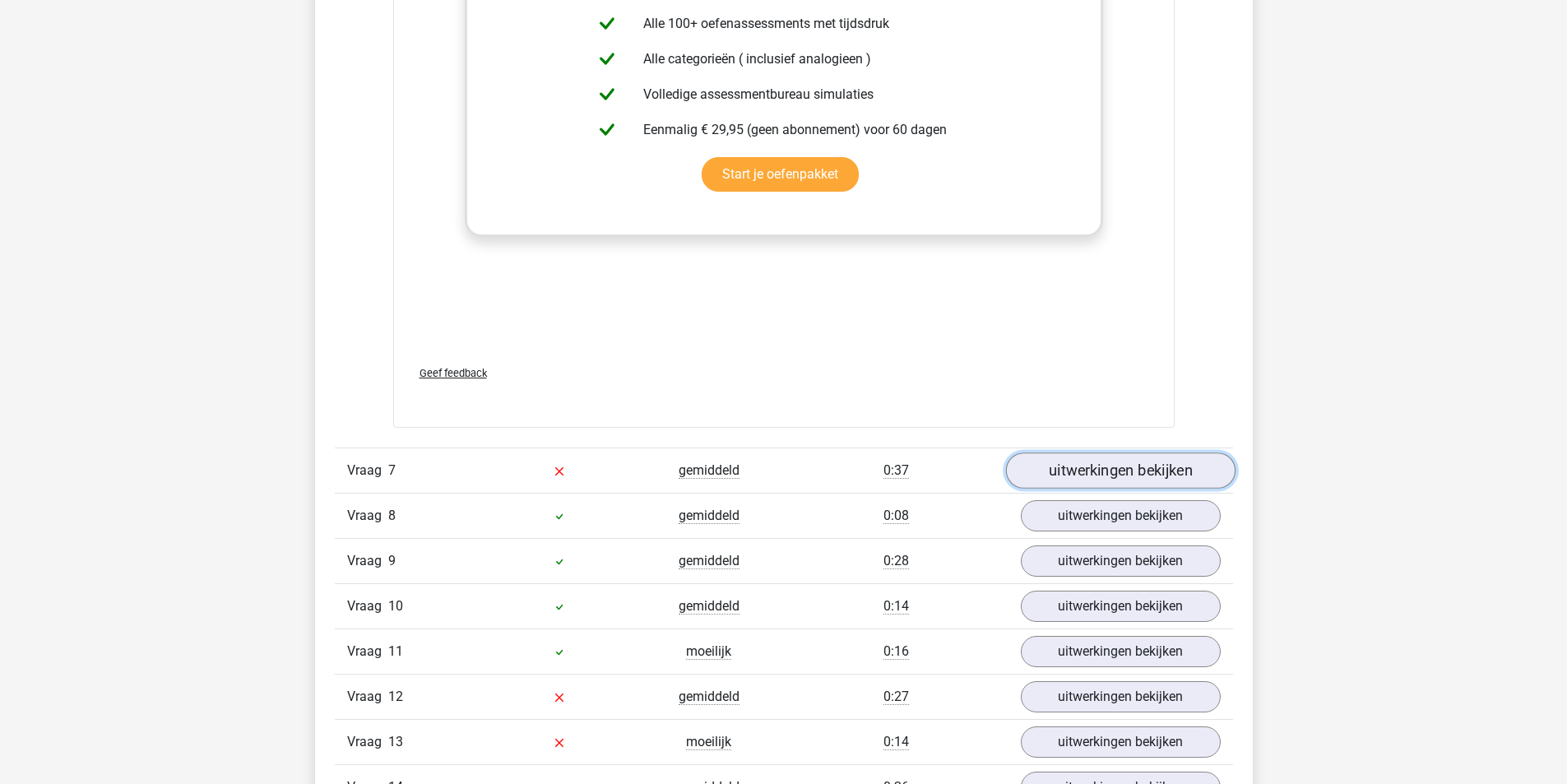
click at [1120, 458] on link "uitwerkingen bekijken" at bounding box center [1120, 469] width 229 height 36
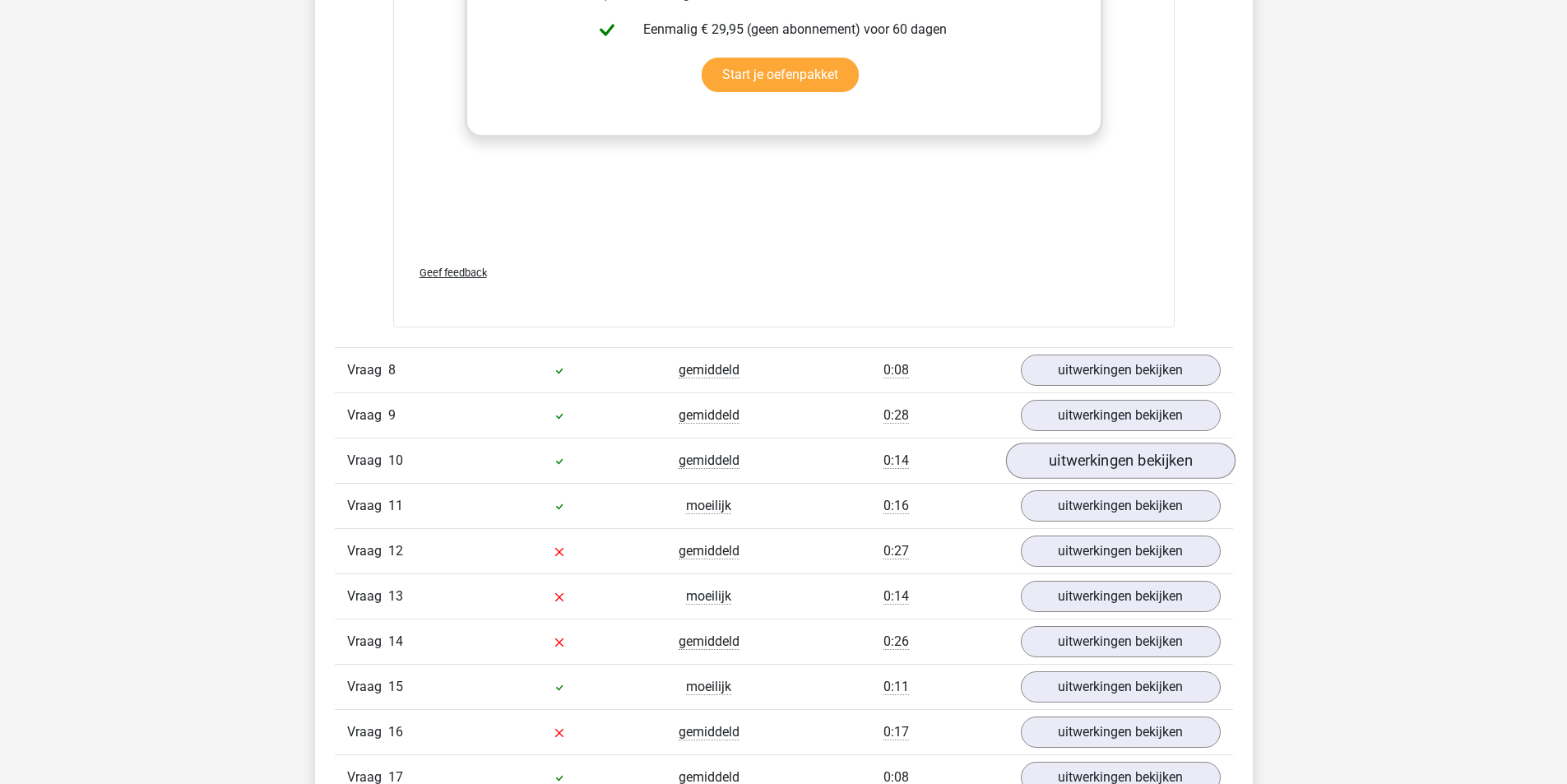
scroll to position [6414, 0]
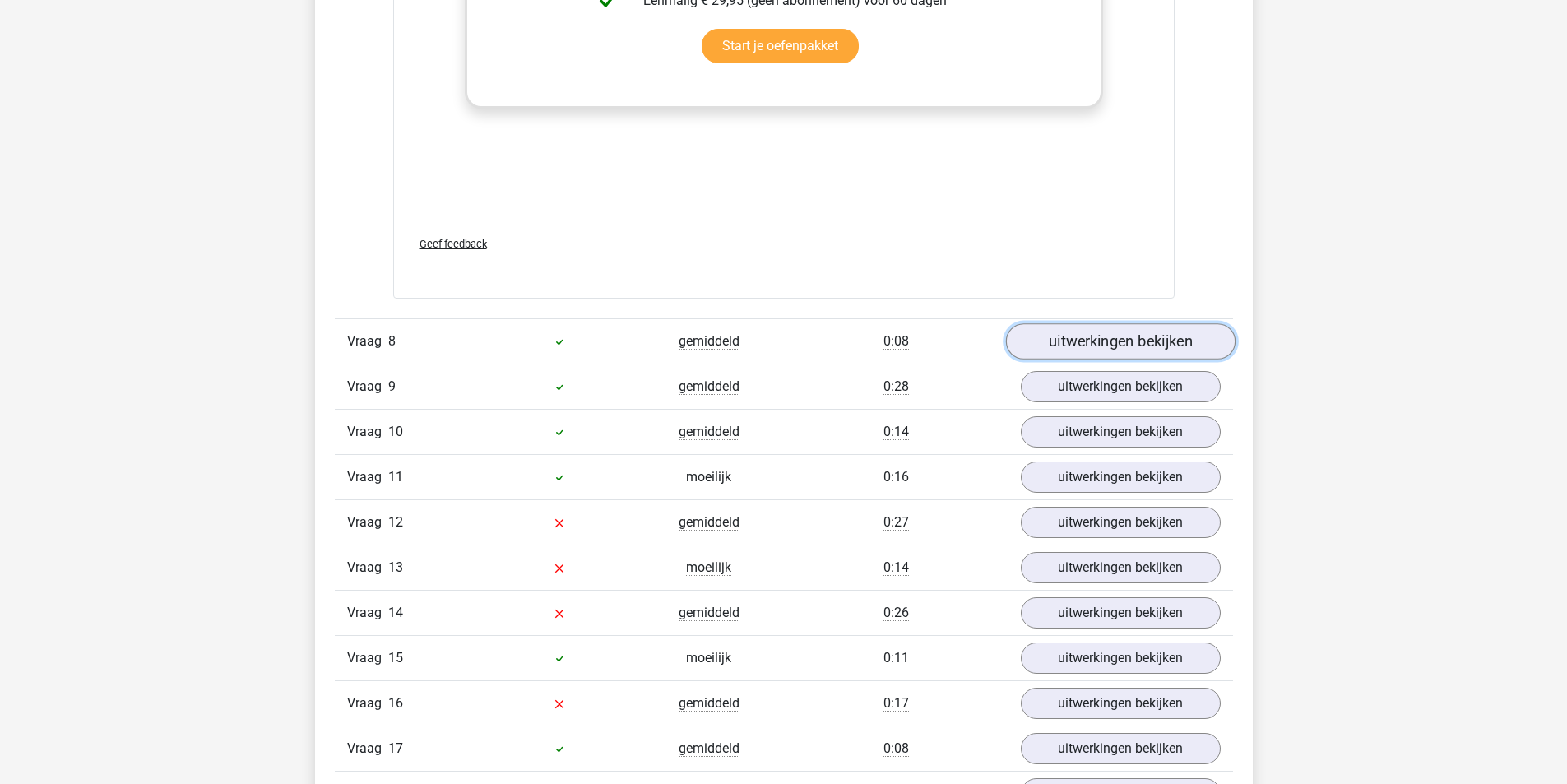
click at [1142, 353] on link "uitwerkingen bekijken" at bounding box center [1120, 340] width 229 height 36
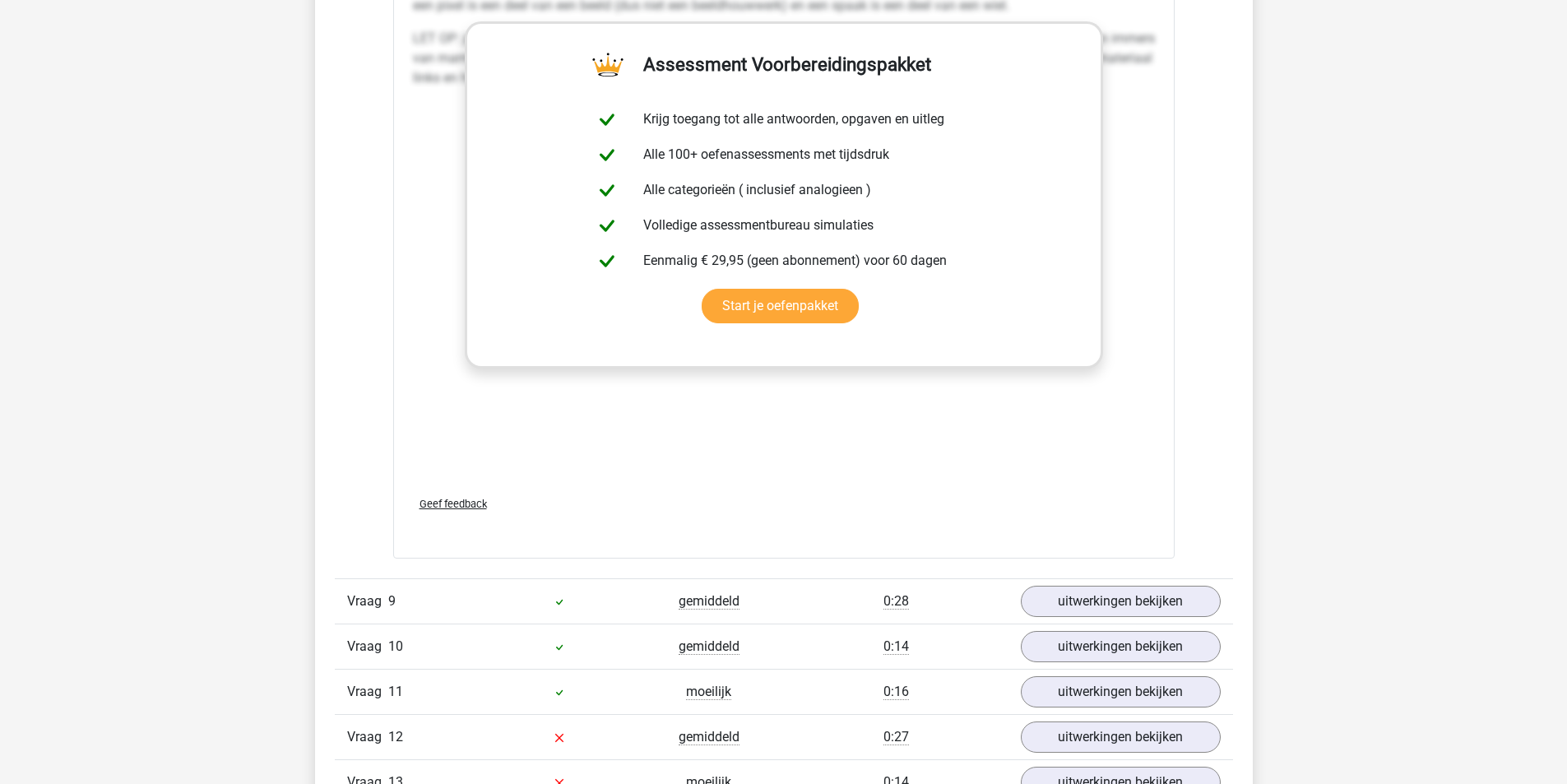
scroll to position [7237, 0]
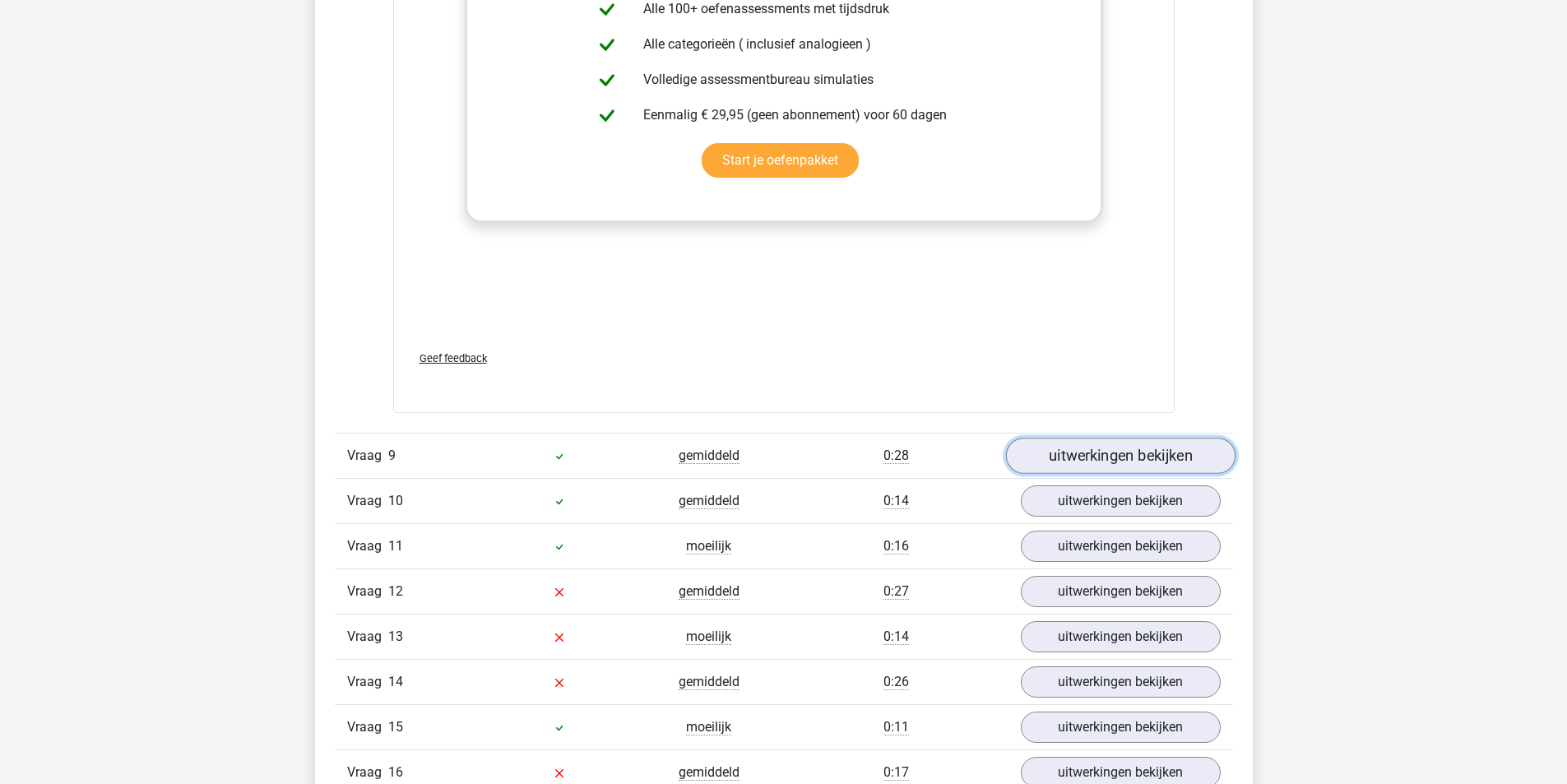
click at [1128, 453] on link "uitwerkingen bekijken" at bounding box center [1120, 455] width 229 height 36
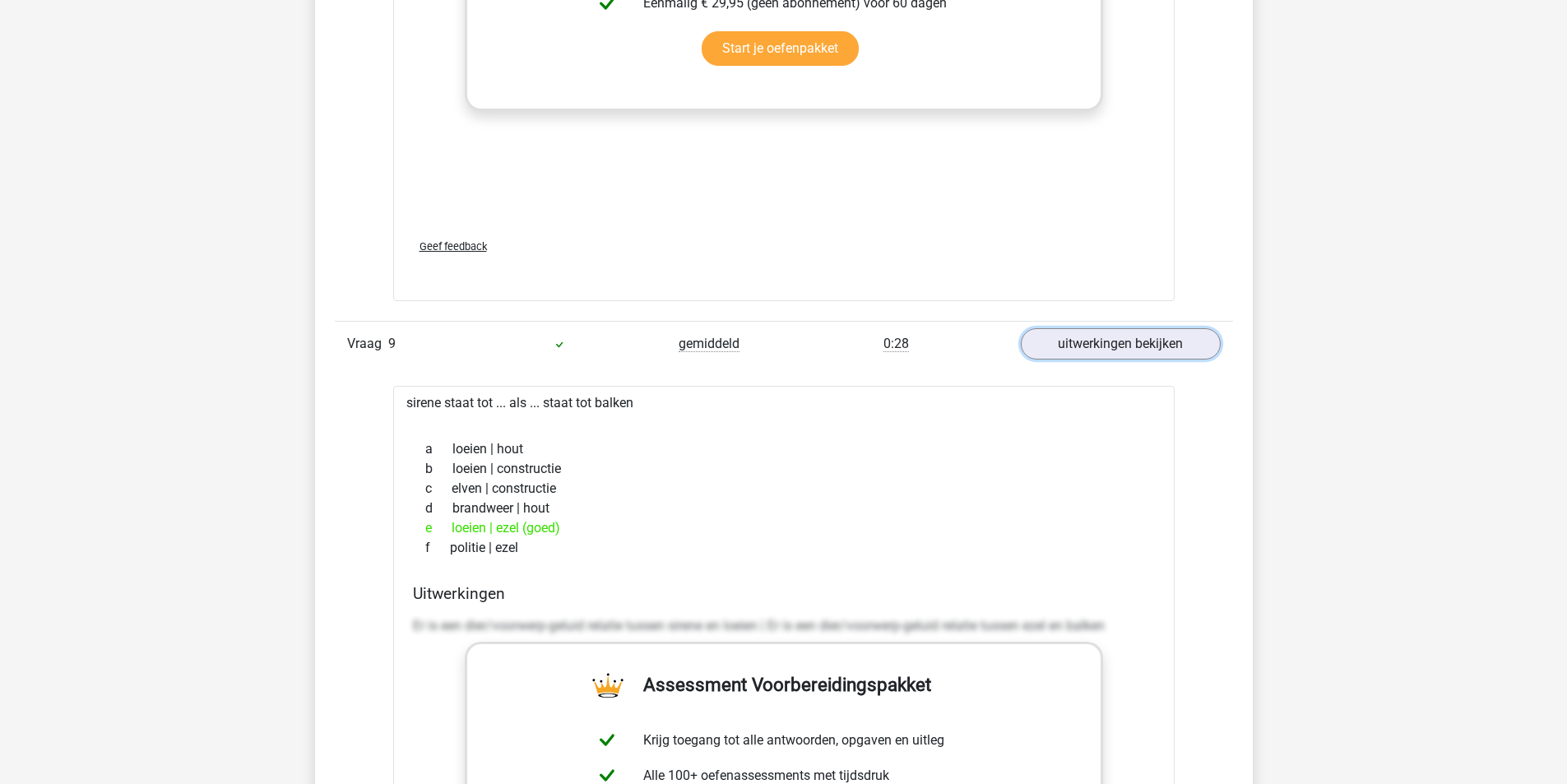
scroll to position [7401, 0]
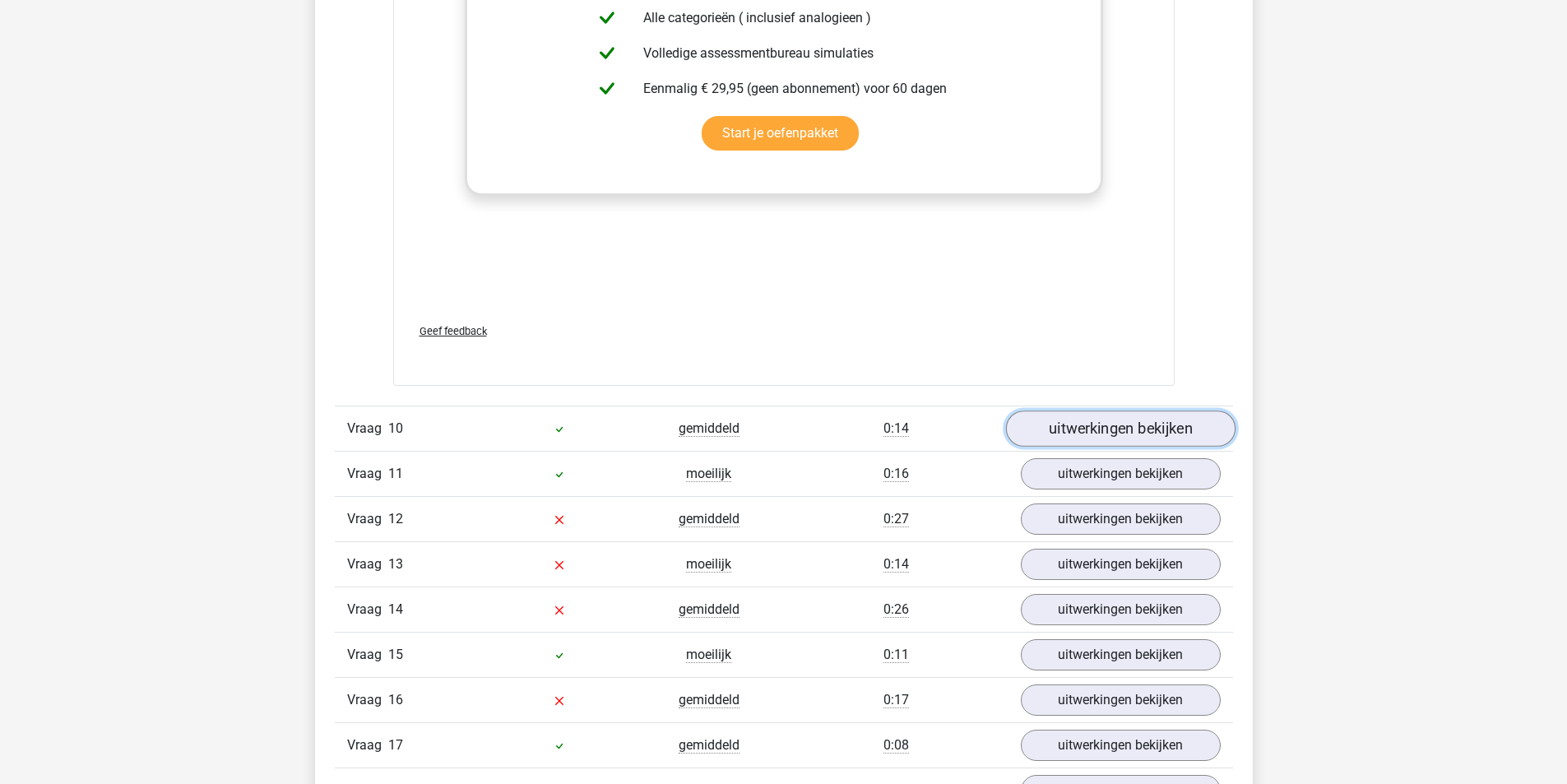
click at [1123, 441] on link "uitwerkingen bekijken" at bounding box center [1120, 428] width 229 height 36
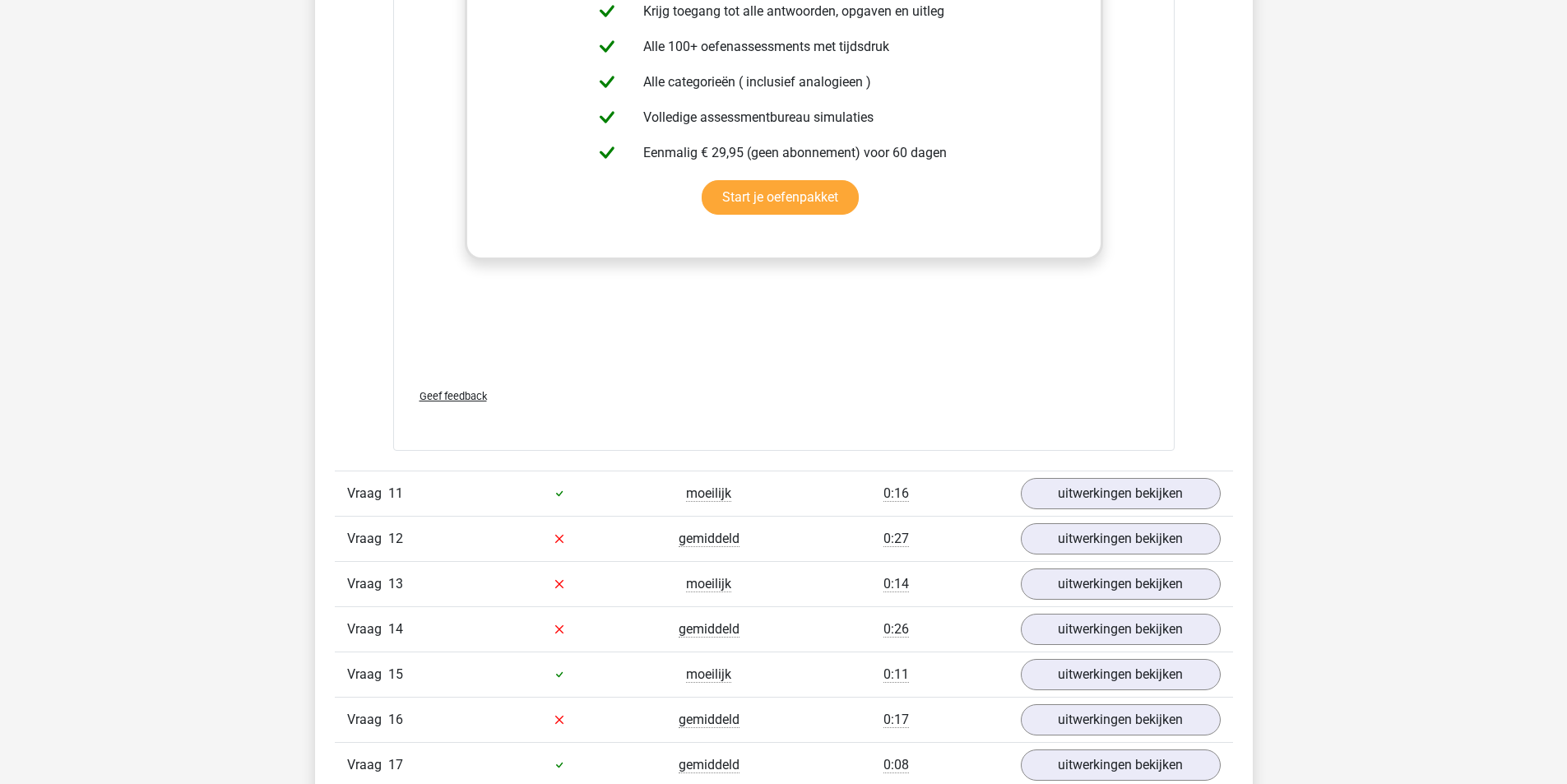
scroll to position [8963, 0]
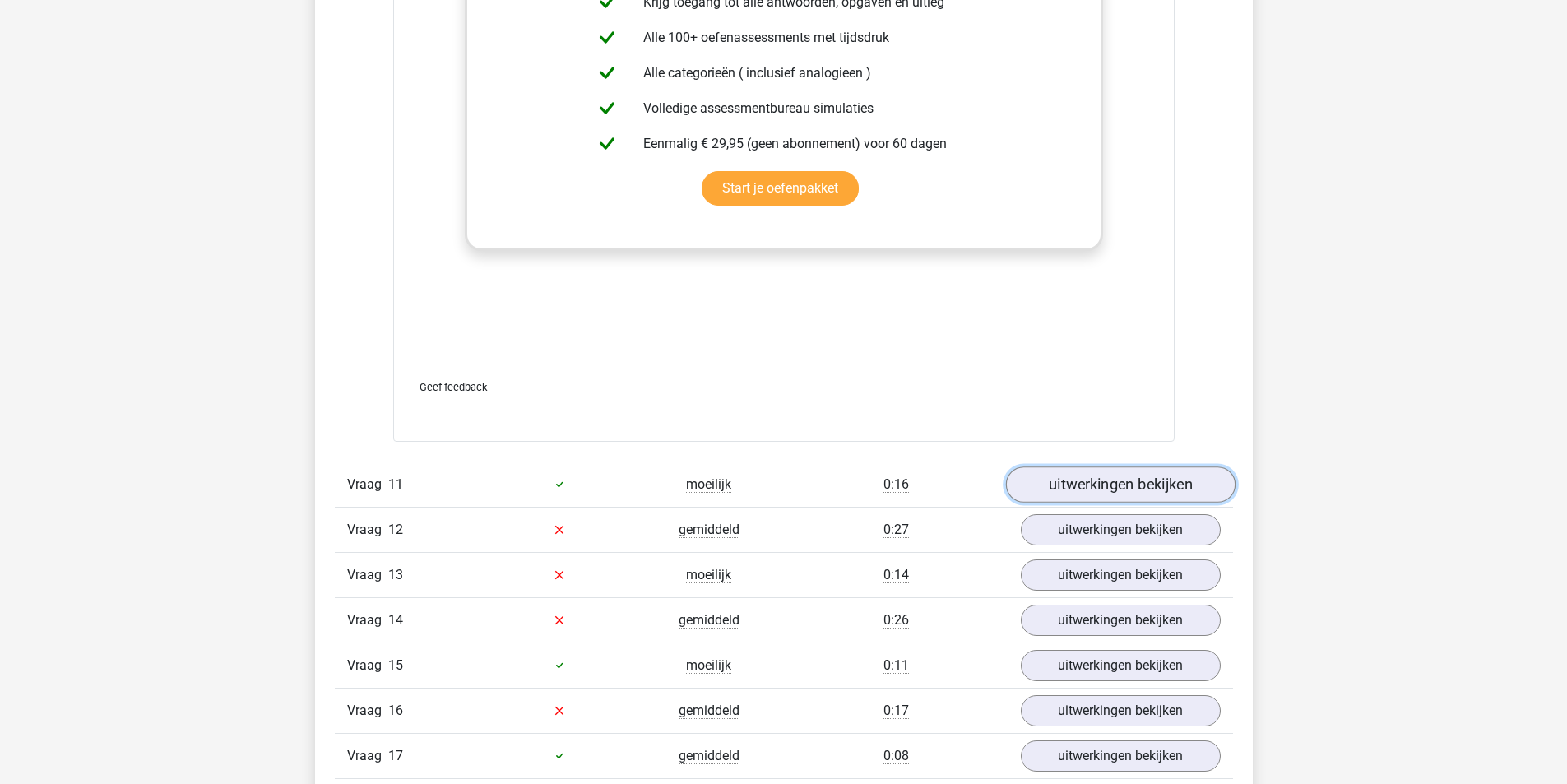
click at [1128, 481] on link "uitwerkingen bekijken" at bounding box center [1120, 483] width 229 height 36
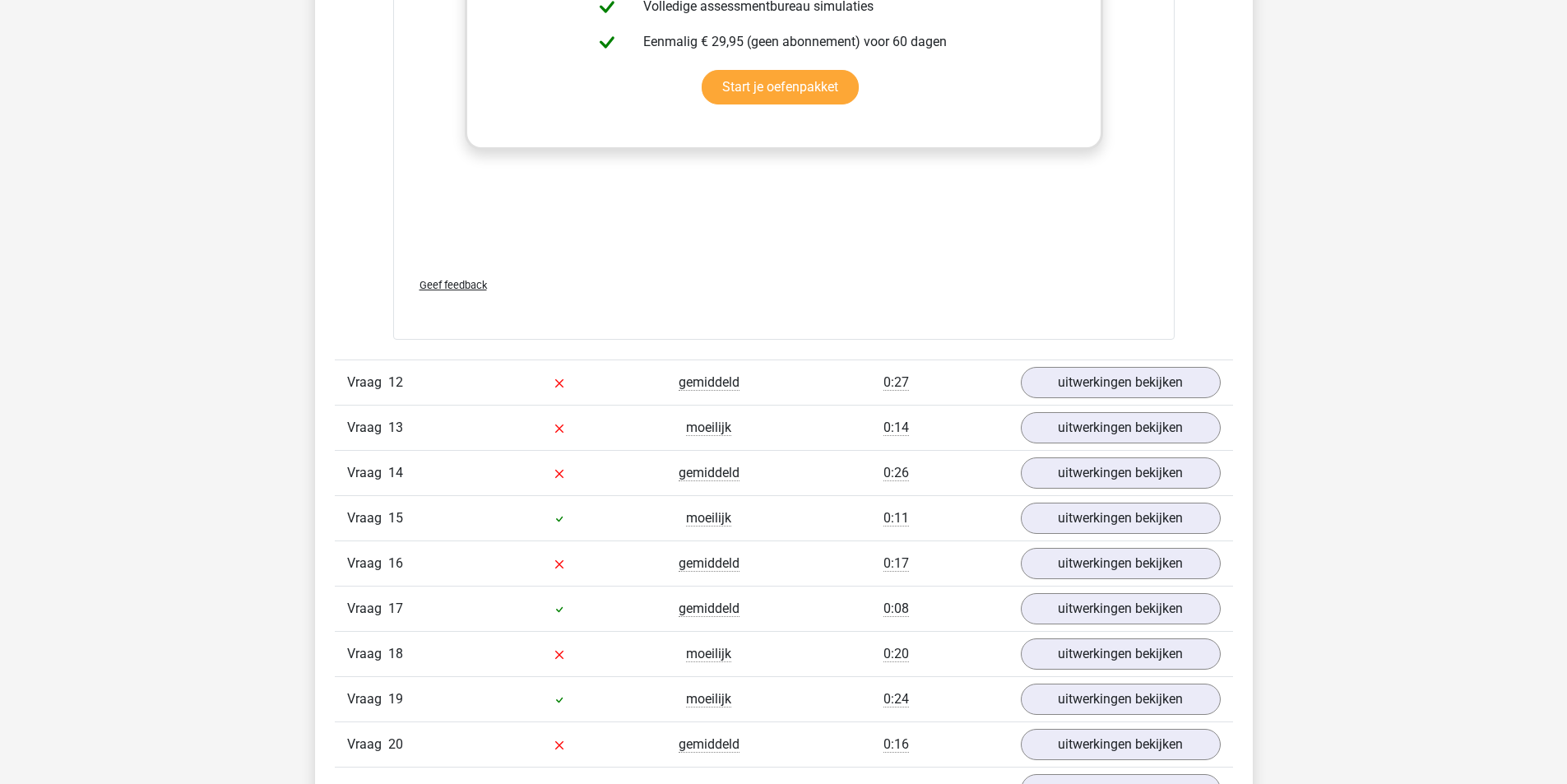
scroll to position [9950, 0]
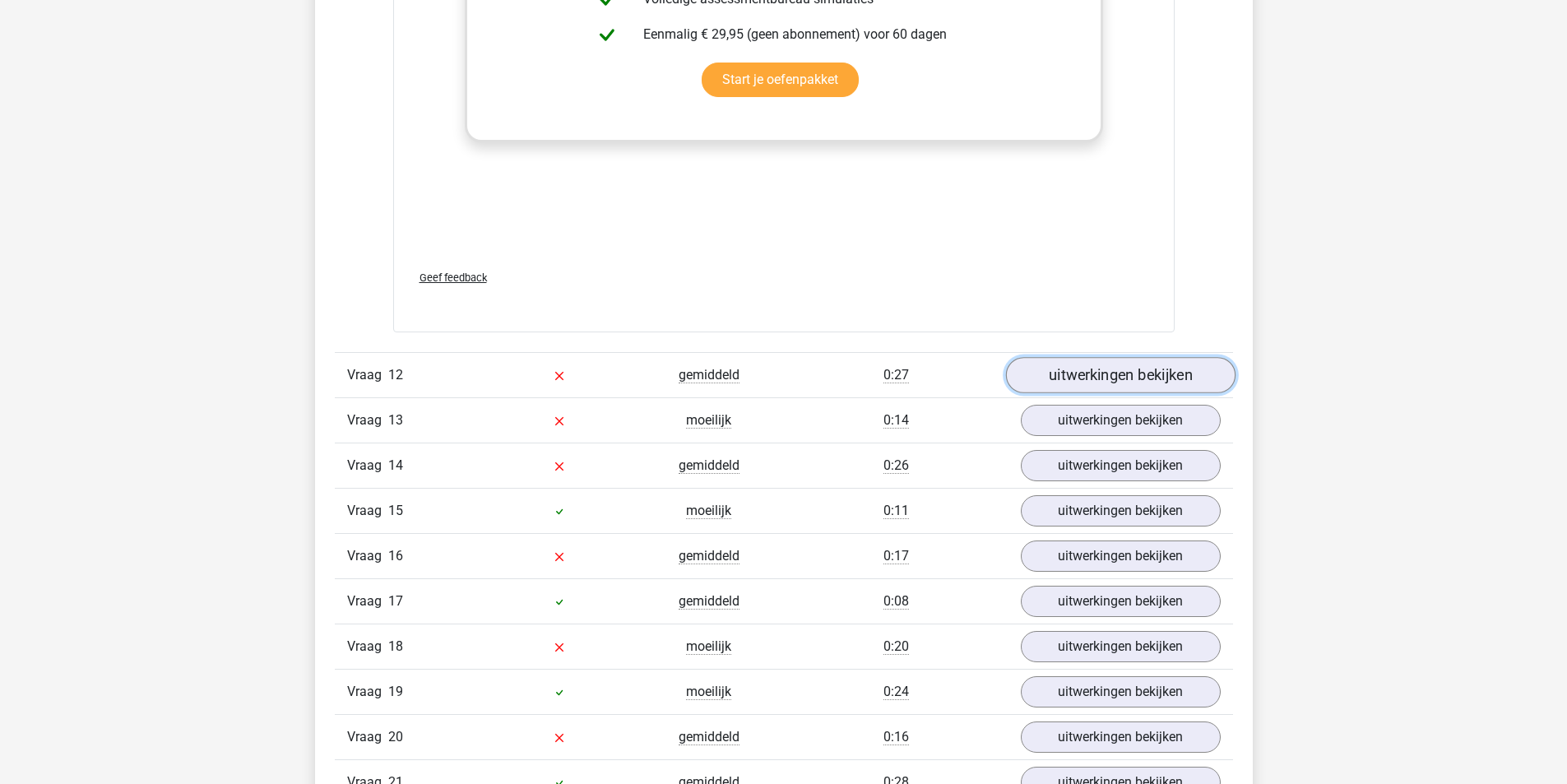
click at [1134, 382] on link "uitwerkingen bekijken" at bounding box center [1120, 374] width 229 height 36
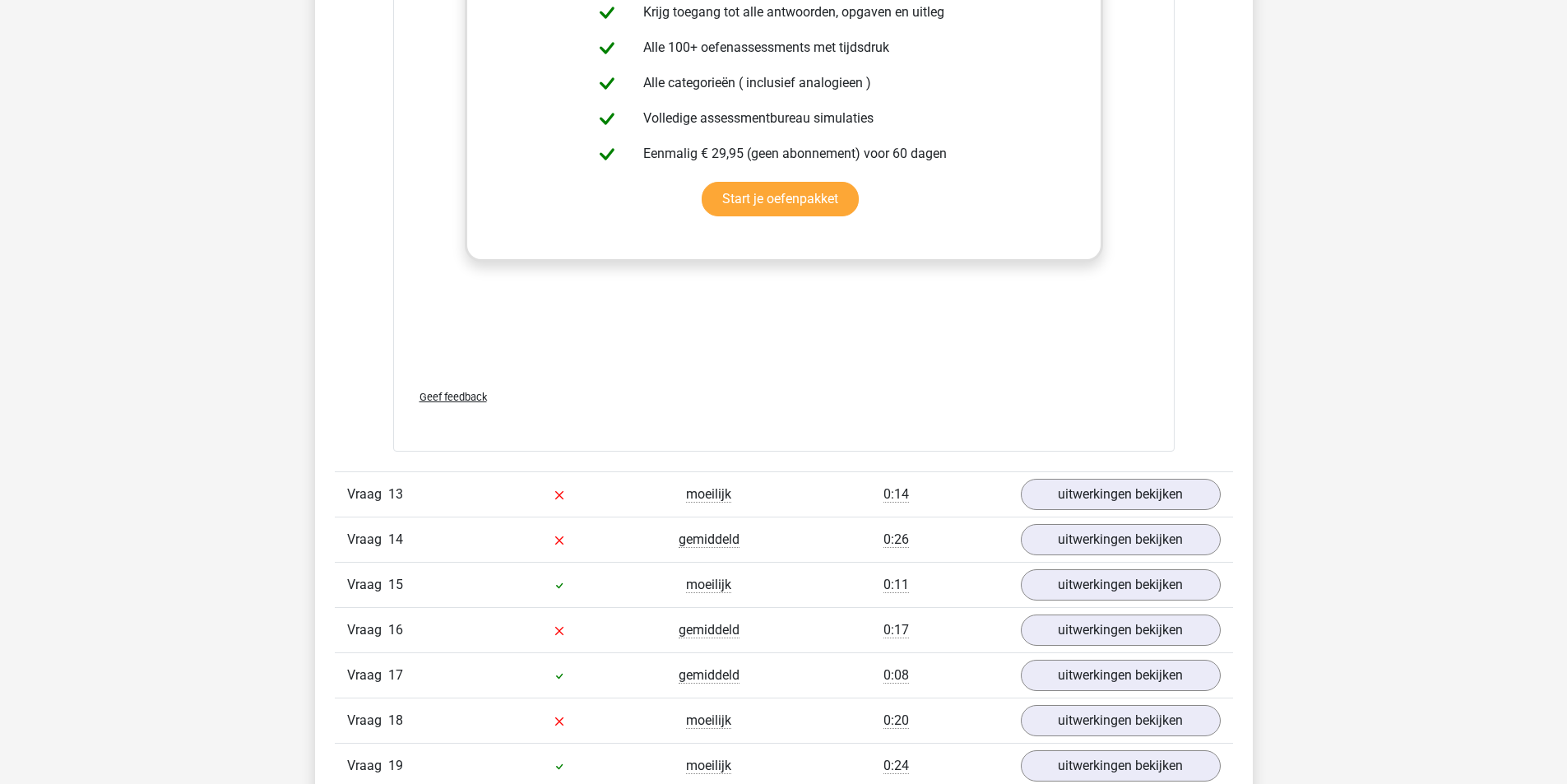
scroll to position [10690, 0]
click at [1120, 495] on link "uitwerkingen bekijken" at bounding box center [1120, 491] width 229 height 36
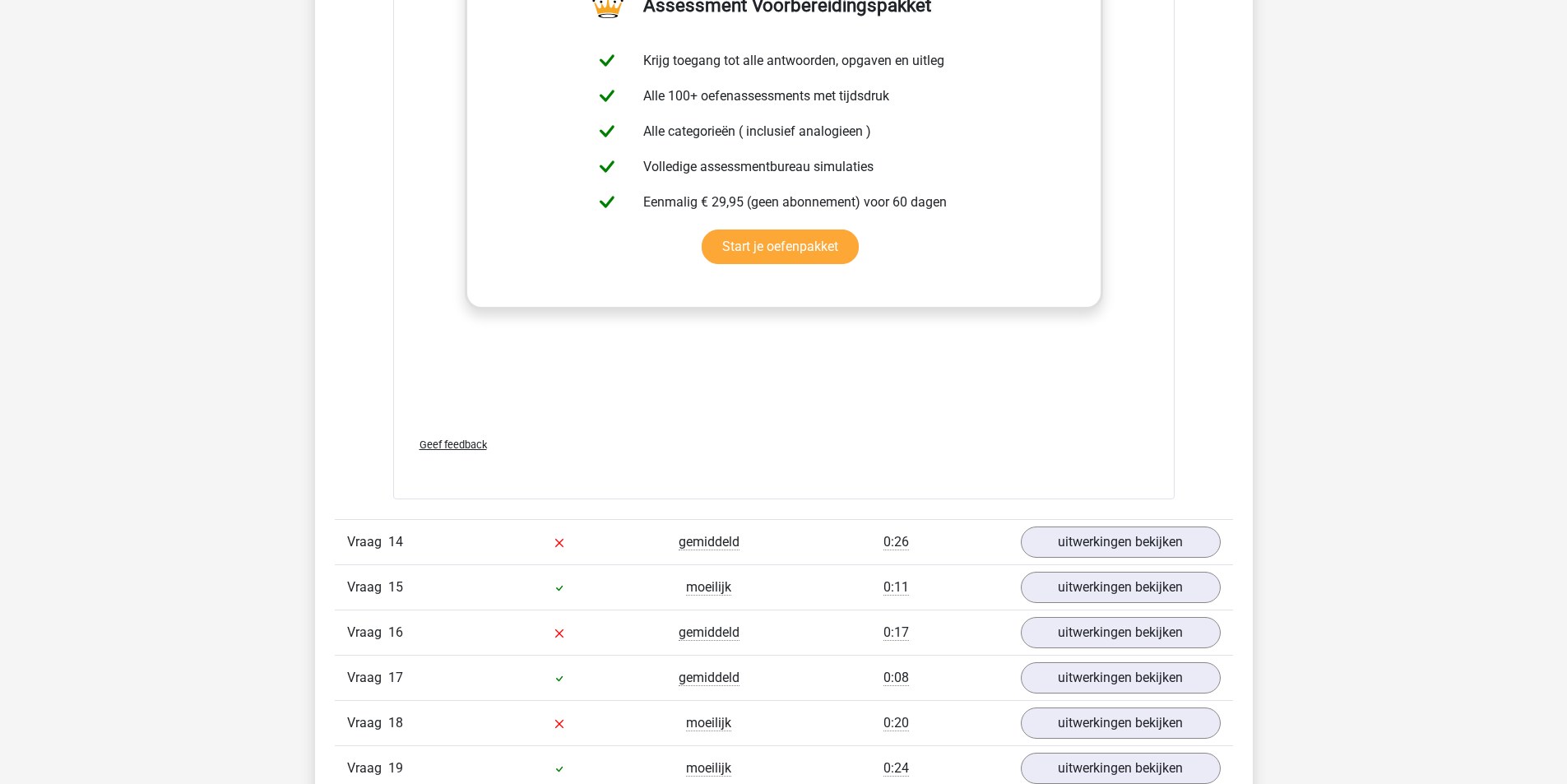
scroll to position [11677, 0]
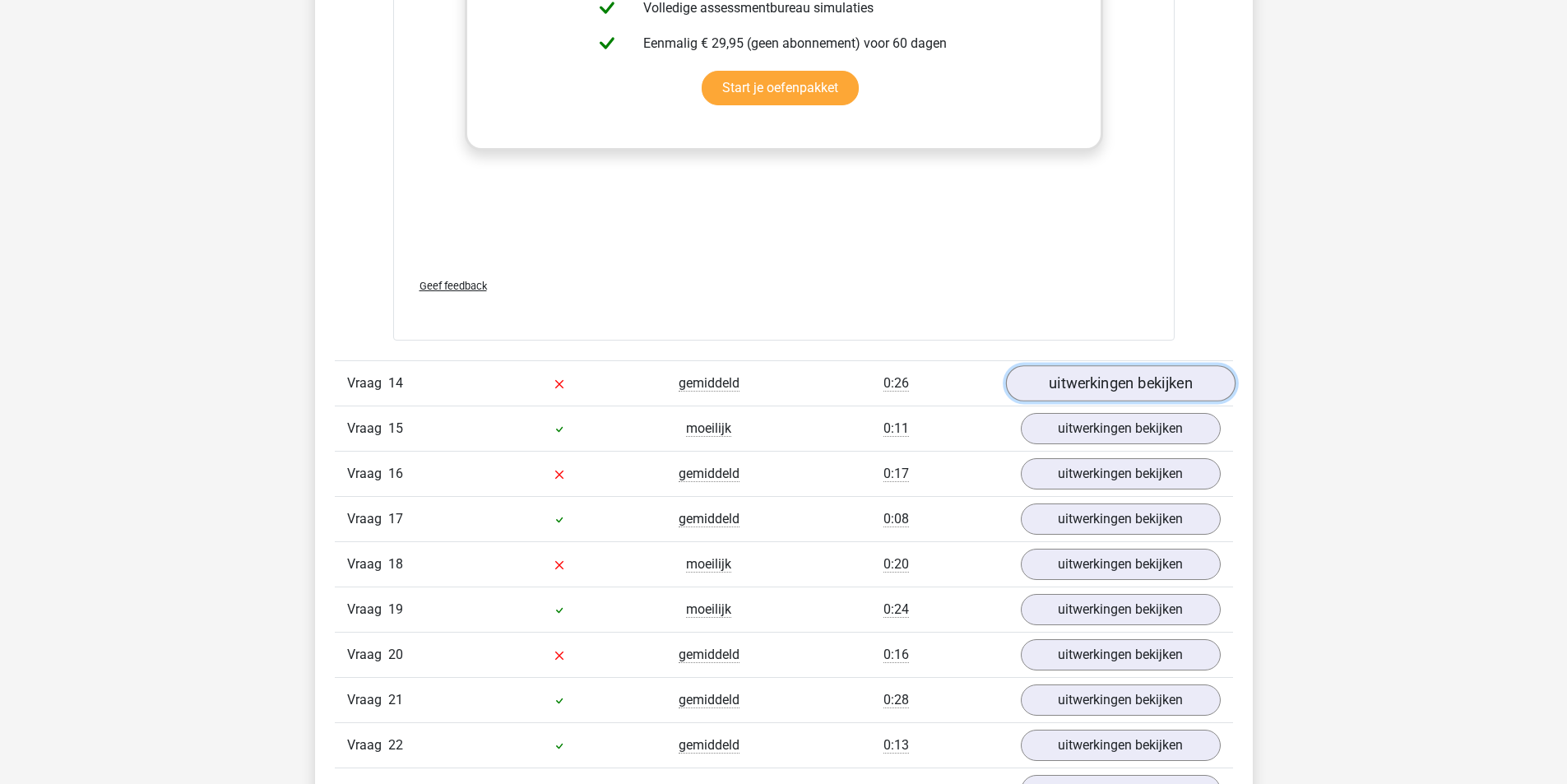
click at [1105, 379] on link "uitwerkingen bekijken" at bounding box center [1120, 383] width 229 height 36
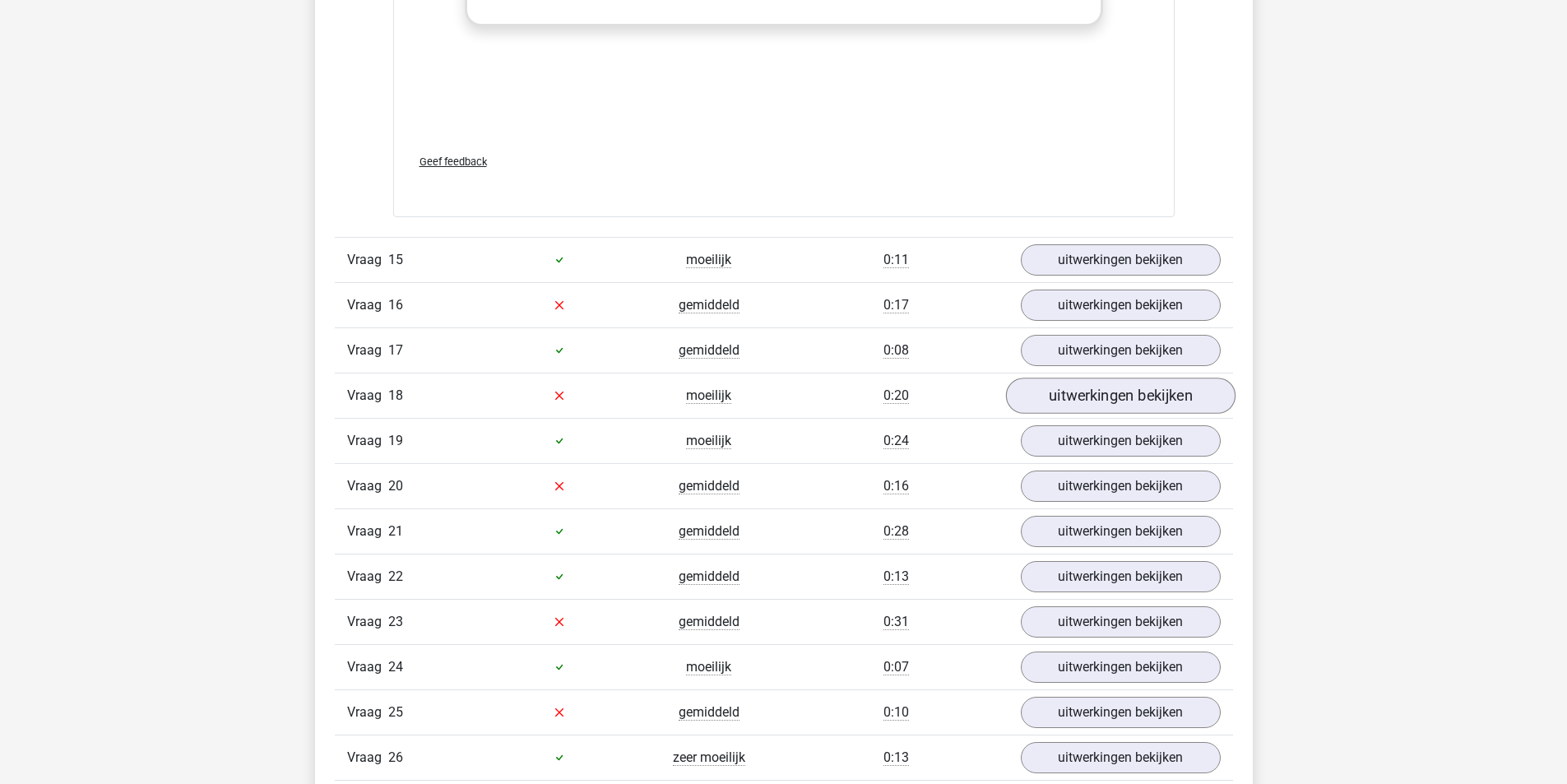
scroll to position [12664, 0]
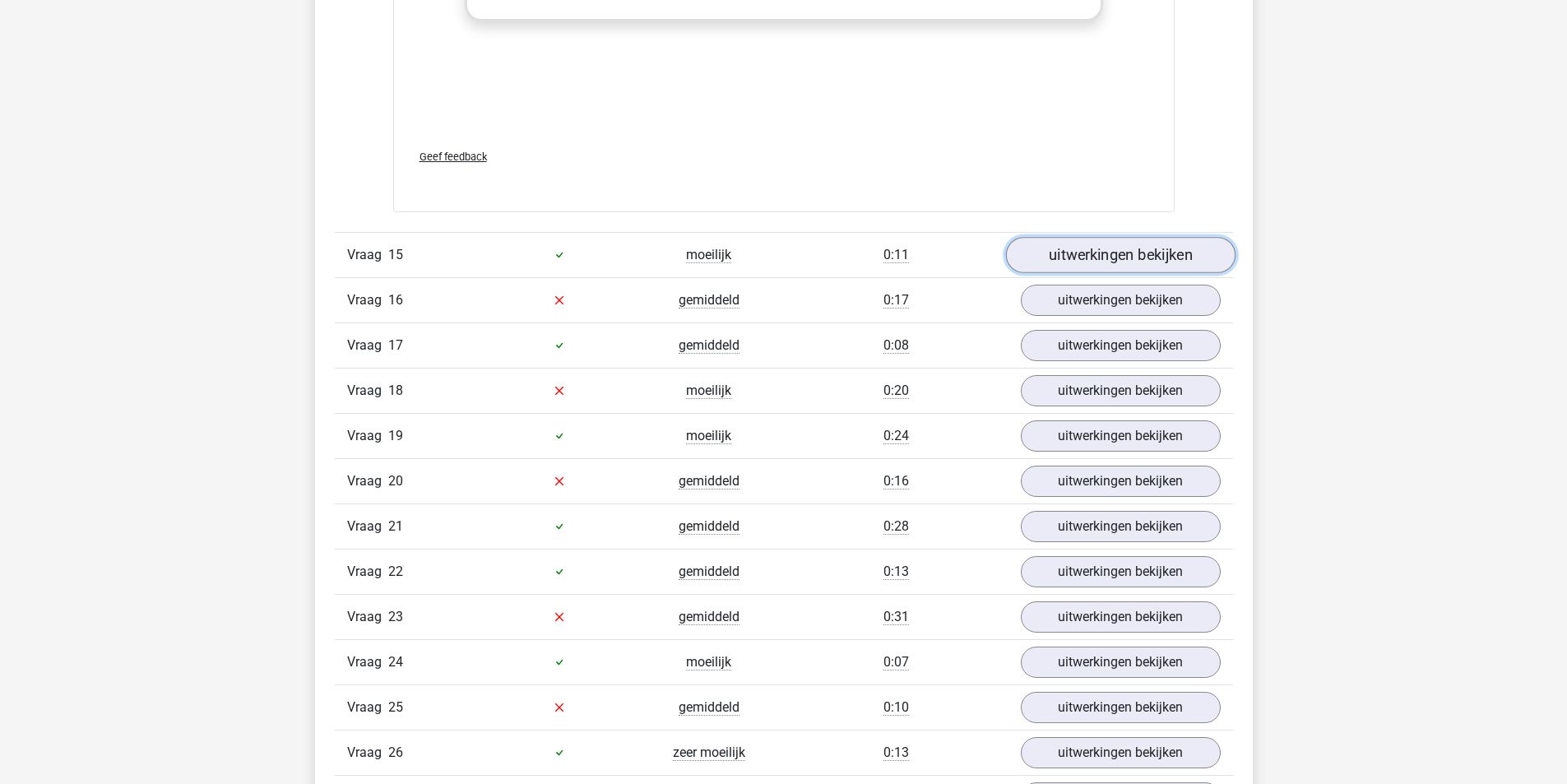
click at [1122, 270] on link "uitwerkingen bekijken" at bounding box center [1120, 254] width 229 height 36
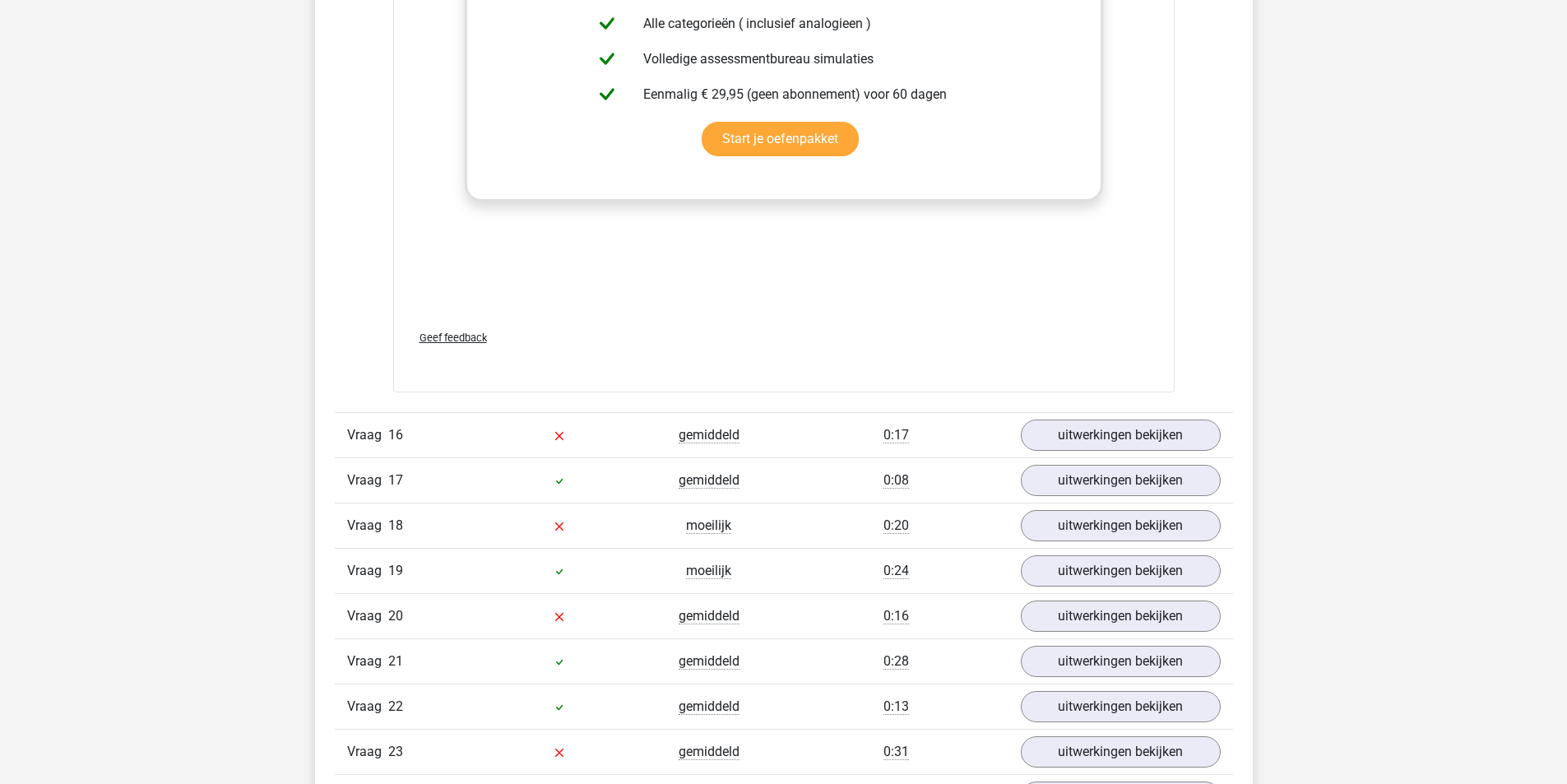
scroll to position [13404, 0]
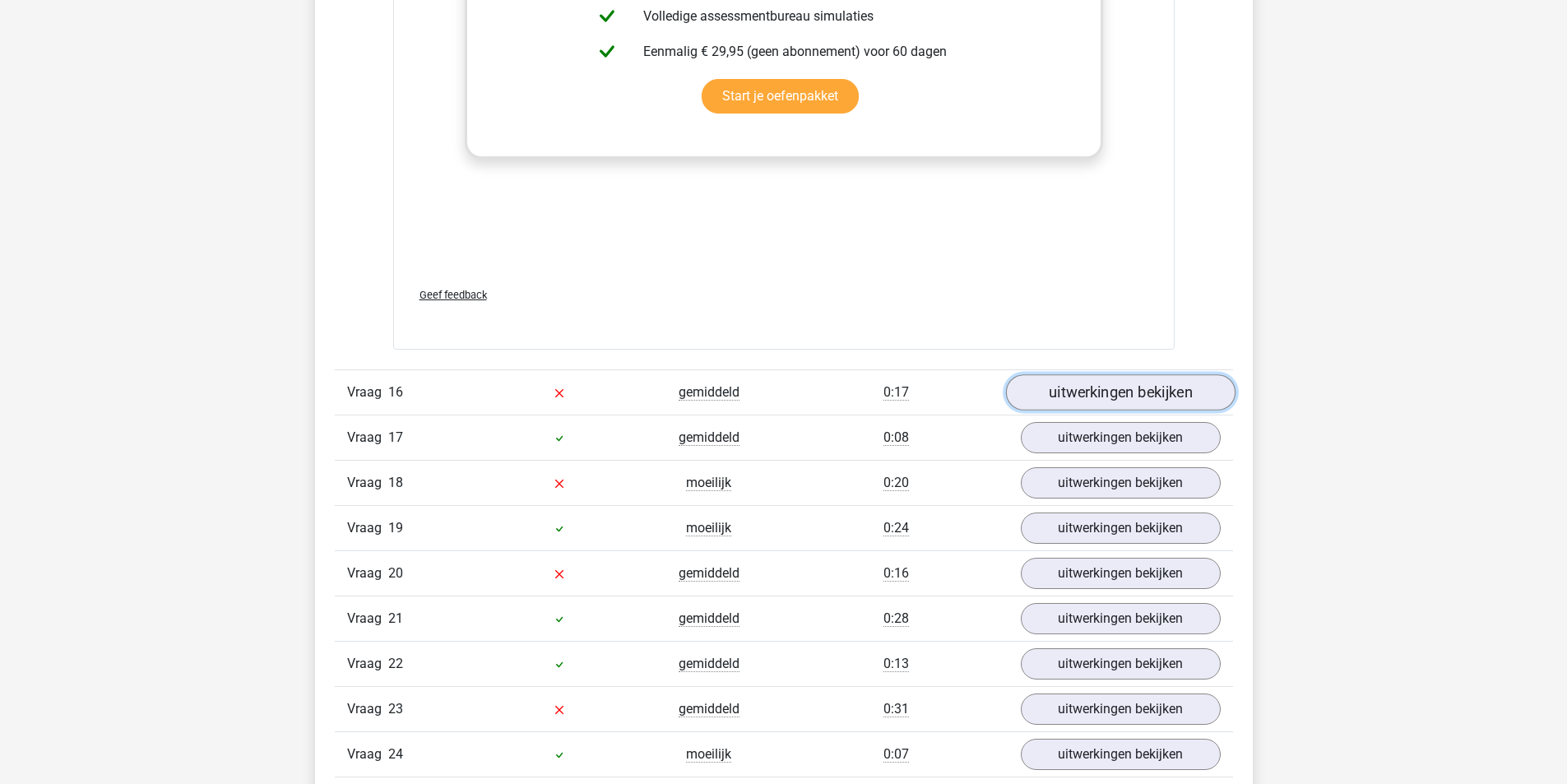
click at [1116, 387] on link "uitwerkingen bekijken" at bounding box center [1120, 392] width 229 height 36
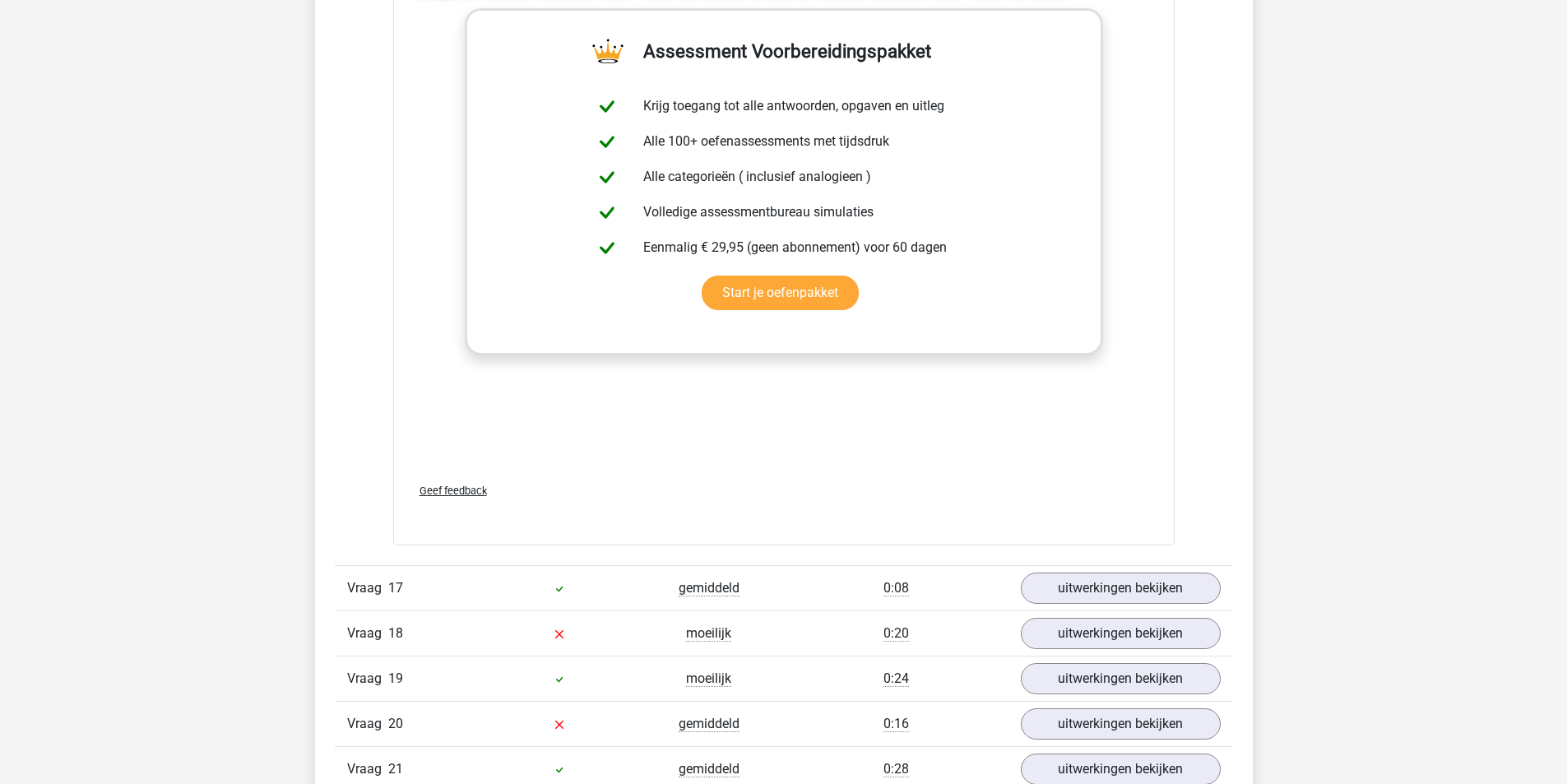
scroll to position [14308, 0]
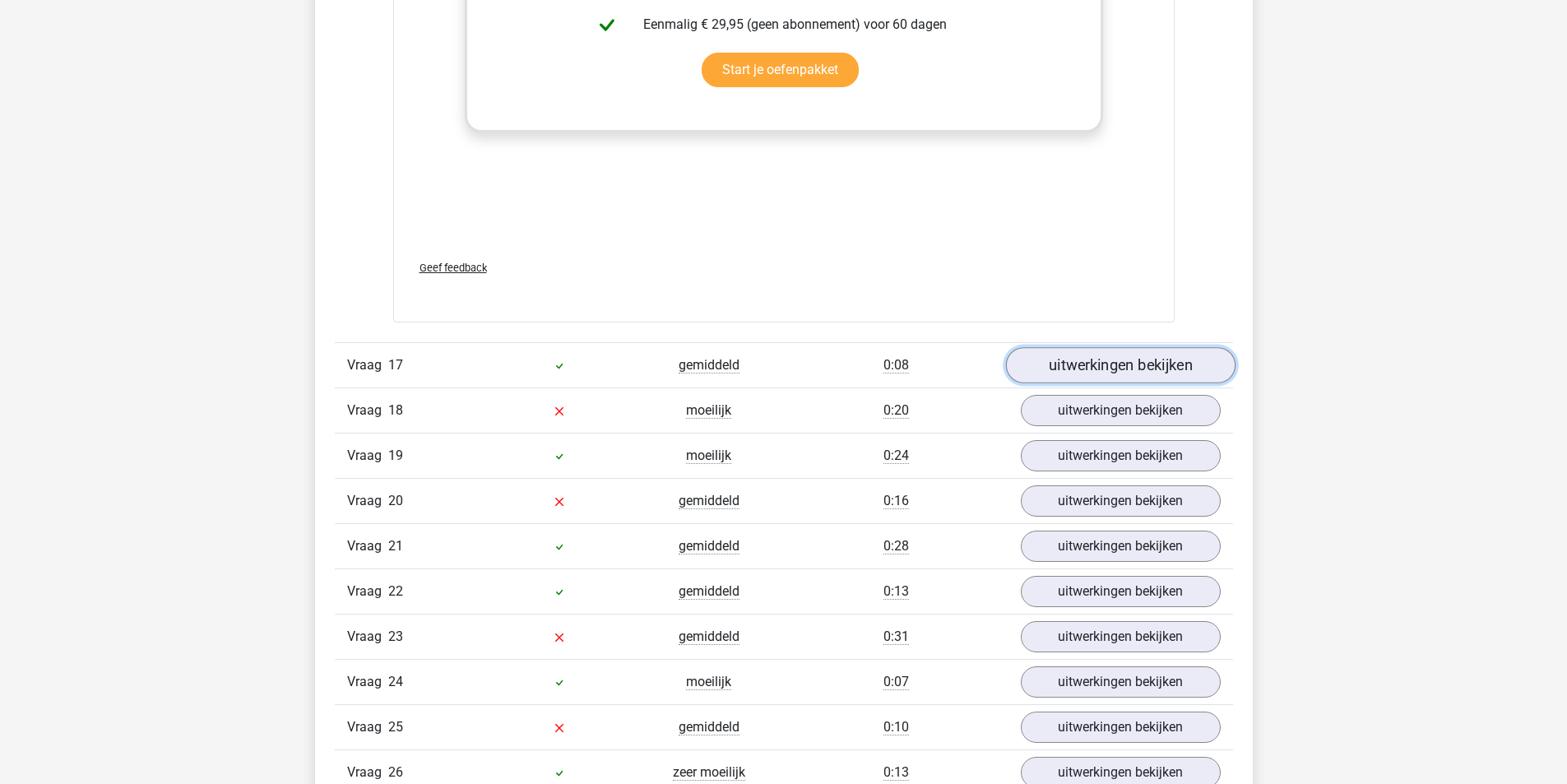
click at [1117, 375] on link "uitwerkingen bekijken" at bounding box center [1120, 364] width 229 height 36
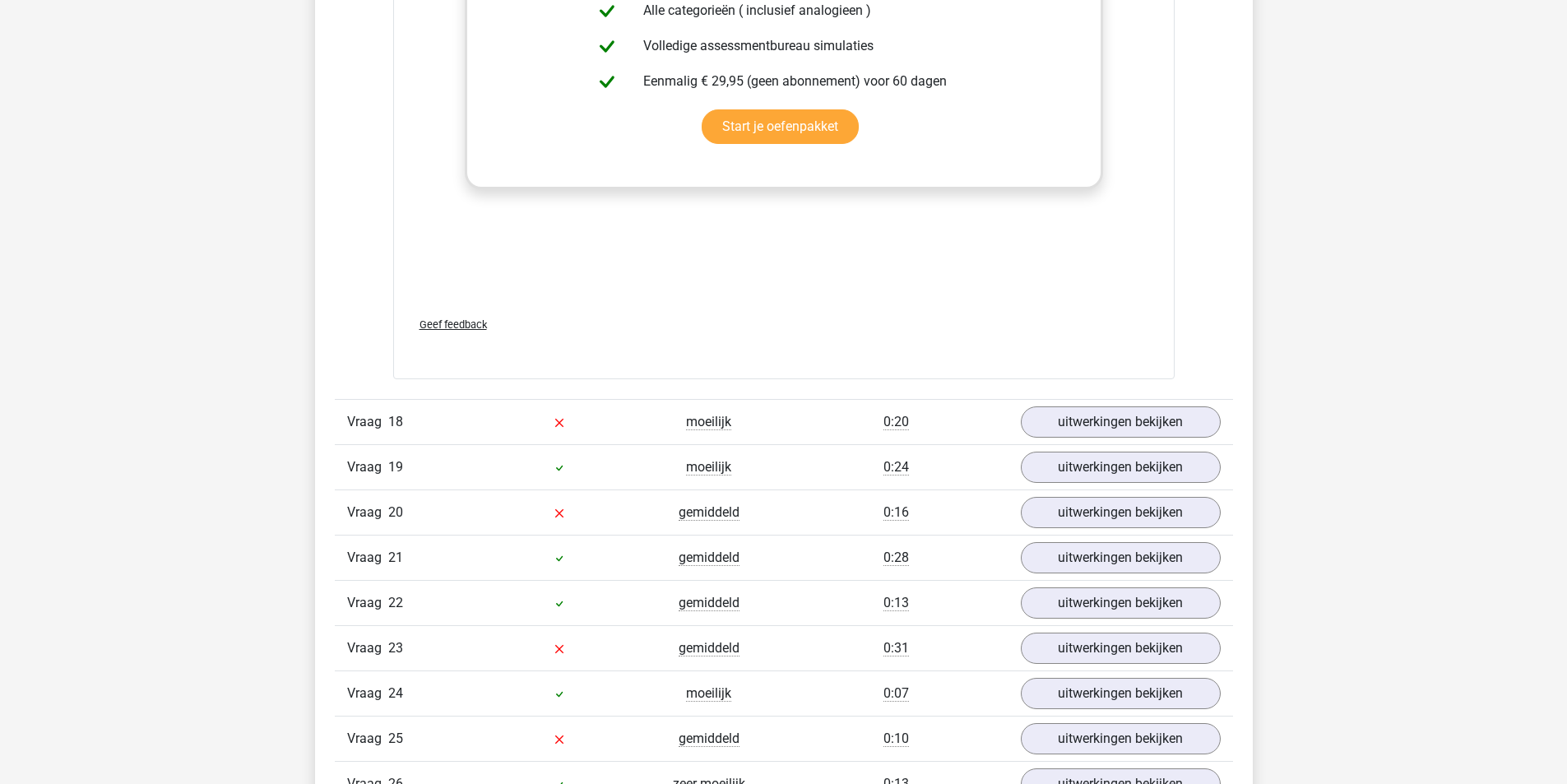
scroll to position [15131, 0]
click at [1127, 405] on link "uitwerkingen bekijken" at bounding box center [1120, 420] width 229 height 36
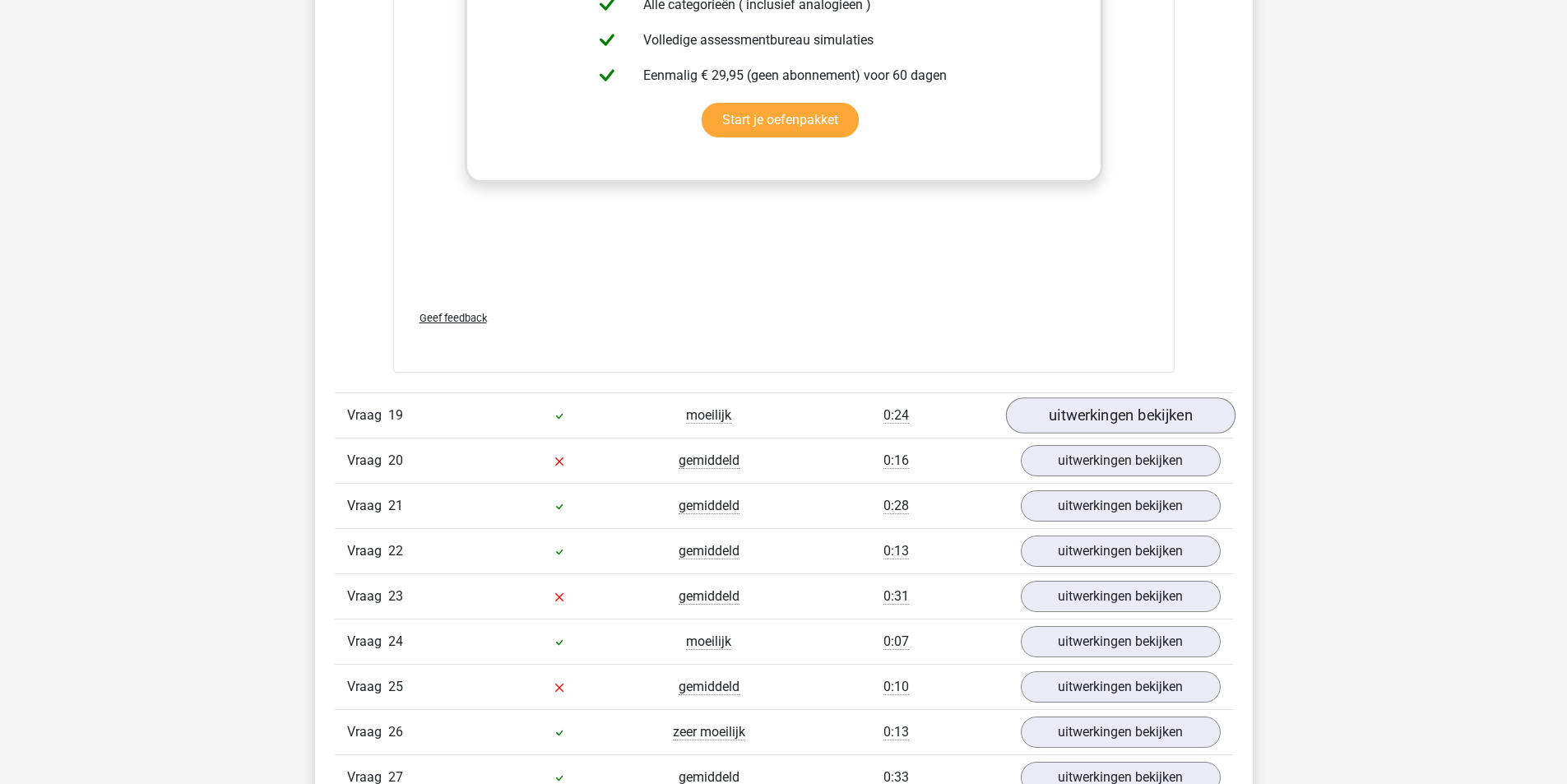
scroll to position [16036, 0]
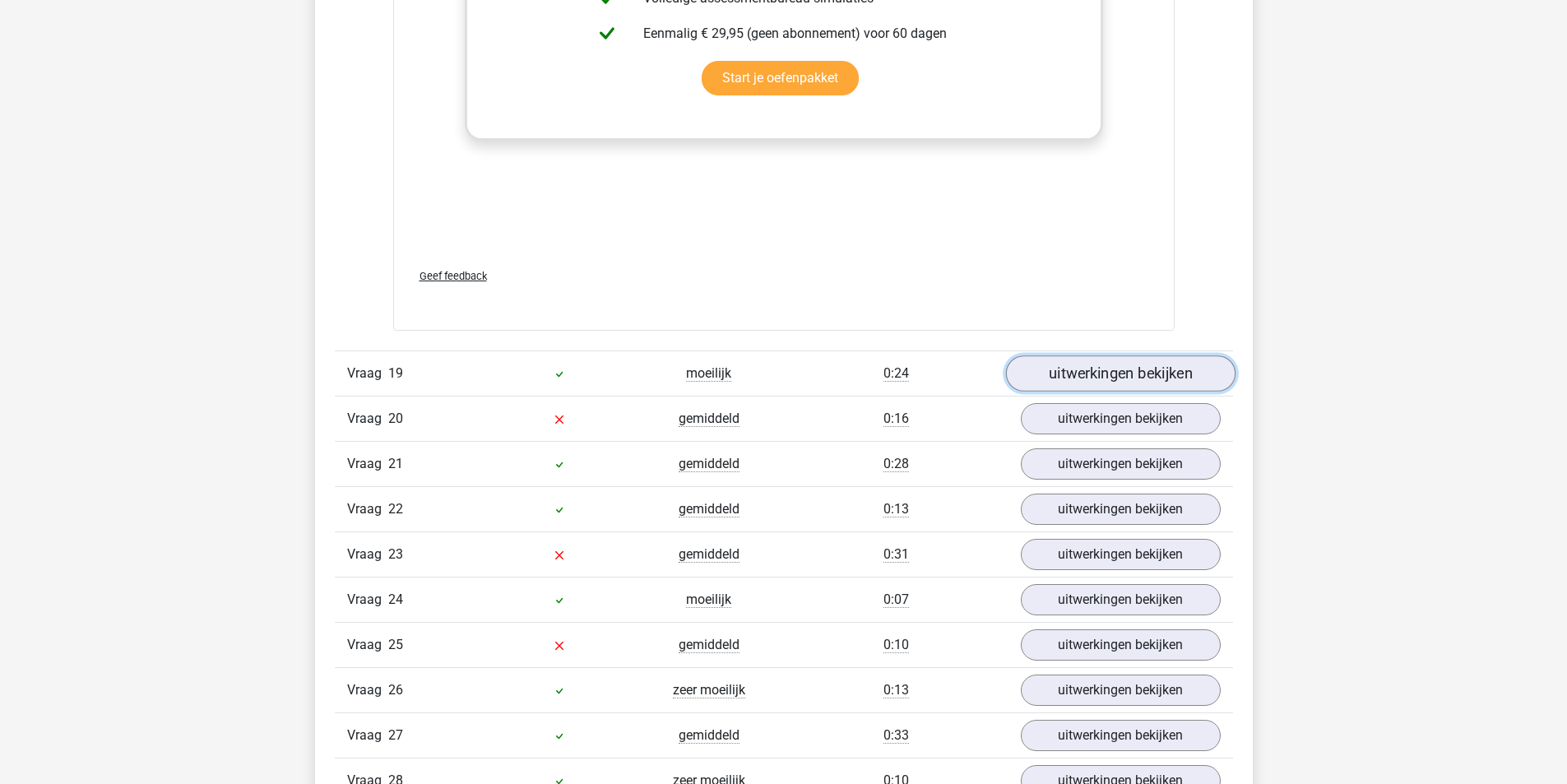
click at [1131, 376] on link "uitwerkingen bekijken" at bounding box center [1120, 373] width 229 height 36
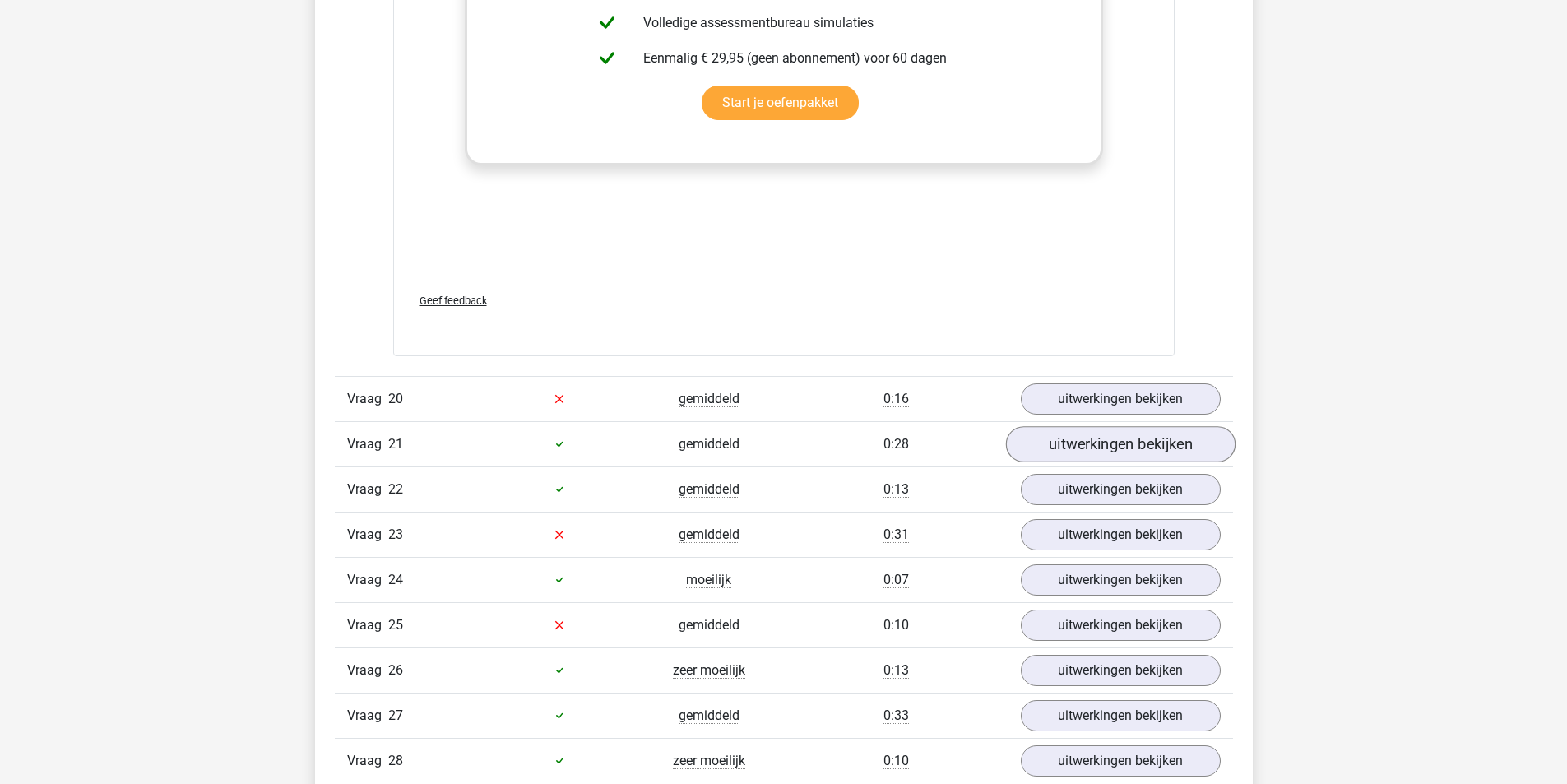
scroll to position [16940, 0]
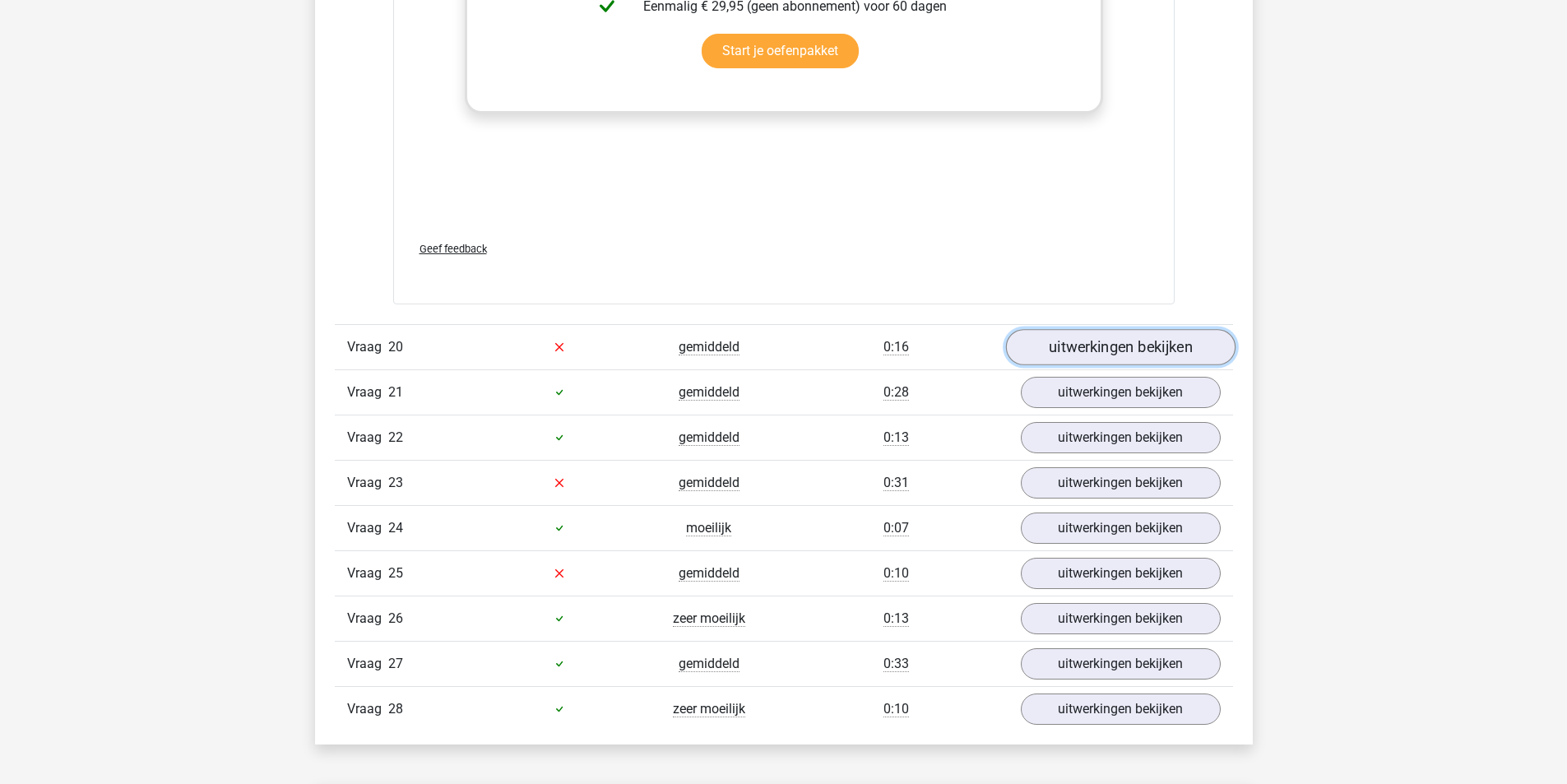
click at [1124, 345] on link "uitwerkingen bekijken" at bounding box center [1120, 347] width 229 height 36
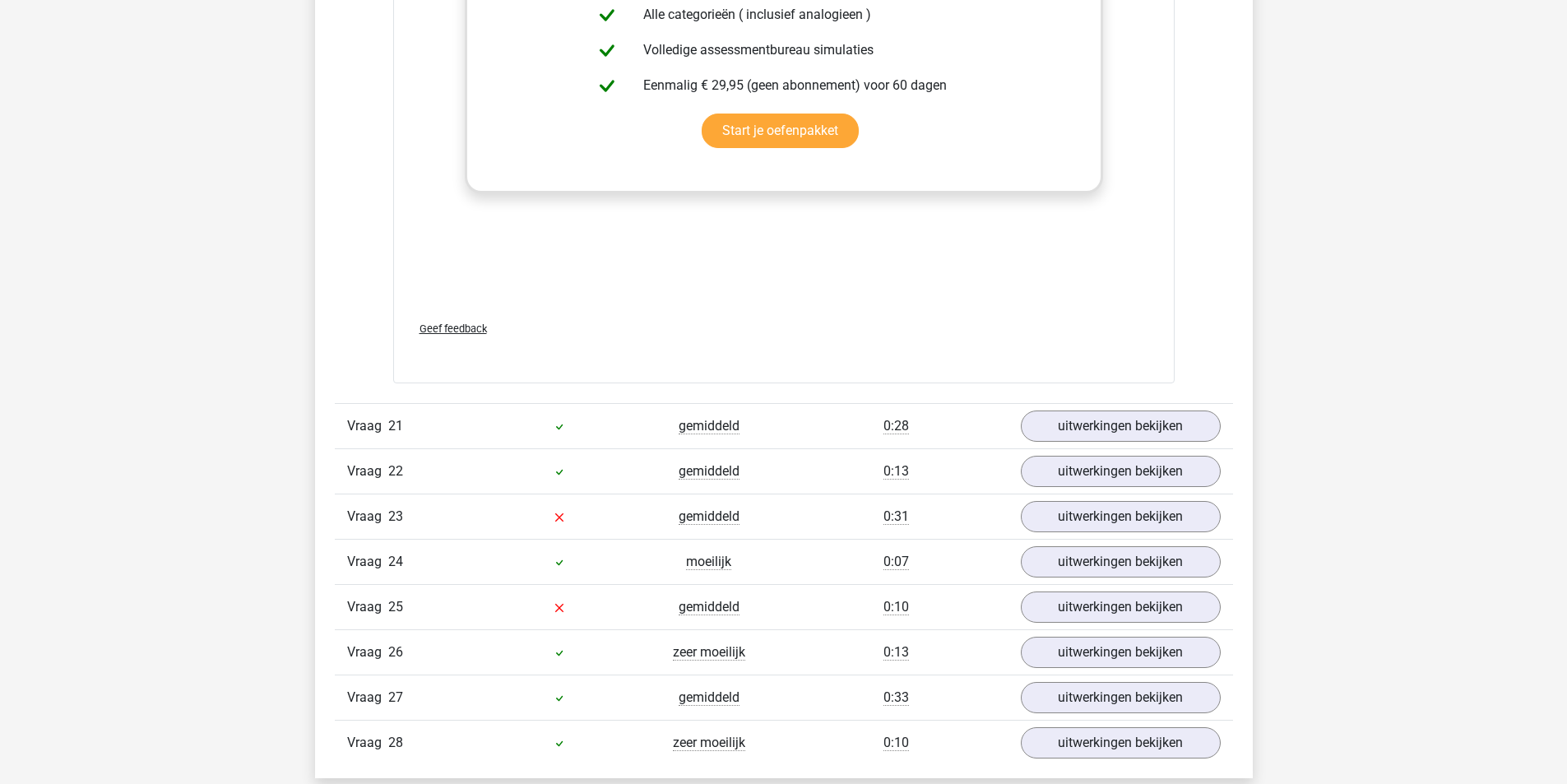
scroll to position [17762, 0]
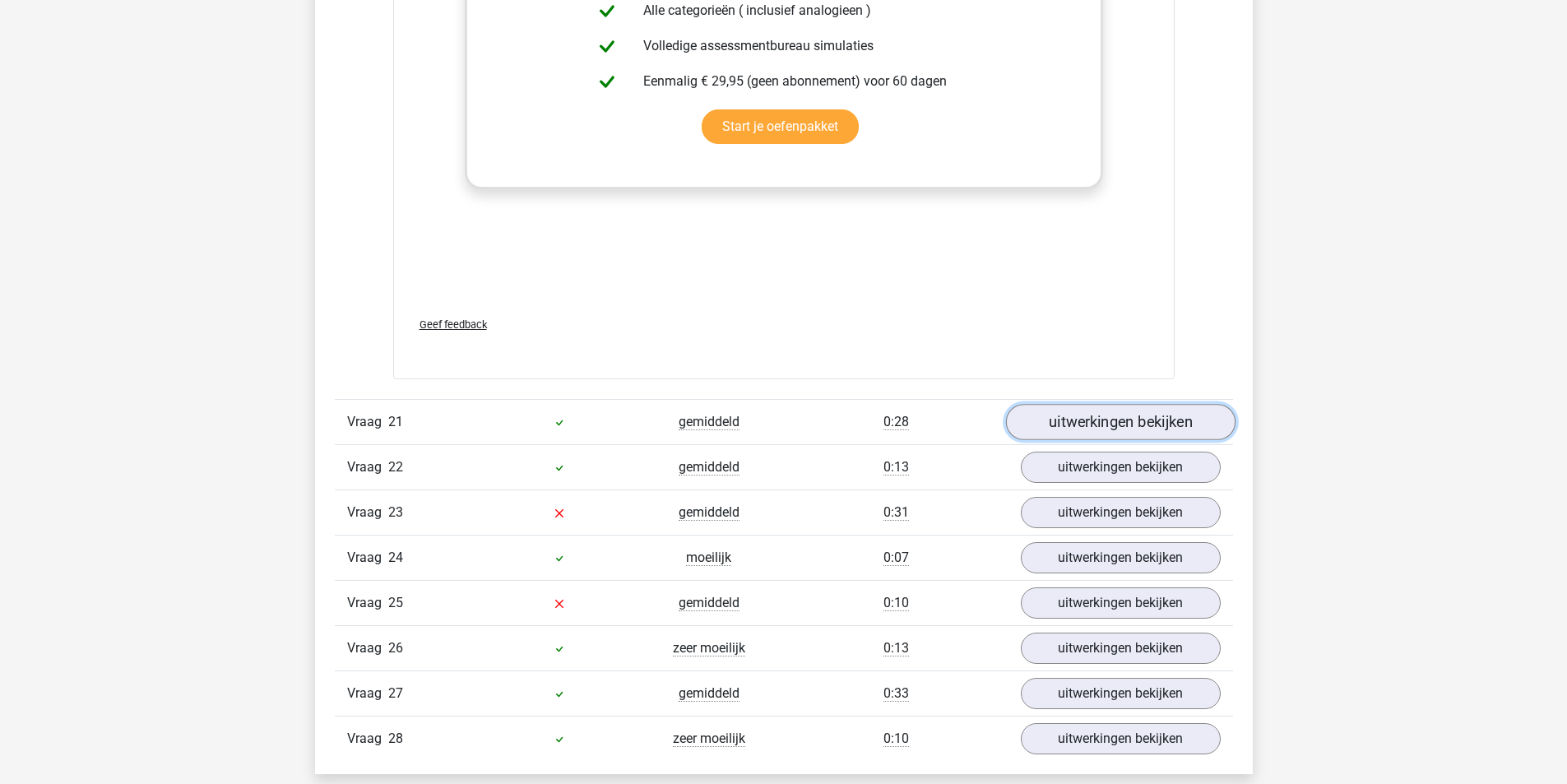
click at [1121, 418] on link "uitwerkingen bekijken" at bounding box center [1120, 421] width 229 height 36
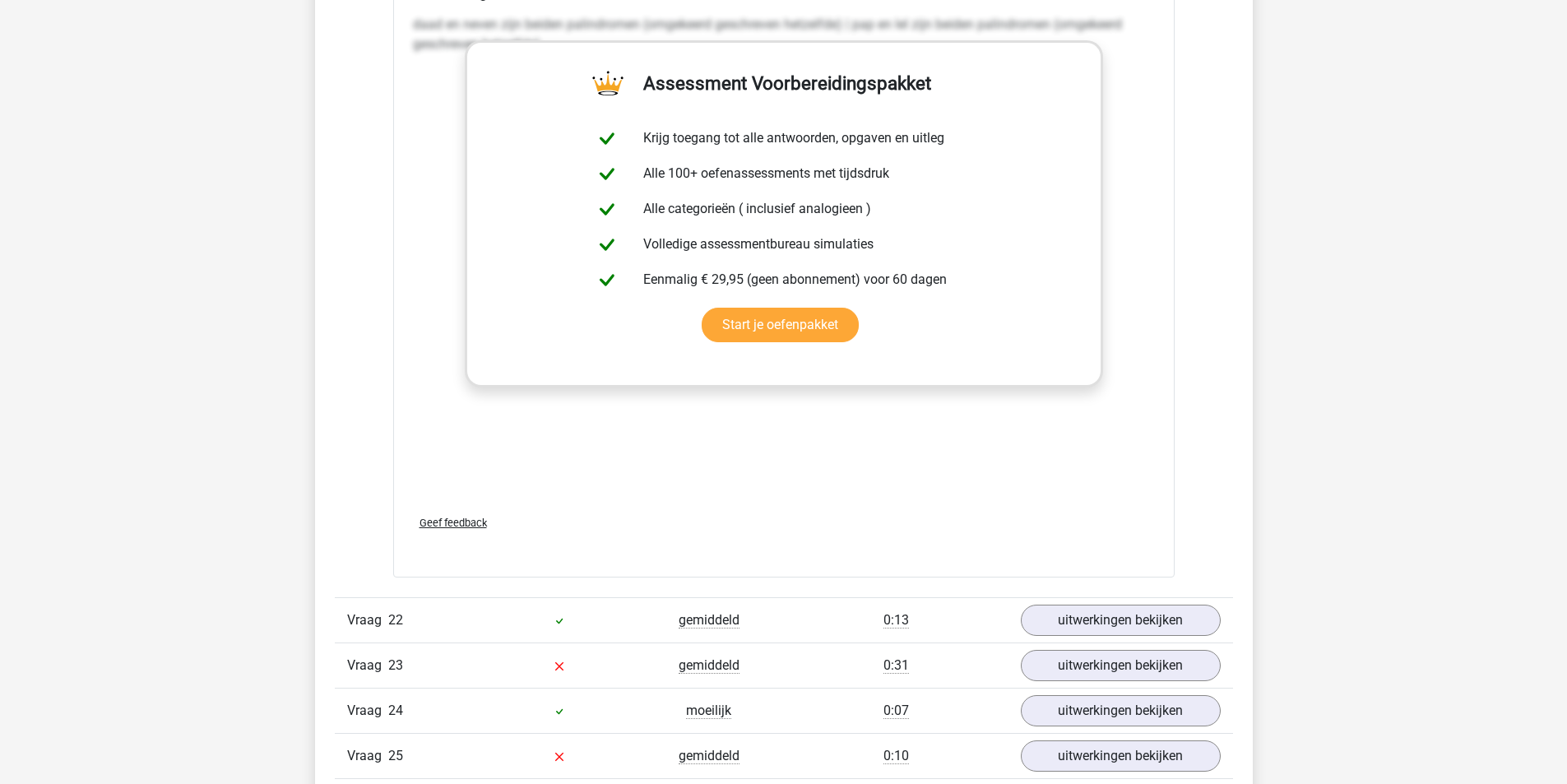
scroll to position [18502, 0]
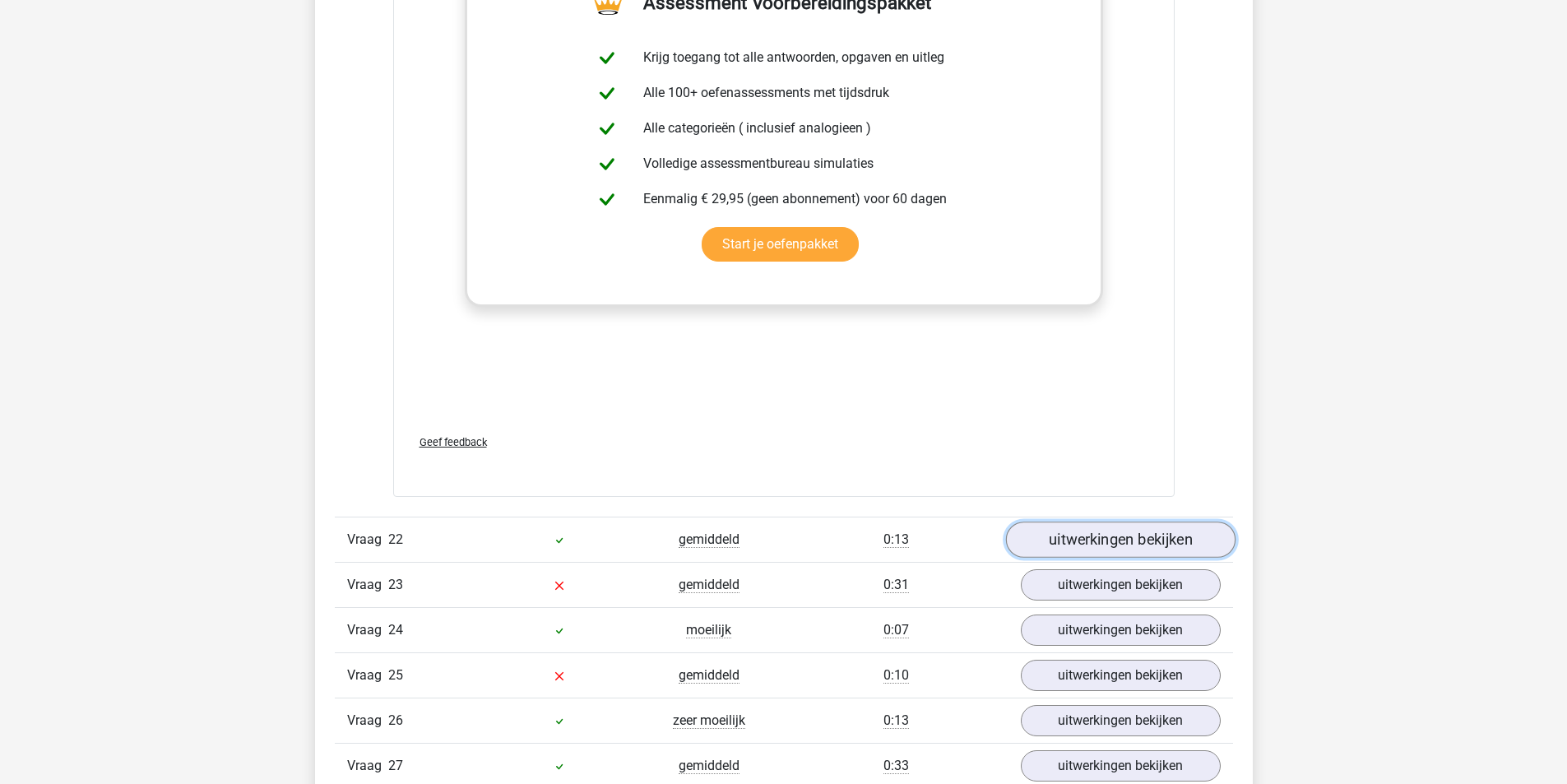
click at [1127, 528] on link "uitwerkingen bekijken" at bounding box center [1120, 539] width 229 height 36
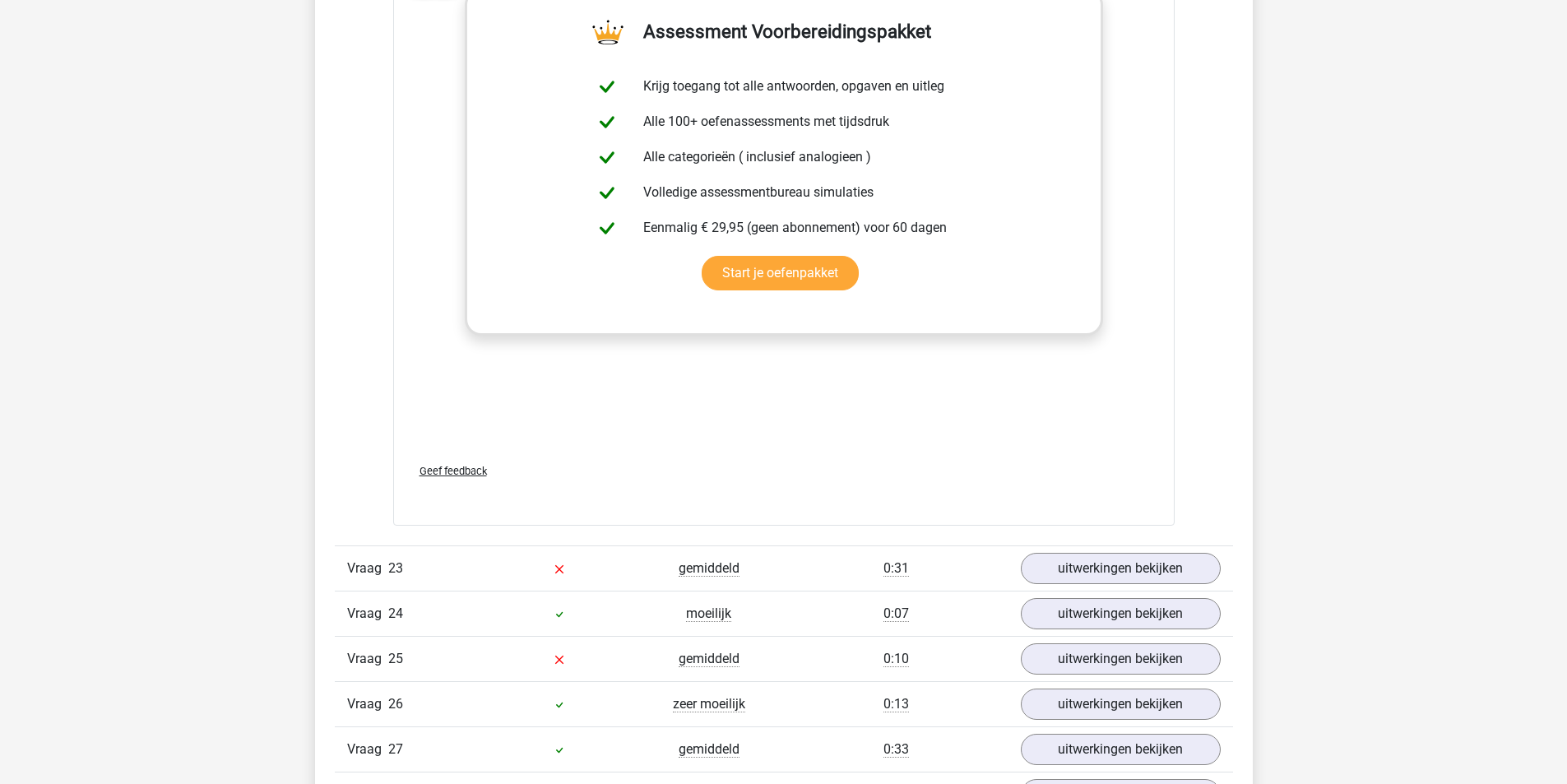
scroll to position [19489, 0]
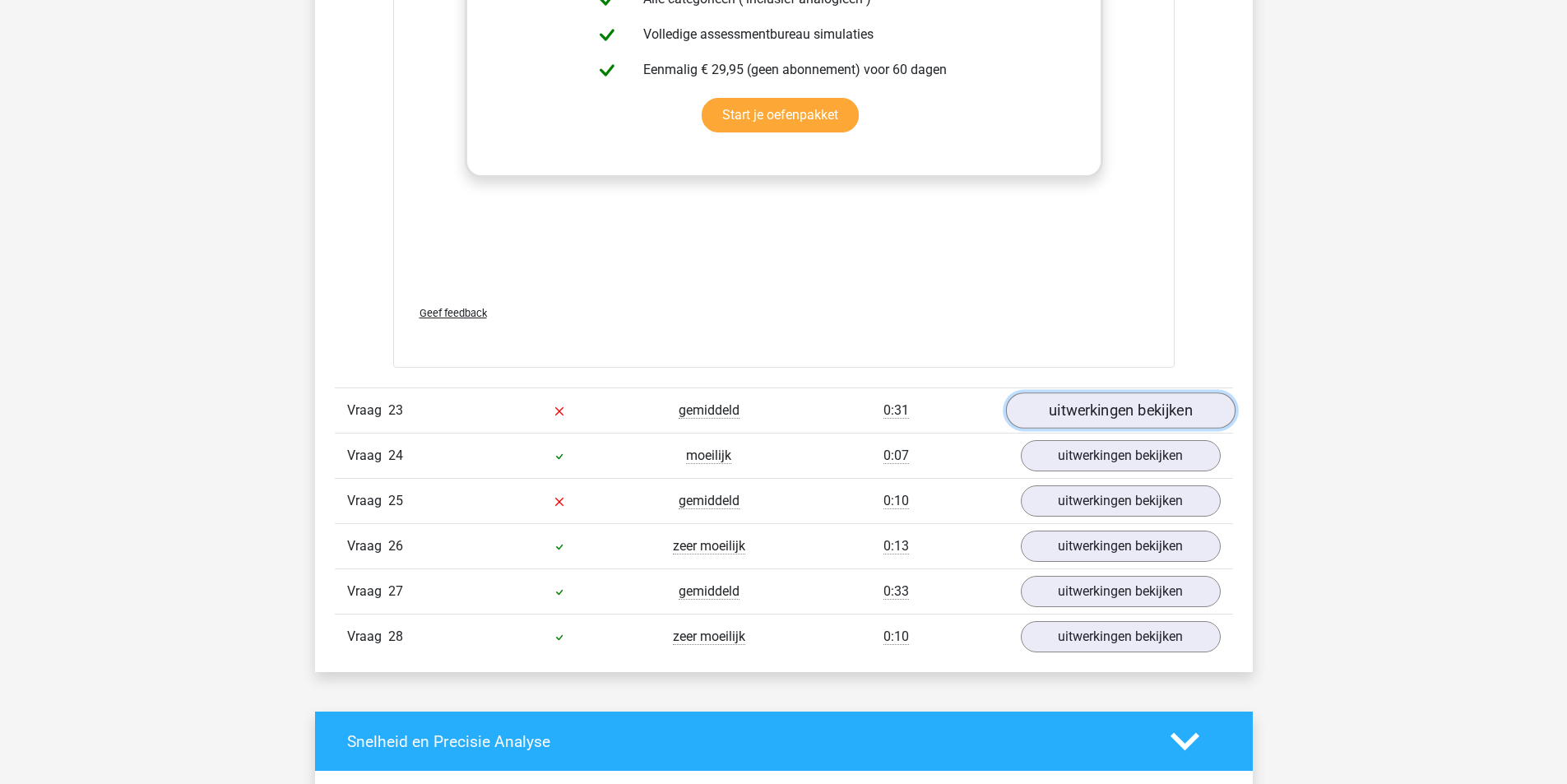
click at [1120, 397] on link "uitwerkingen bekijken" at bounding box center [1120, 410] width 229 height 36
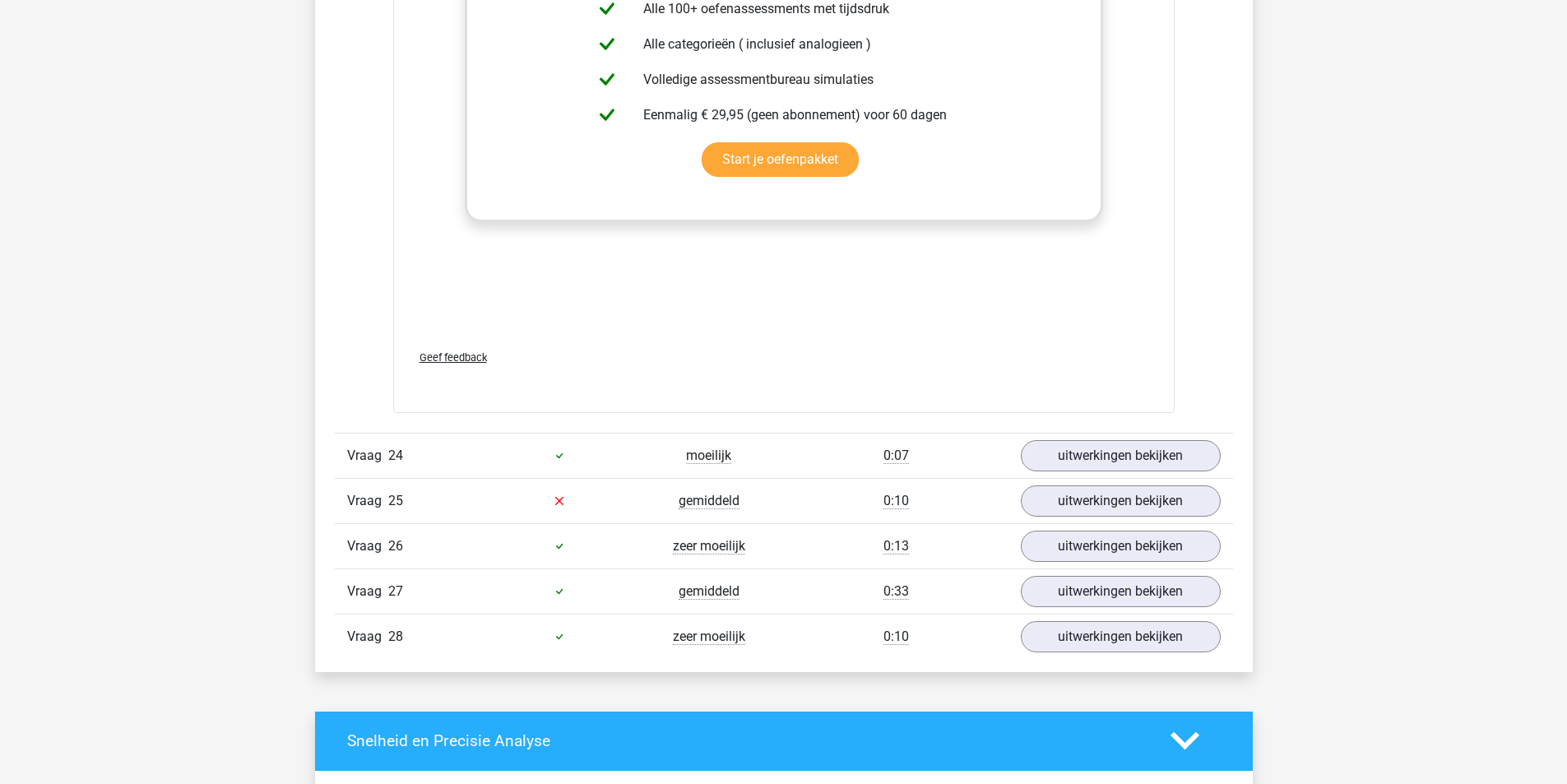
scroll to position [20394, 0]
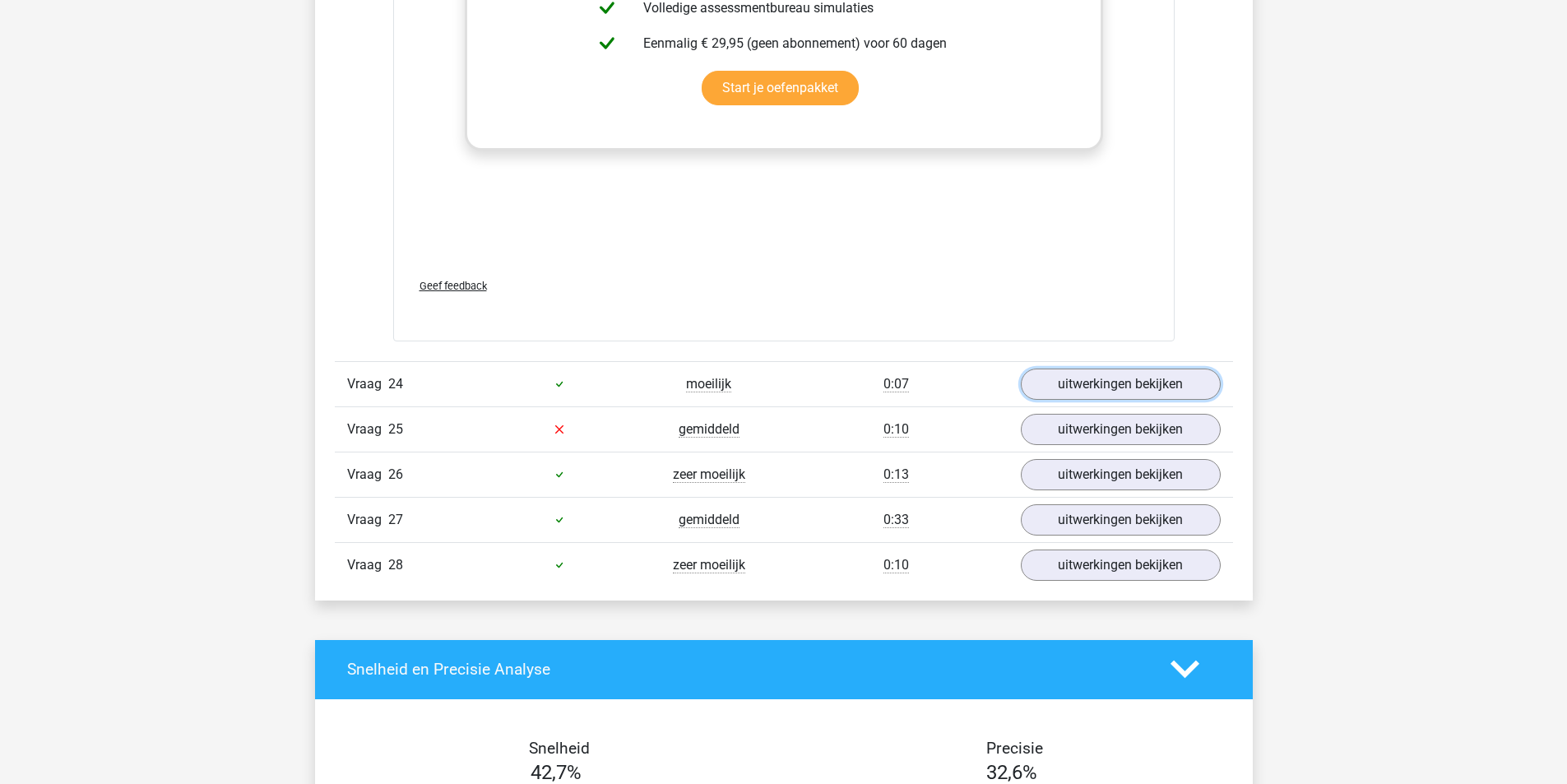
click at [1120, 392] on link "uitwerkingen bekijken" at bounding box center [1121, 384] width 200 height 31
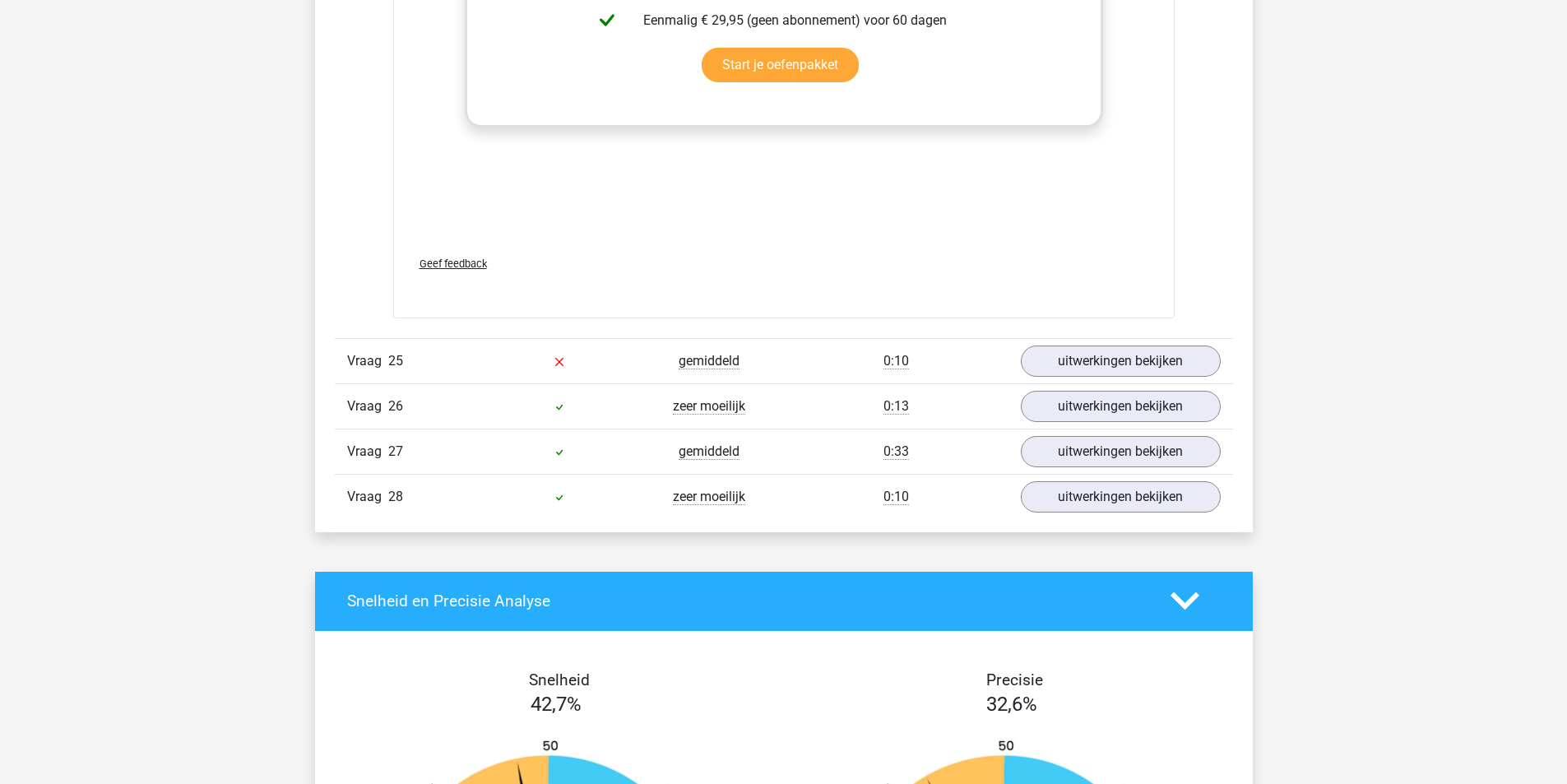
scroll to position [21381, 0]
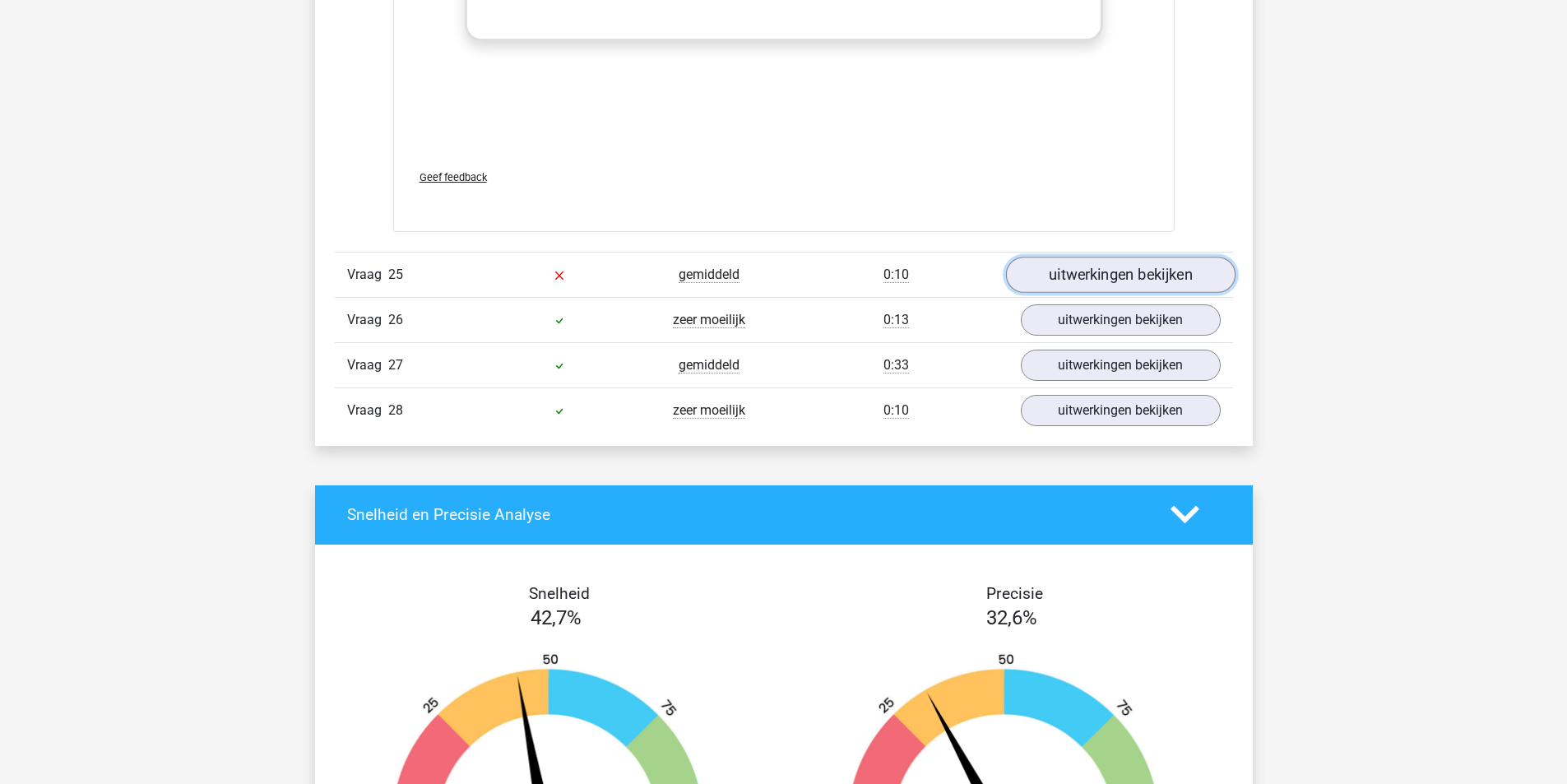
click at [1112, 282] on link "uitwerkingen bekijken" at bounding box center [1120, 274] width 229 height 36
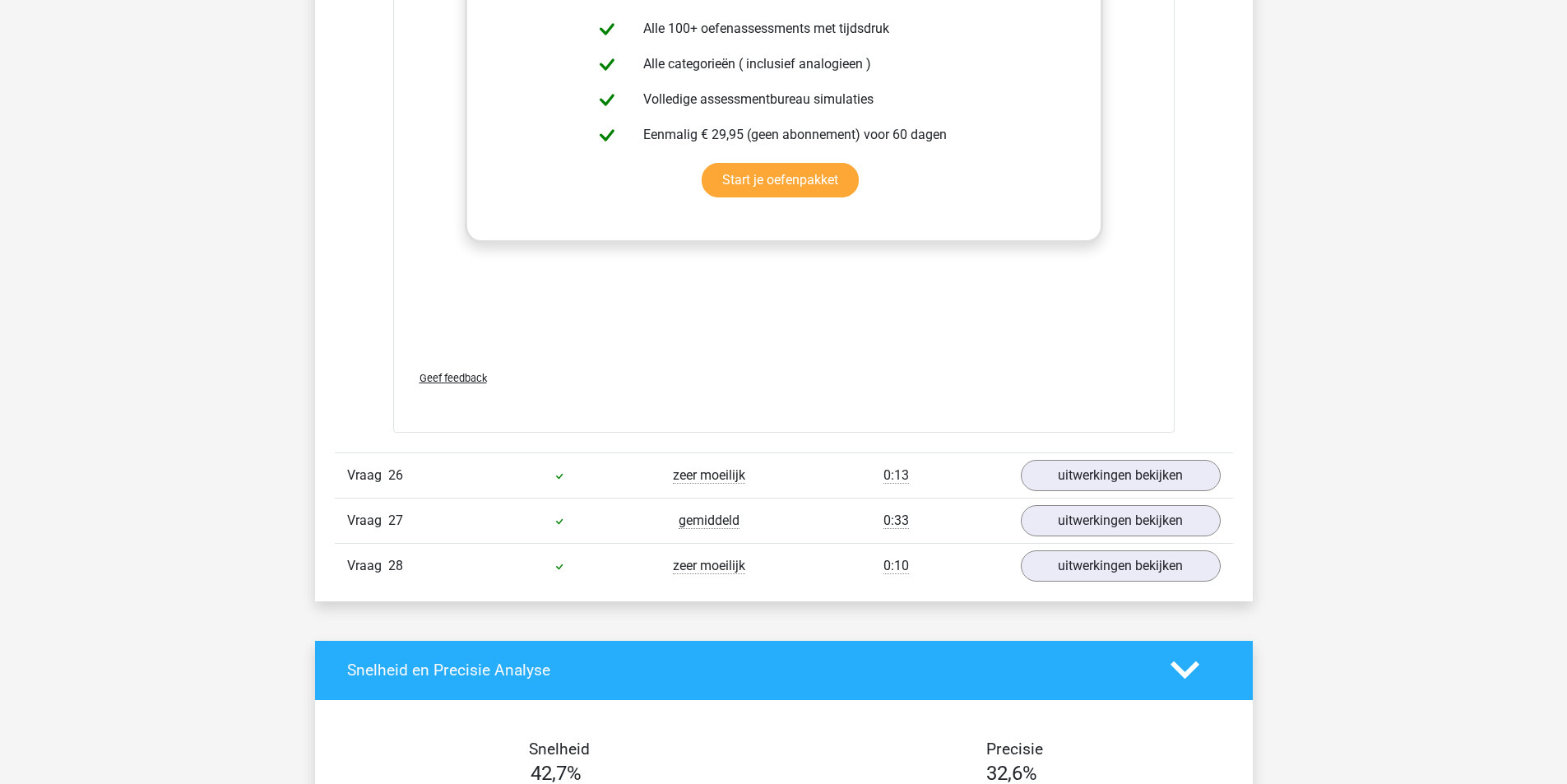
scroll to position [22202, 0]
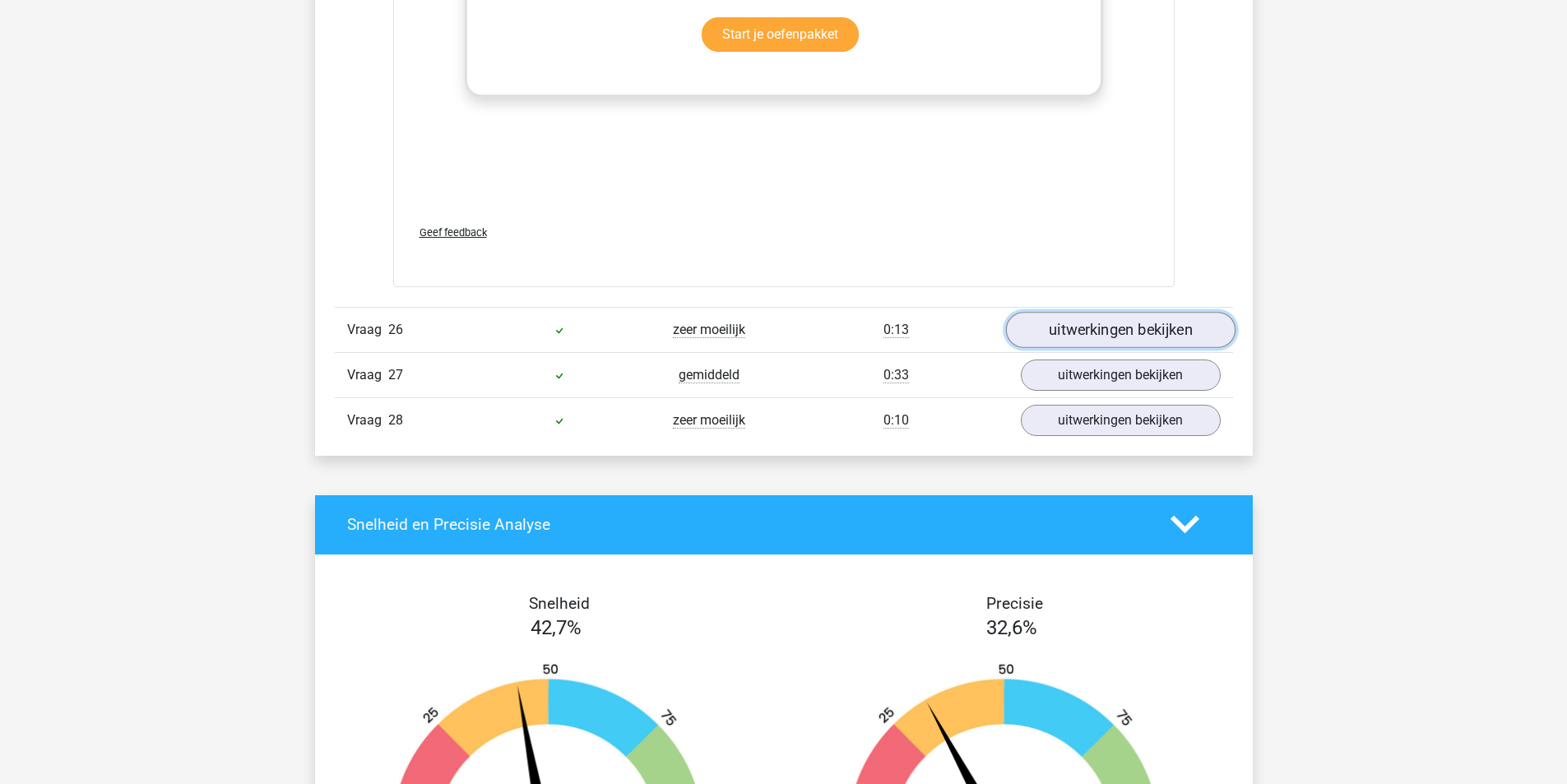
click at [1112, 334] on link "uitwerkingen bekijken" at bounding box center [1120, 329] width 229 height 36
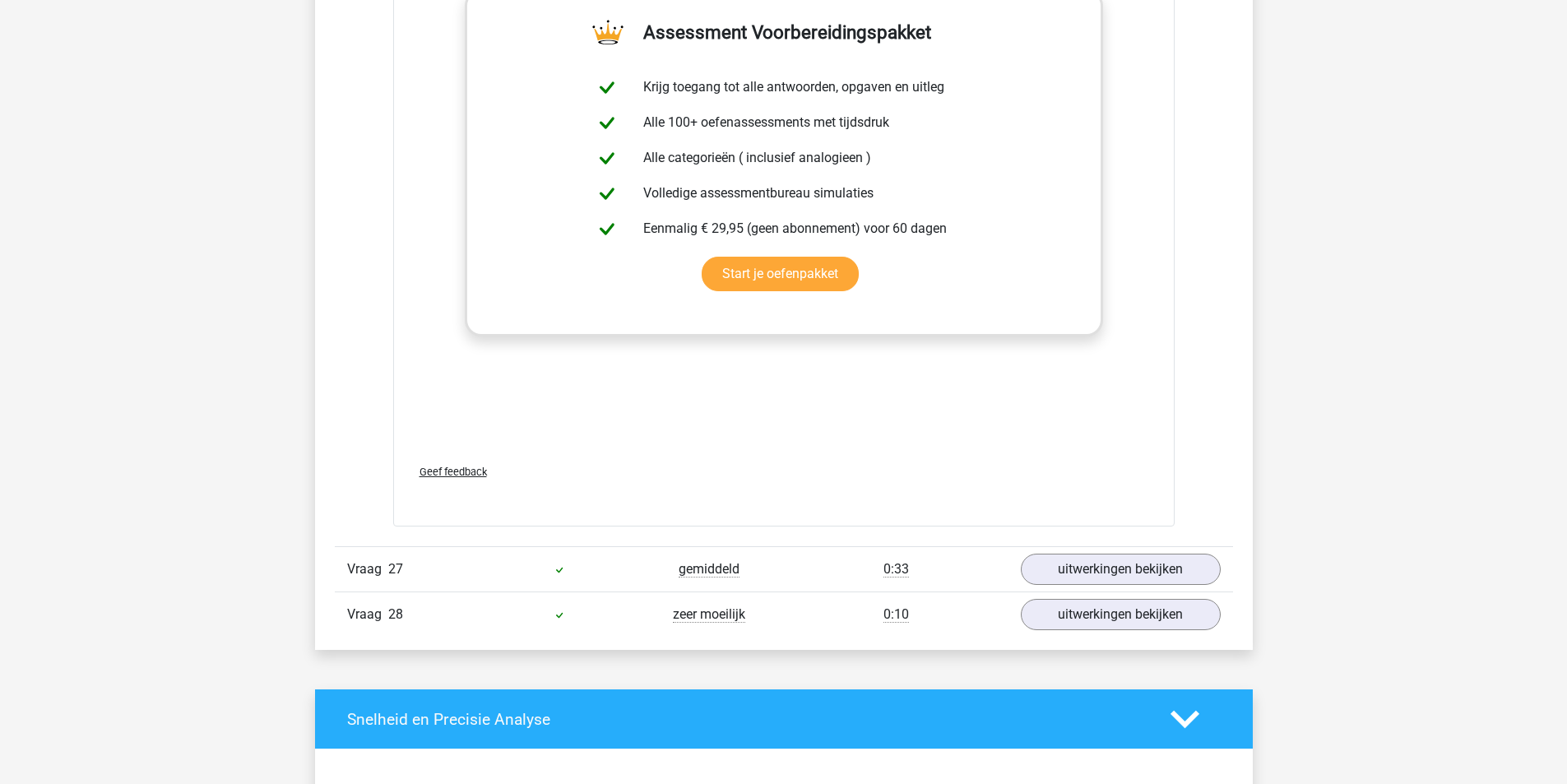
scroll to position [22943, 0]
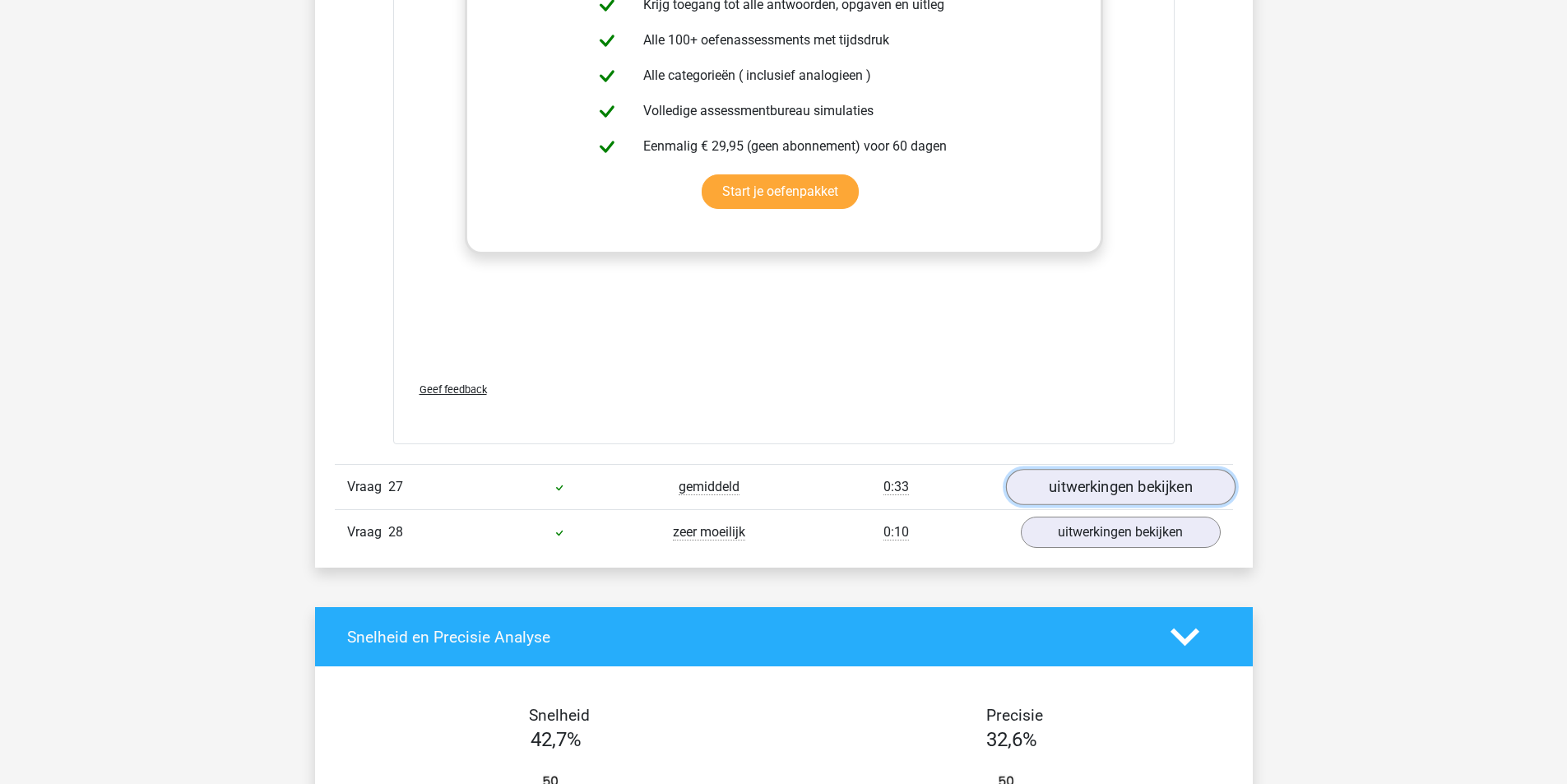
click at [1116, 483] on link "uitwerkingen bekijken" at bounding box center [1120, 486] width 229 height 36
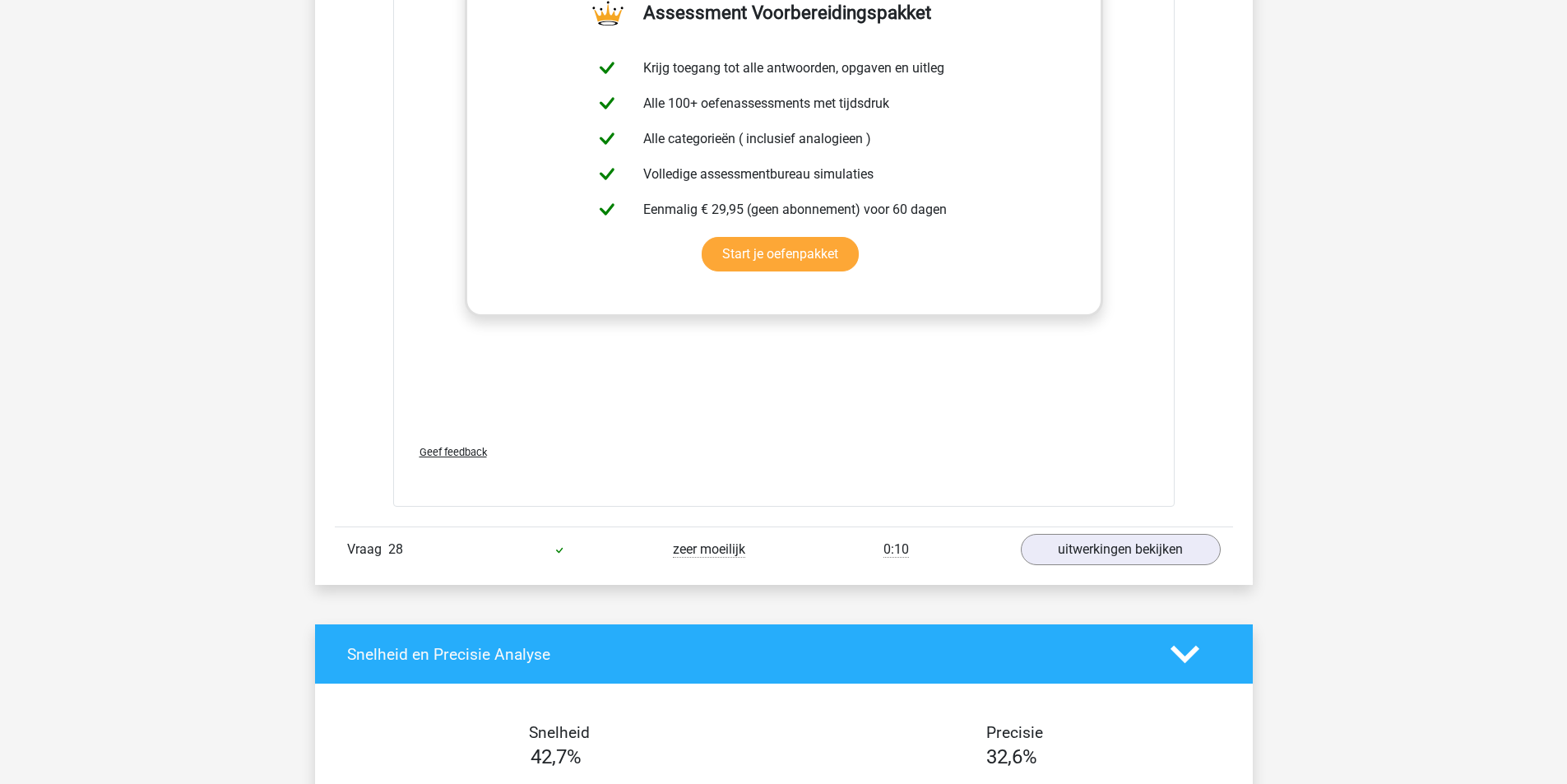
scroll to position [23765, 0]
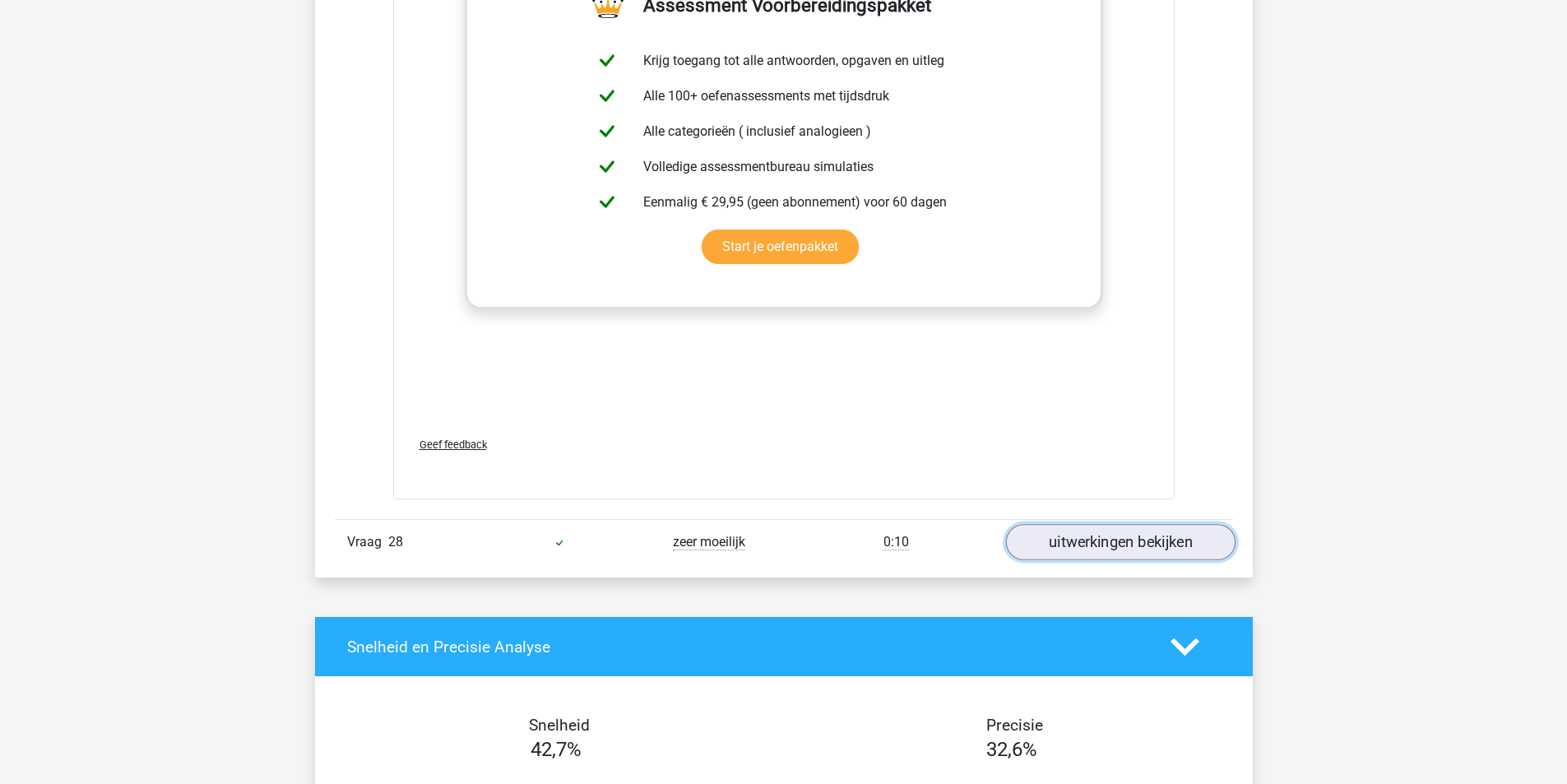
click at [1122, 536] on link "uitwerkingen bekijken" at bounding box center [1120, 542] width 229 height 36
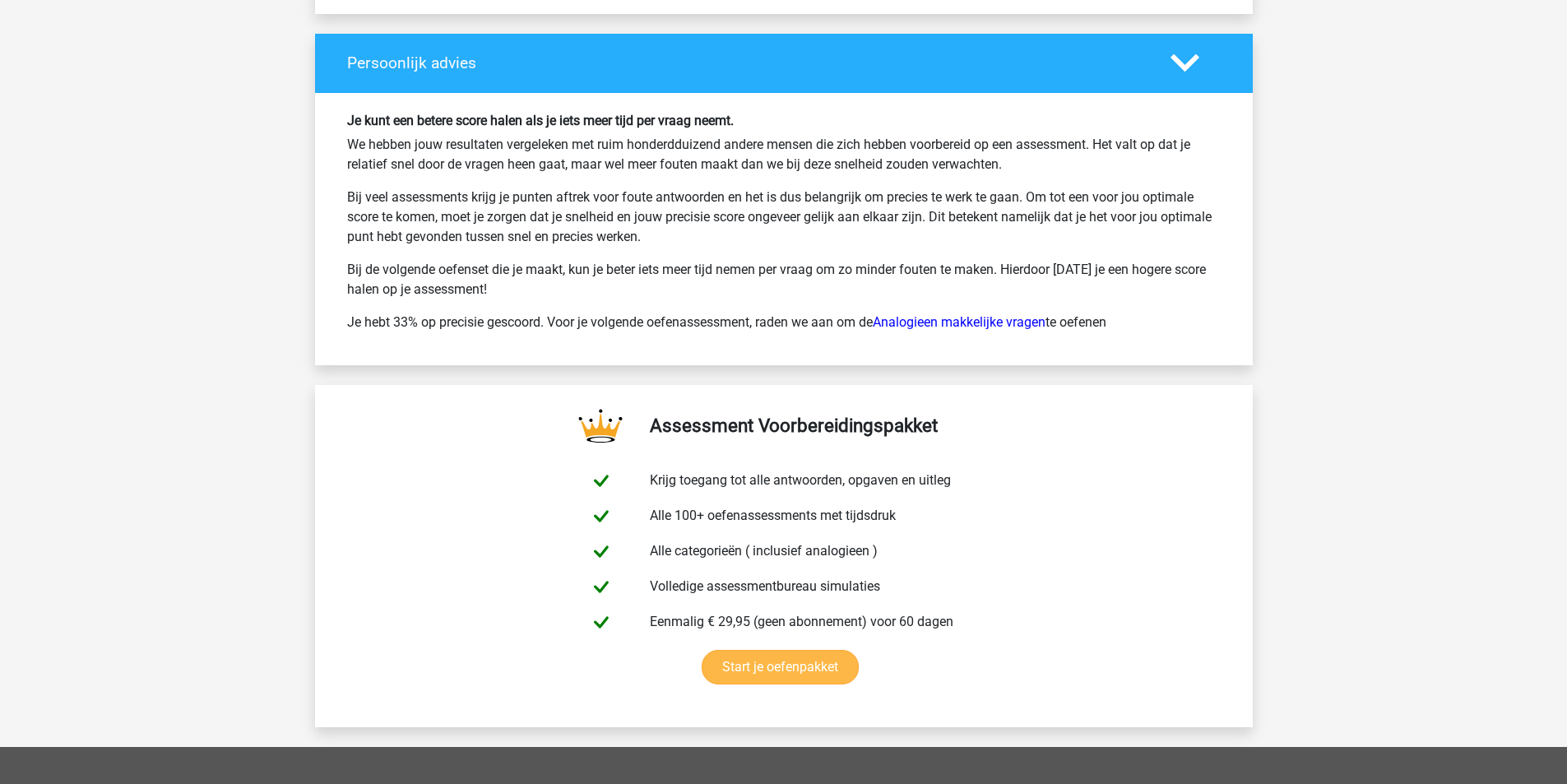
scroll to position [25739, 0]
